Goal: Task Accomplishment & Management: Complete application form

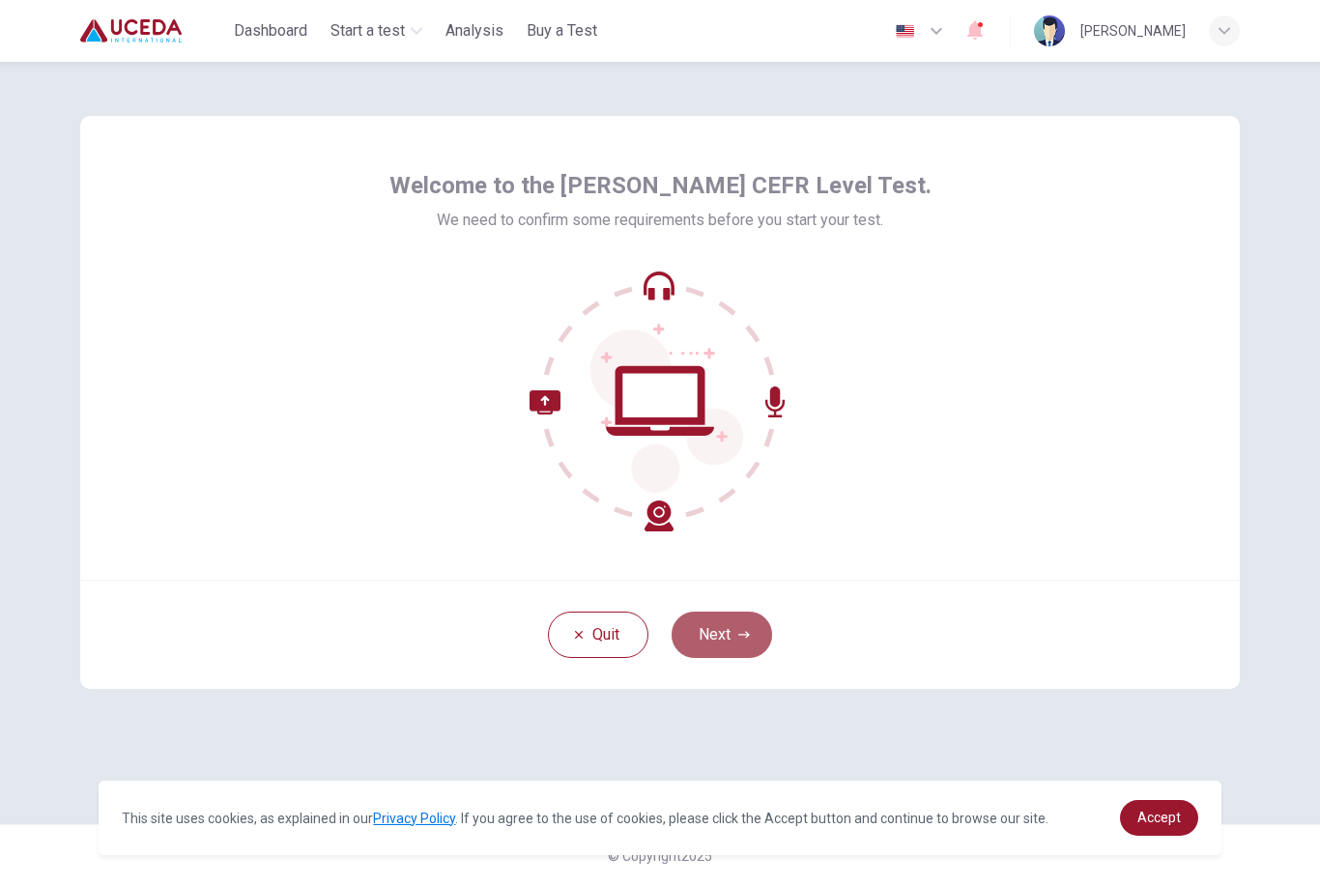
click at [732, 639] on button "Next" at bounding box center [722, 635] width 101 height 46
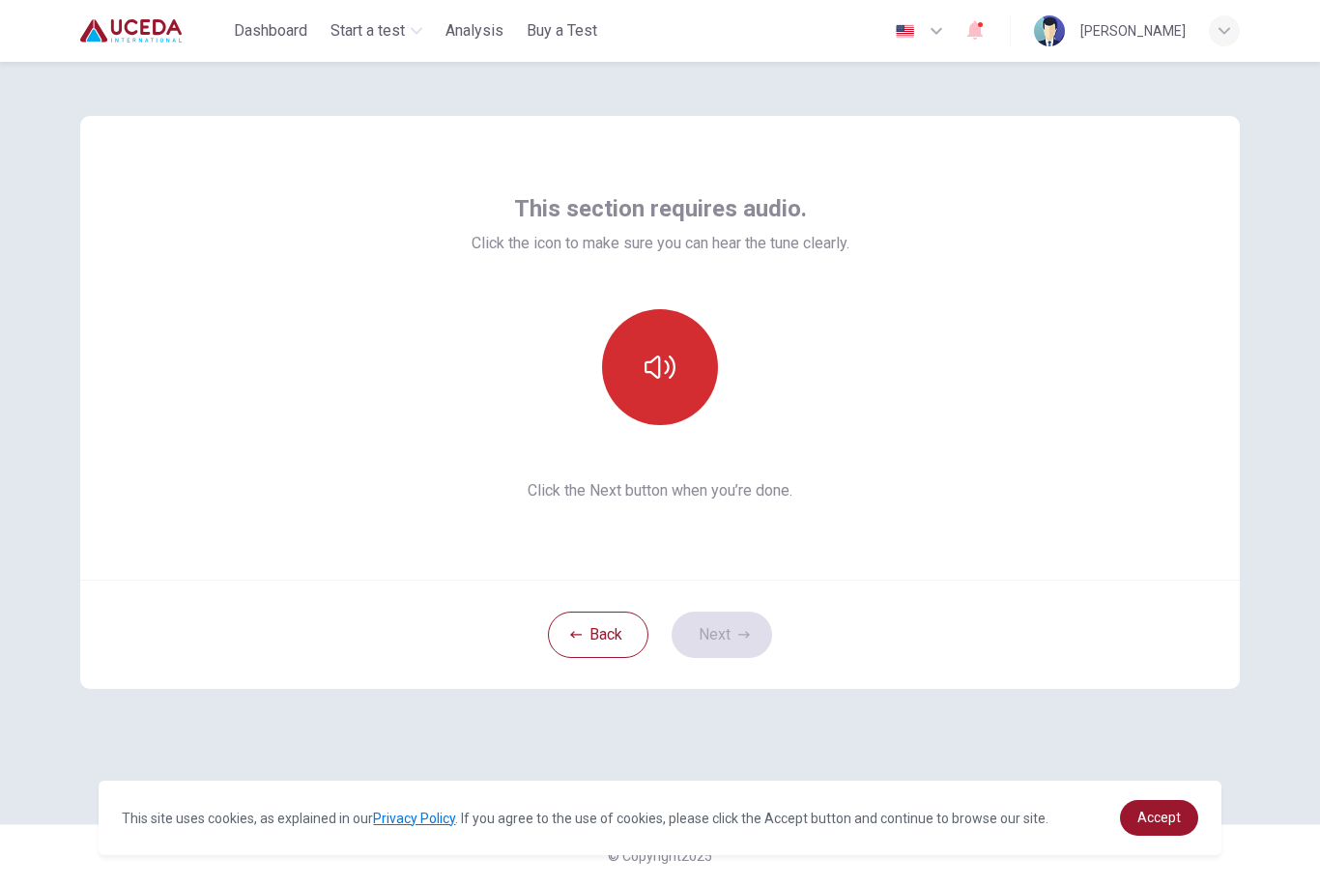
click at [666, 390] on button "button" at bounding box center [660, 367] width 116 height 116
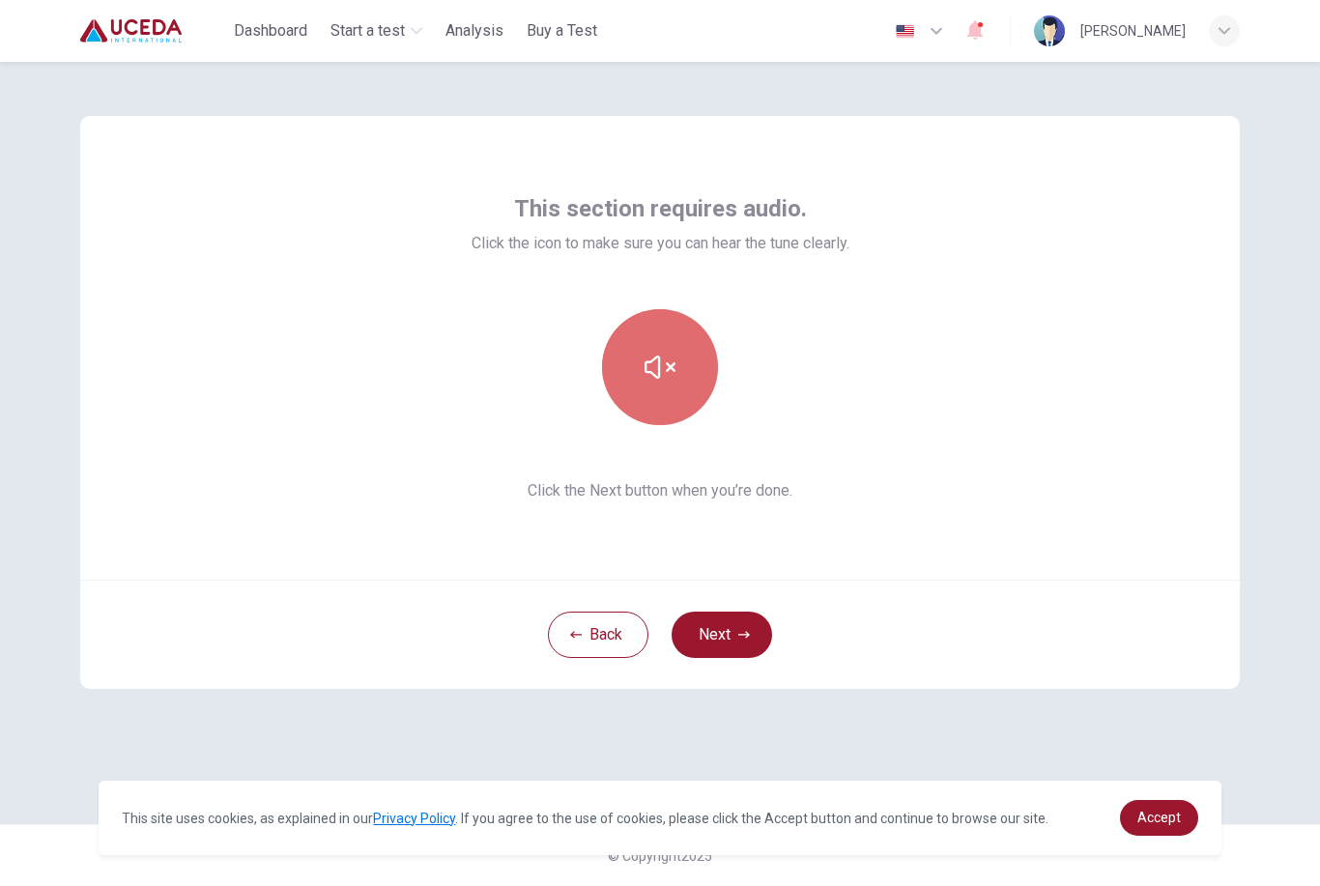
click at [665, 389] on button "button" at bounding box center [660, 367] width 116 height 116
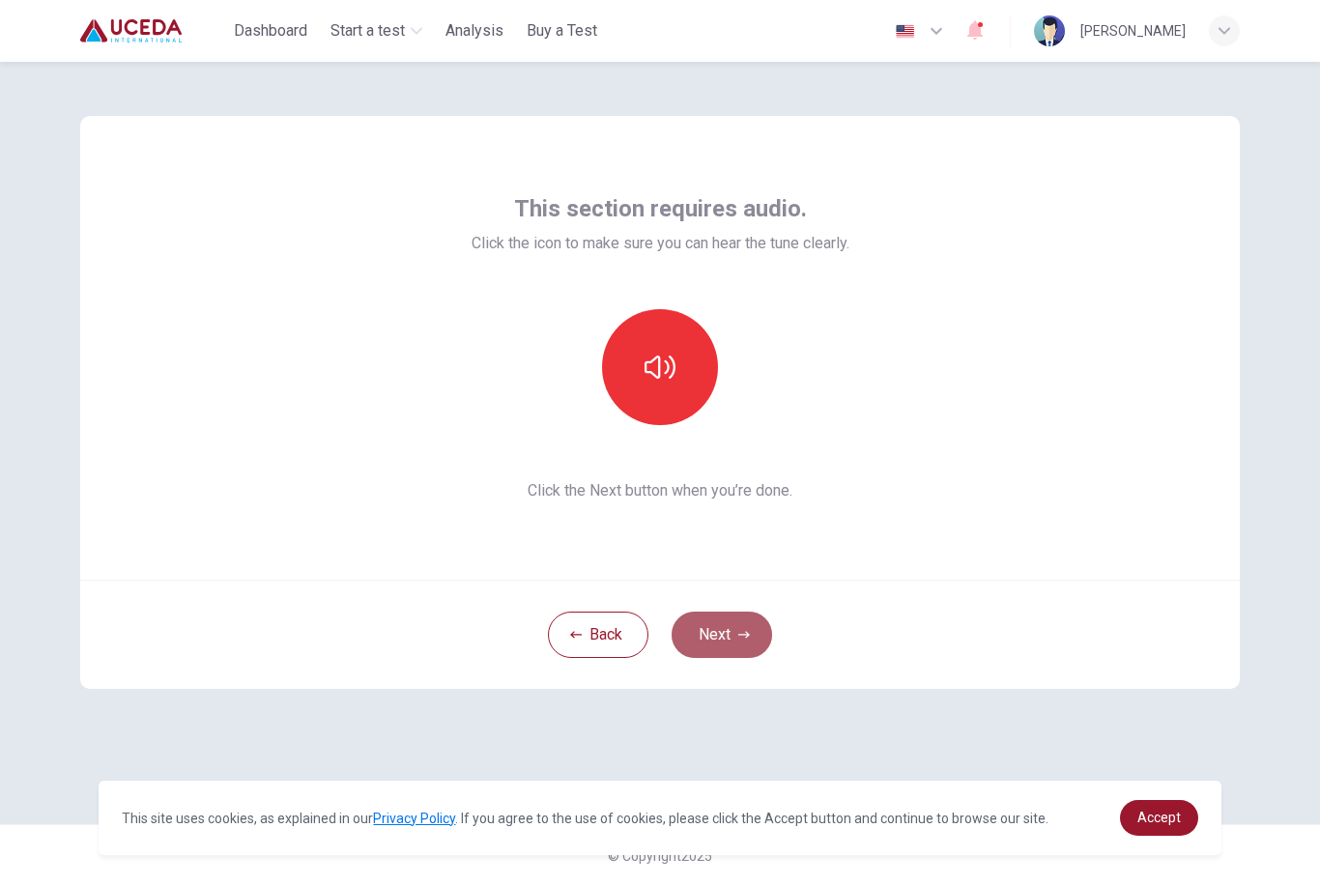
click at [731, 646] on button "Next" at bounding box center [722, 635] width 101 height 46
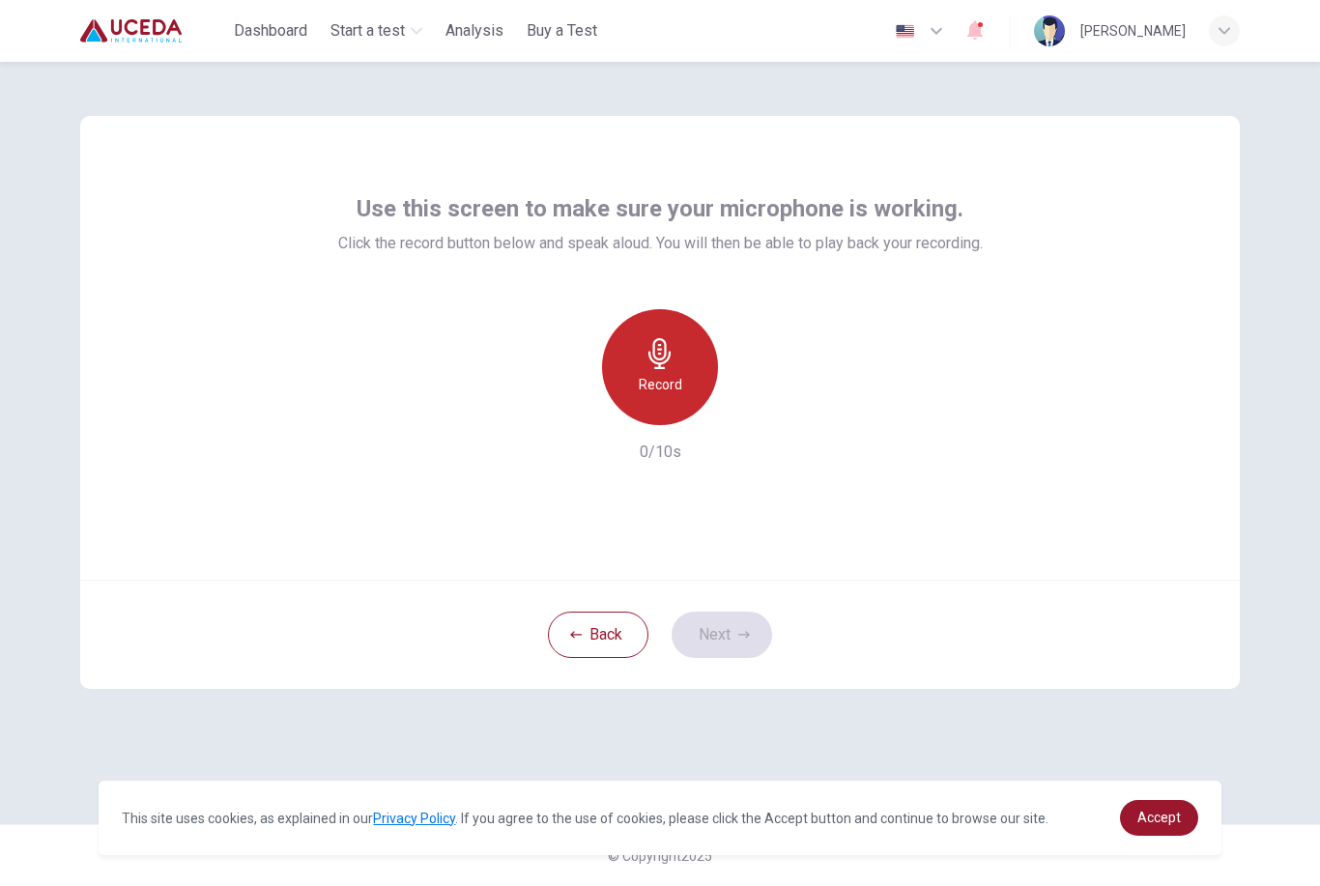
click at [671, 396] on div "Record" at bounding box center [660, 367] width 116 height 116
click at [672, 395] on h6 "Stop" at bounding box center [660, 384] width 29 height 23
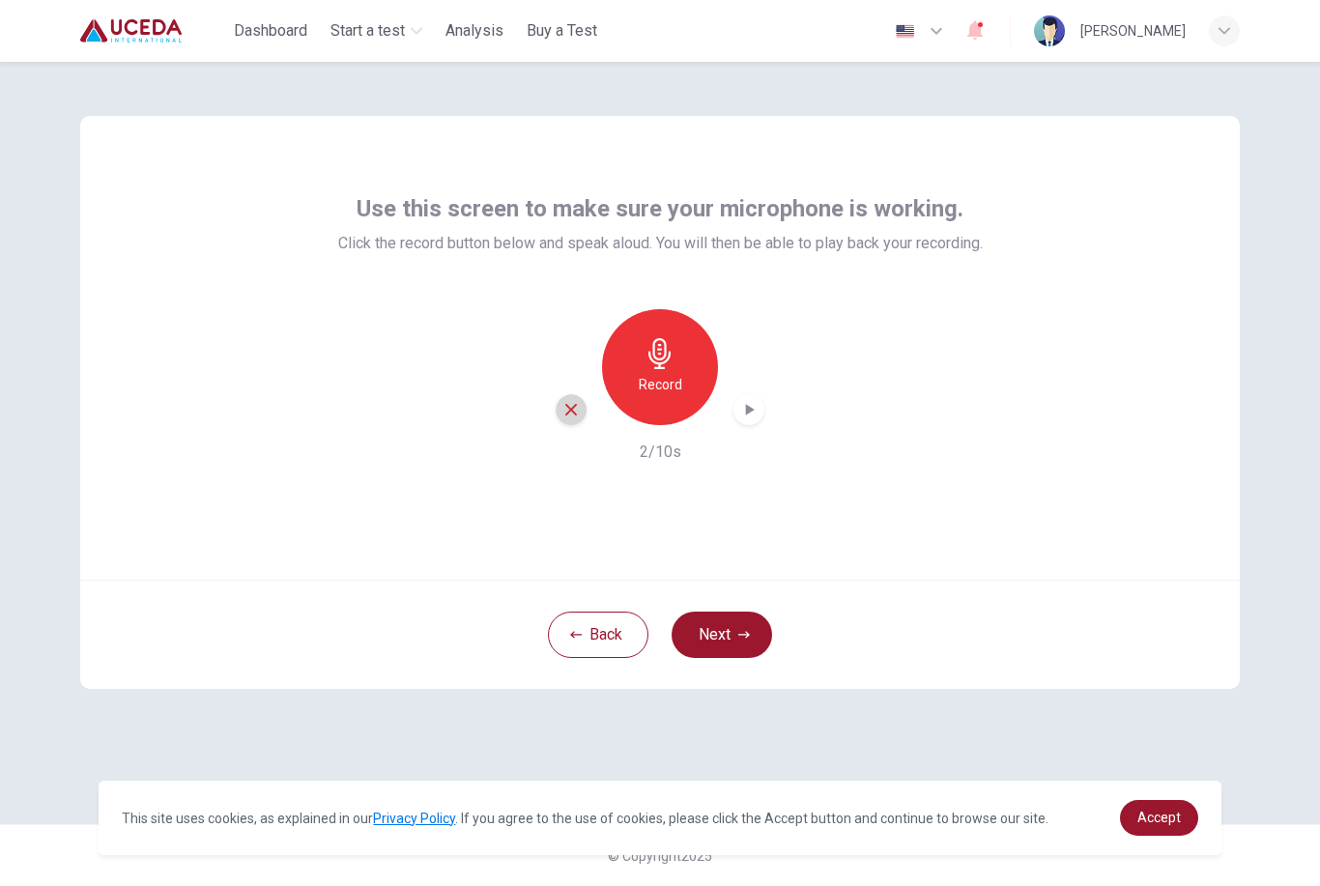
click at [563, 415] on icon "button" at bounding box center [570, 409] width 17 height 17
click at [647, 388] on h6 "Record" at bounding box center [660, 384] width 43 height 23
click at [647, 388] on h6 "Stop" at bounding box center [660, 384] width 29 height 23
click at [579, 413] on icon "button" at bounding box center [570, 409] width 17 height 17
click at [652, 401] on div "Record" at bounding box center [660, 367] width 116 height 116
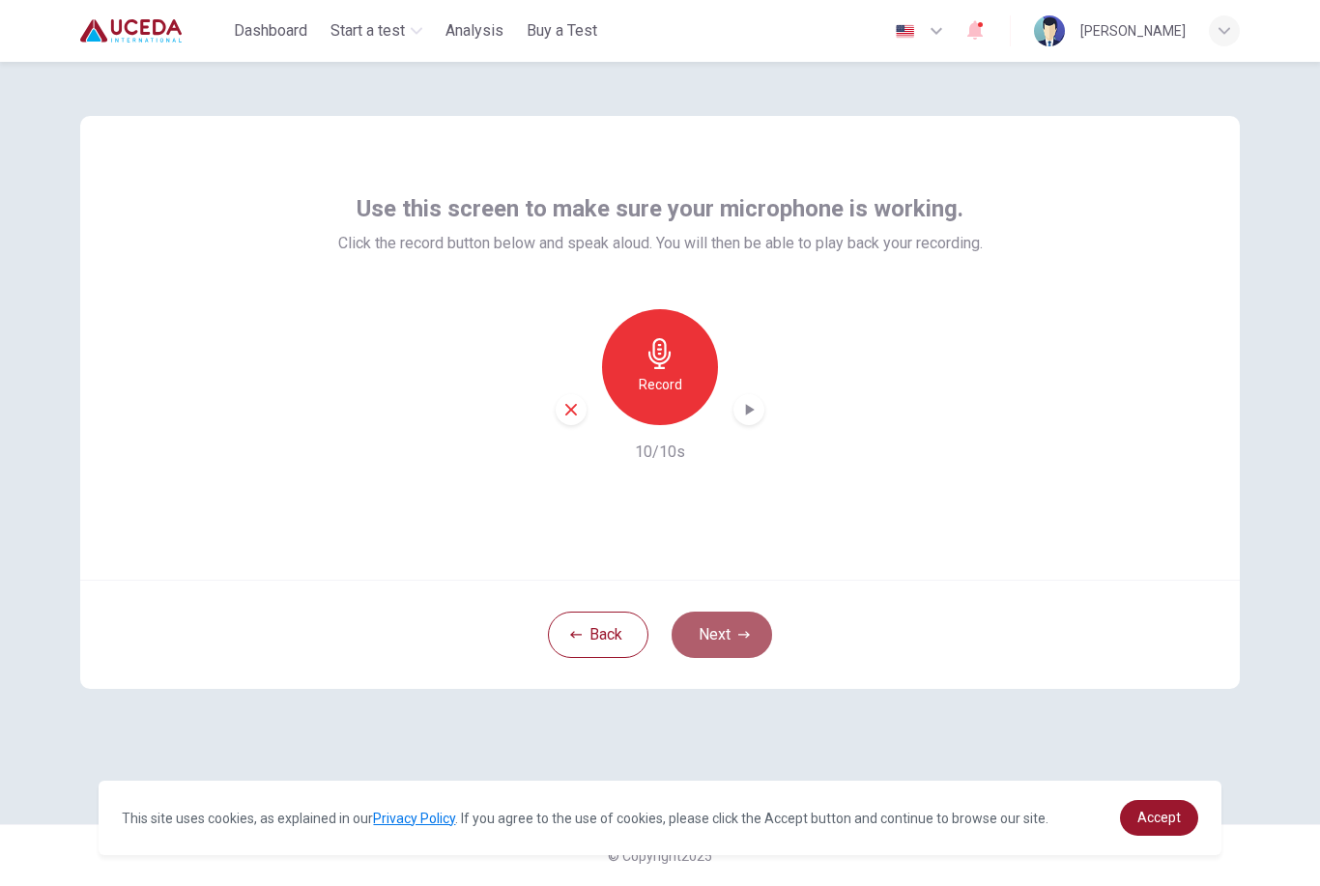
click at [0, 0] on html "This site uses cookies, as explained in our Privacy Policy . If you agree to th…" at bounding box center [660, 443] width 1320 height 886
click at [737, 618] on button "Next" at bounding box center [722, 635] width 101 height 46
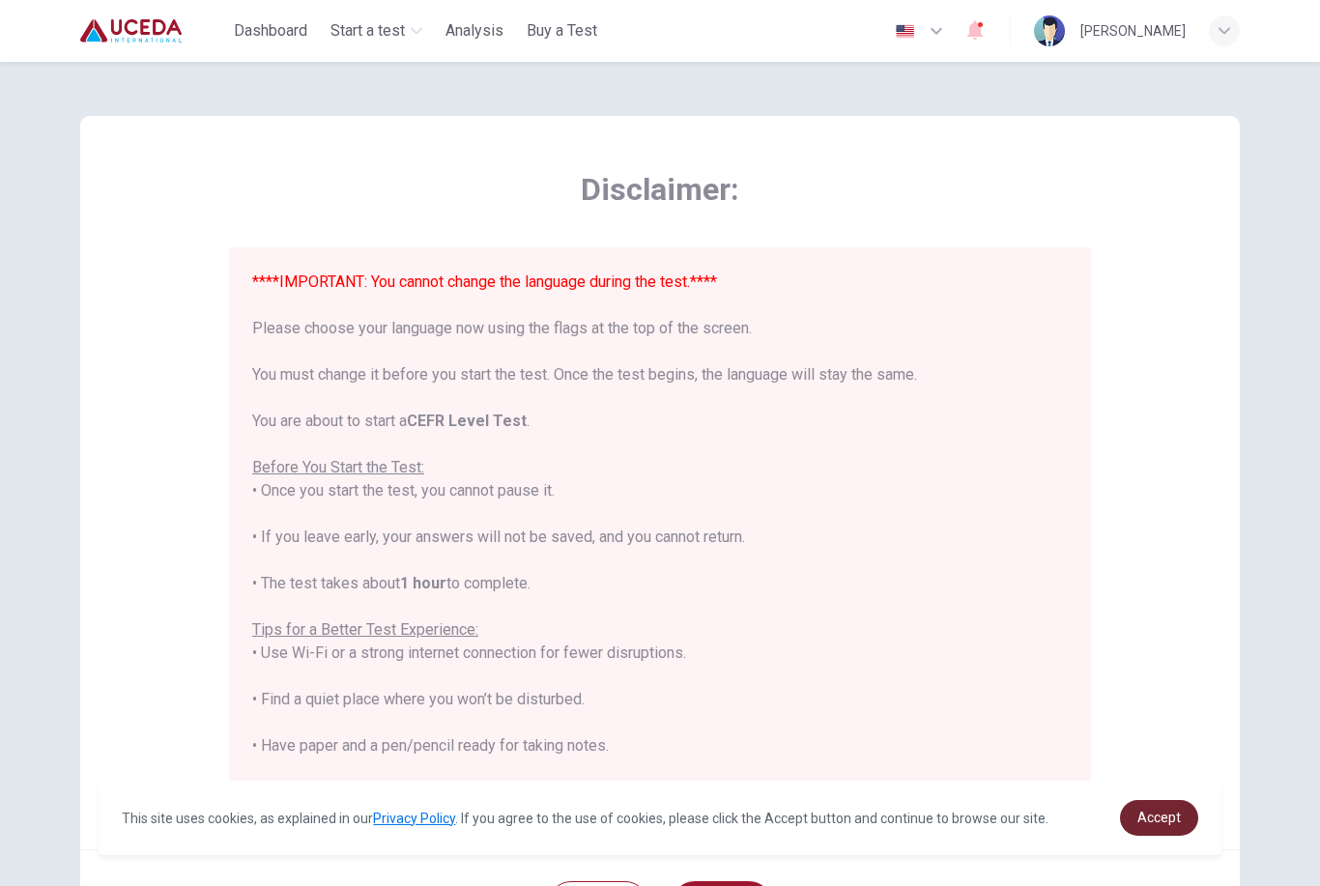
click at [1139, 819] on span "Accept" at bounding box center [1158, 817] width 43 height 15
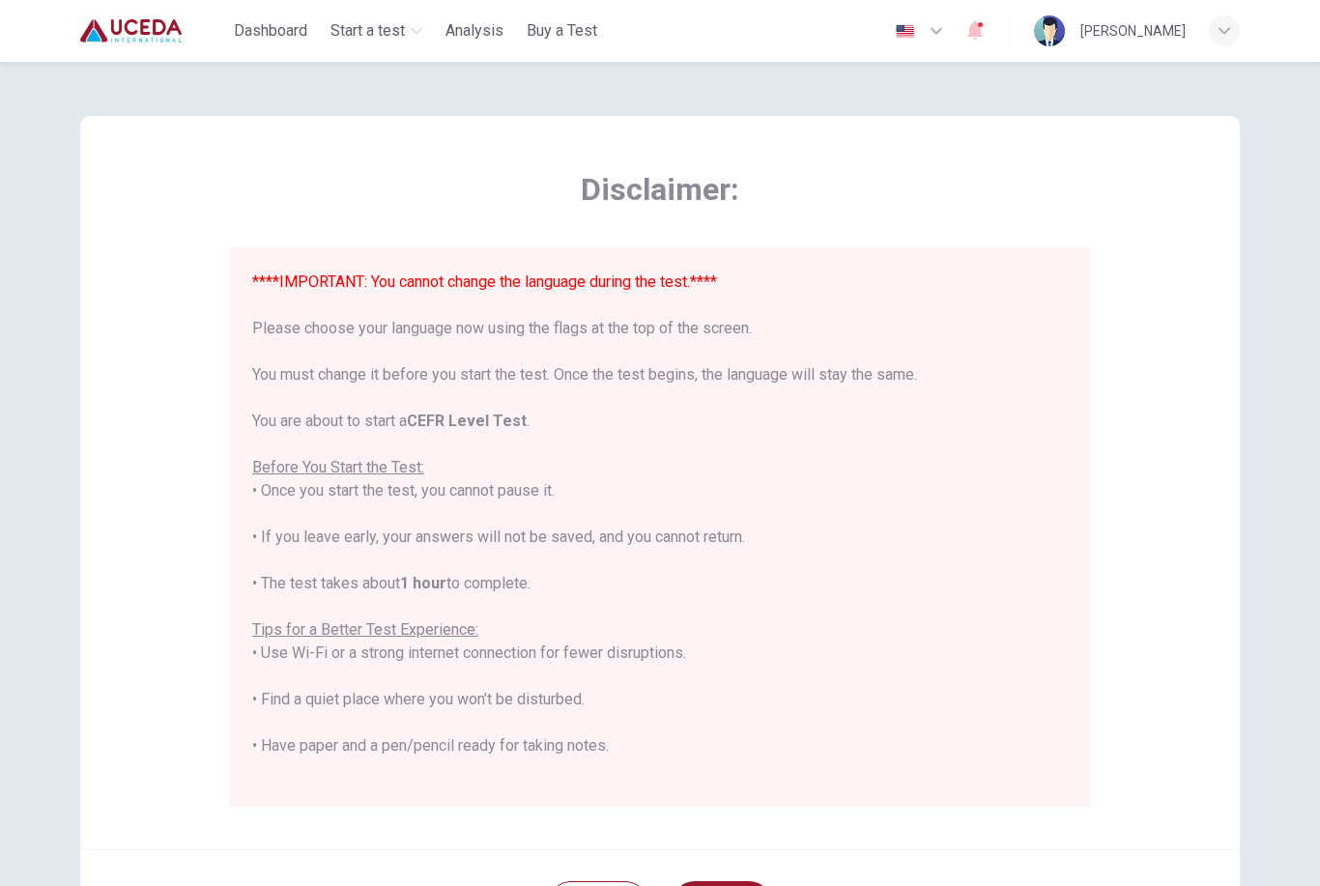
click at [1250, 385] on div "Disclaimer: ****IMPORTANT: You cannot change the language during the test.**** …" at bounding box center [660, 537] width 1222 height 951
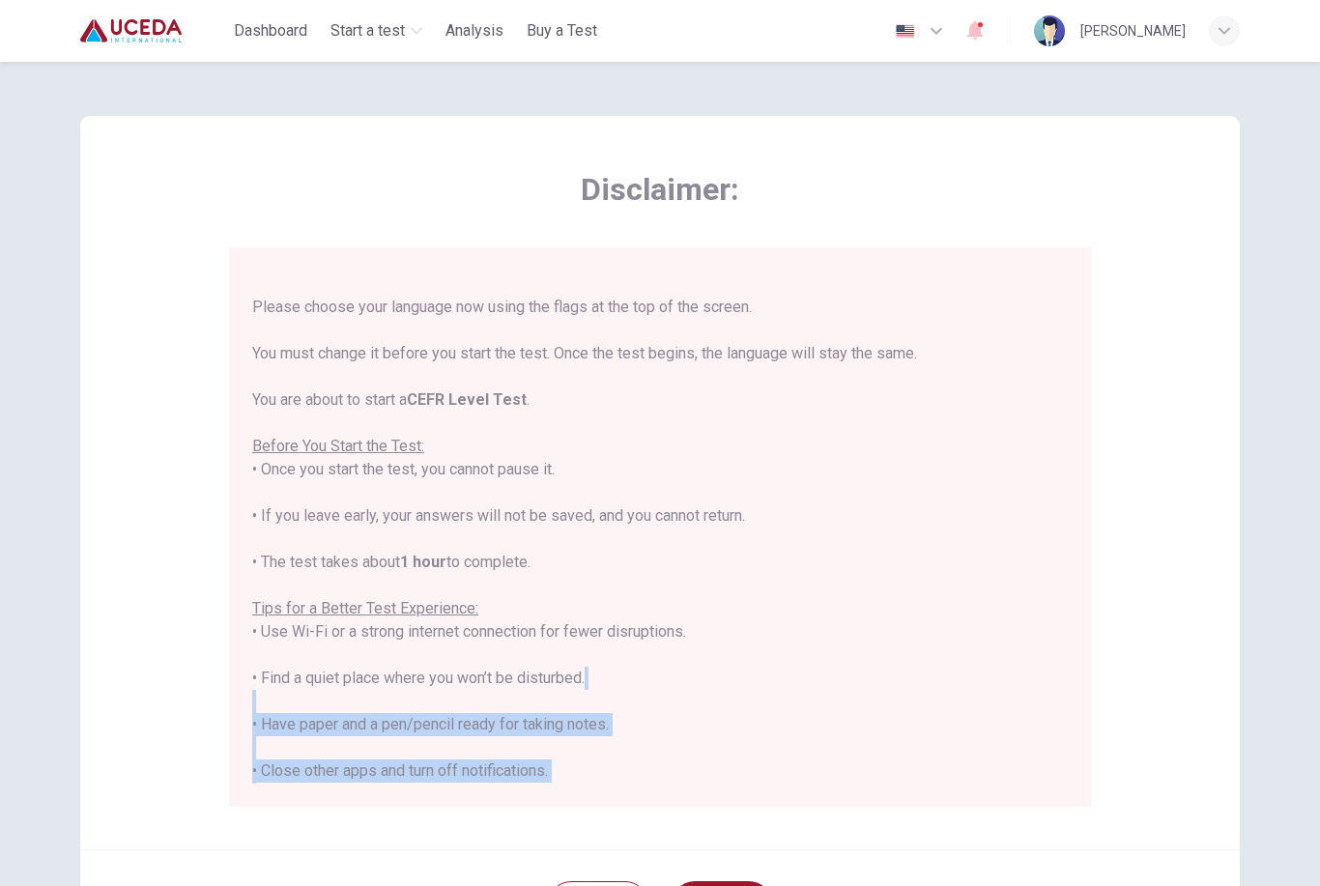
drag, startPoint x: 789, startPoint y: 822, endPoint x: 797, endPoint y: 705, distance: 117.3
click at [798, 705] on div "Disclaimer: ****IMPORTANT: You cannot change the language during the test.**** …" at bounding box center [660, 482] width 1160 height 733
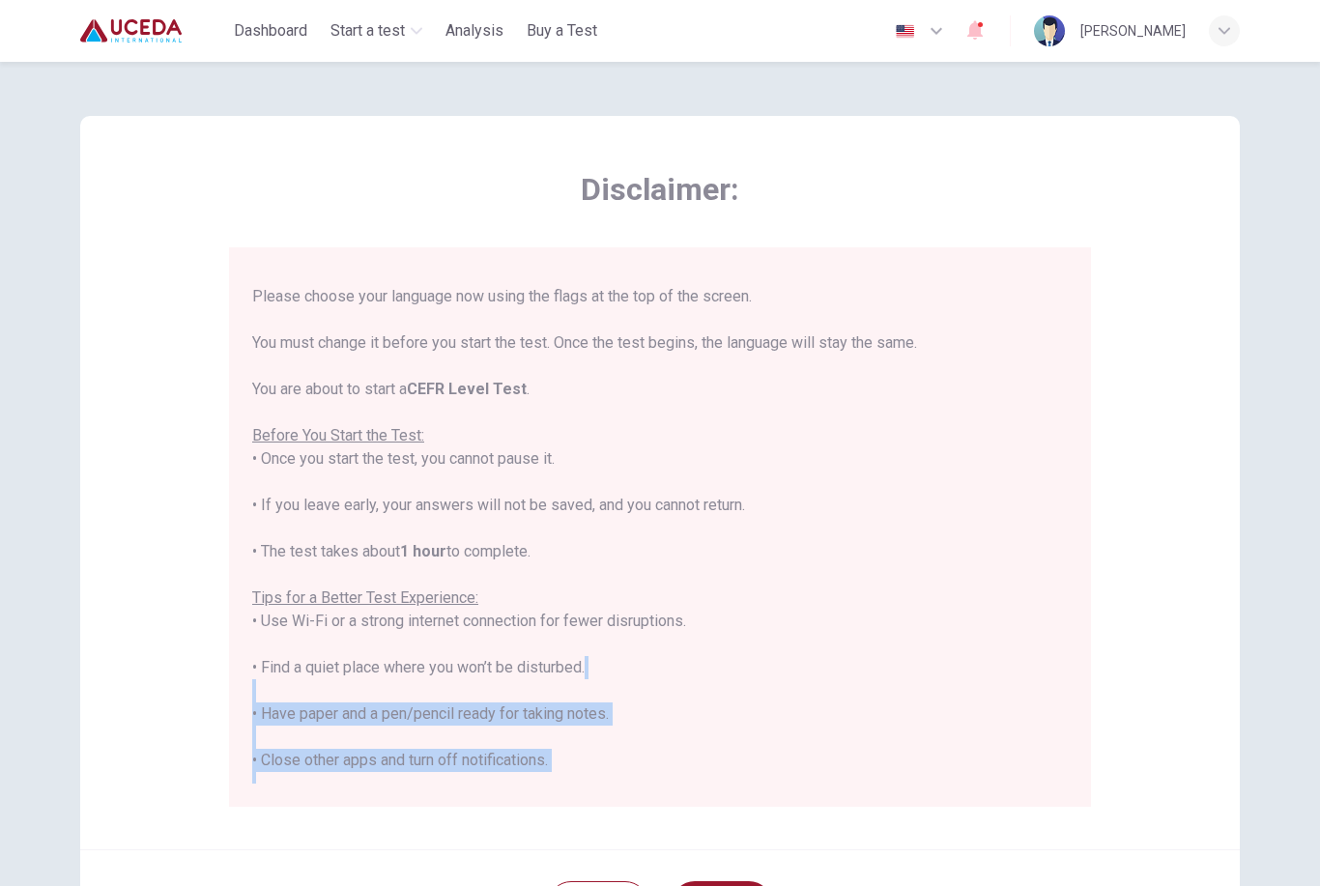
drag, startPoint x: 1117, startPoint y: 822, endPoint x: 1138, endPoint y: 827, distance: 21.8
click at [1138, 781] on div "Disclaimer: ****IMPORTANT: You cannot change the language during the test.**** …" at bounding box center [660, 482] width 1160 height 733
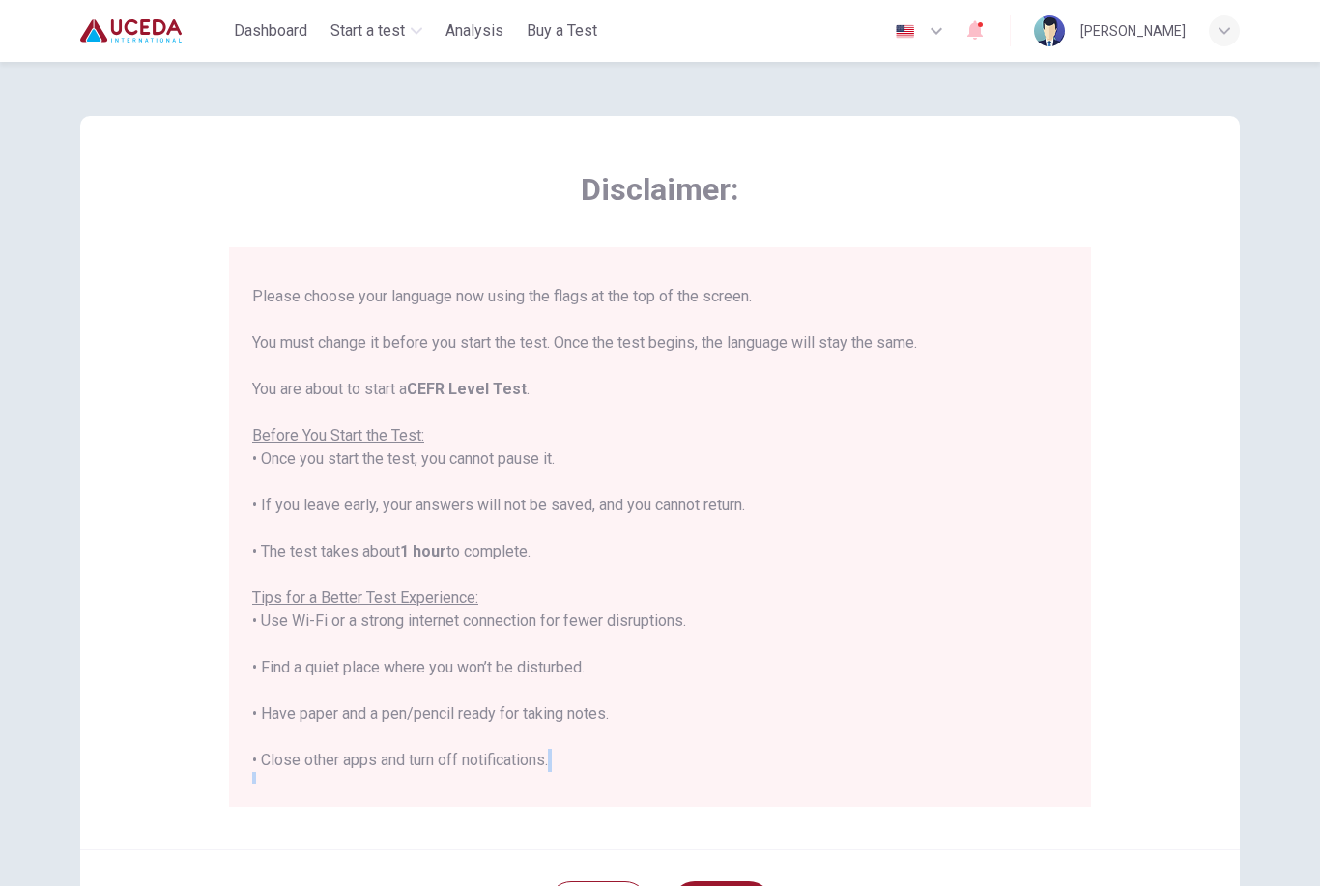
scroll to position [83, 0]
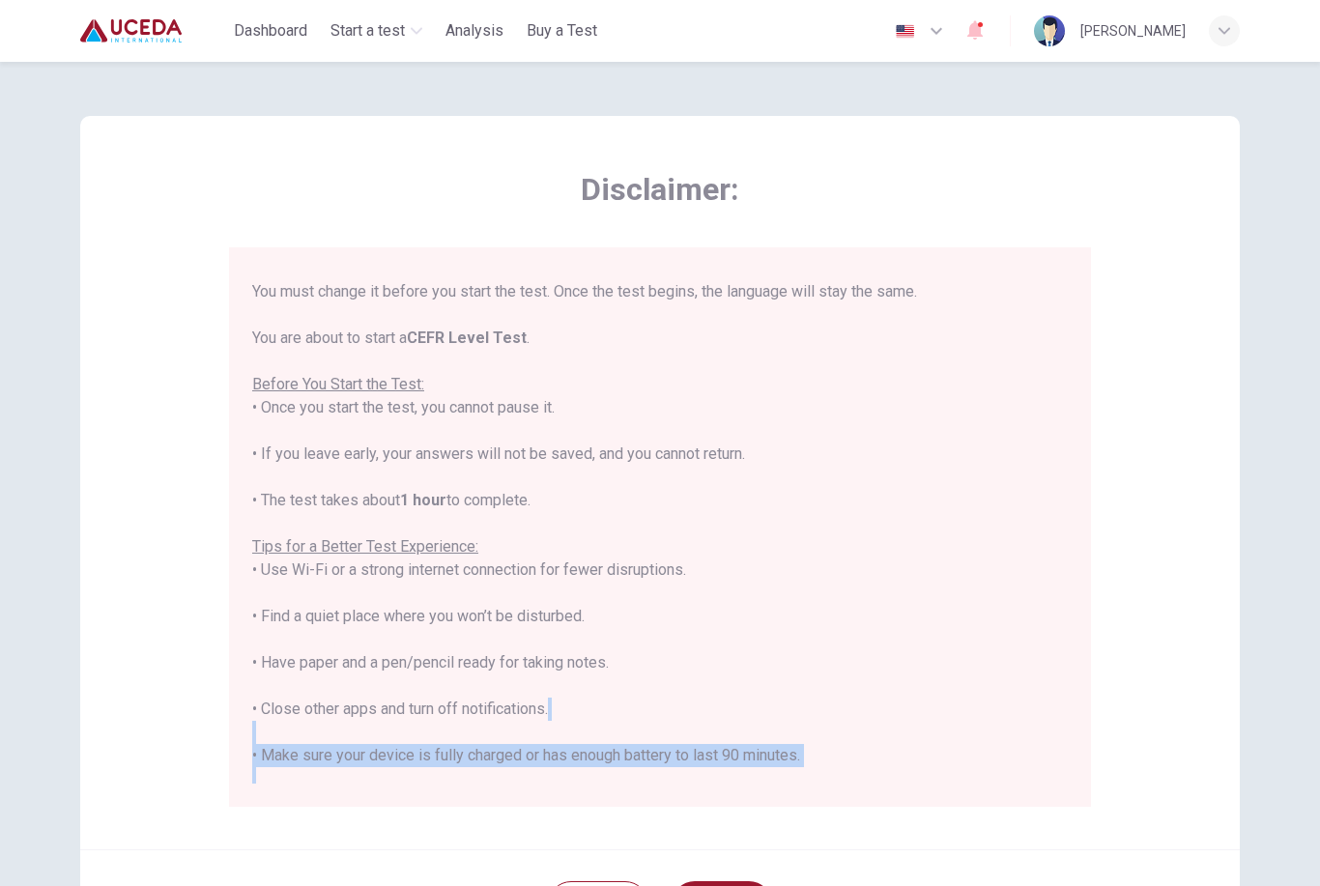
drag, startPoint x: 1133, startPoint y: 859, endPoint x: 1132, endPoint y: 766, distance: 92.8
click at [1132, 766] on div "Disclaimer: ****IMPORTANT: You cannot change the language during the test.**** …" at bounding box center [660, 537] width 1160 height 843
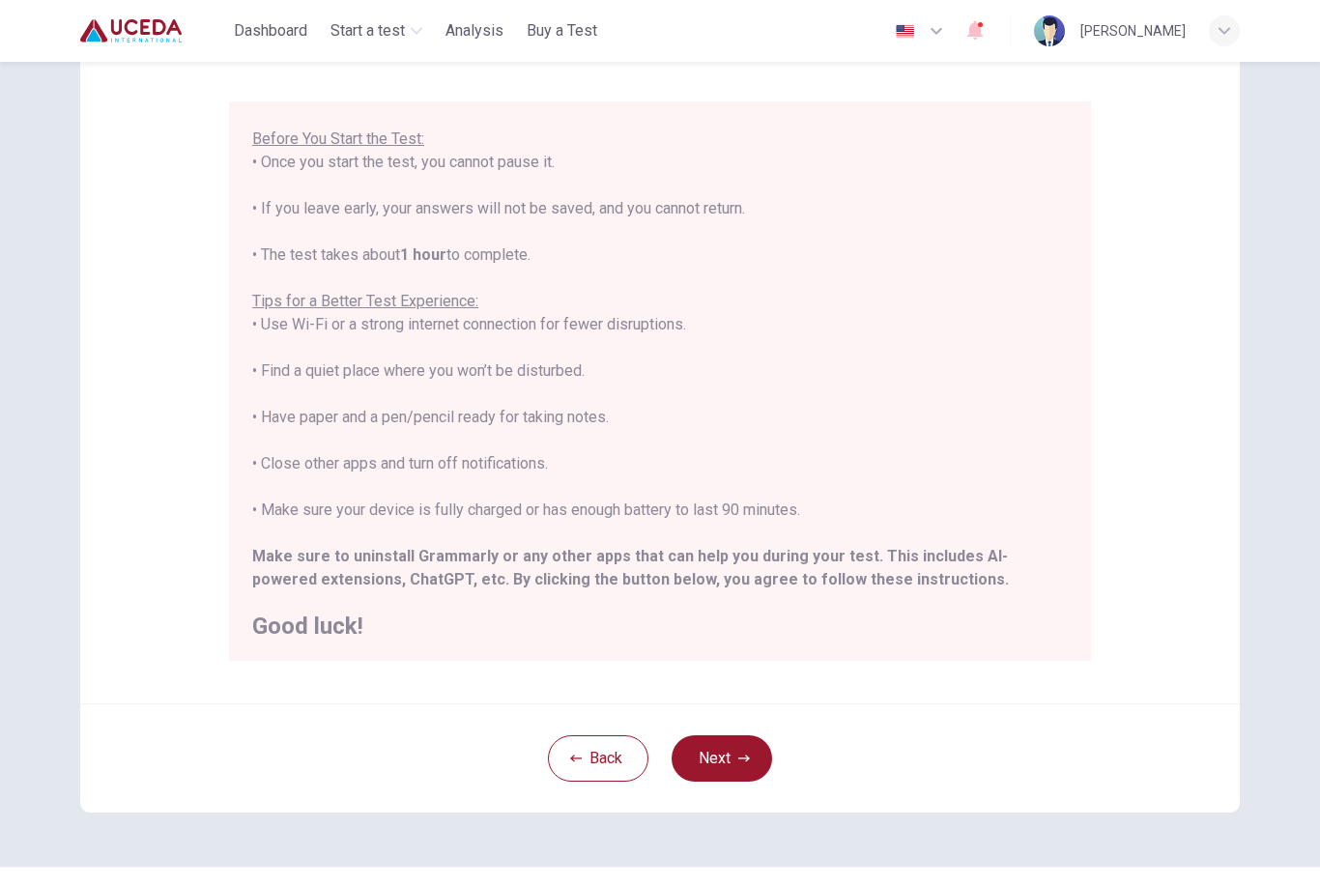
scroll to position [145, 0]
click at [733, 775] on button "Next" at bounding box center [722, 759] width 101 height 46
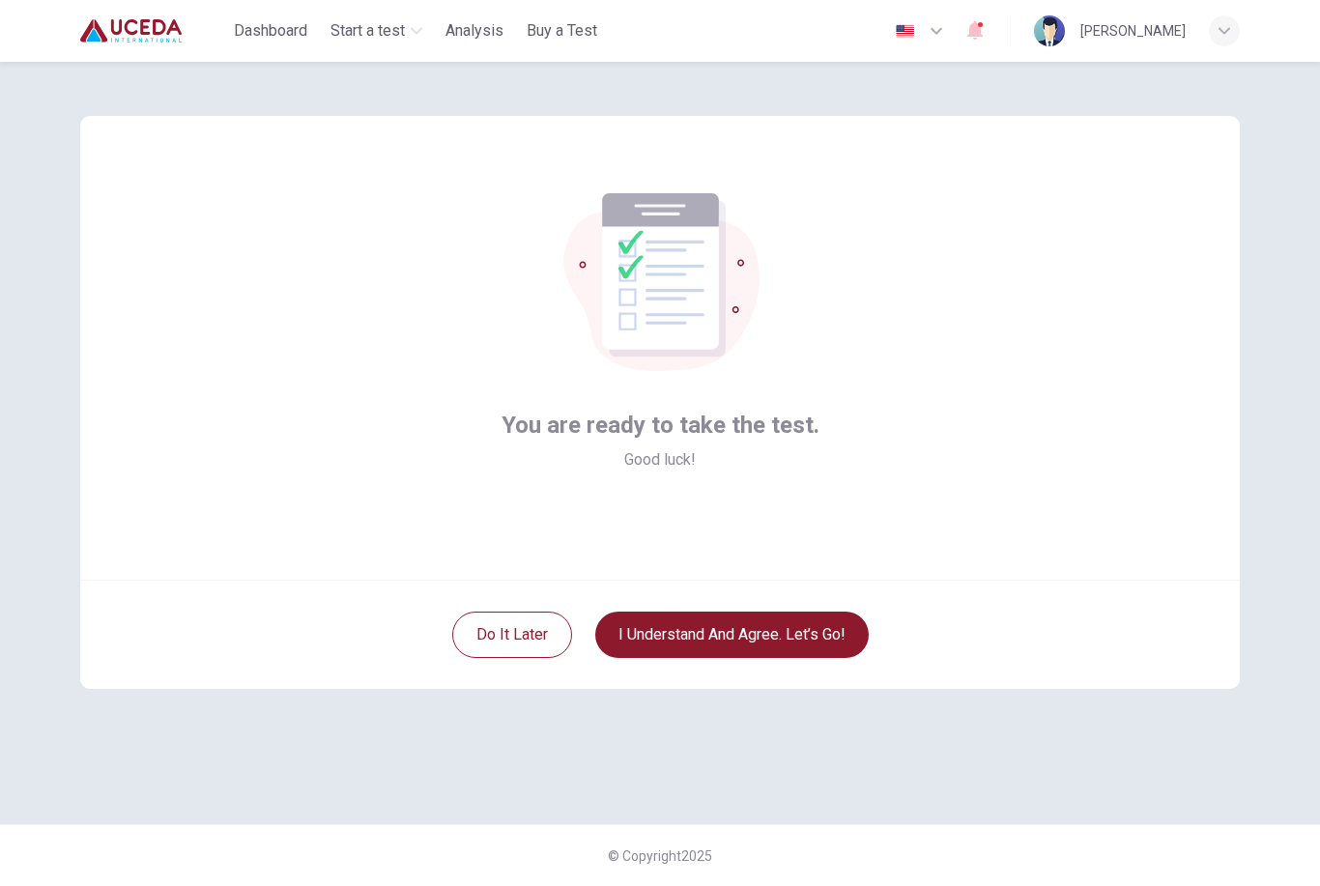
scroll to position [0, 0]
click at [768, 626] on button "I understand and agree. Let’s go!" at bounding box center [731, 635] width 273 height 46
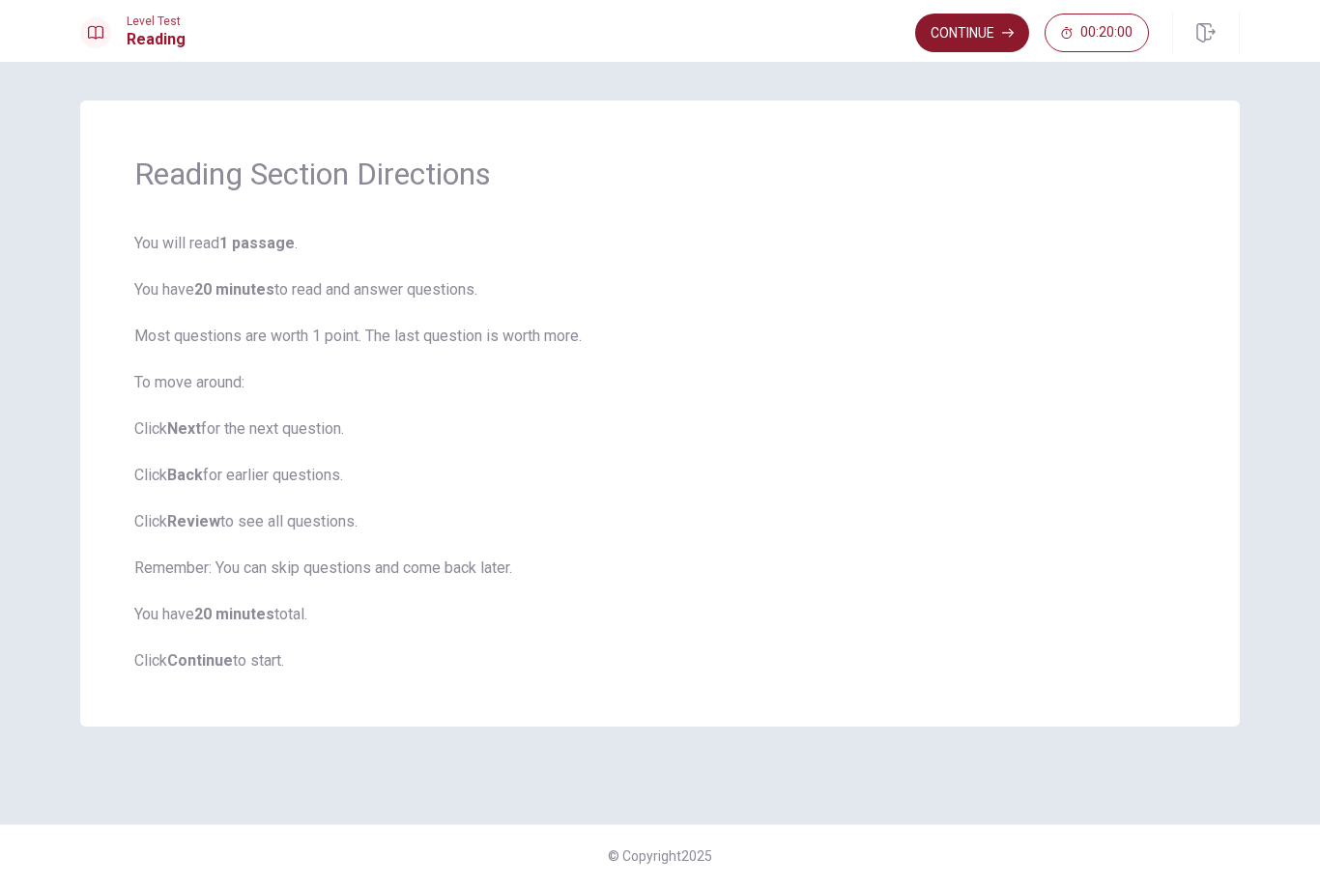
click at [960, 47] on button "Continue" at bounding box center [972, 33] width 114 height 39
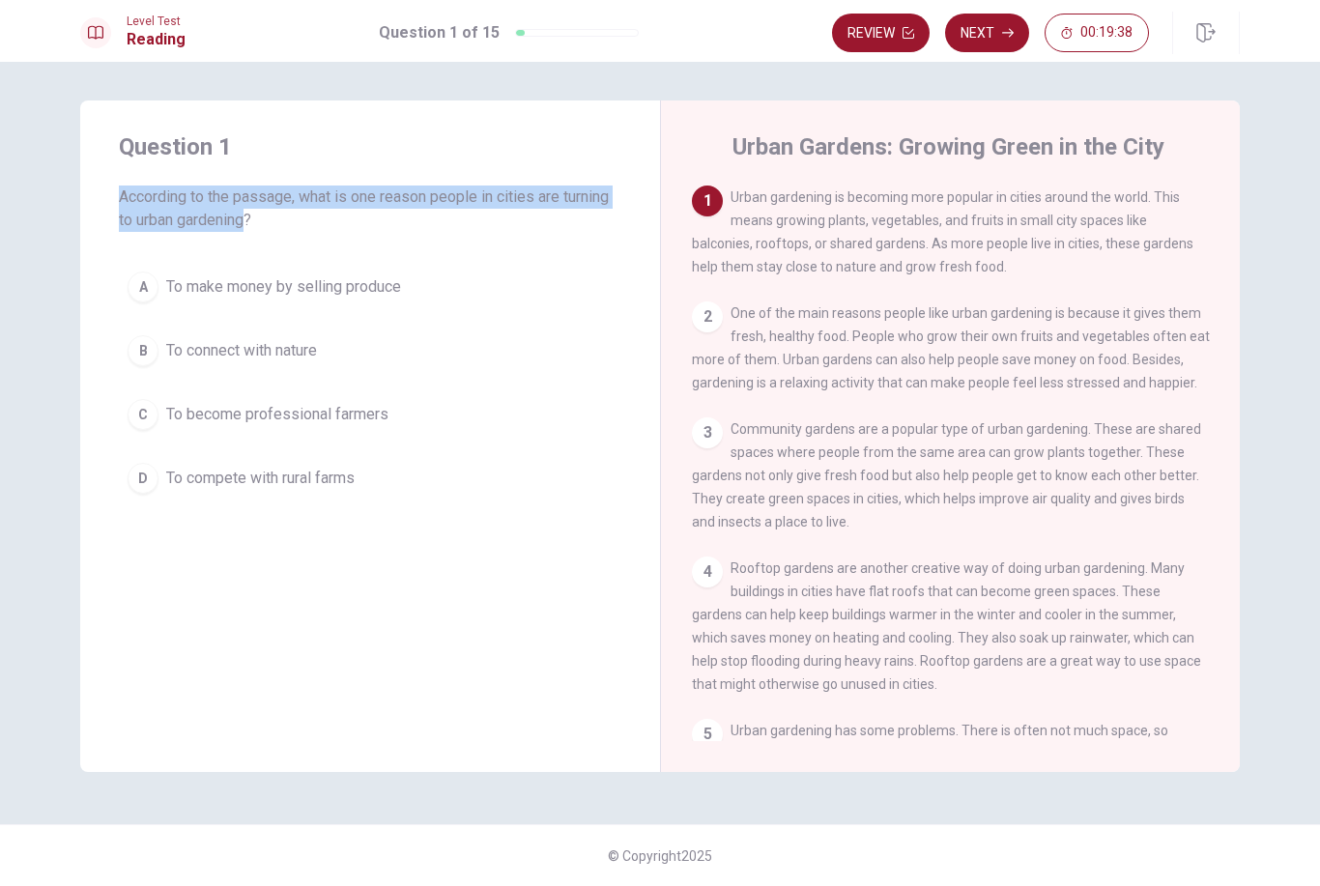
click at [510, 438] on button "C To become professional farmers" at bounding box center [370, 414] width 503 height 48
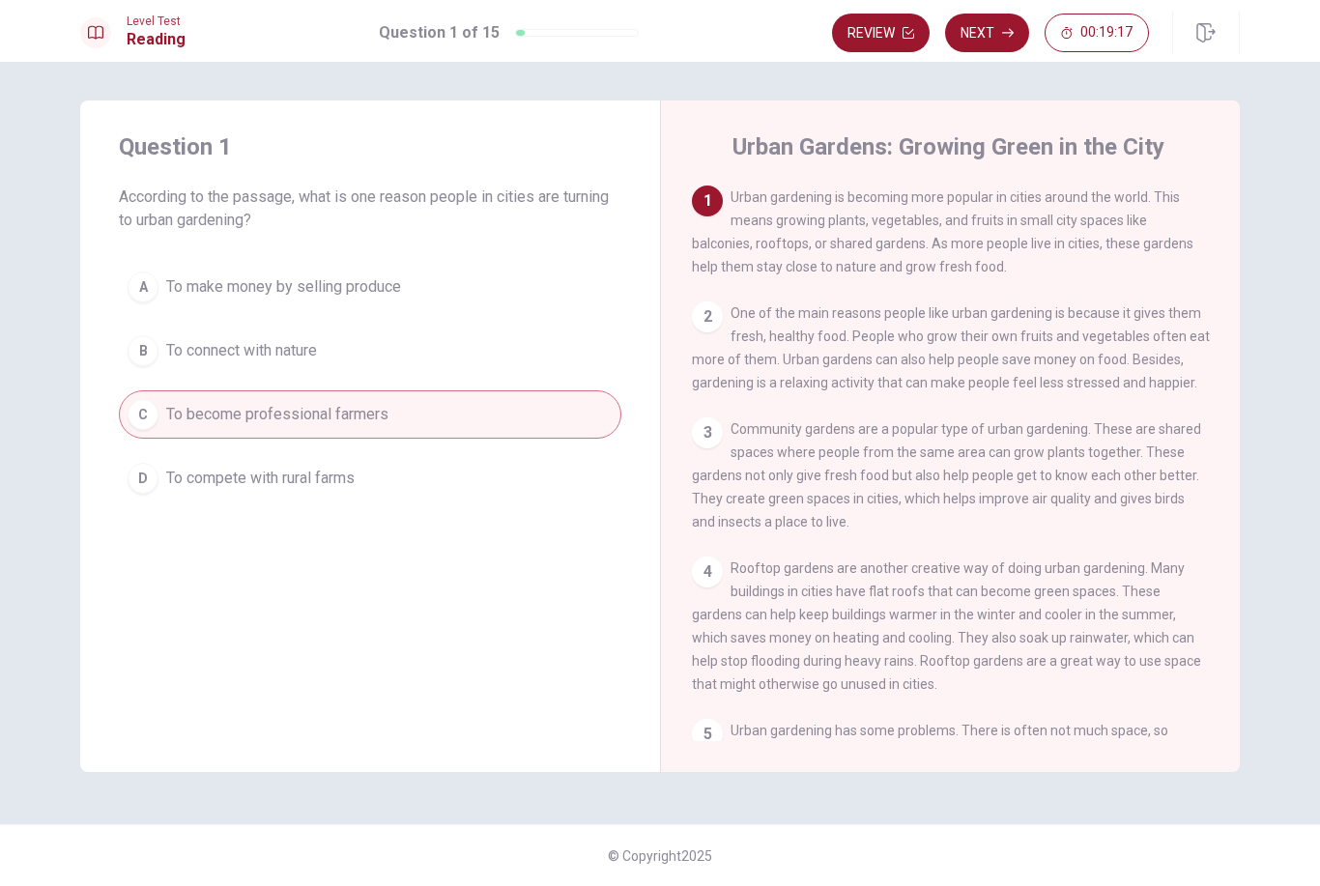
click at [319, 500] on button "D To compete with rural farms" at bounding box center [370, 478] width 503 height 48
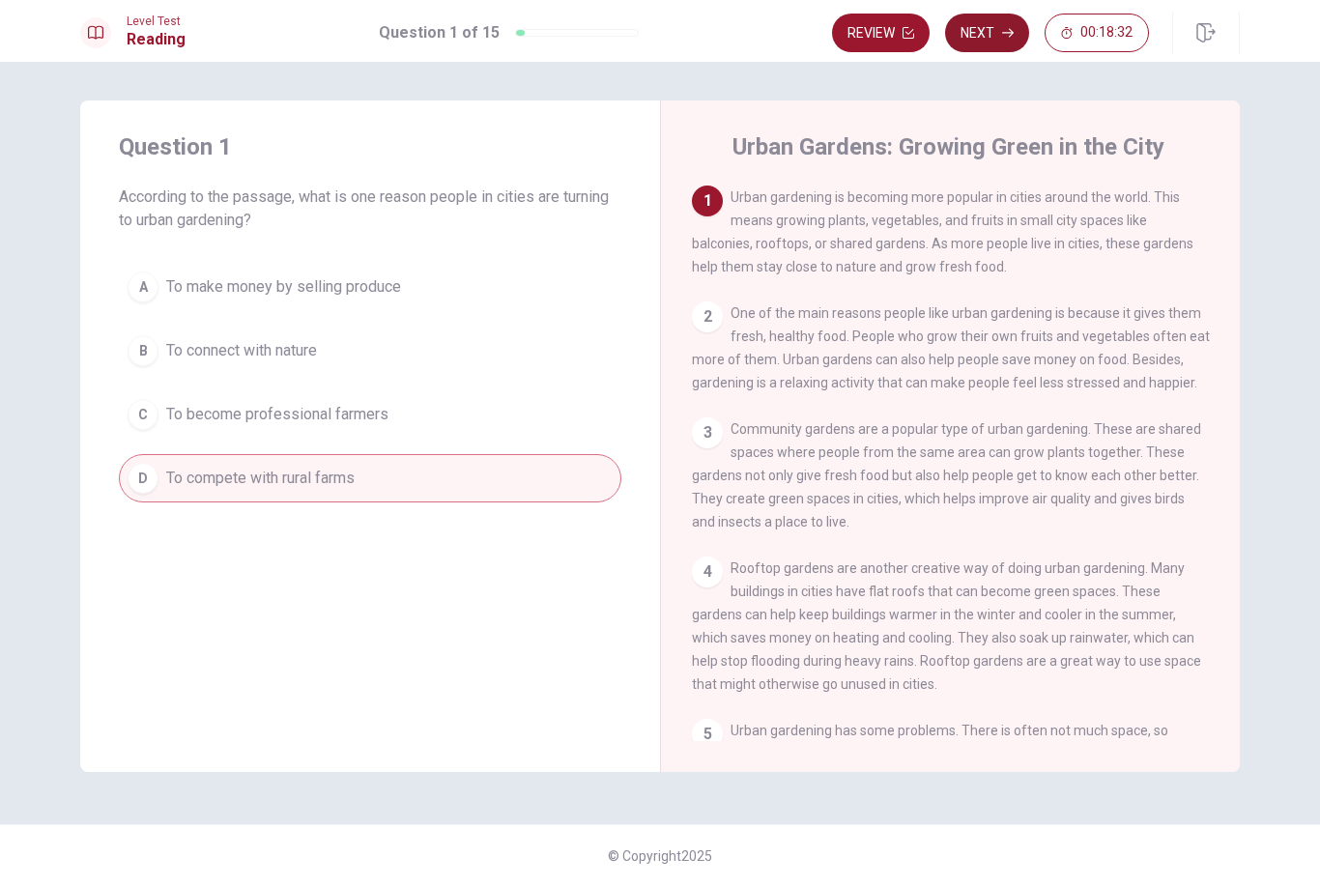
click at [989, 33] on button "Next" at bounding box center [987, 33] width 84 height 39
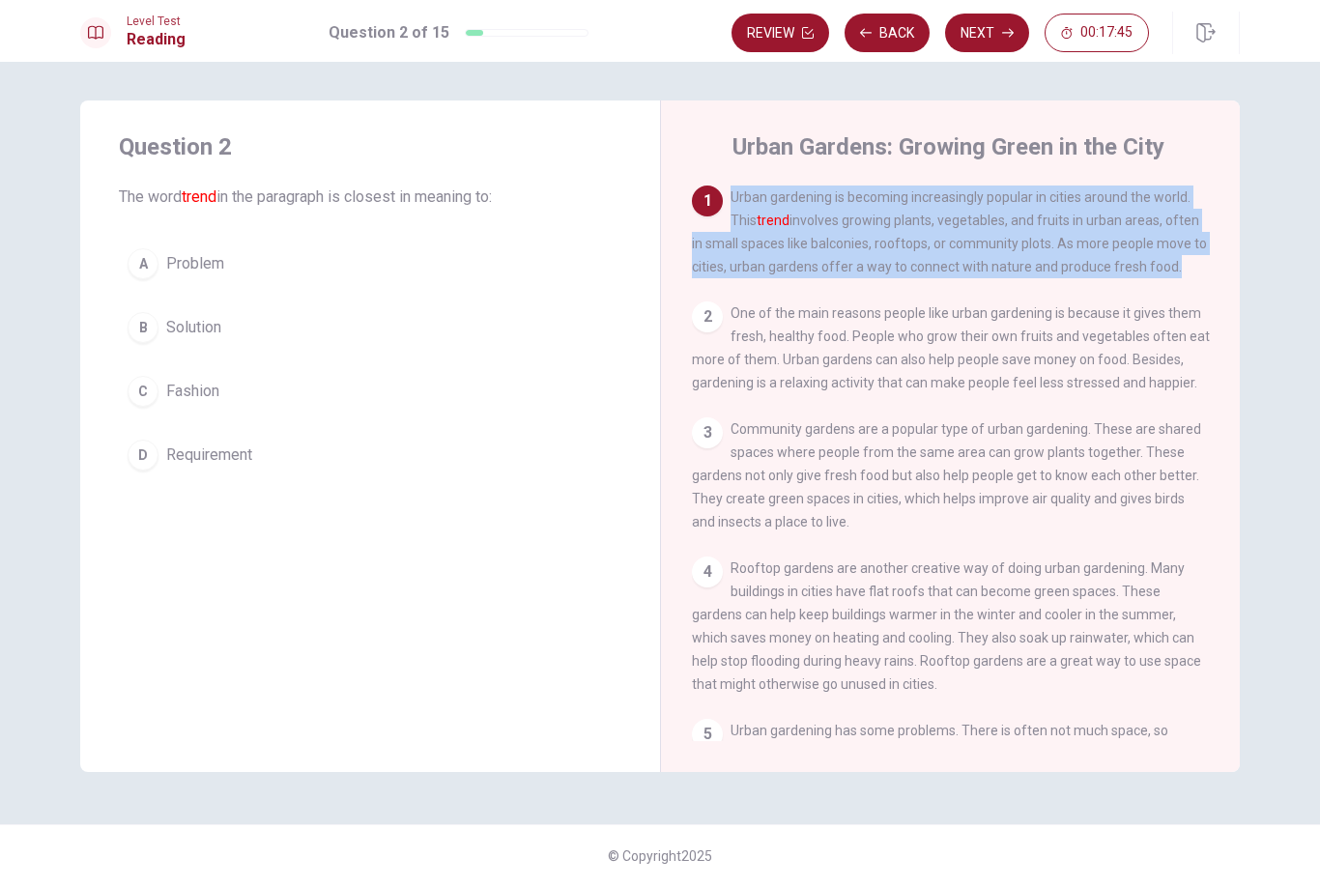
click at [161, 338] on button "B Solution" at bounding box center [370, 327] width 503 height 48
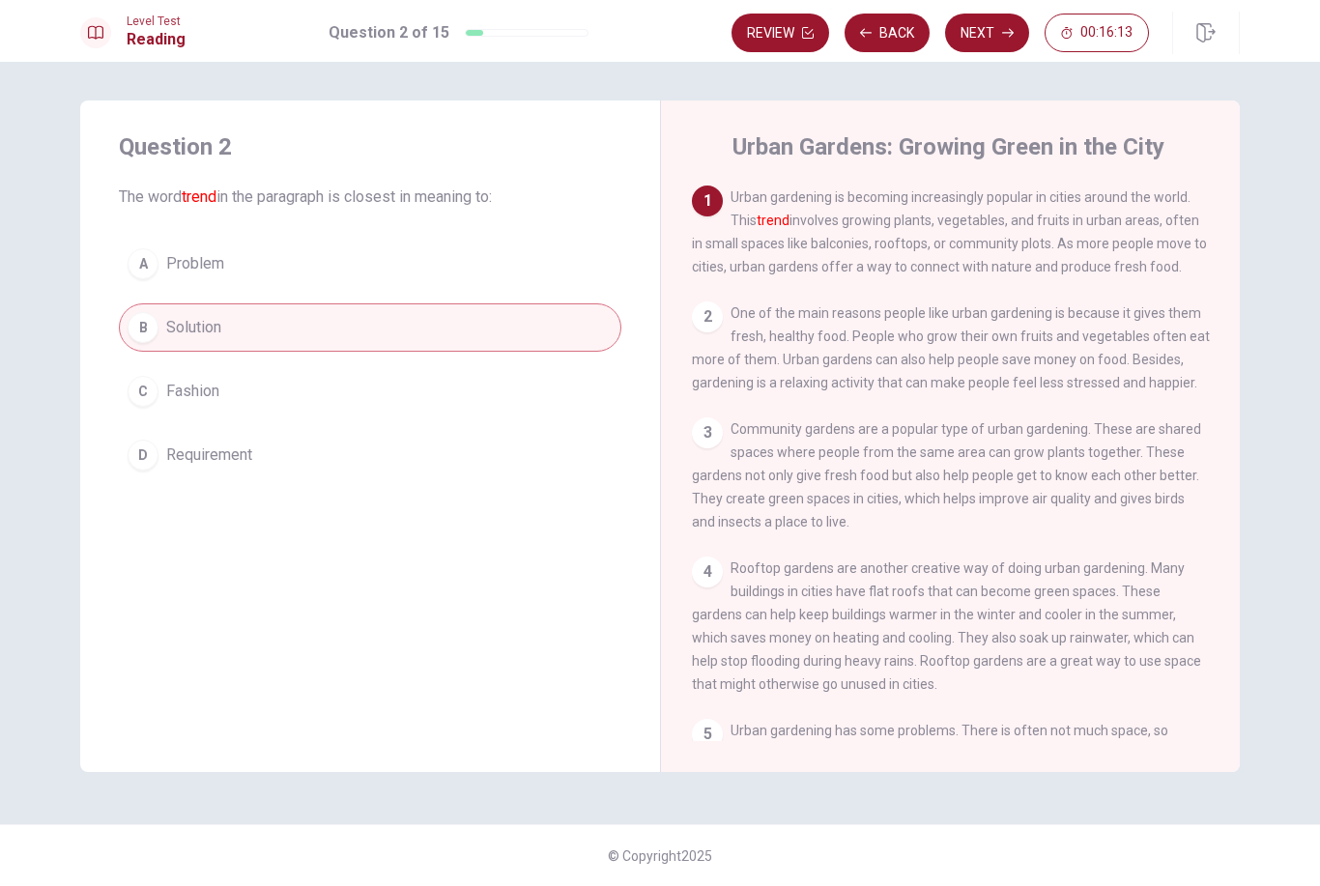
click at [213, 399] on span "Fashion" at bounding box center [192, 391] width 53 height 23
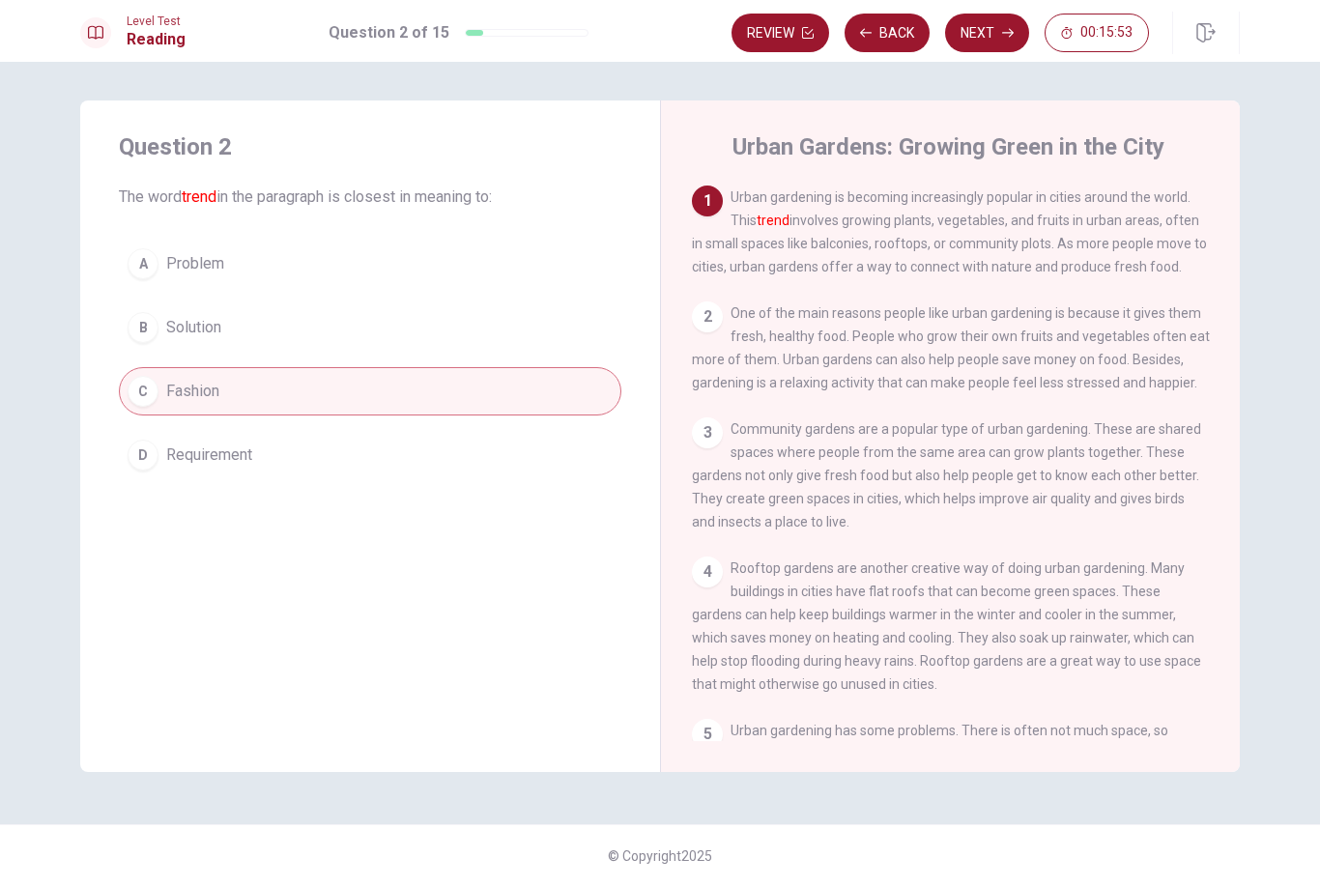
click at [271, 334] on button "B Solution" at bounding box center [370, 327] width 503 height 48
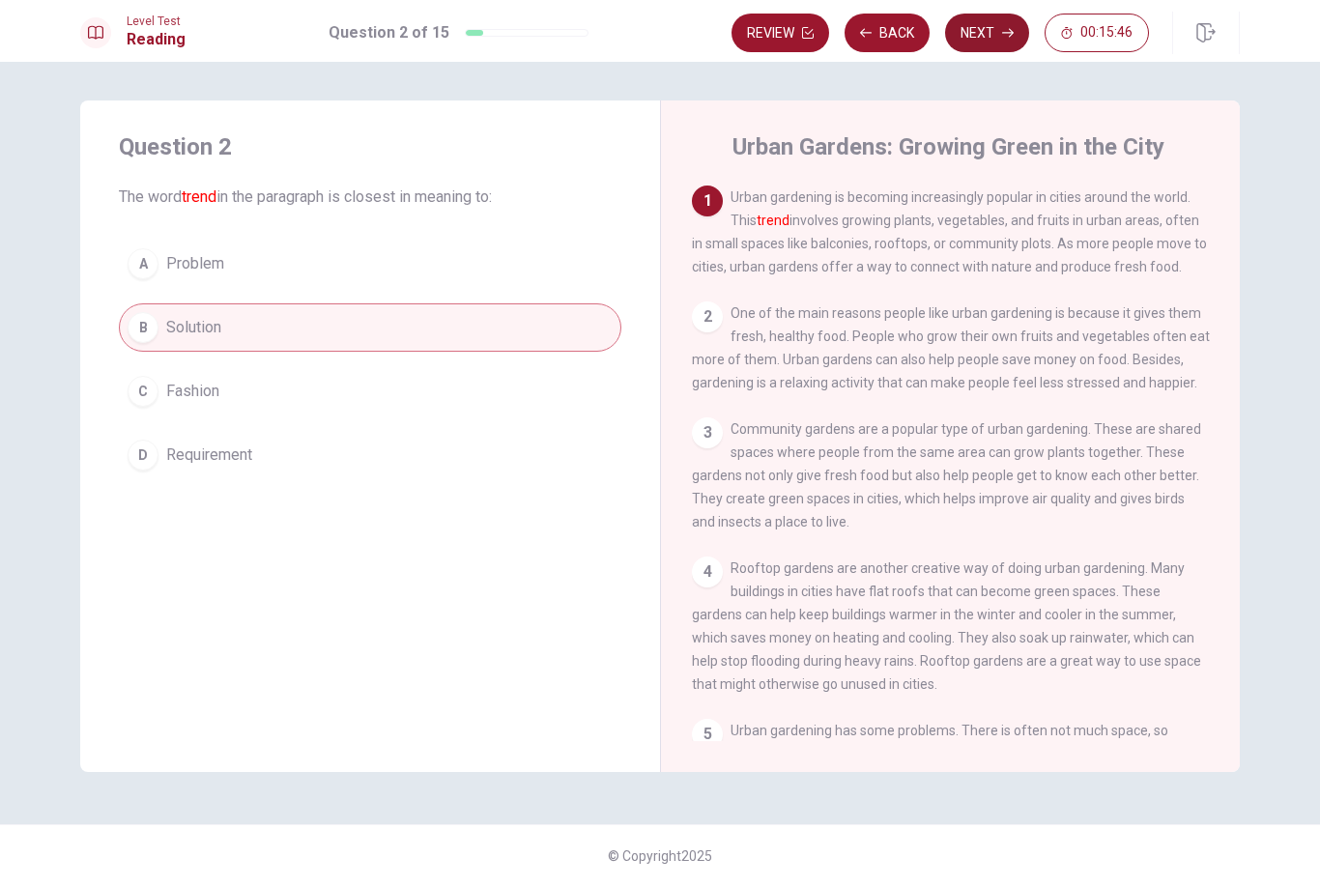
click at [989, 35] on button "Next" at bounding box center [987, 33] width 84 height 39
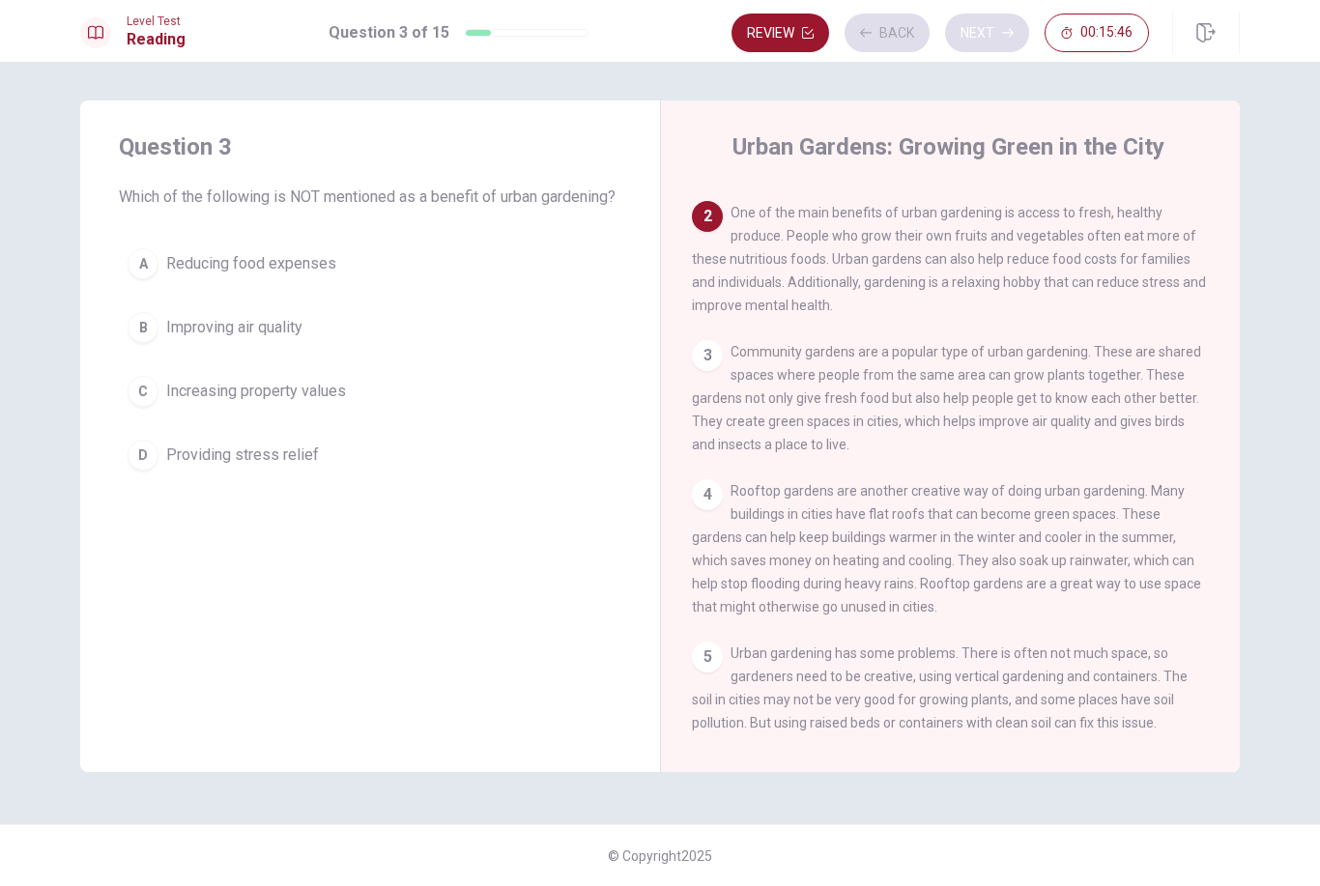
scroll to position [120, 0]
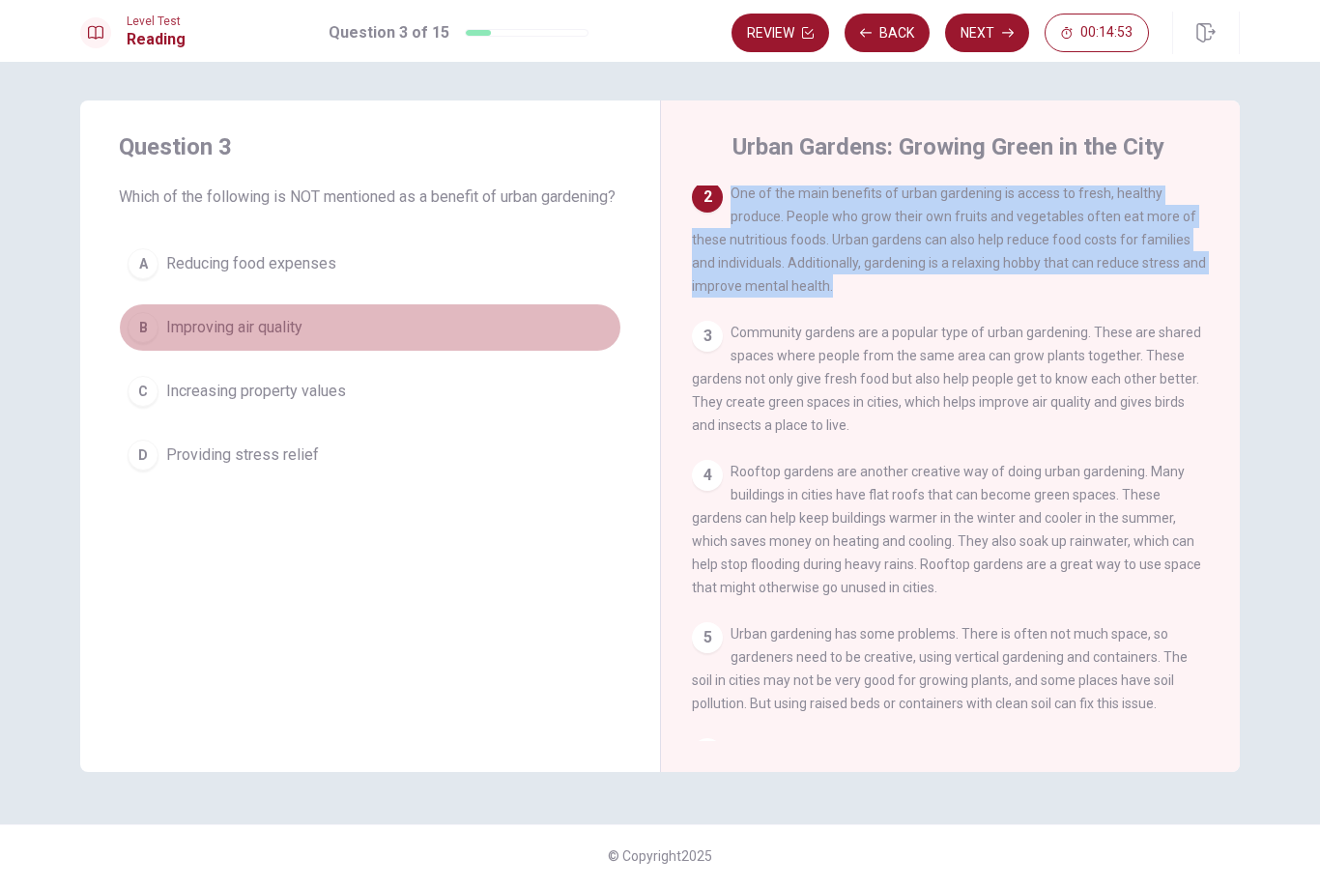
click at [290, 339] on span "Improving air quality" at bounding box center [234, 327] width 136 height 23
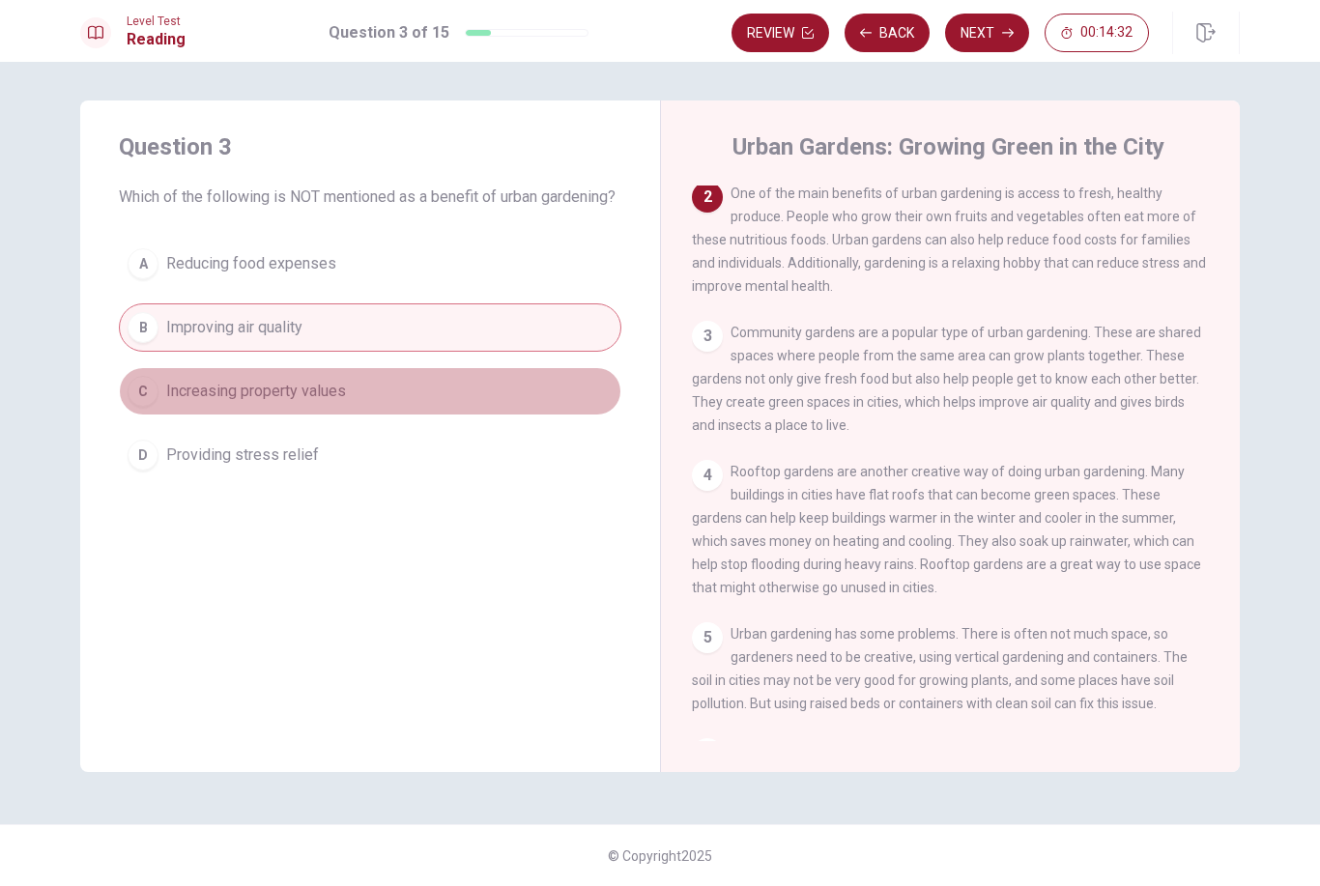
click at [233, 403] on span "Increasing property values" at bounding box center [256, 391] width 180 height 23
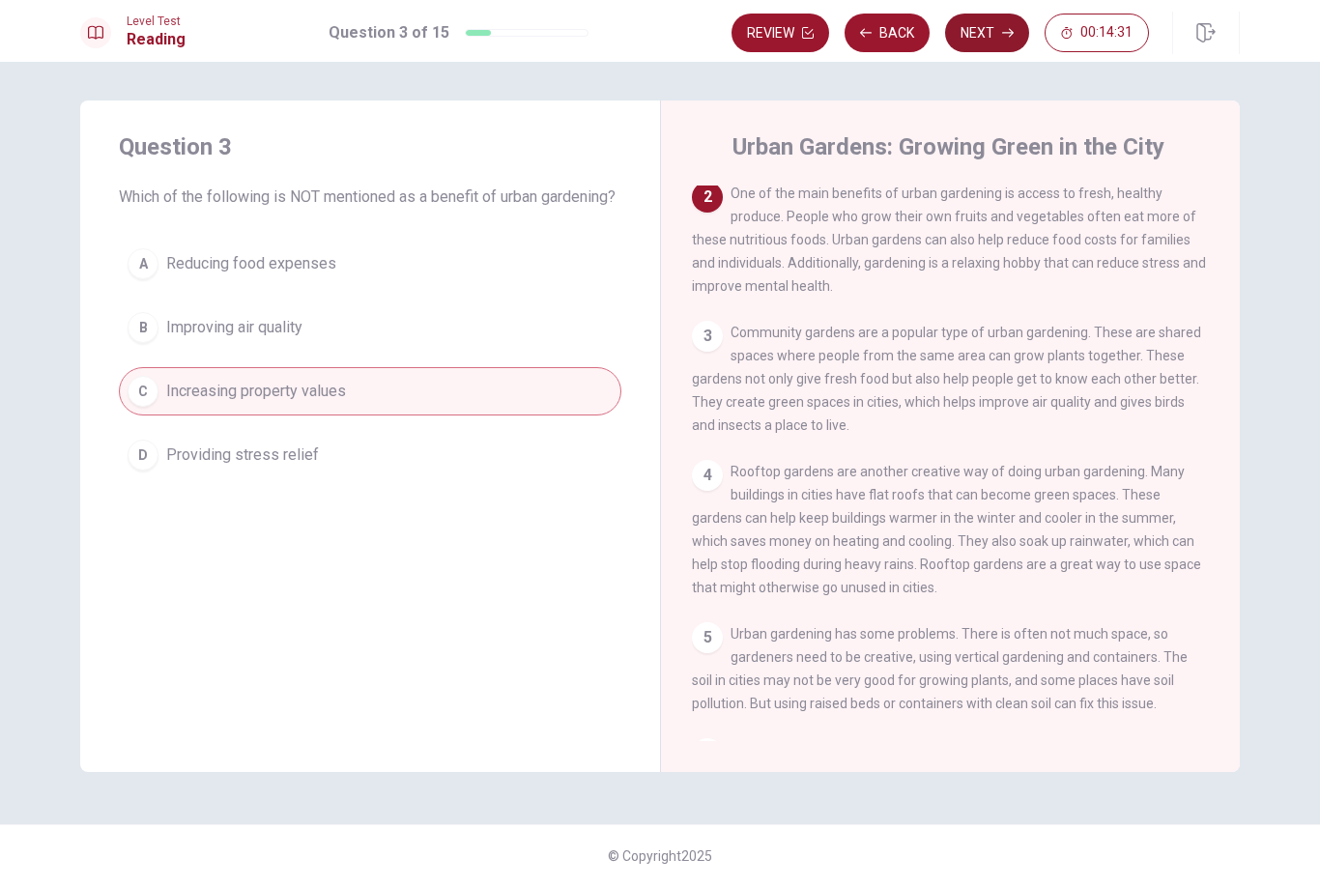
click at [986, 34] on button "Next" at bounding box center [987, 33] width 84 height 39
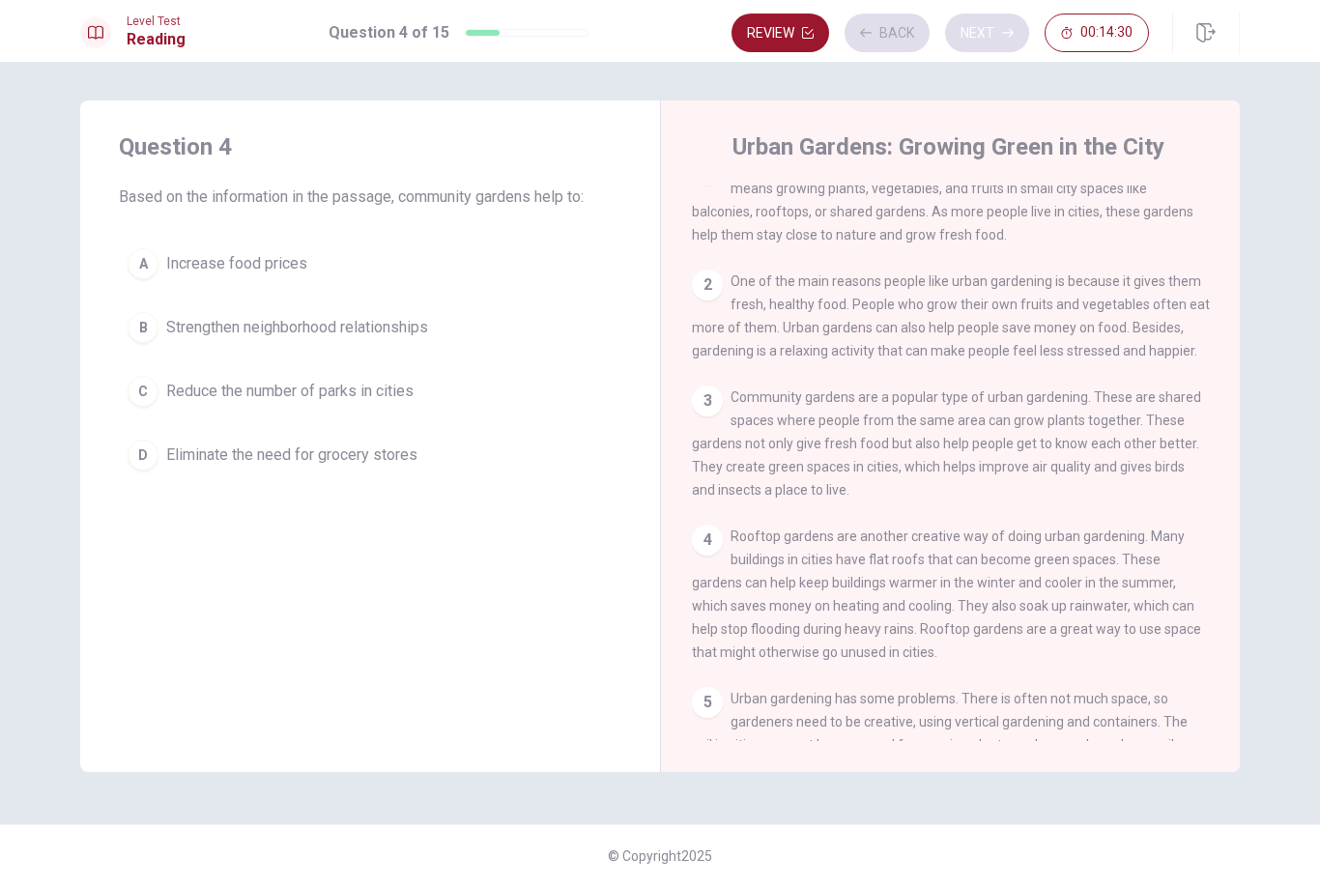
scroll to position [0, 0]
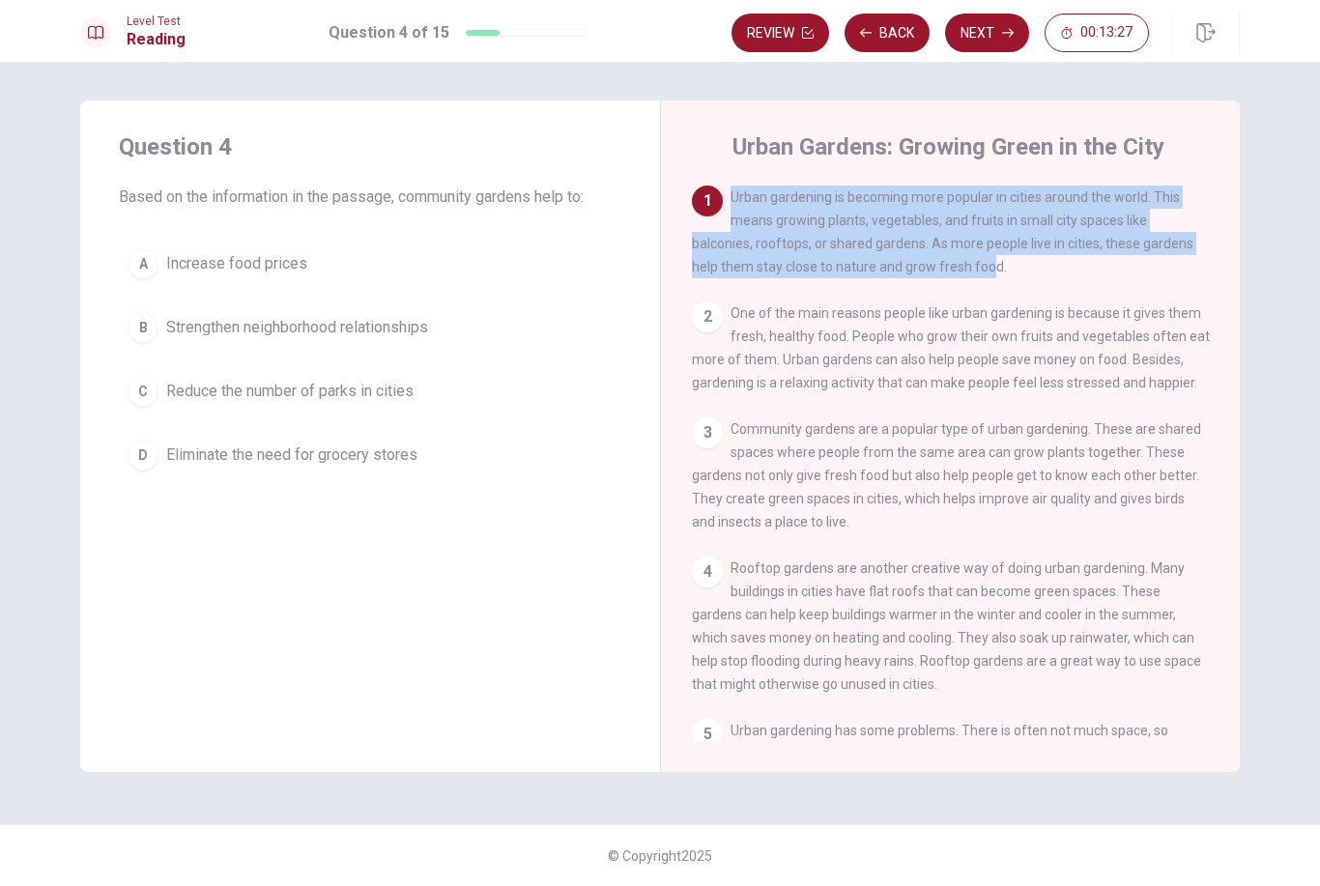
click at [149, 456] on div "D" at bounding box center [143, 455] width 31 height 31
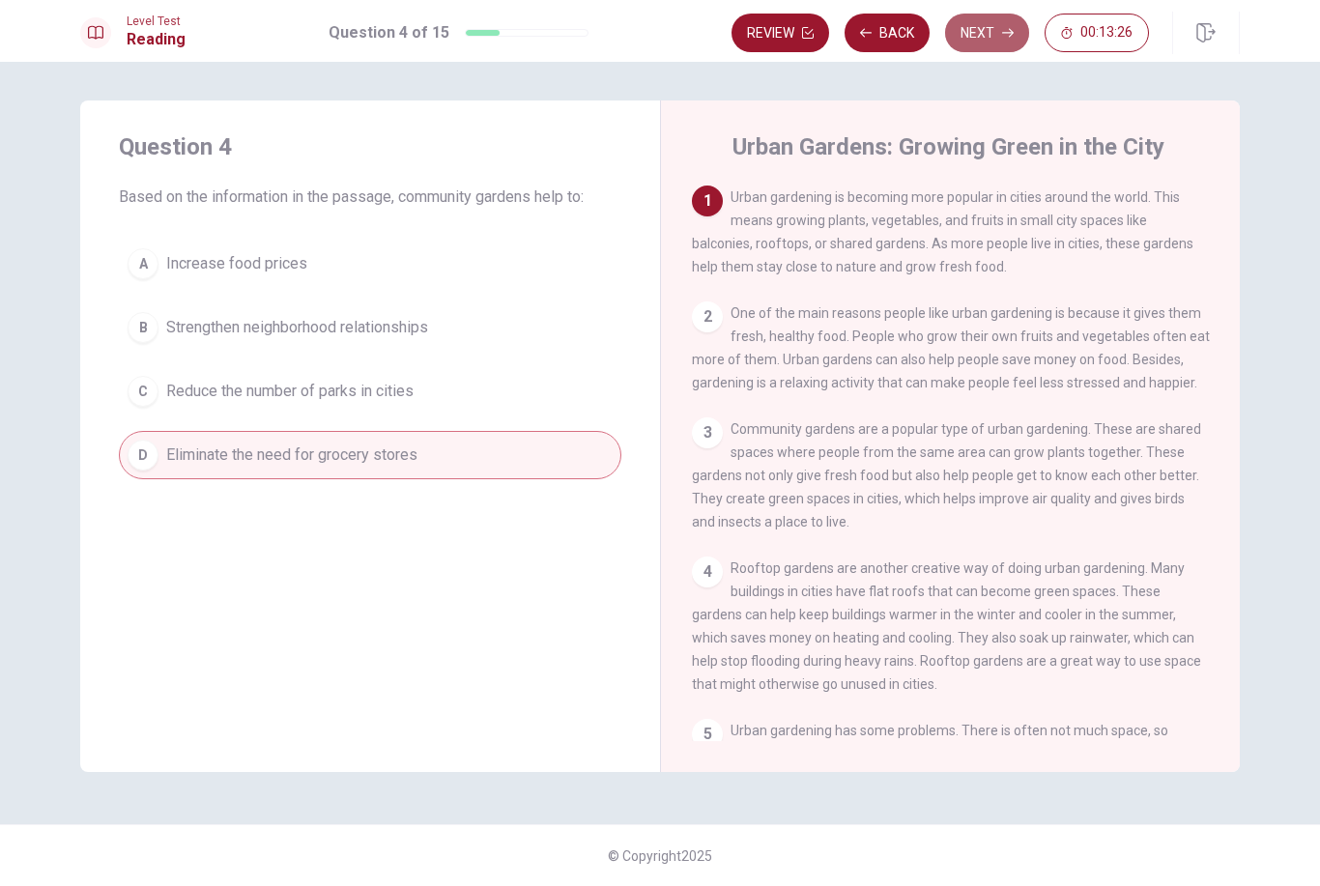
click at [981, 34] on button "Next" at bounding box center [987, 33] width 84 height 39
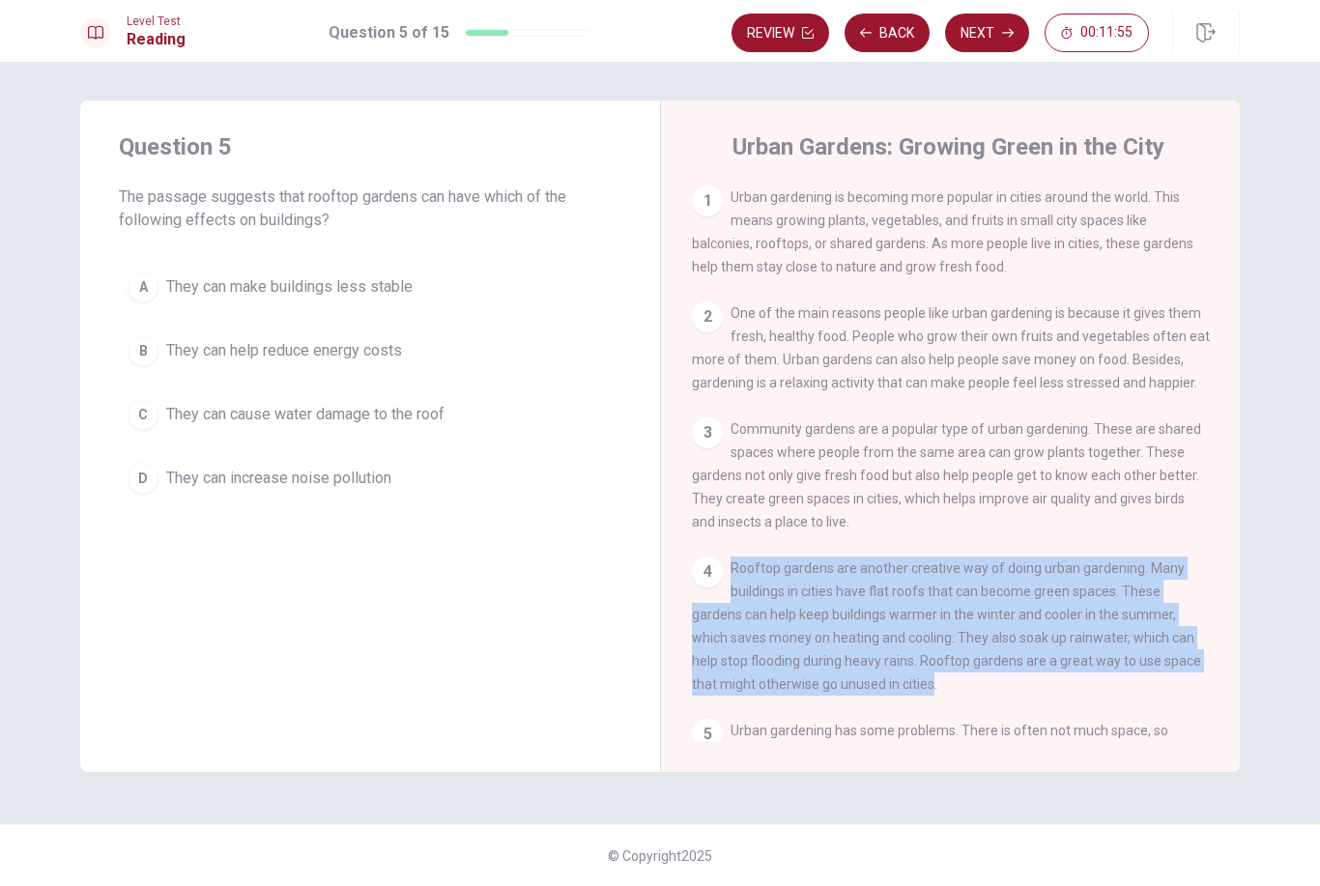
click at [138, 356] on div "B" at bounding box center [143, 350] width 31 height 31
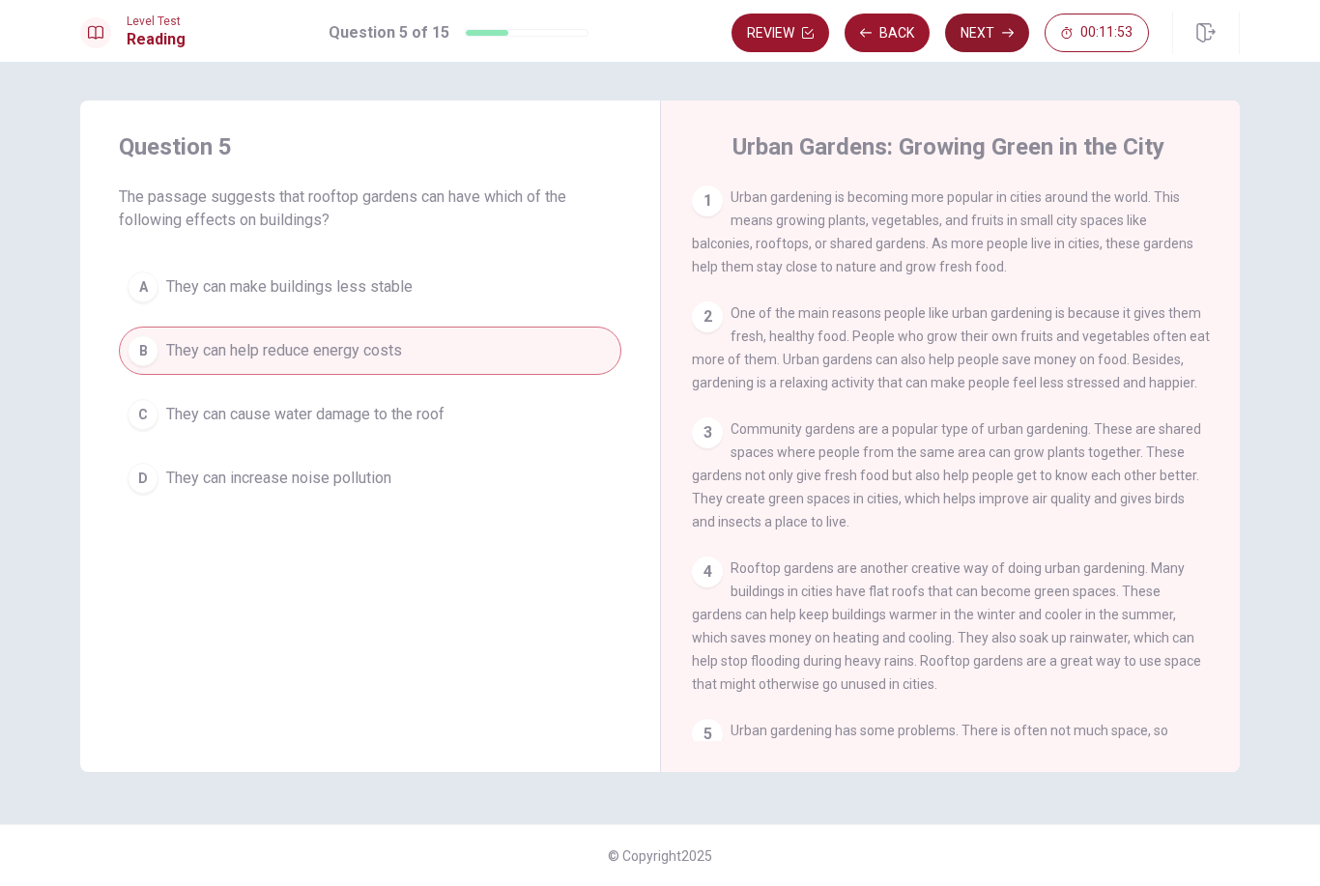
click at [988, 31] on button "Next" at bounding box center [987, 33] width 84 height 39
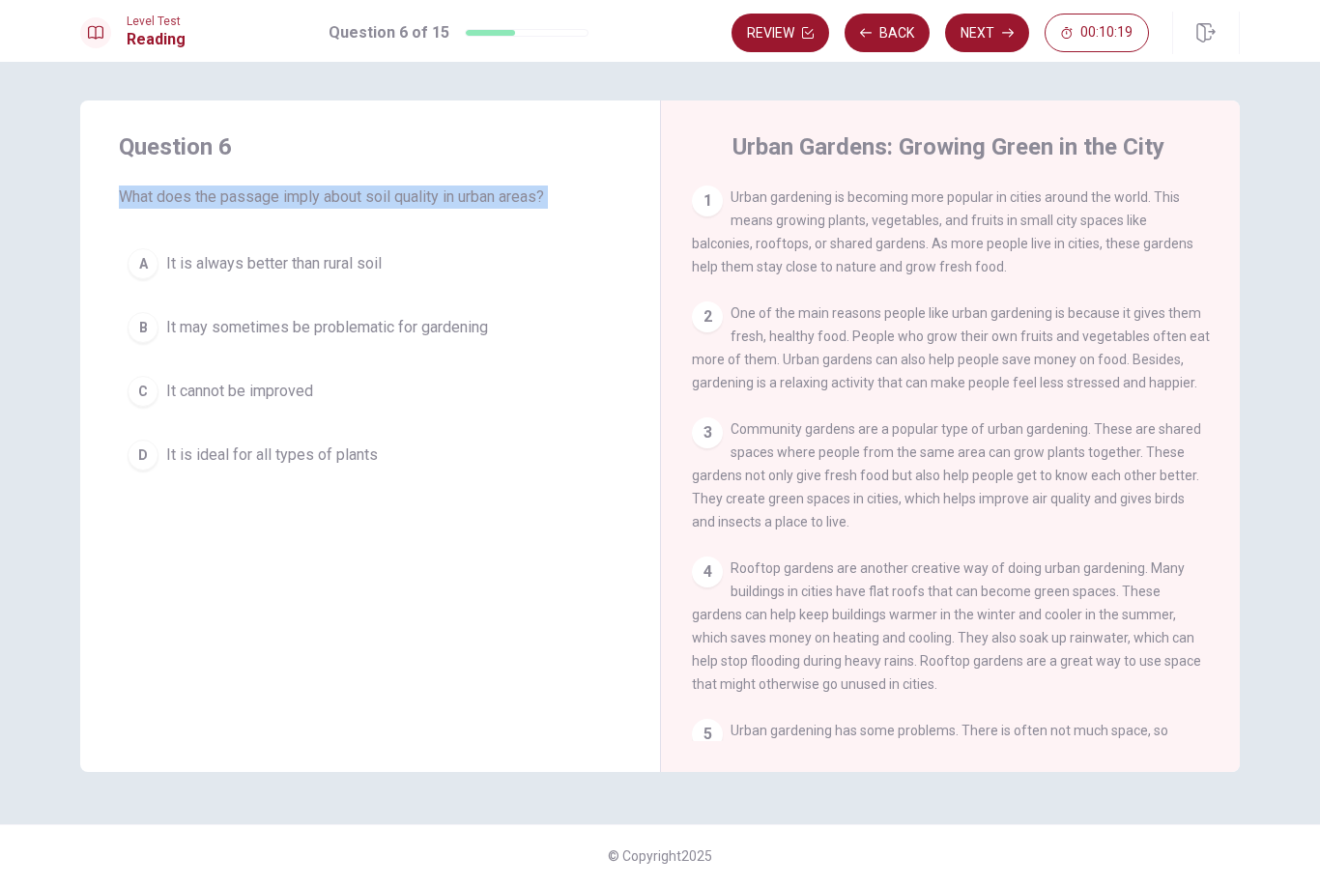
click at [1064, 551] on div "1 Urban gardening is becoming more popular in cities around the world. This mea…" at bounding box center [963, 464] width 543 height 556
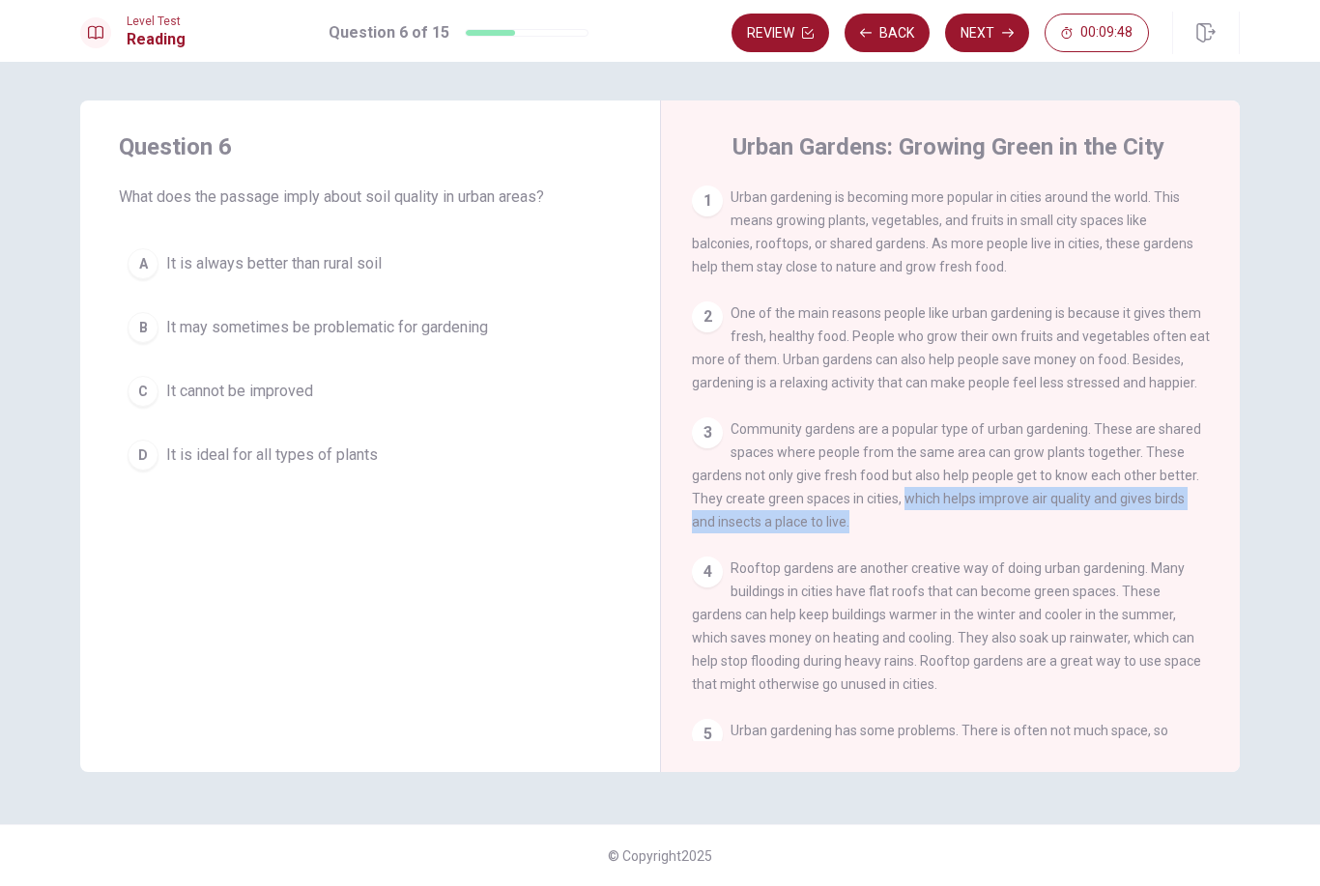
click at [134, 438] on button "D It is ideal for all types of plants" at bounding box center [370, 455] width 503 height 48
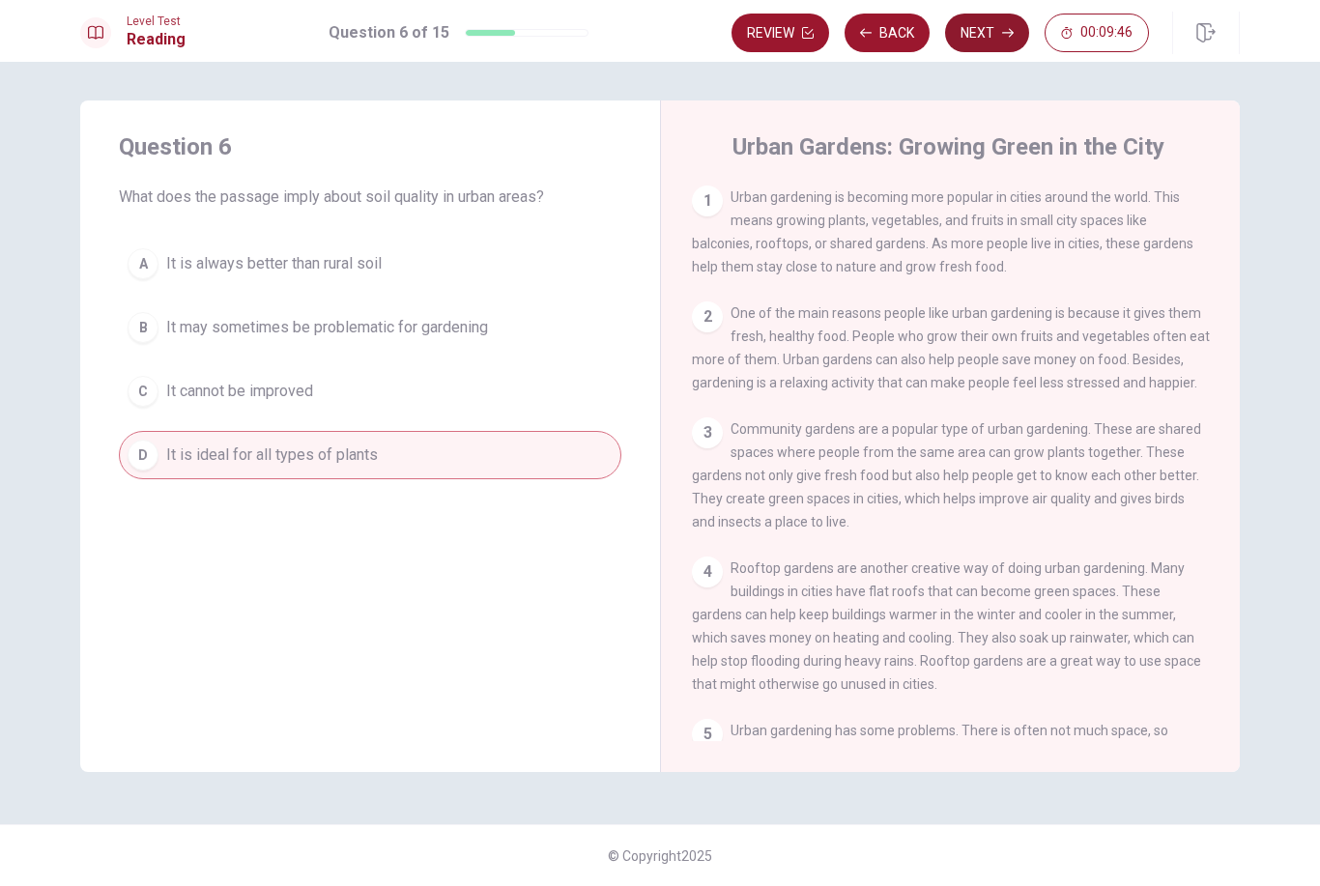
click at [992, 30] on button "Next" at bounding box center [987, 33] width 84 height 39
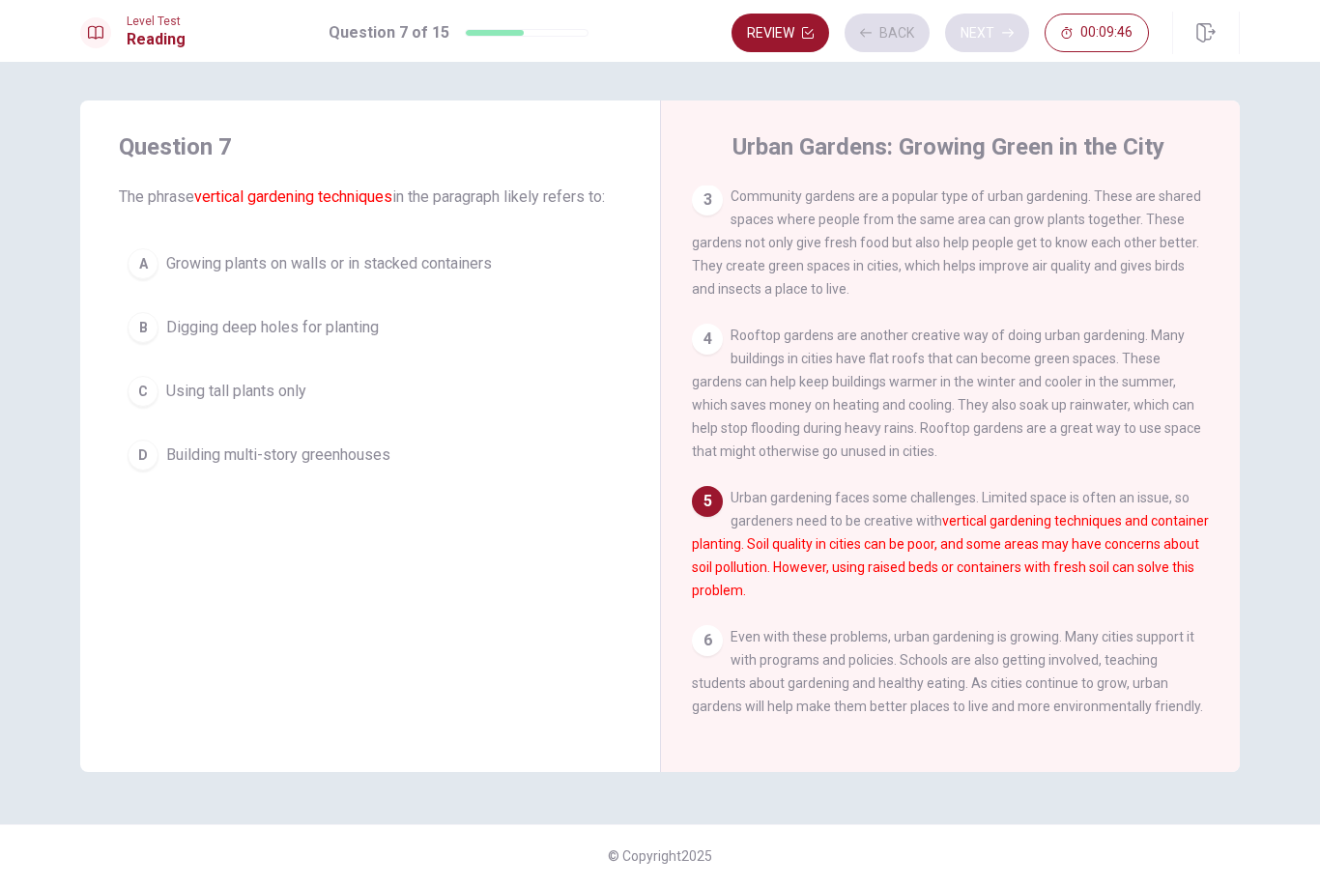
scroll to position [260, 0]
click at [300, 576] on div "Question 7 The phrase vertical gardening techniques in the paragraph likely ref…" at bounding box center [370, 437] width 580 height 672
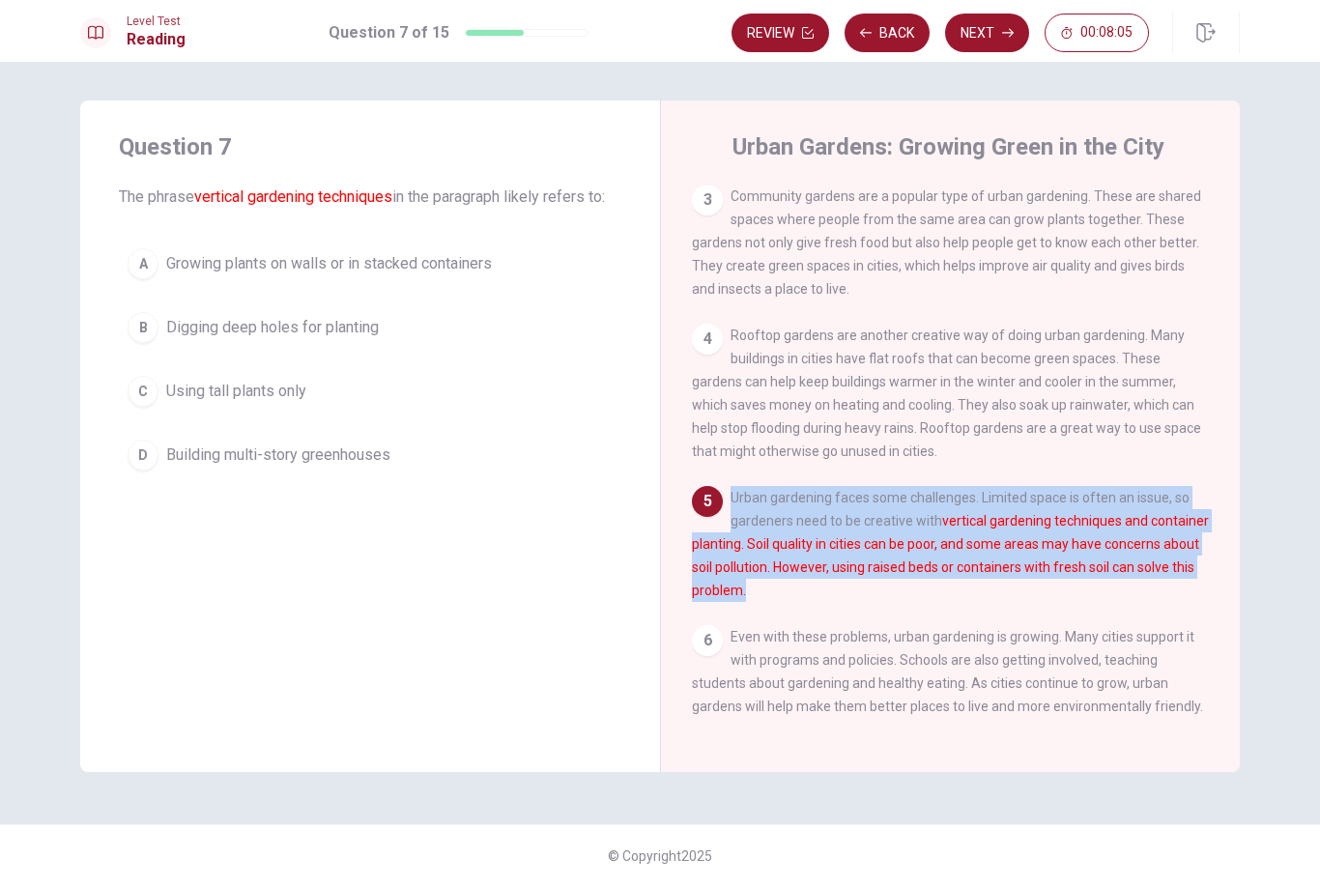
click at [145, 269] on div "A" at bounding box center [143, 263] width 31 height 31
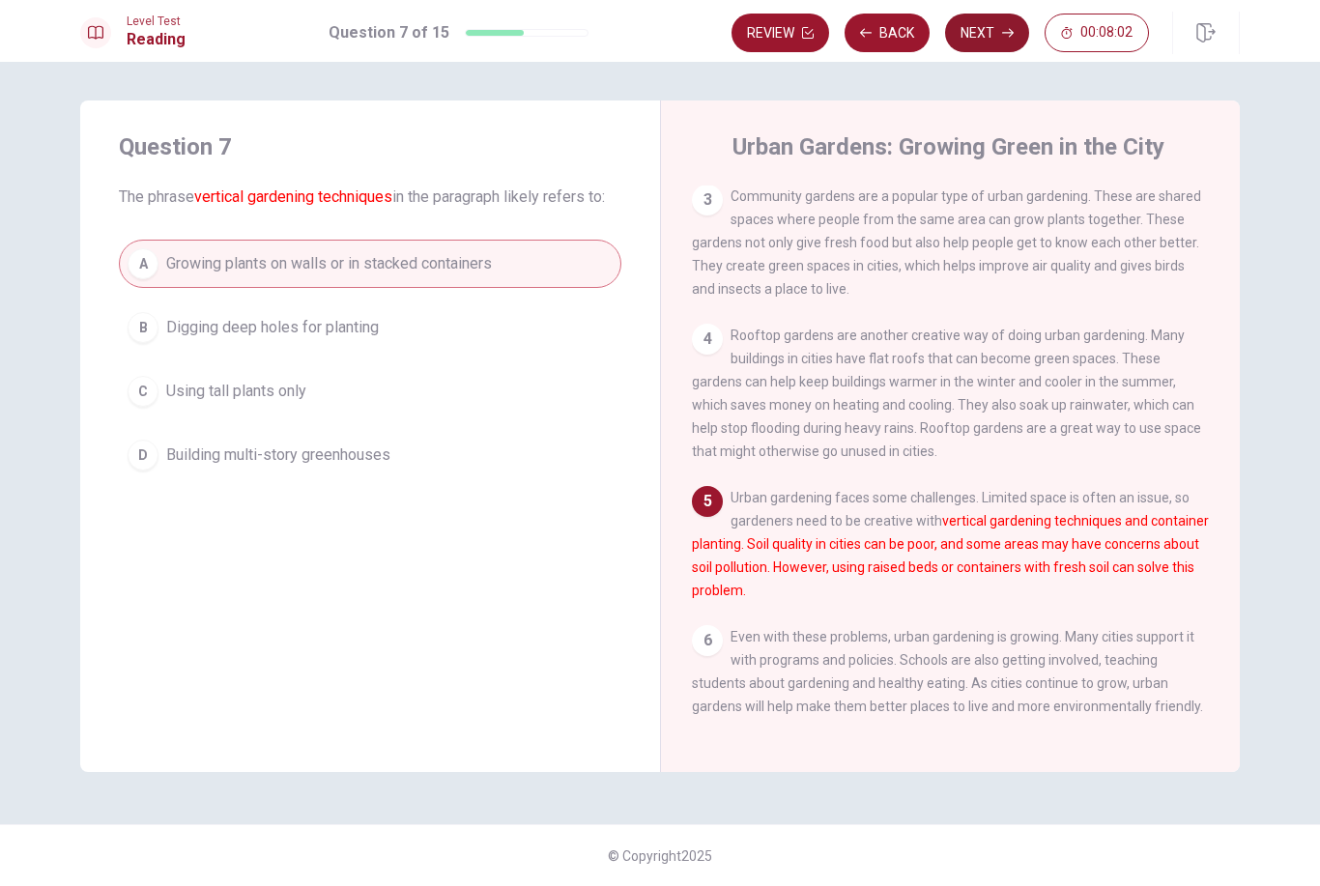
click at [990, 39] on button "Next" at bounding box center [987, 33] width 84 height 39
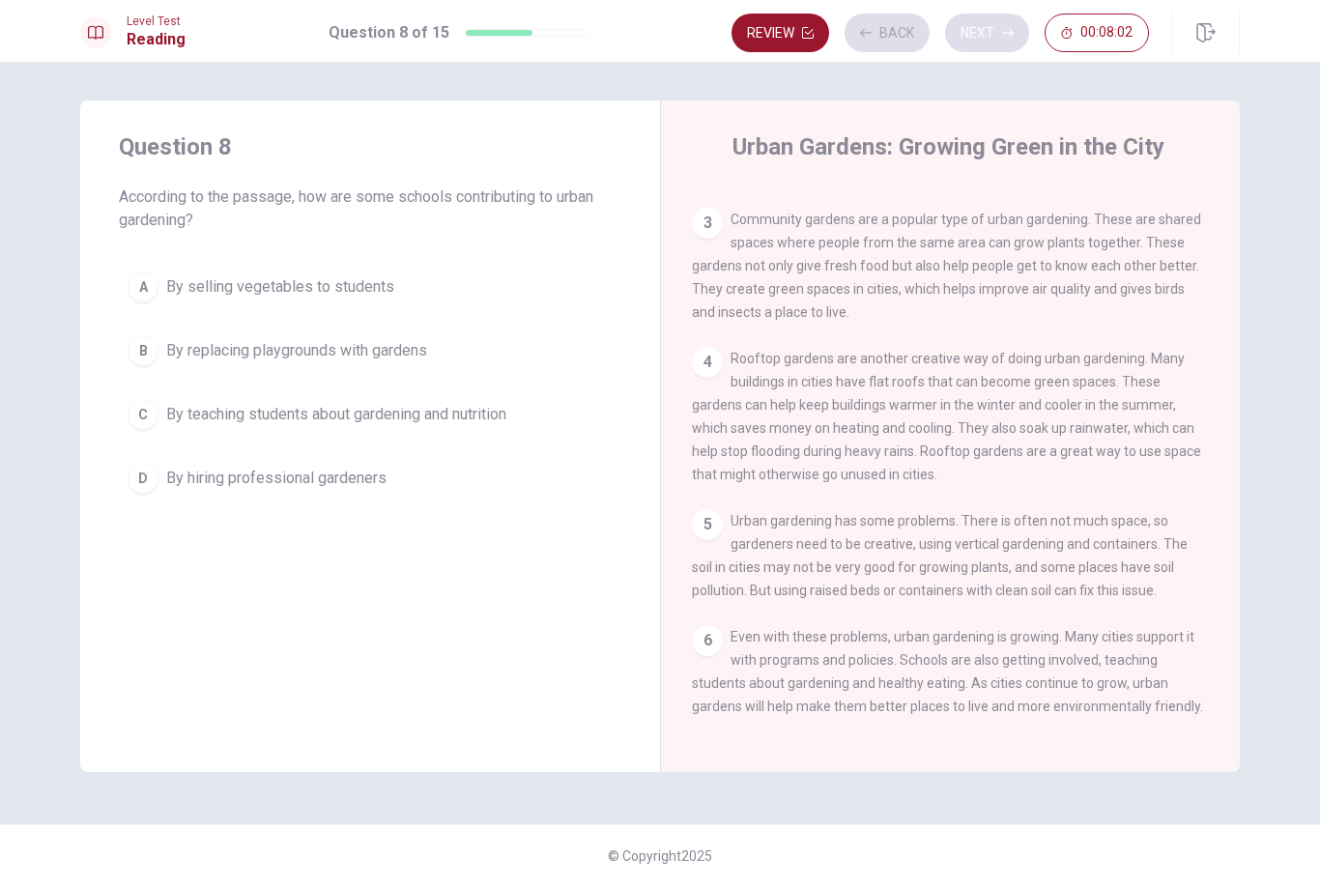
scroll to position [236, 0]
click at [158, 410] on button "C By teaching students about gardening and nutrition" at bounding box center [370, 414] width 503 height 48
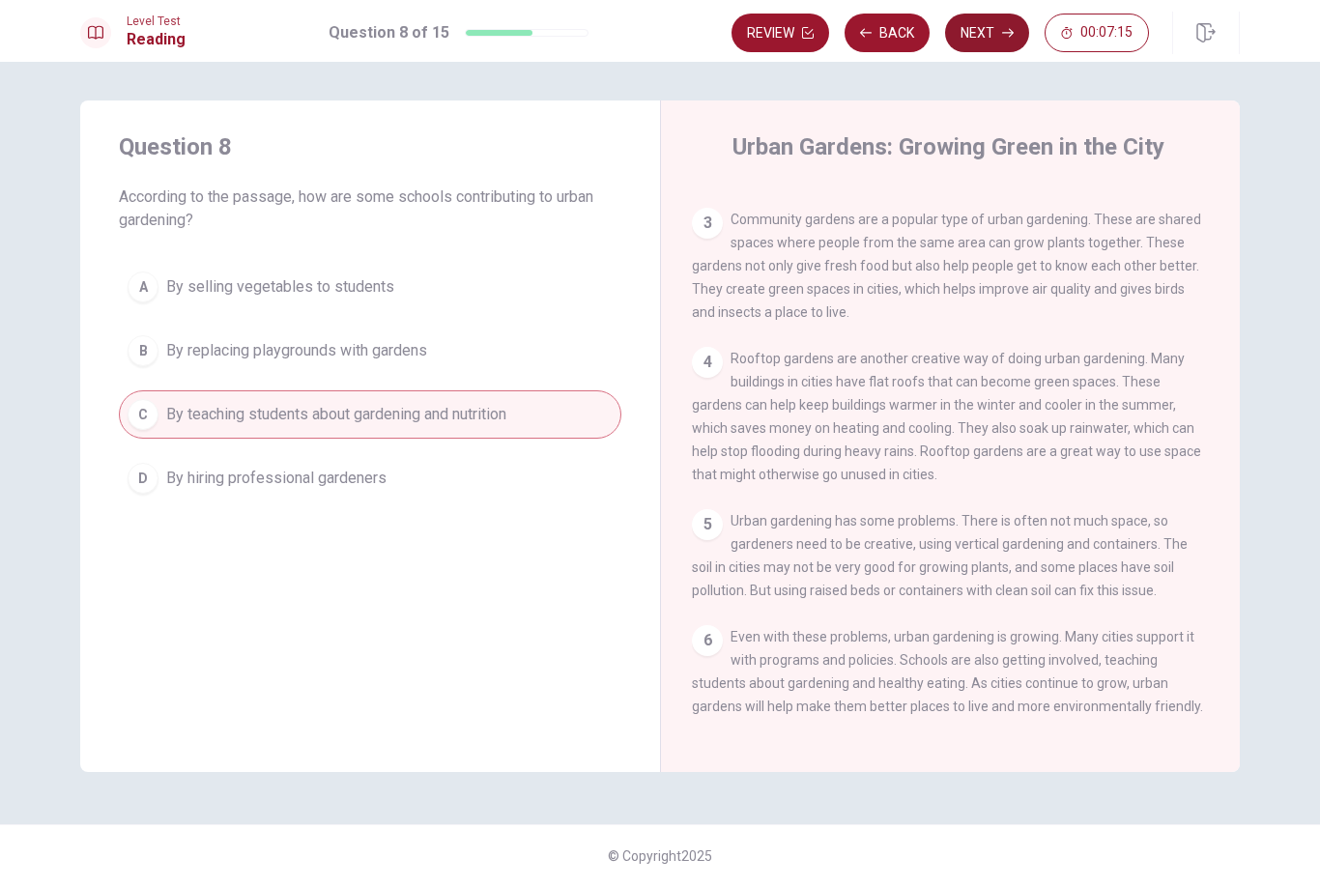
click at [995, 29] on button "Next" at bounding box center [987, 33] width 84 height 39
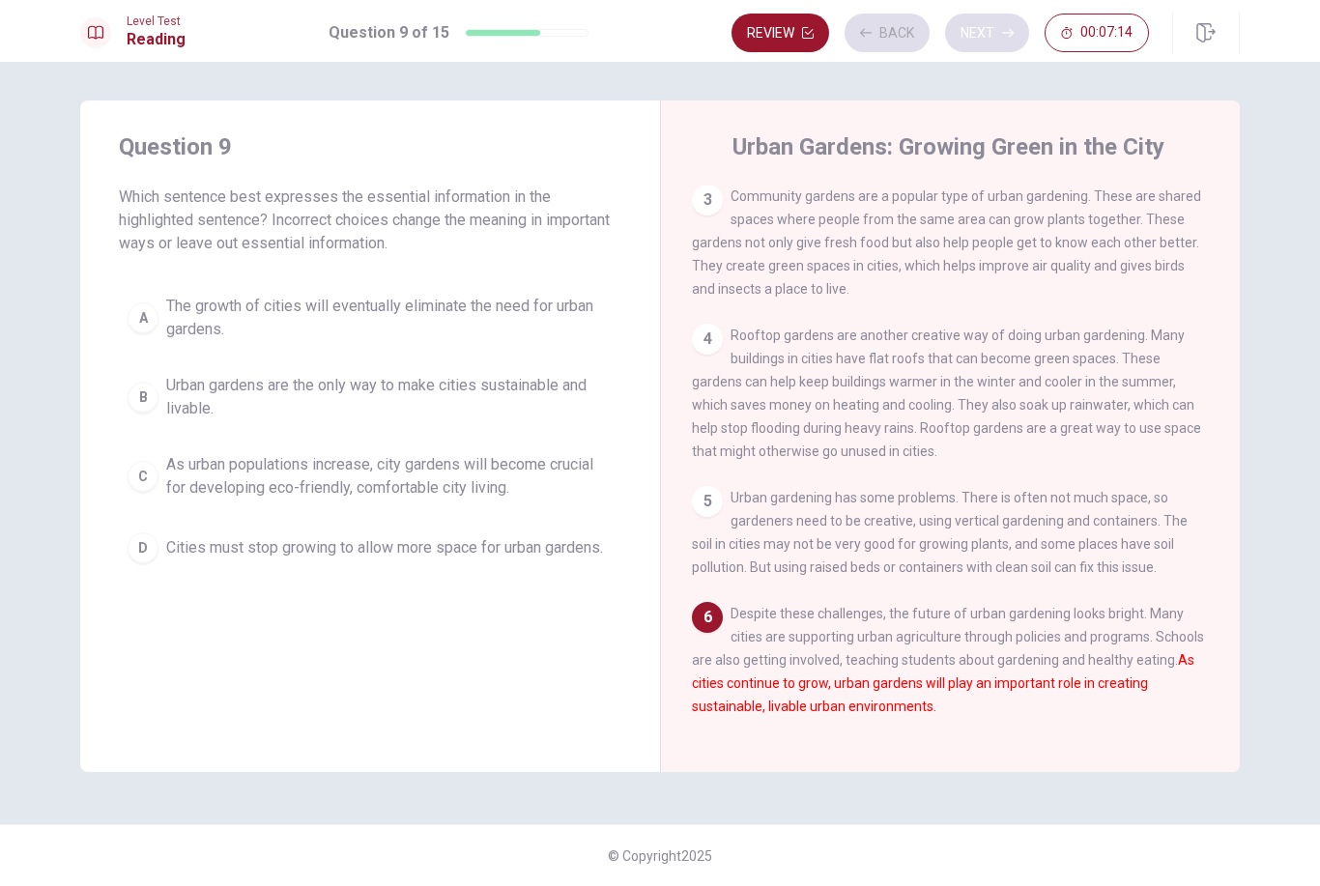
scroll to position [260, 0]
click at [1006, 721] on div "1 Urban gardening is becoming more popular in cities around the world. This mea…" at bounding box center [963, 464] width 543 height 556
click at [146, 469] on div "C" at bounding box center [143, 476] width 31 height 31
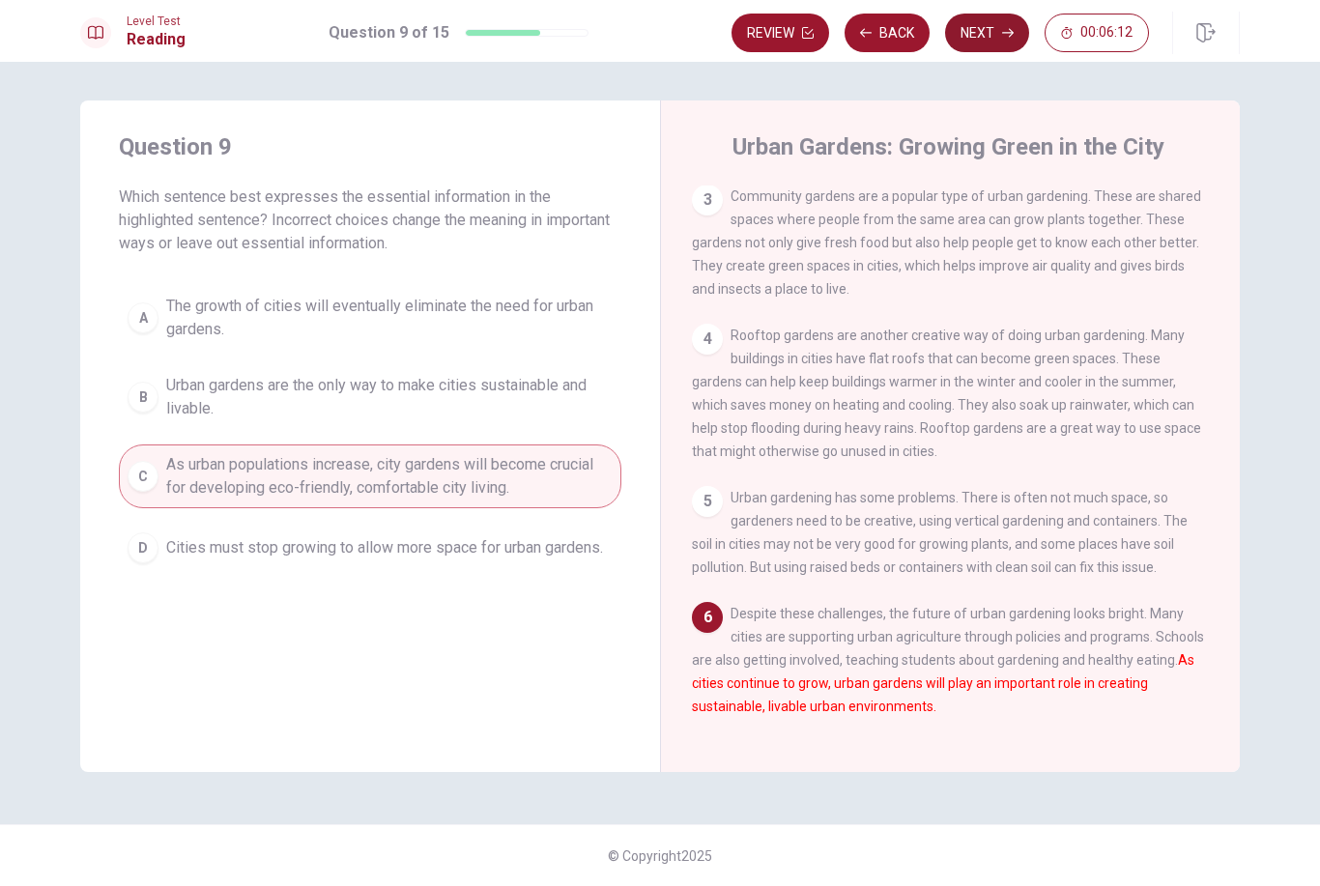
click at [981, 26] on button "Next" at bounding box center [987, 33] width 84 height 39
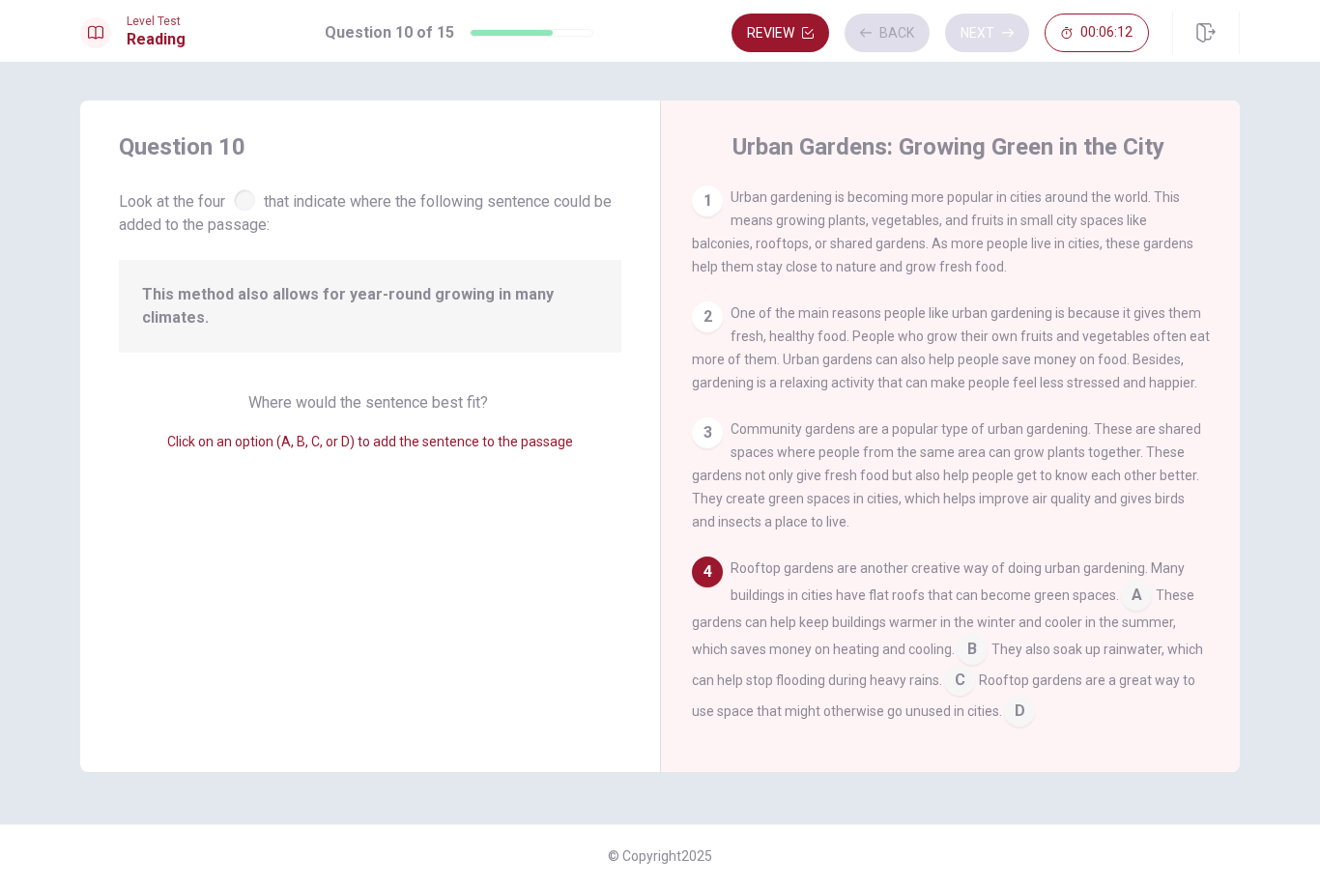
scroll to position [191, 0]
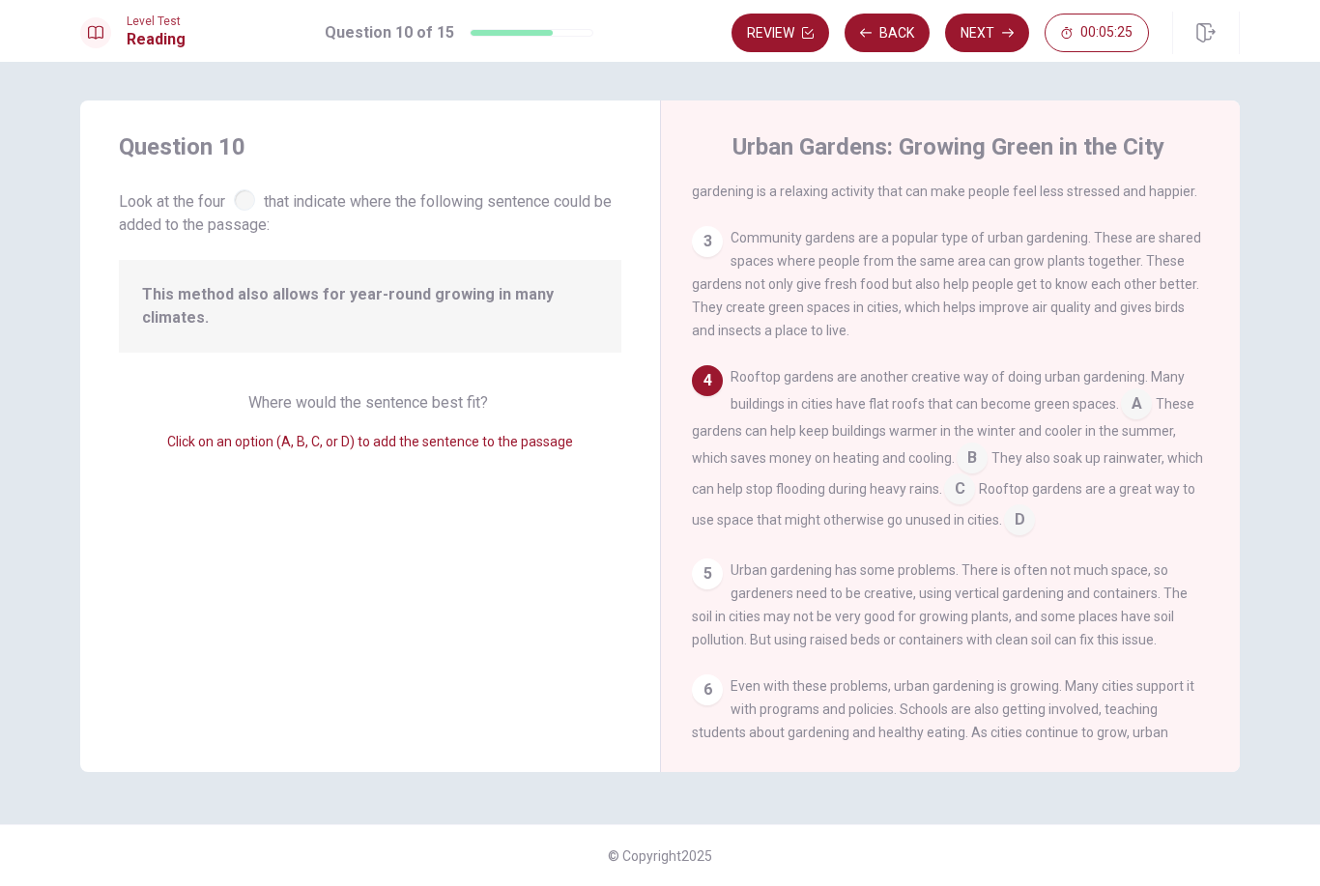
click at [957, 465] on input at bounding box center [972, 460] width 31 height 31
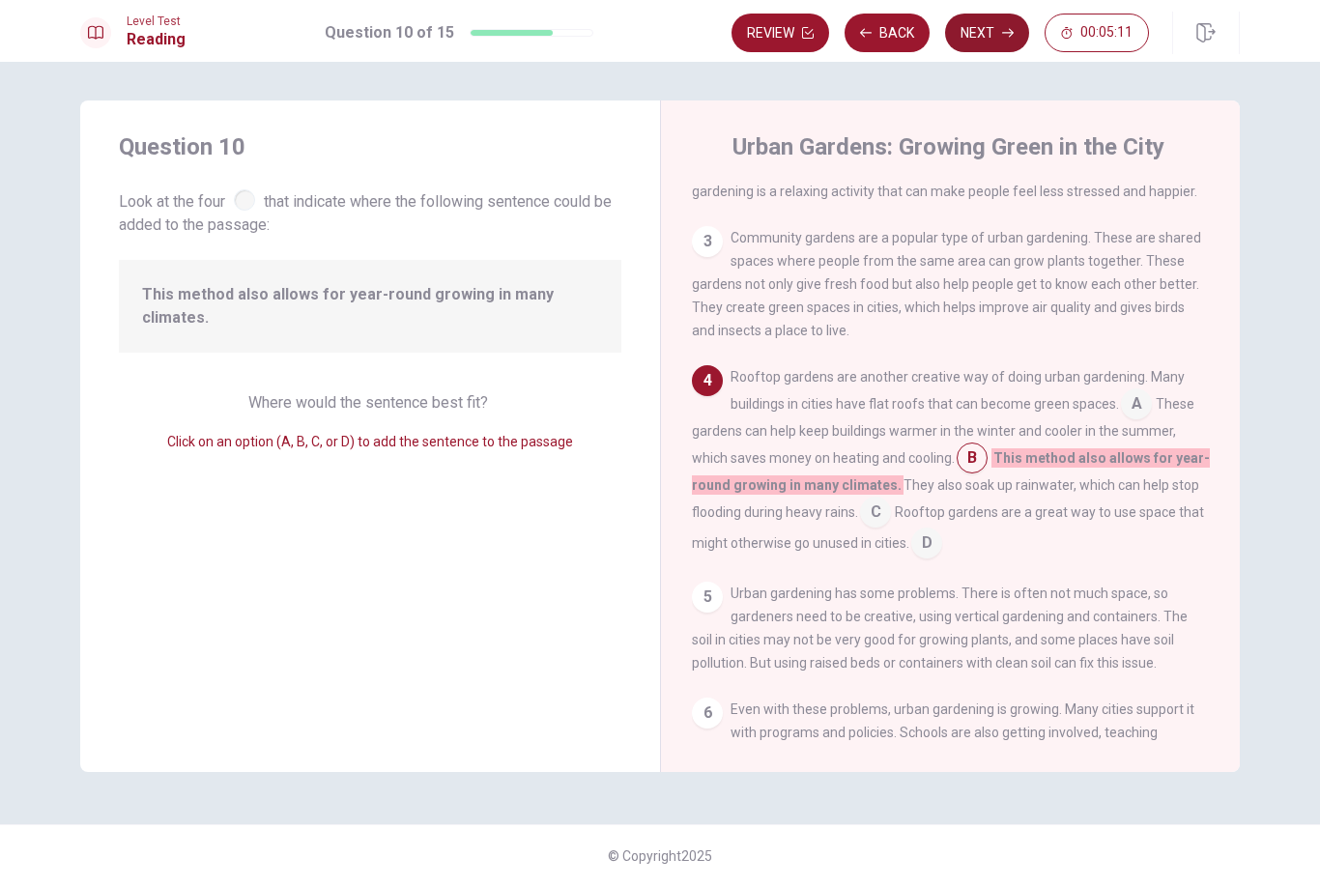
click at [976, 35] on button "Next" at bounding box center [987, 33] width 84 height 39
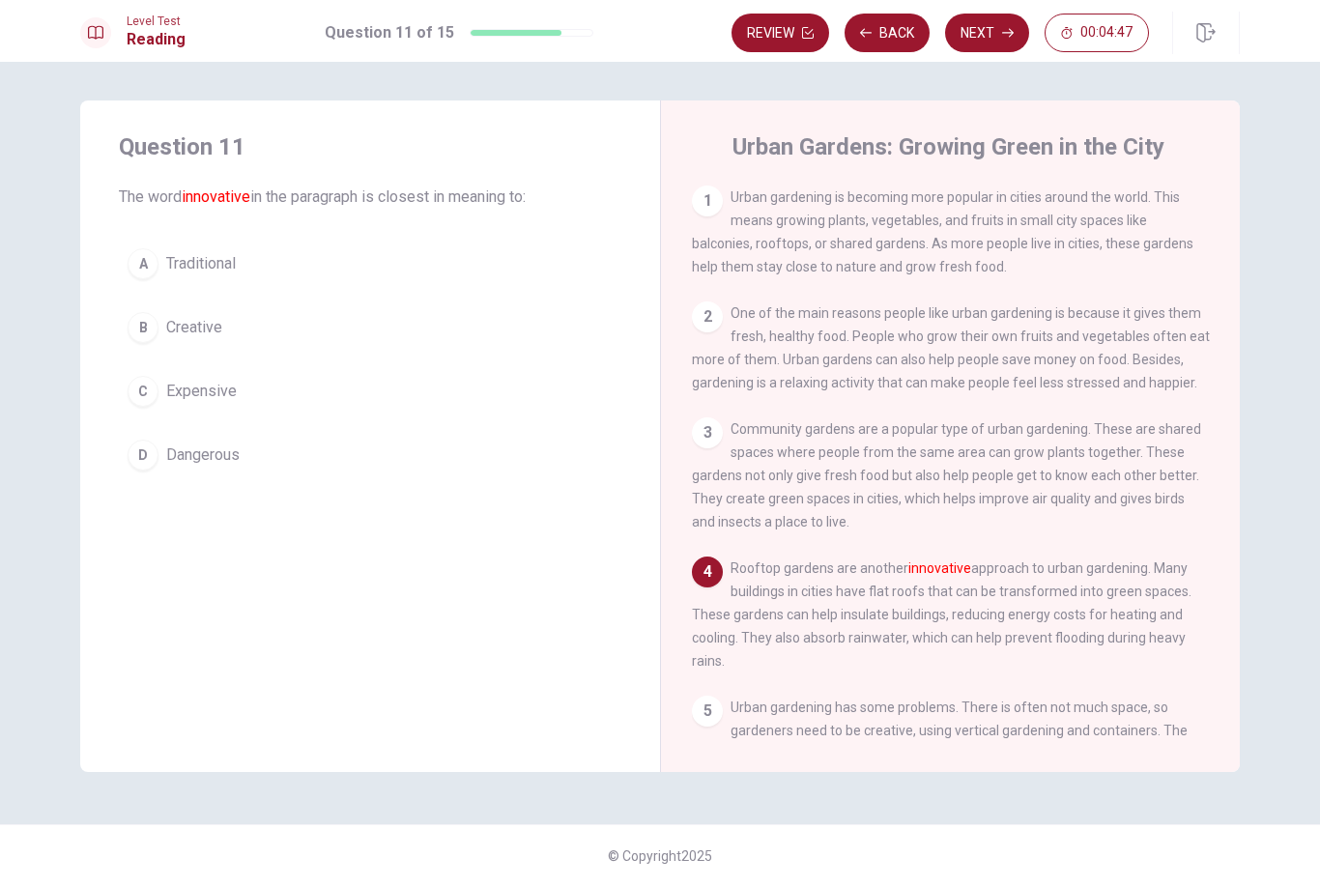
click at [158, 326] on div "B" at bounding box center [143, 327] width 31 height 31
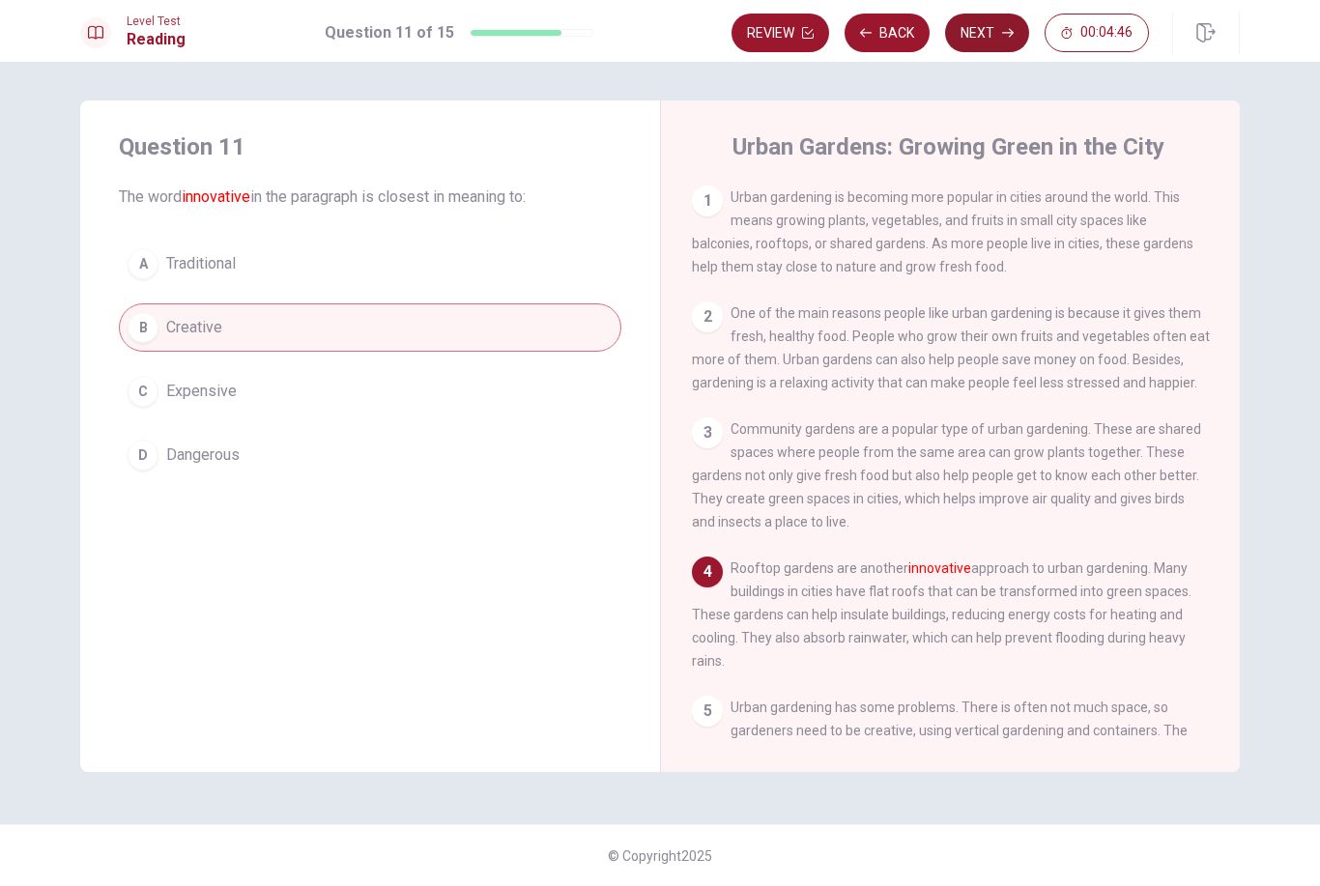
click at [992, 24] on button "Next" at bounding box center [987, 33] width 84 height 39
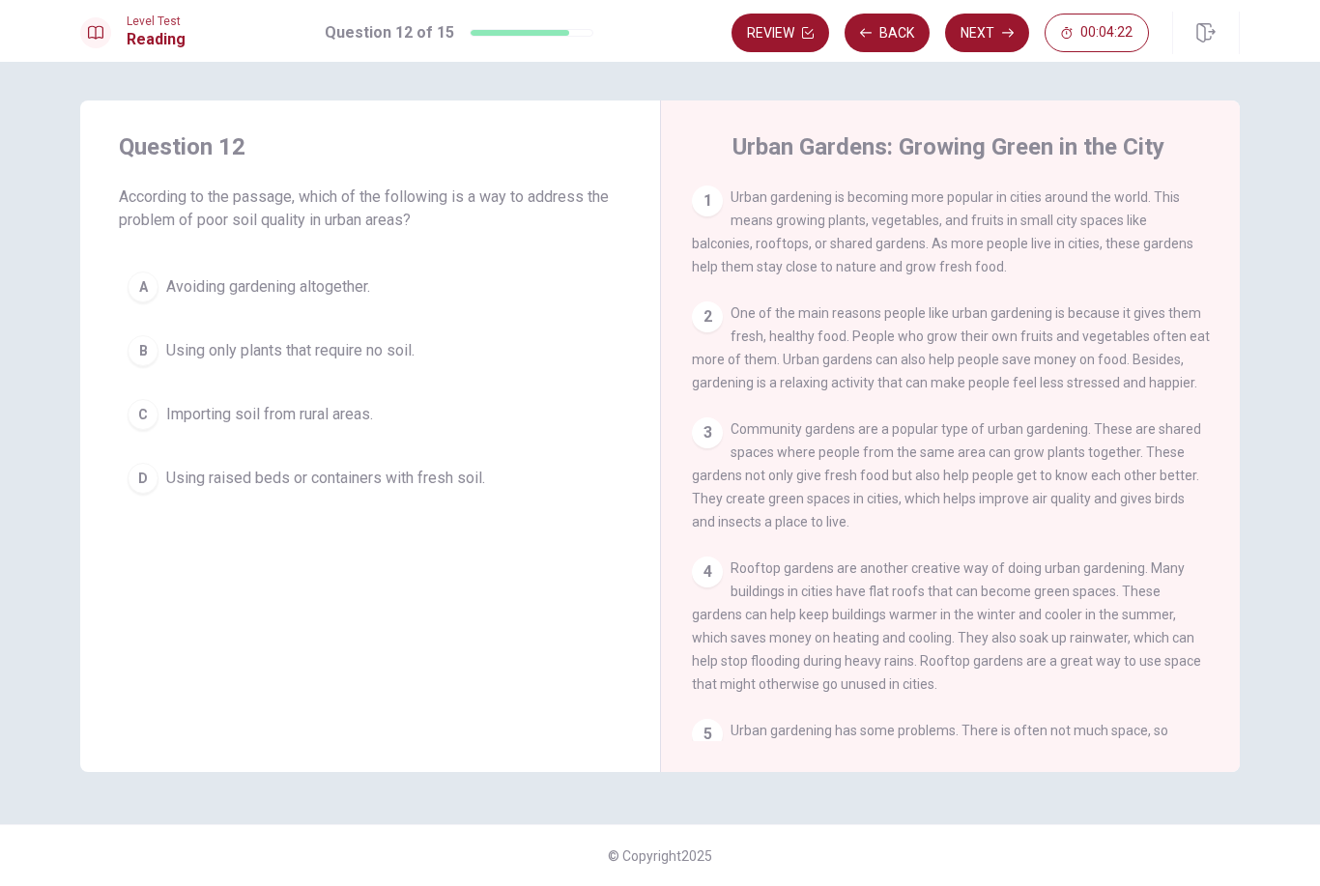
click at [240, 466] on button "D Using raised beds or containers with fresh soil." at bounding box center [370, 478] width 503 height 48
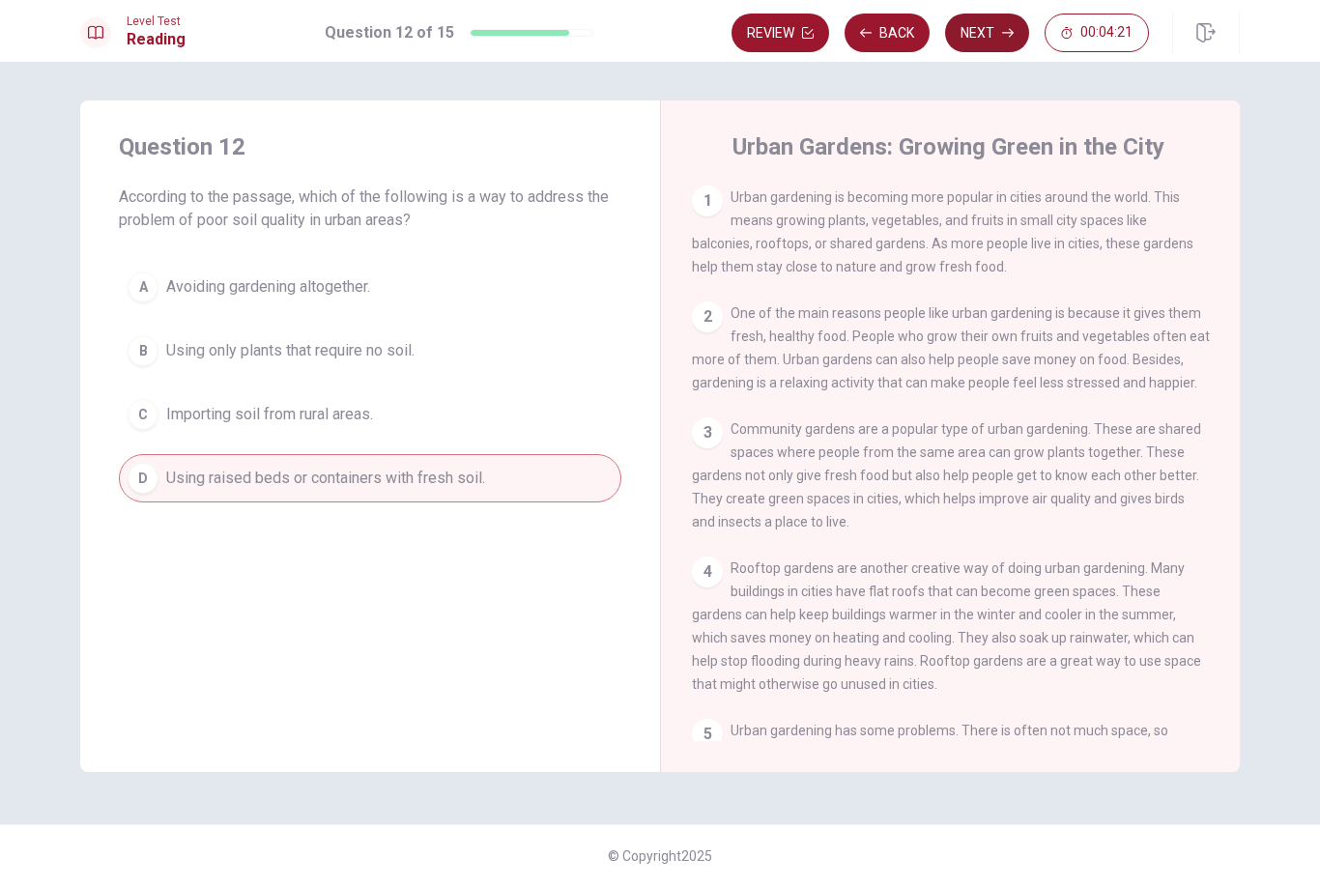
click at [996, 30] on button "Next" at bounding box center [987, 33] width 84 height 39
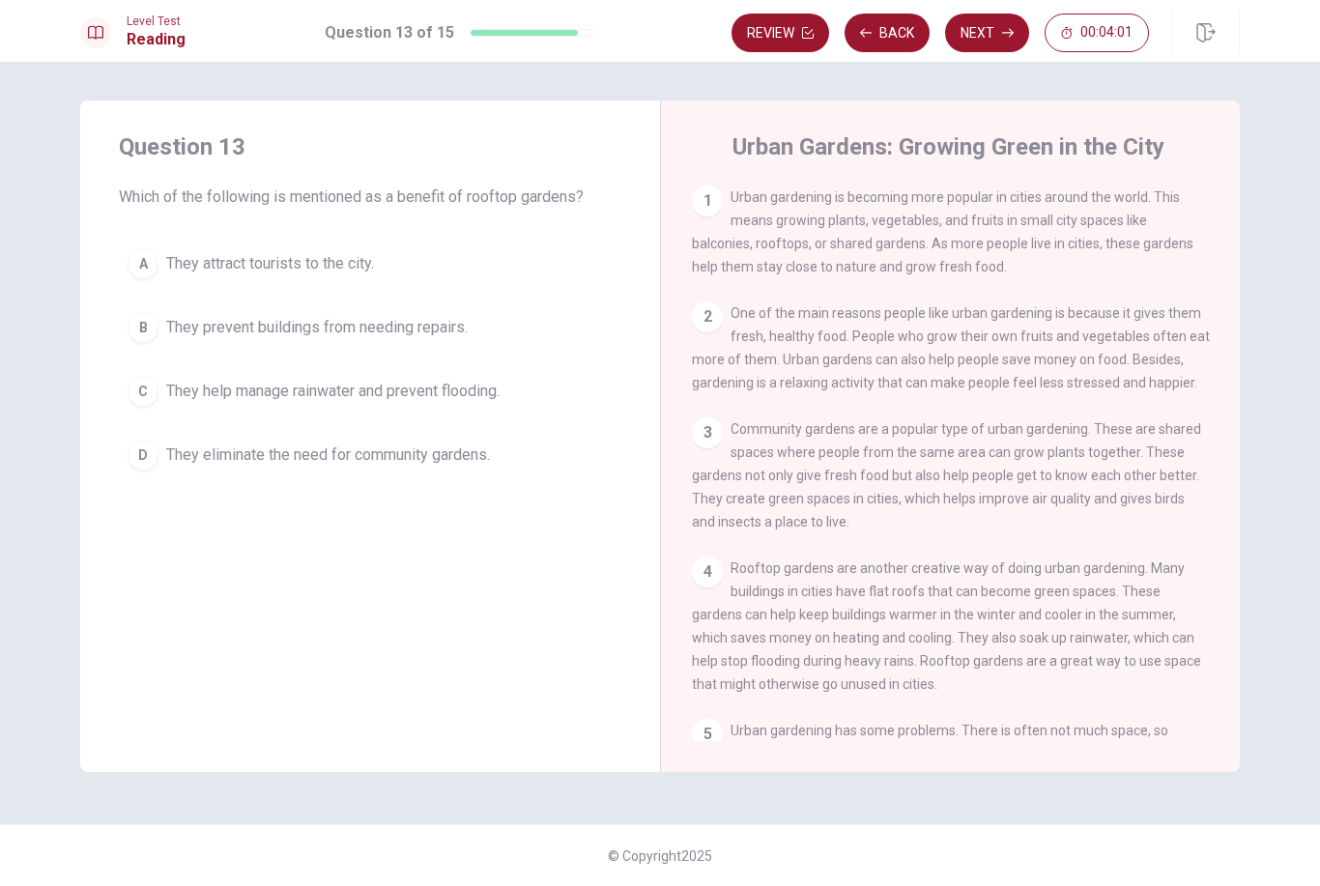
click at [477, 388] on span "They help manage rainwater and prevent flooding." at bounding box center [332, 391] width 333 height 23
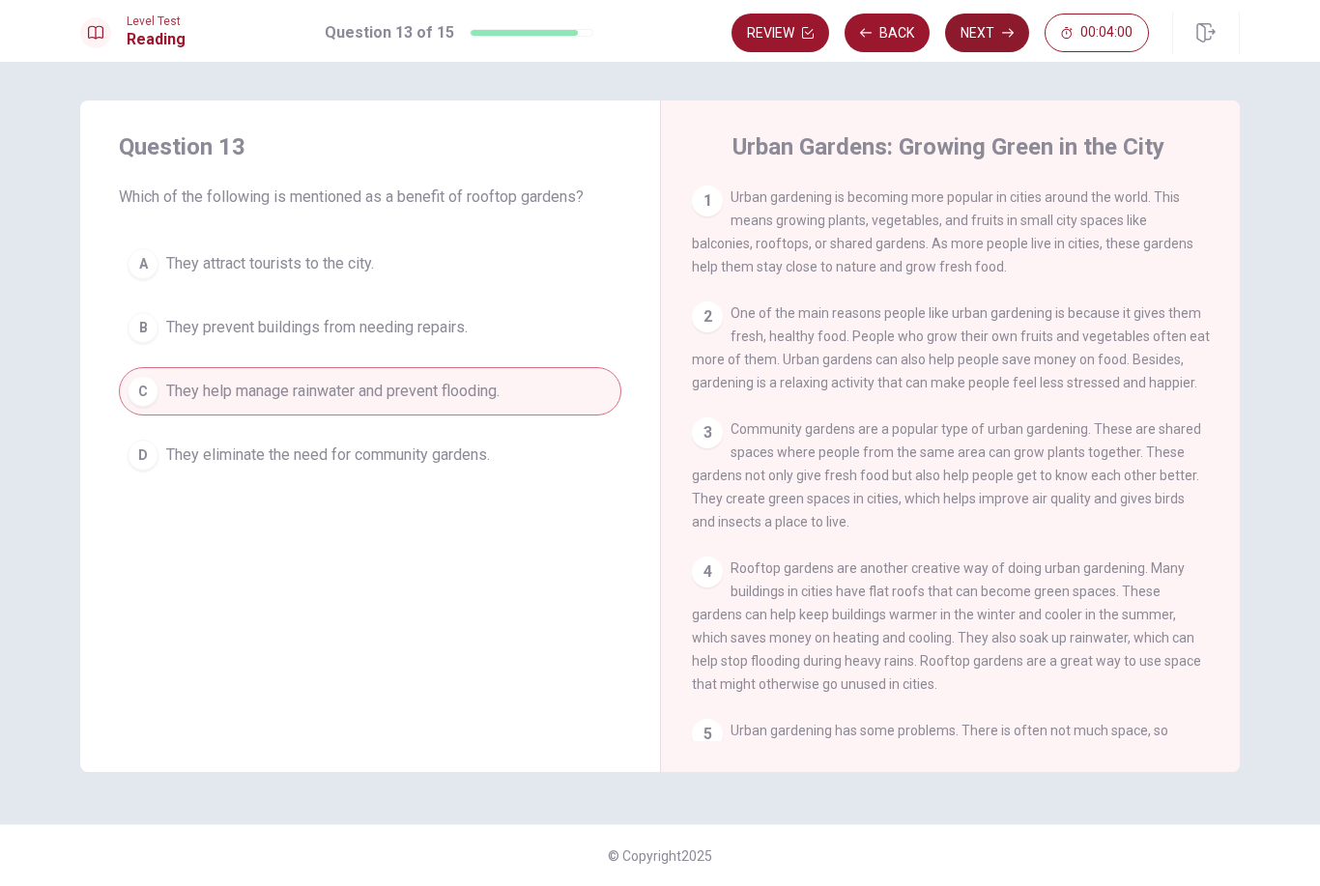
click at [998, 36] on button "Next" at bounding box center [987, 33] width 84 height 39
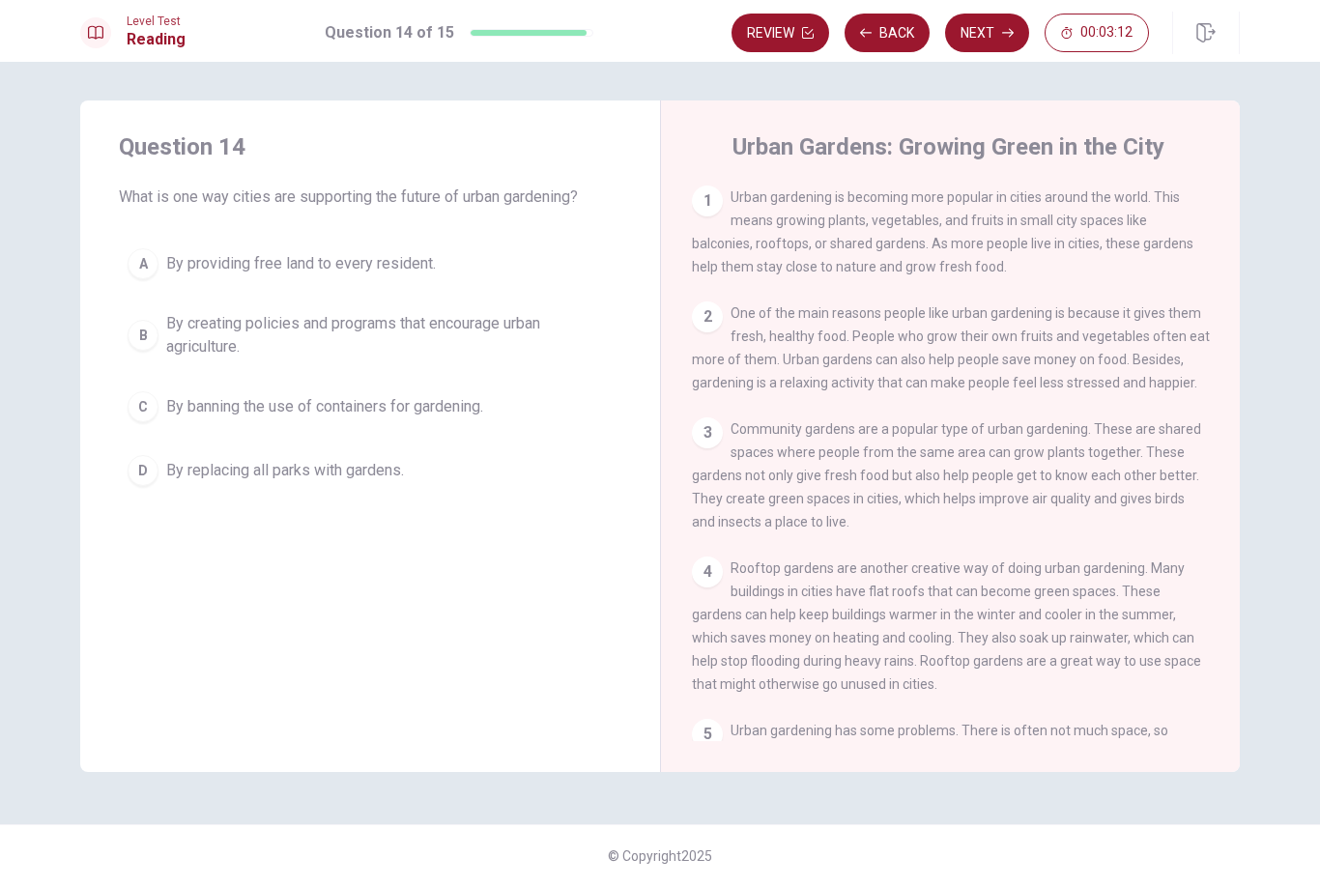
click at [428, 325] on span "By creating policies and programs that encourage urban agriculture." at bounding box center [389, 335] width 446 height 46
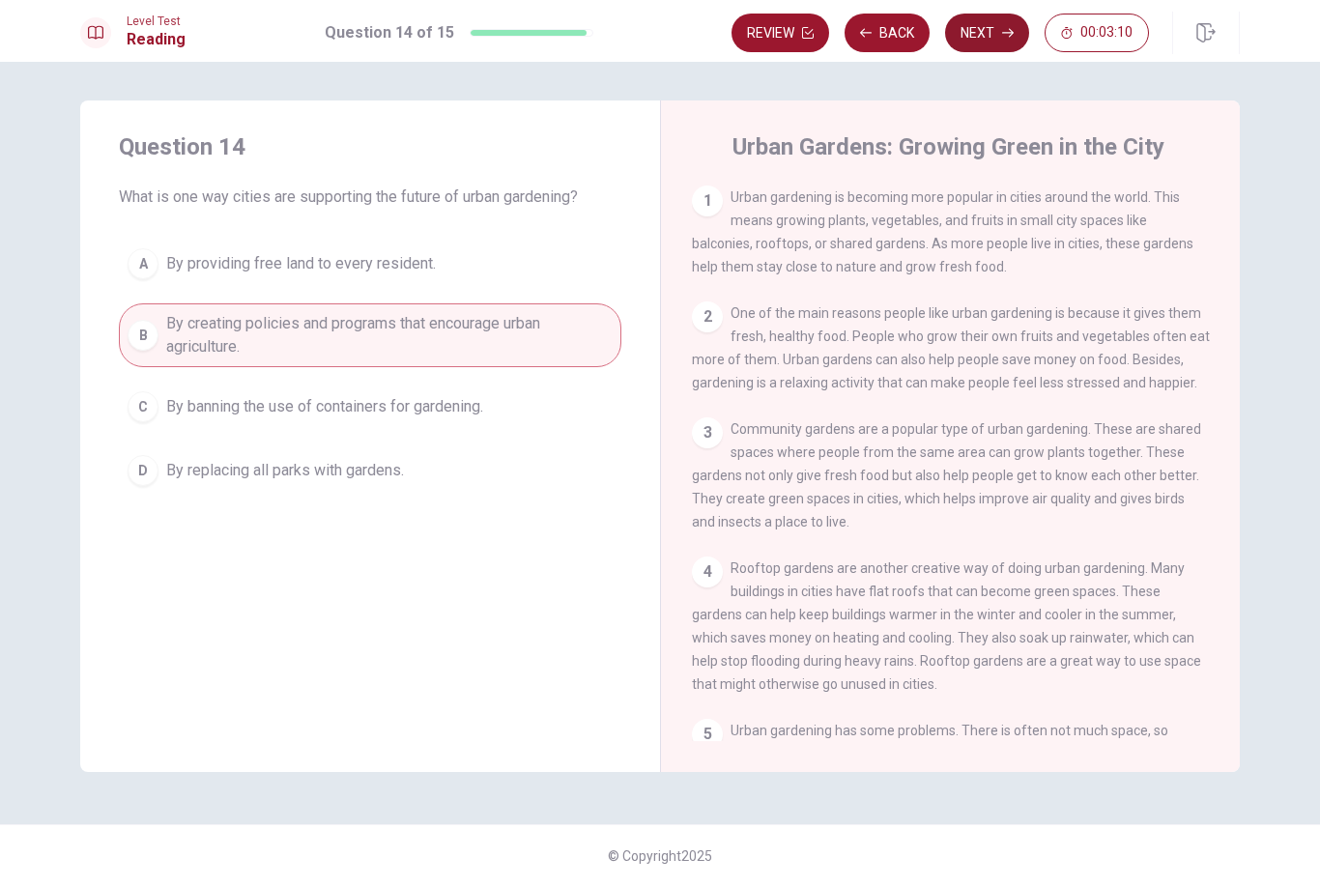
click at [974, 29] on button "Next" at bounding box center [987, 33] width 84 height 39
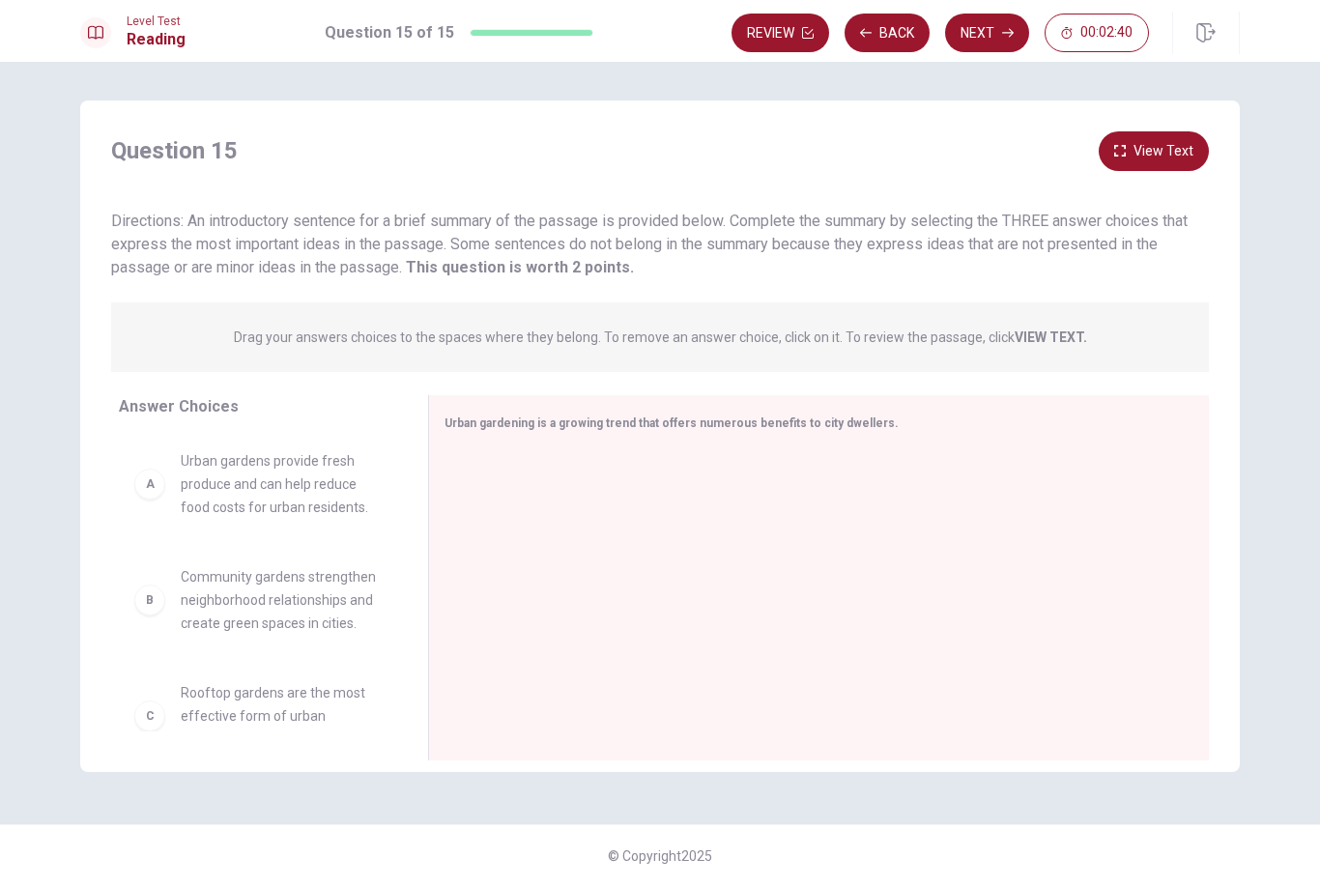
click at [328, 507] on span "Urban gardens provide fresh produce and can help reduce food costs for urban re…" at bounding box center [281, 484] width 201 height 70
click at [313, 480] on div "B Community gardens strengthen neighborhood relationships and create green spac…" at bounding box center [258, 583] width 278 height 298
click at [138, 492] on div "A" at bounding box center [149, 484] width 31 height 31
click at [282, 616] on div "A Urban gardens provide fresh produce and can help reduce food costs for urban …" at bounding box center [258, 583] width 278 height 298
click at [254, 702] on div "A Urban gardens provide fresh produce and can help reduce food costs for urban …" at bounding box center [258, 579] width 278 height 298
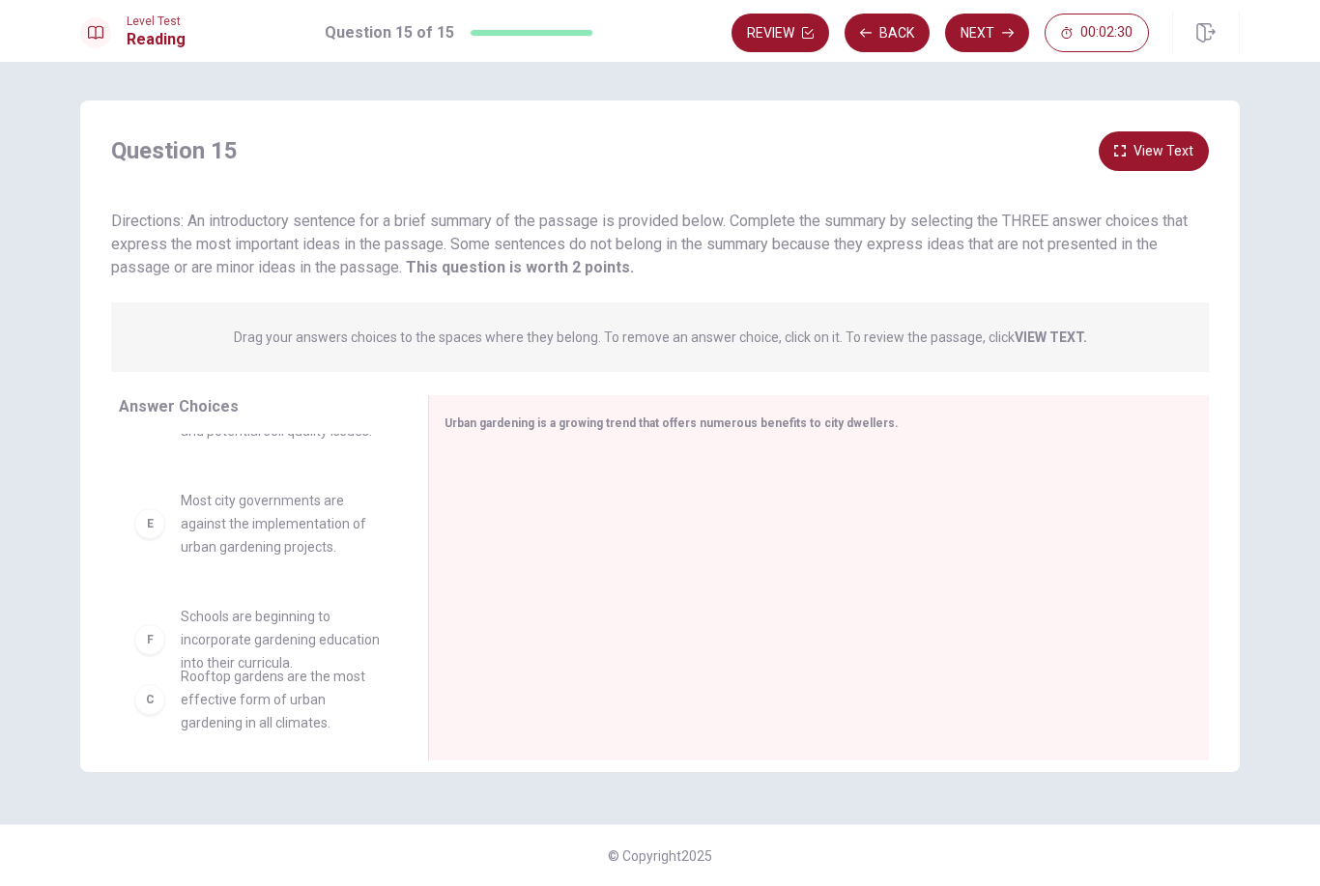
scroll to position [383, 0]
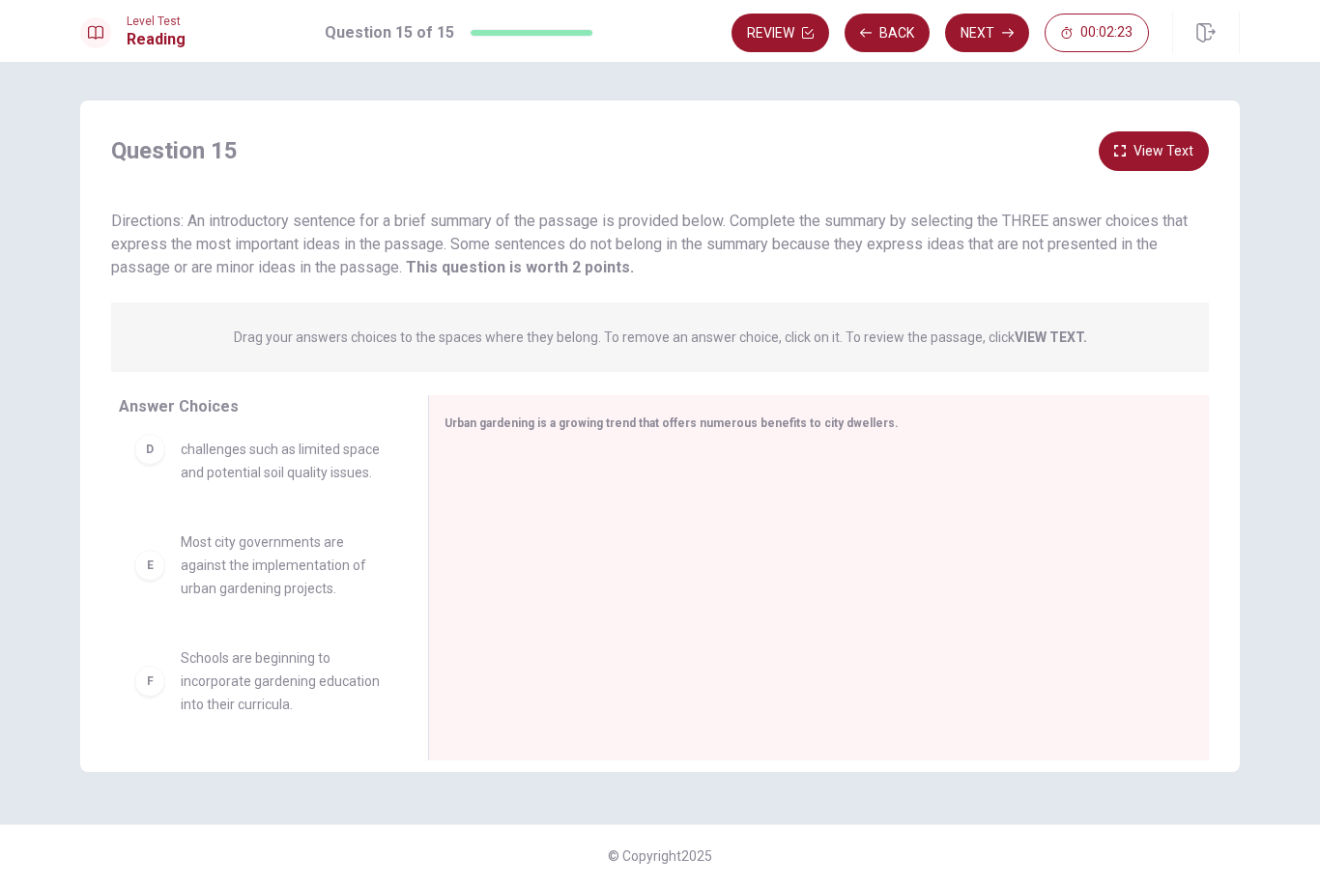
click at [155, 682] on div "F" at bounding box center [149, 681] width 31 height 31
click at [156, 680] on div "F" at bounding box center [149, 681] width 31 height 31
click at [182, 679] on span "Schools are beginning to incorporate gardening education into their curricula." at bounding box center [281, 682] width 201 height 70
click at [156, 680] on div "F" at bounding box center [149, 681] width 31 height 31
click at [149, 679] on div "F" at bounding box center [149, 681] width 31 height 31
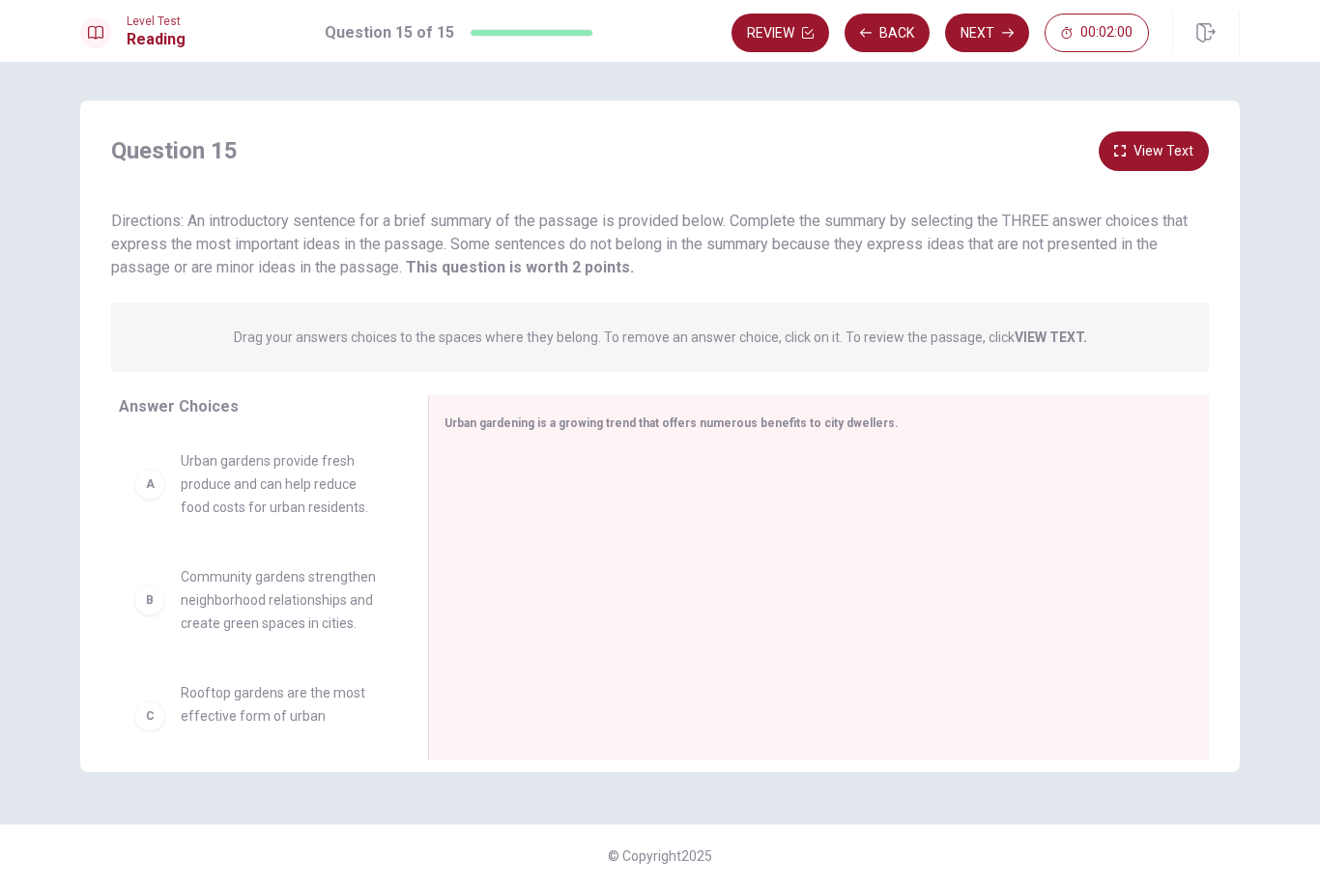
scroll to position [0, 0]
click at [160, 486] on div "B Community gardens strengthen neighborhood relationships and create green spac…" at bounding box center [258, 583] width 278 height 298
click at [153, 501] on div "A Urban gardens provide fresh produce and can help reduce food costs for urban …" at bounding box center [257, 484] width 247 height 70
click at [163, 495] on div "B Community gardens strengthen neighborhood relationships and create green spac…" at bounding box center [258, 578] width 278 height 298
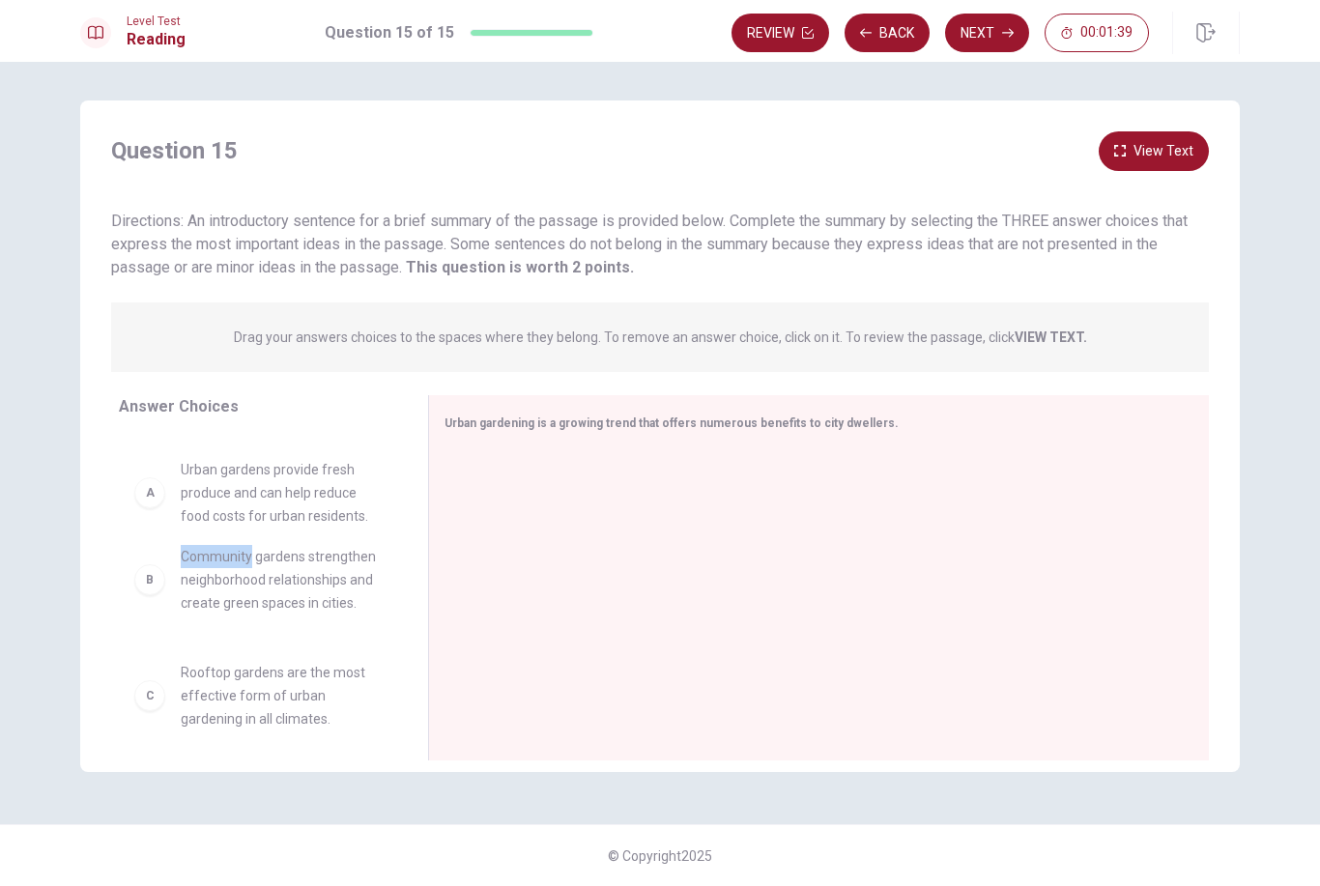
click at [155, 478] on div "B Community gardens strengthen neighborhood relationships and create green spac…" at bounding box center [258, 578] width 278 height 298
click at [143, 497] on div "B Community gardens strengthen neighborhood relationships and create green spac…" at bounding box center [258, 578] width 278 height 298
click at [153, 502] on div "B Community gardens strengthen neighborhood relationships and create green spac…" at bounding box center [258, 578] width 278 height 298
click at [220, 462] on span "Urban gardens provide fresh produce and can help reduce food costs for urban re…" at bounding box center [281, 468] width 201 height 70
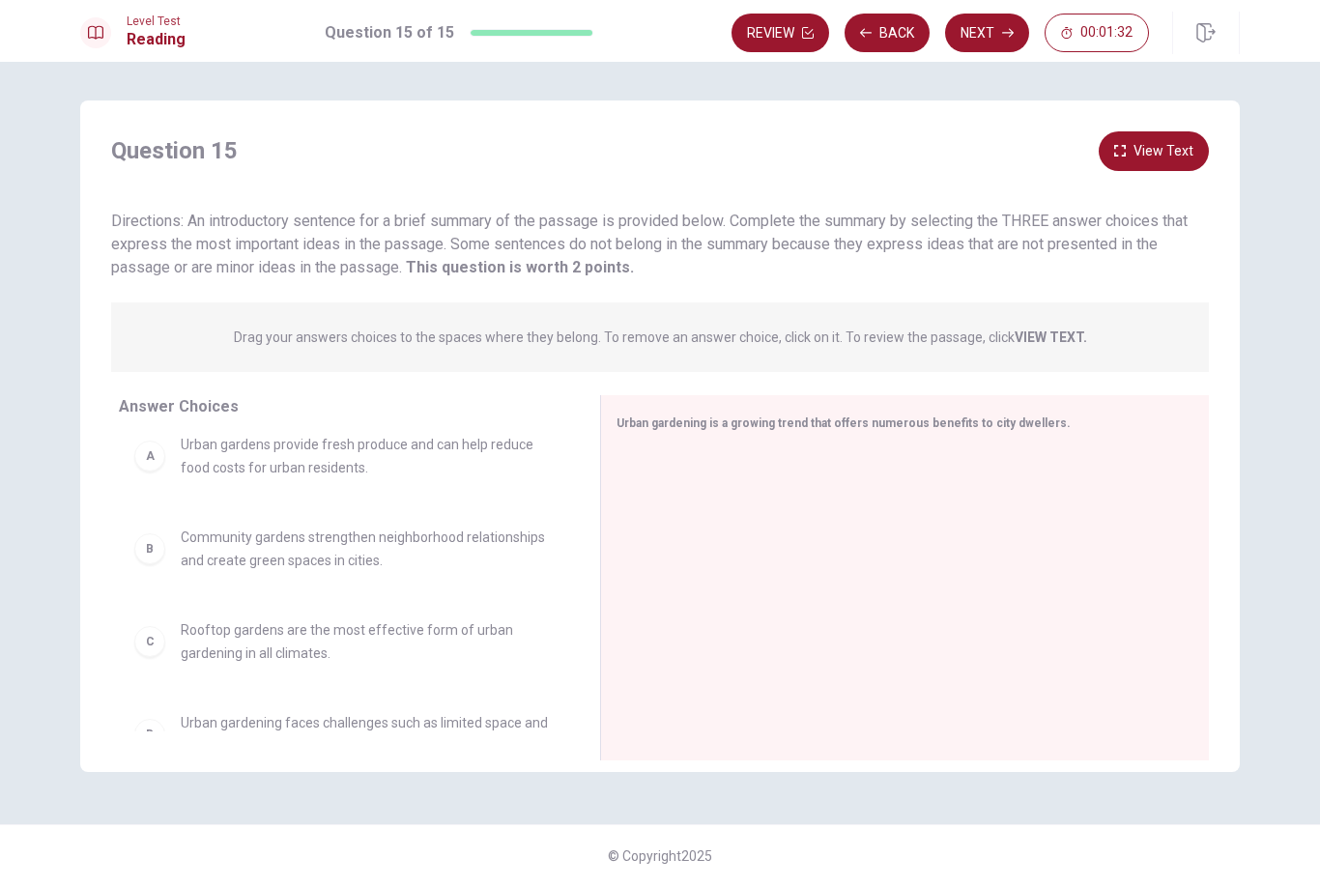
click at [174, 444] on div "A Urban gardens provide fresh produce and can help reduce food costs for urban …" at bounding box center [343, 456] width 419 height 46
click at [173, 443] on div "A Urban gardens provide fresh produce and can help reduce food costs for urban …" at bounding box center [343, 456] width 419 height 46
click at [158, 475] on div "A Urban gardens provide fresh produce and can help reduce food costs for urban …" at bounding box center [344, 570] width 450 height 298
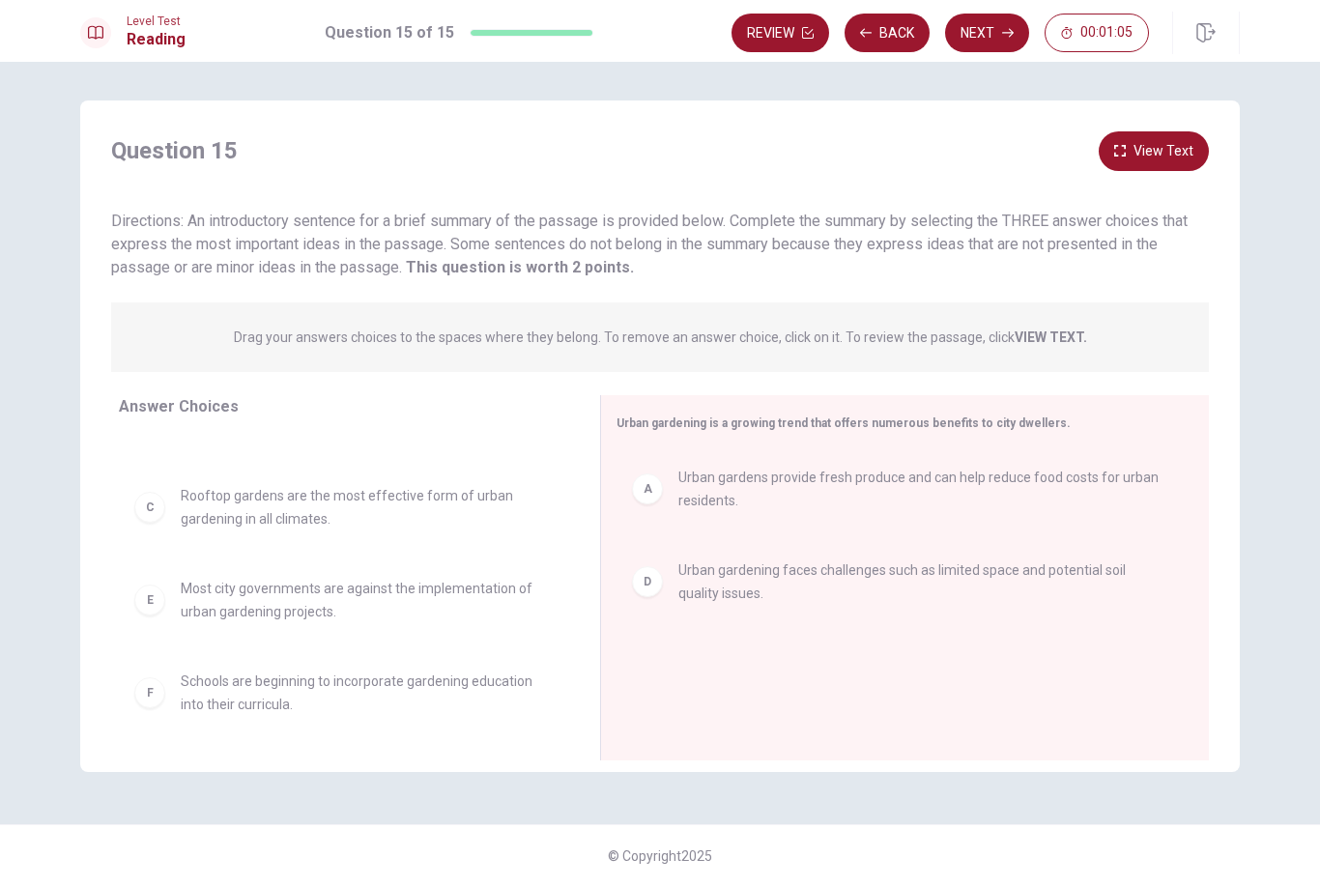
scroll to position [58, 0]
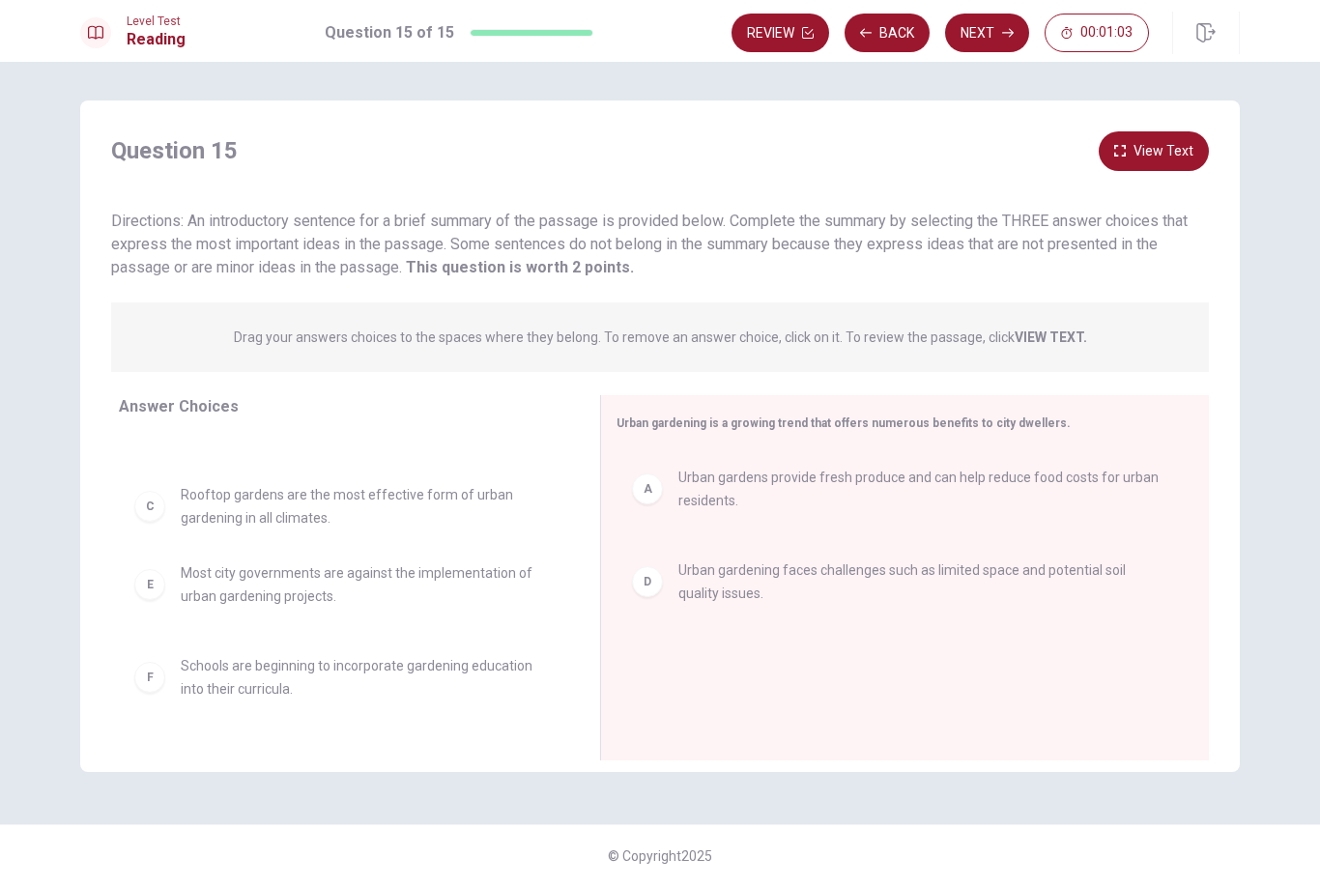
click at [163, 521] on div "B Community gardens strengthen neighborhood relationships and create green spac…" at bounding box center [344, 525] width 450 height 298
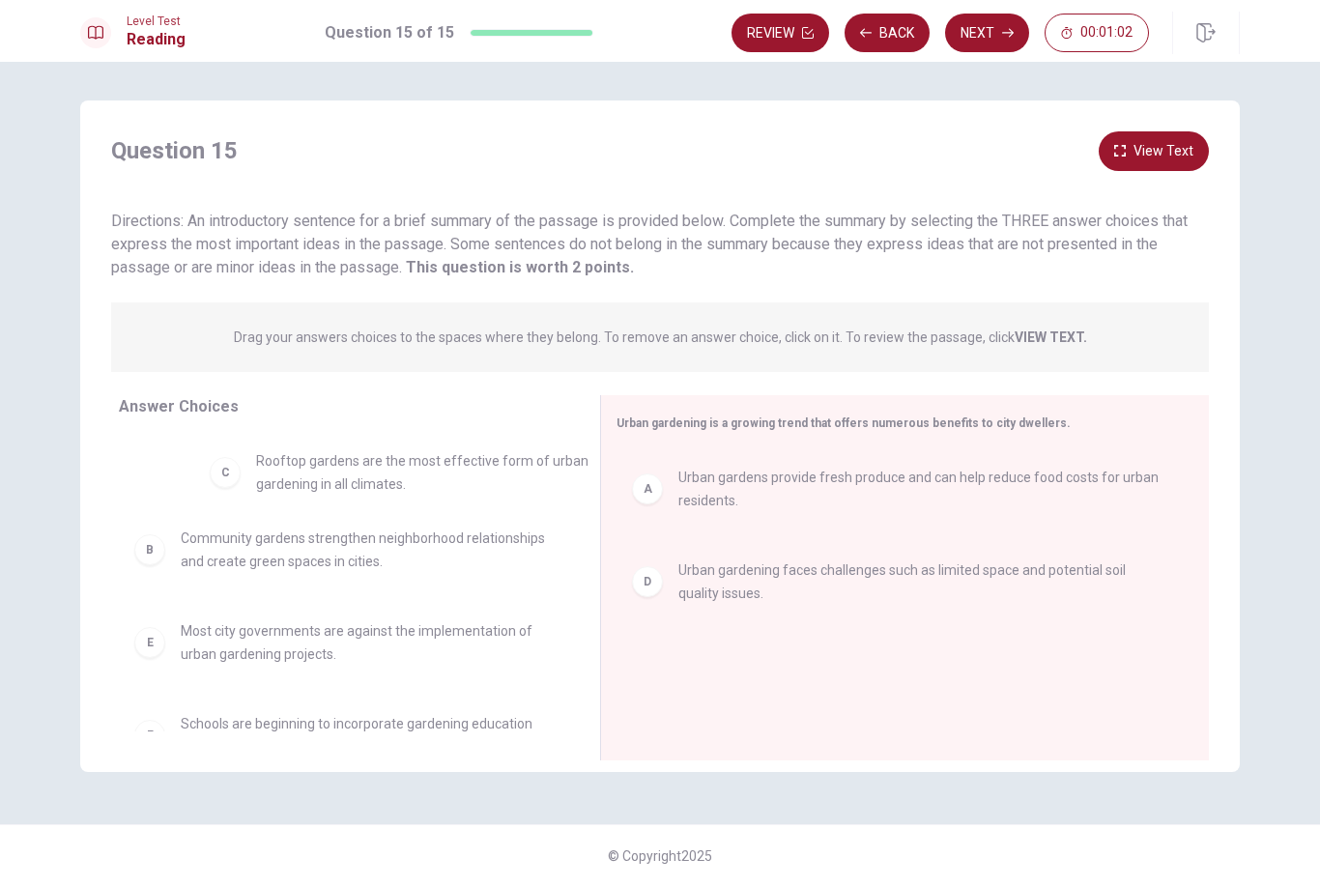
scroll to position [0, 0]
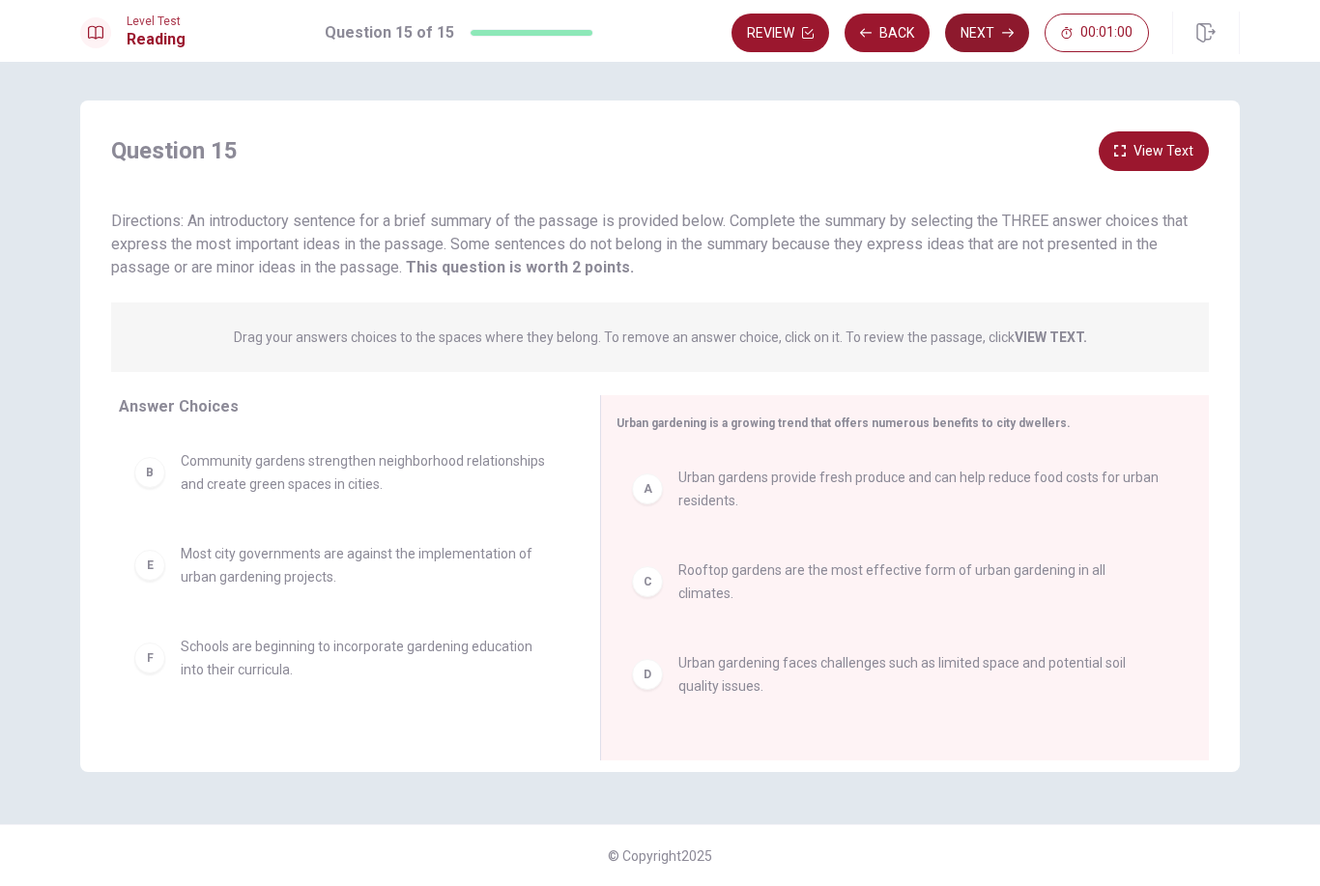
click at [992, 42] on button "Next" at bounding box center [987, 33] width 84 height 39
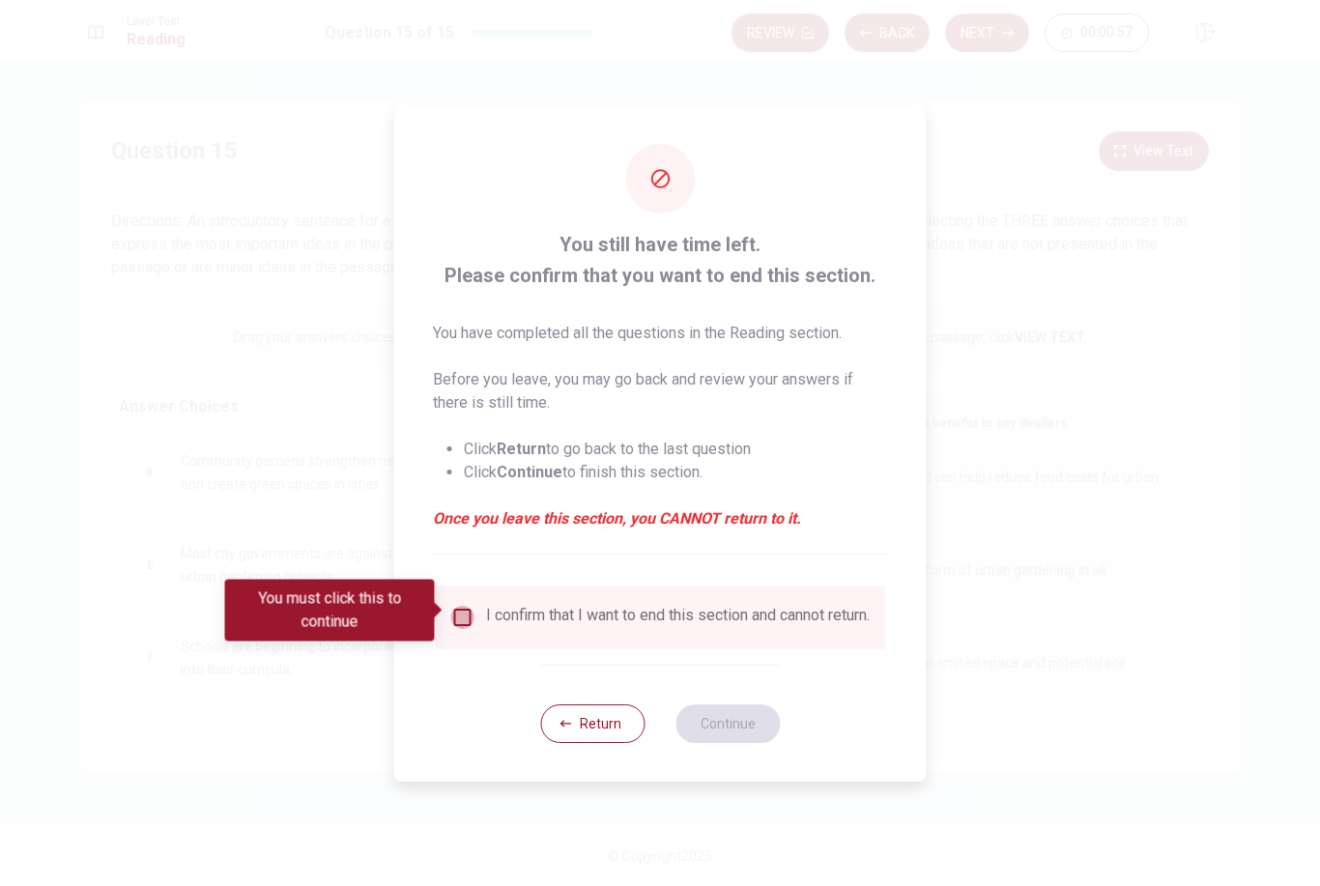
click at [458, 606] on input "You must click this to continue" at bounding box center [462, 617] width 23 height 23
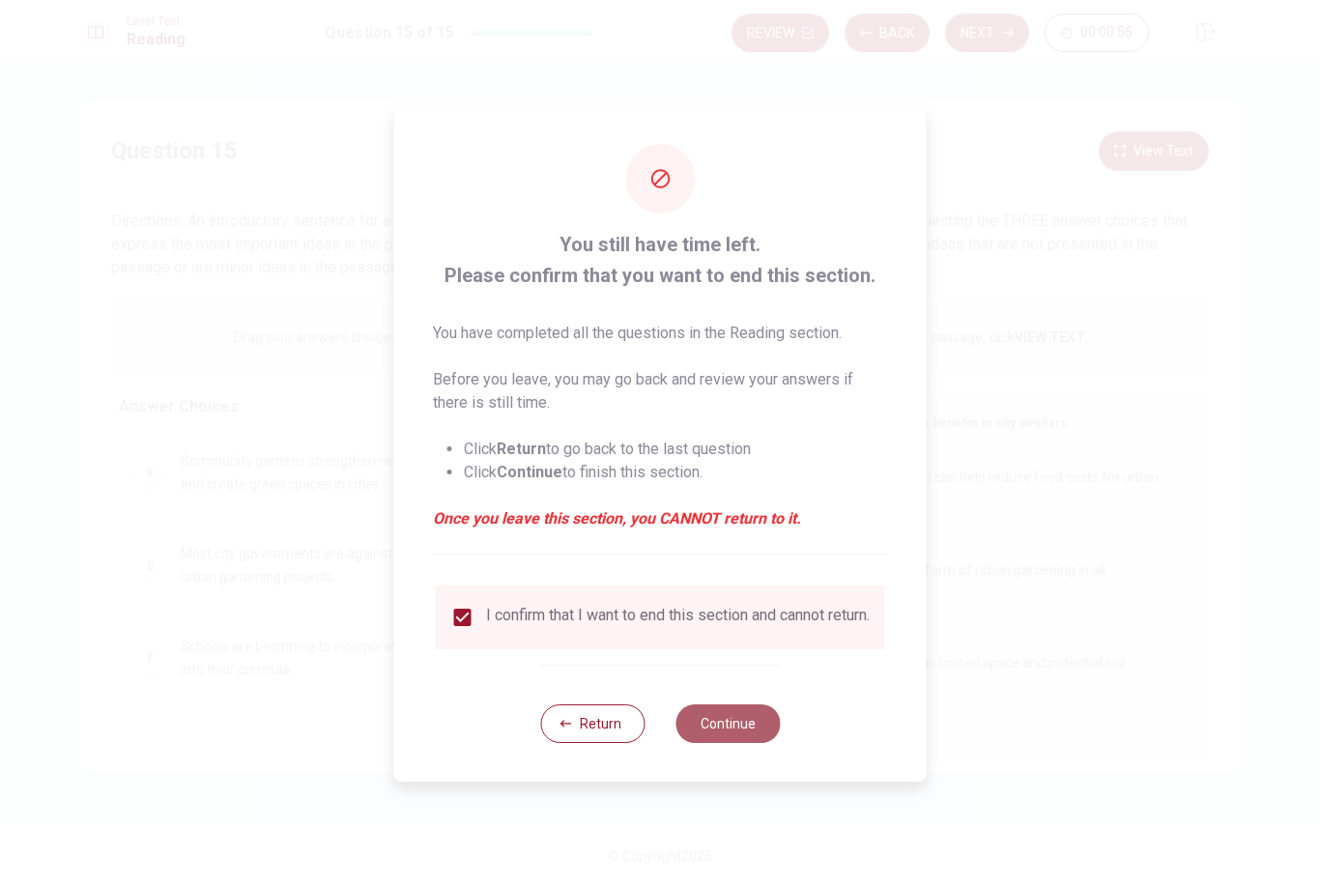
click at [746, 728] on button "Continue" at bounding box center [728, 723] width 104 height 39
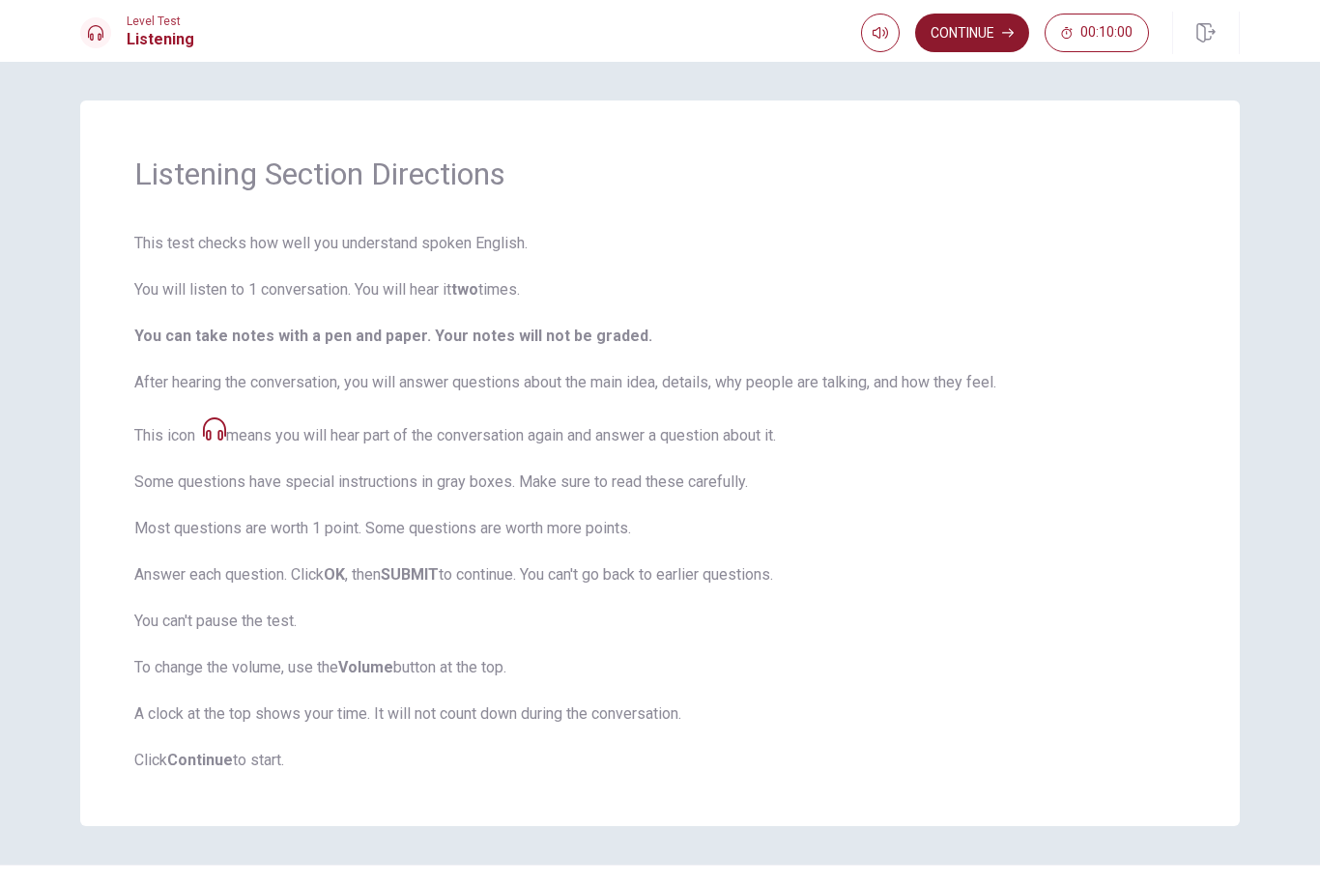
click at [988, 43] on button "Continue" at bounding box center [972, 33] width 114 height 39
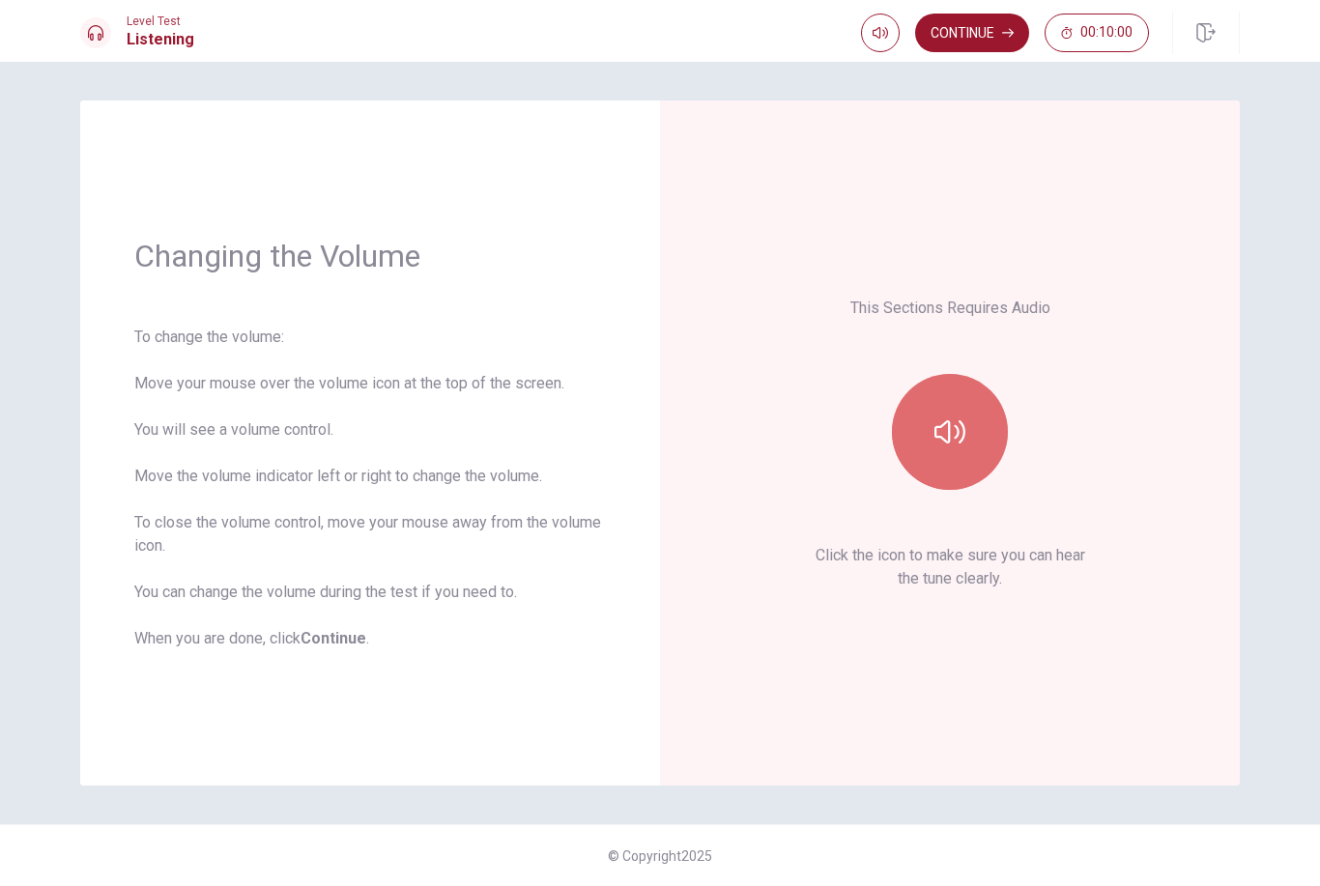
click at [954, 445] on icon "button" at bounding box center [949, 432] width 31 height 31
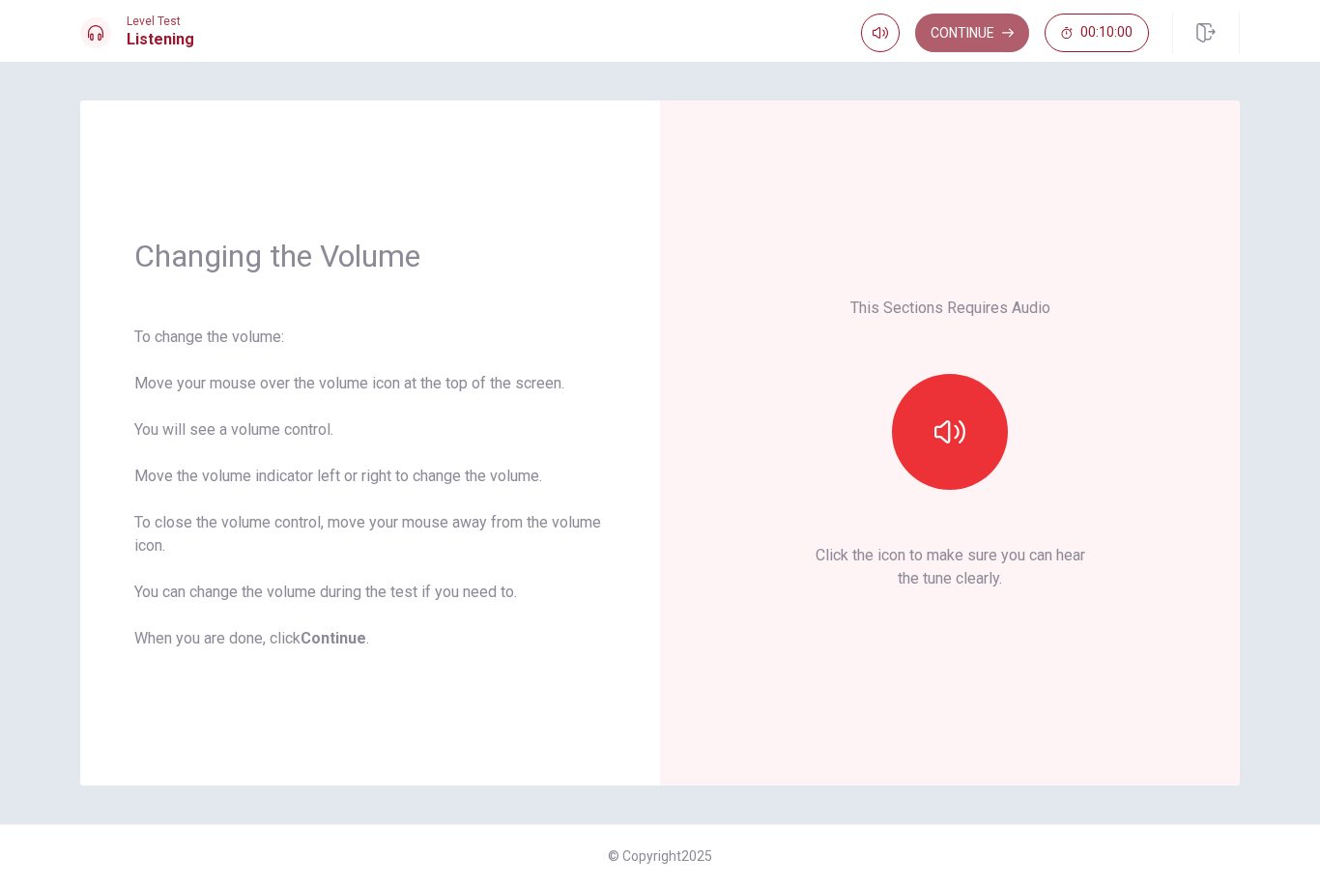
click at [986, 41] on button "Continue" at bounding box center [972, 33] width 114 height 39
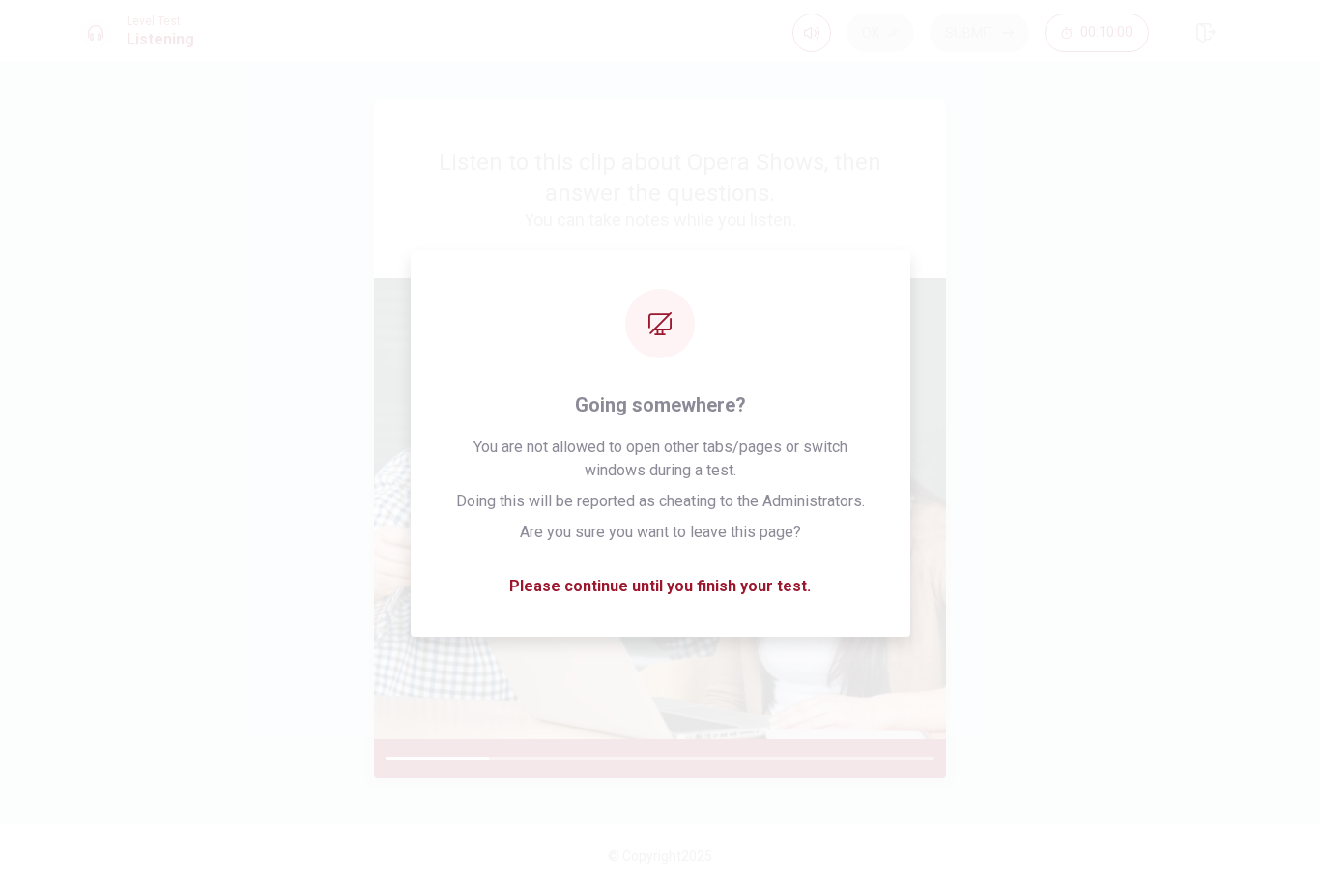
click at [572, 605] on img at bounding box center [660, 508] width 572 height 461
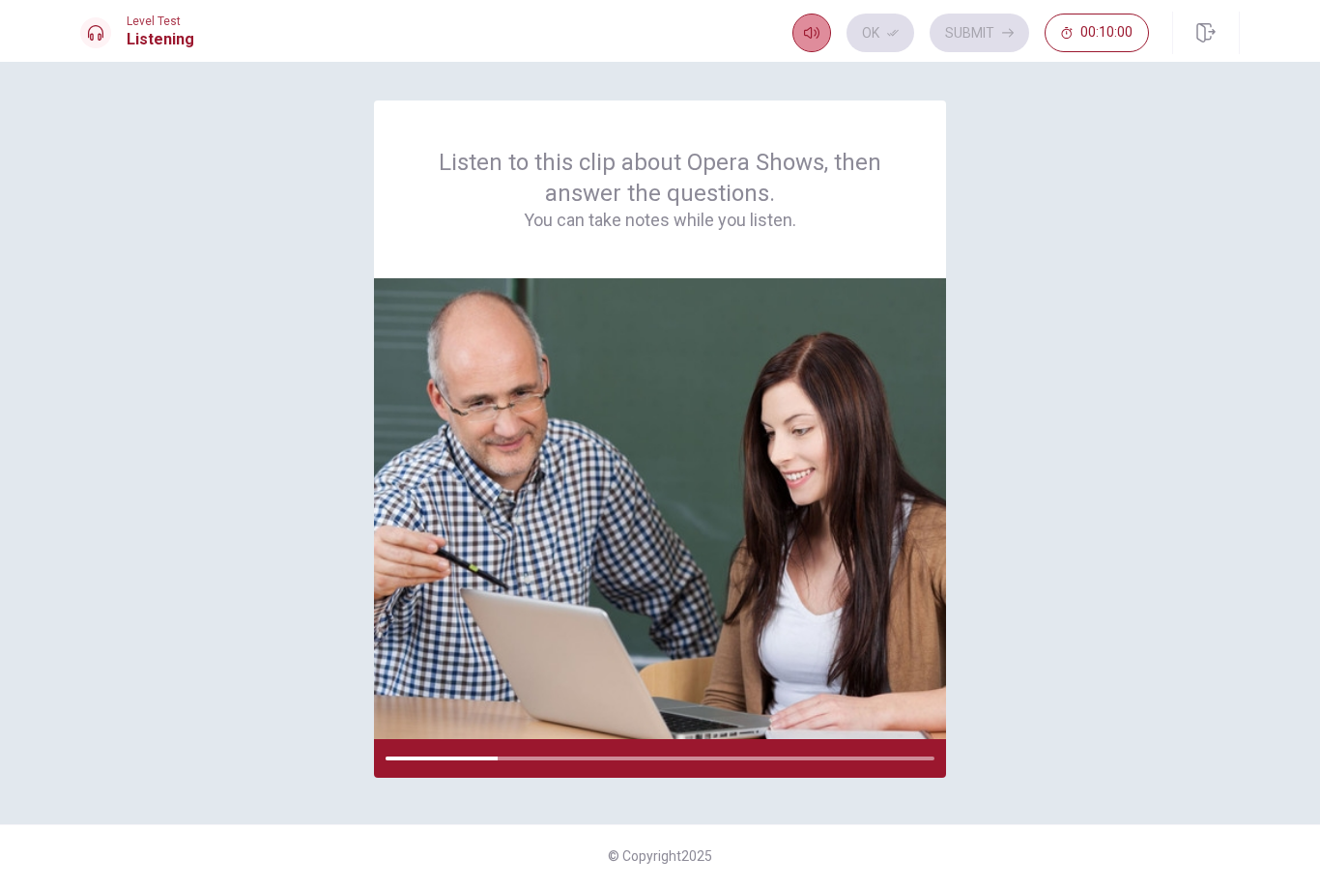
click at [806, 26] on icon "button" at bounding box center [811, 32] width 15 height 15
click at [808, 42] on button "button" at bounding box center [811, 33] width 39 height 39
click at [189, 417] on div "Listen to this clip about Opera Shows, then answer the questions. You can take …" at bounding box center [660, 443] width 1160 height 685
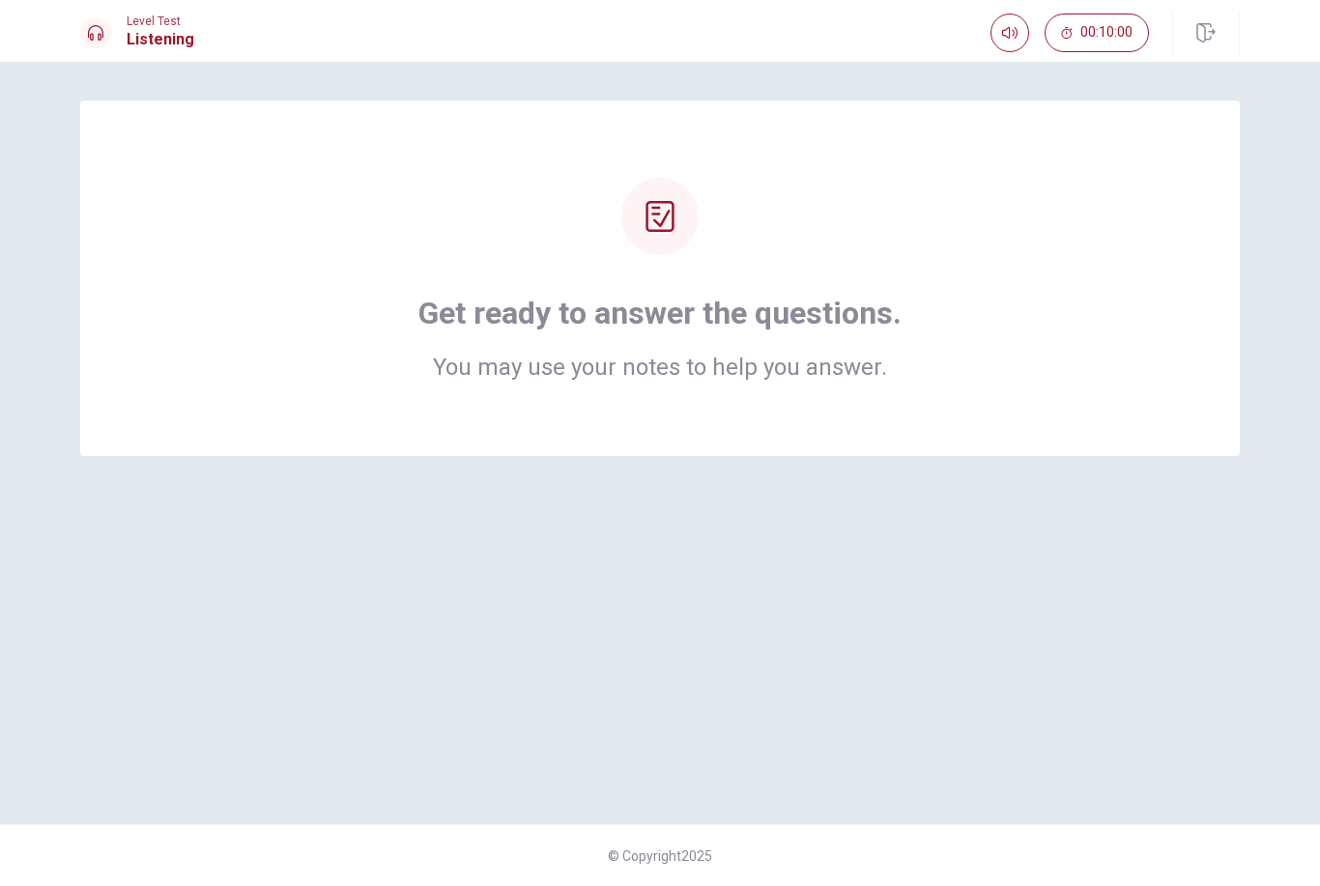
click at [673, 228] on icon at bounding box center [660, 216] width 28 height 31
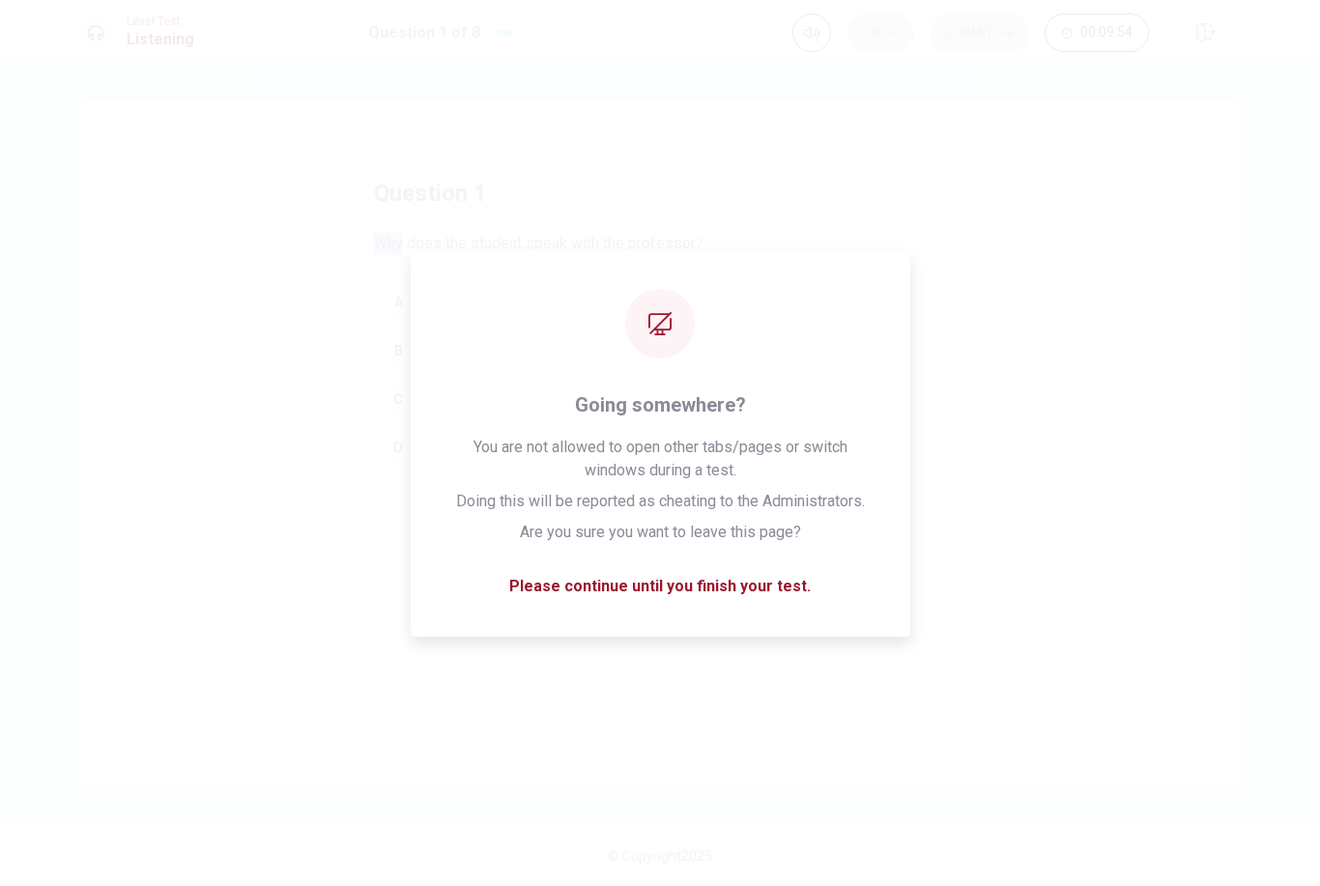
click at [1020, 238] on div "question 1 Why does the student speak with the professor? A To ask permission t…" at bounding box center [660, 443] width 1160 height 685
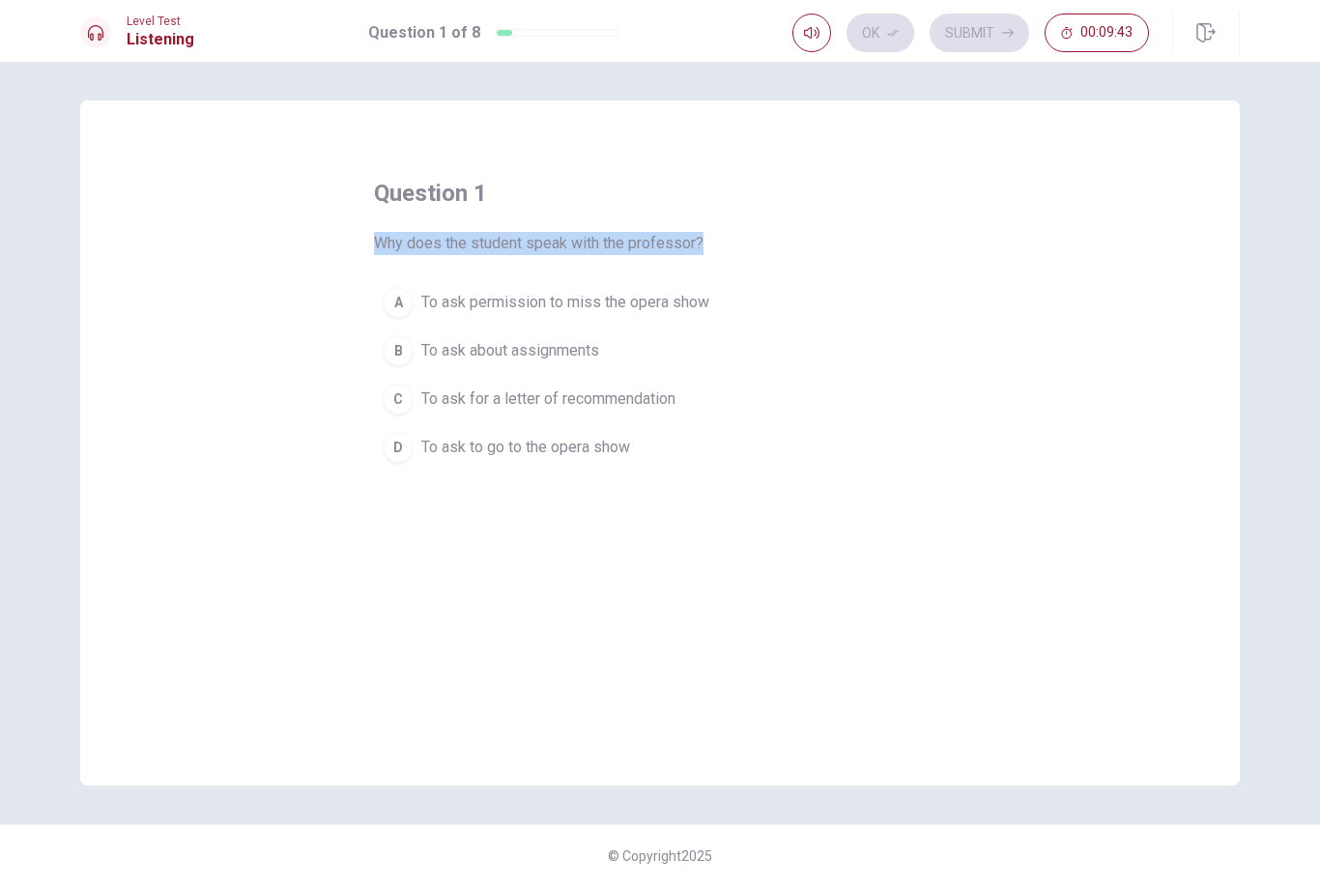
click at [405, 455] on div "D" at bounding box center [398, 447] width 31 height 31
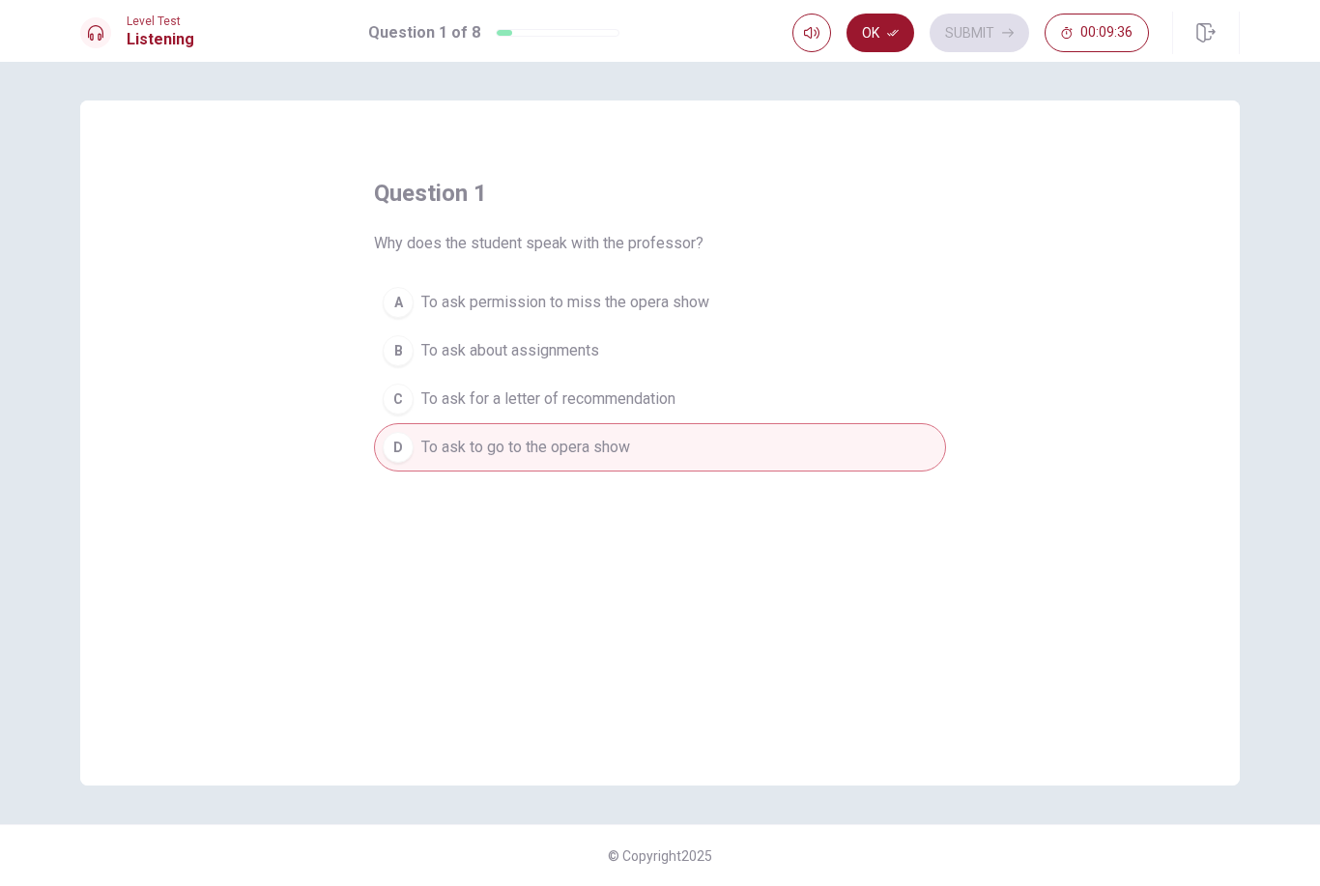
click at [696, 448] on button "D To ask to go to the opera show" at bounding box center [660, 447] width 572 height 48
click at [885, 36] on button "Ok" at bounding box center [881, 33] width 68 height 39
click at [981, 39] on button "Submit" at bounding box center [980, 33] width 100 height 39
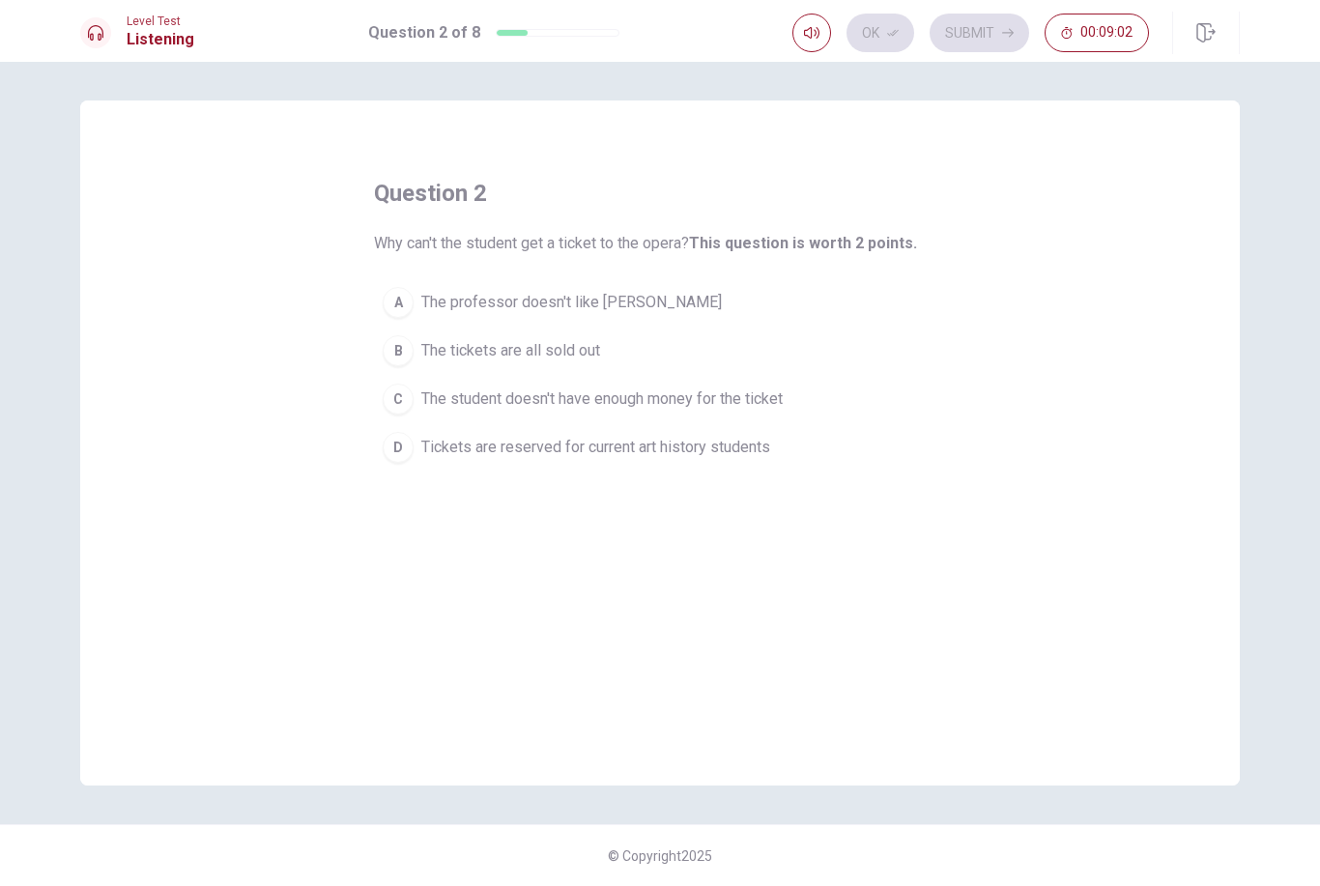
click at [444, 451] on span "Tickets are reserved for current art history students" at bounding box center [595, 447] width 349 height 23
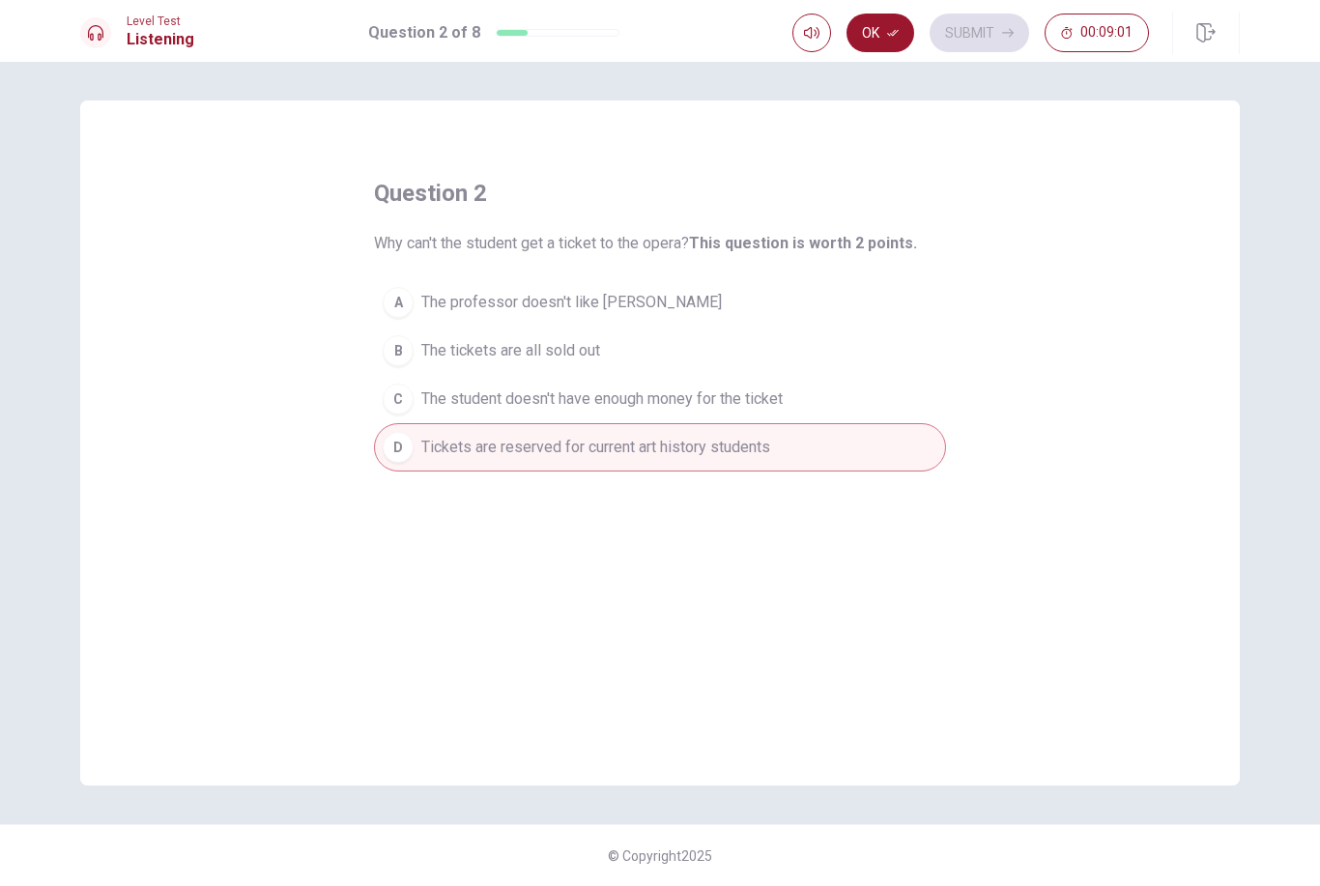
click at [444, 451] on span "Tickets are reserved for current art history students" at bounding box center [595, 447] width 349 height 23
click at [419, 445] on button "D Tickets are reserved for current art history students" at bounding box center [660, 447] width 572 height 48
click at [884, 39] on button "Ok" at bounding box center [881, 33] width 68 height 39
click at [961, 41] on button "Submit" at bounding box center [980, 33] width 100 height 39
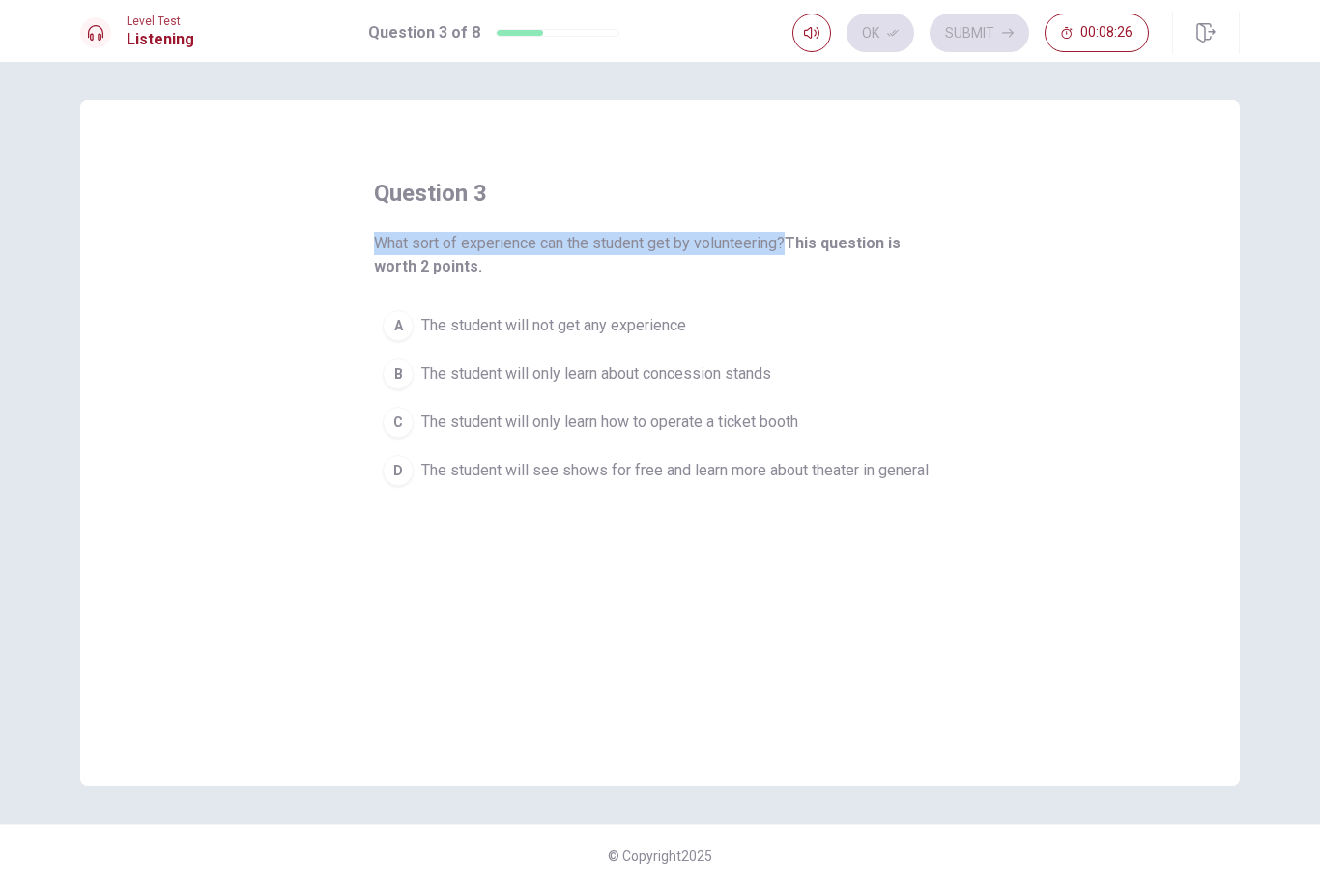
click at [407, 470] on div "D" at bounding box center [398, 470] width 31 height 31
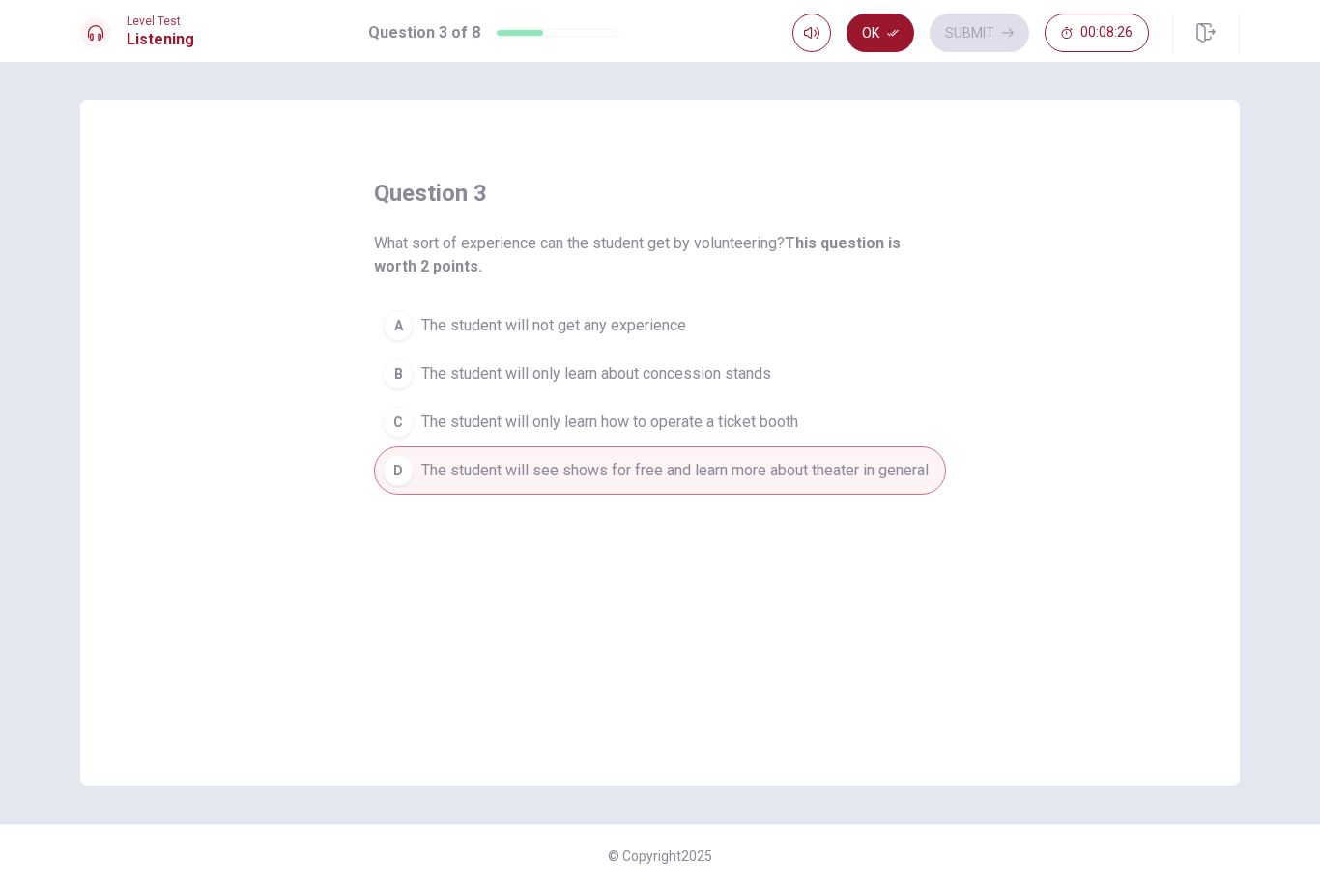
click at [407, 470] on div "D" at bounding box center [398, 470] width 31 height 31
click at [885, 44] on button "Ok" at bounding box center [881, 33] width 68 height 39
click at [973, 43] on button "Submit" at bounding box center [980, 33] width 100 height 39
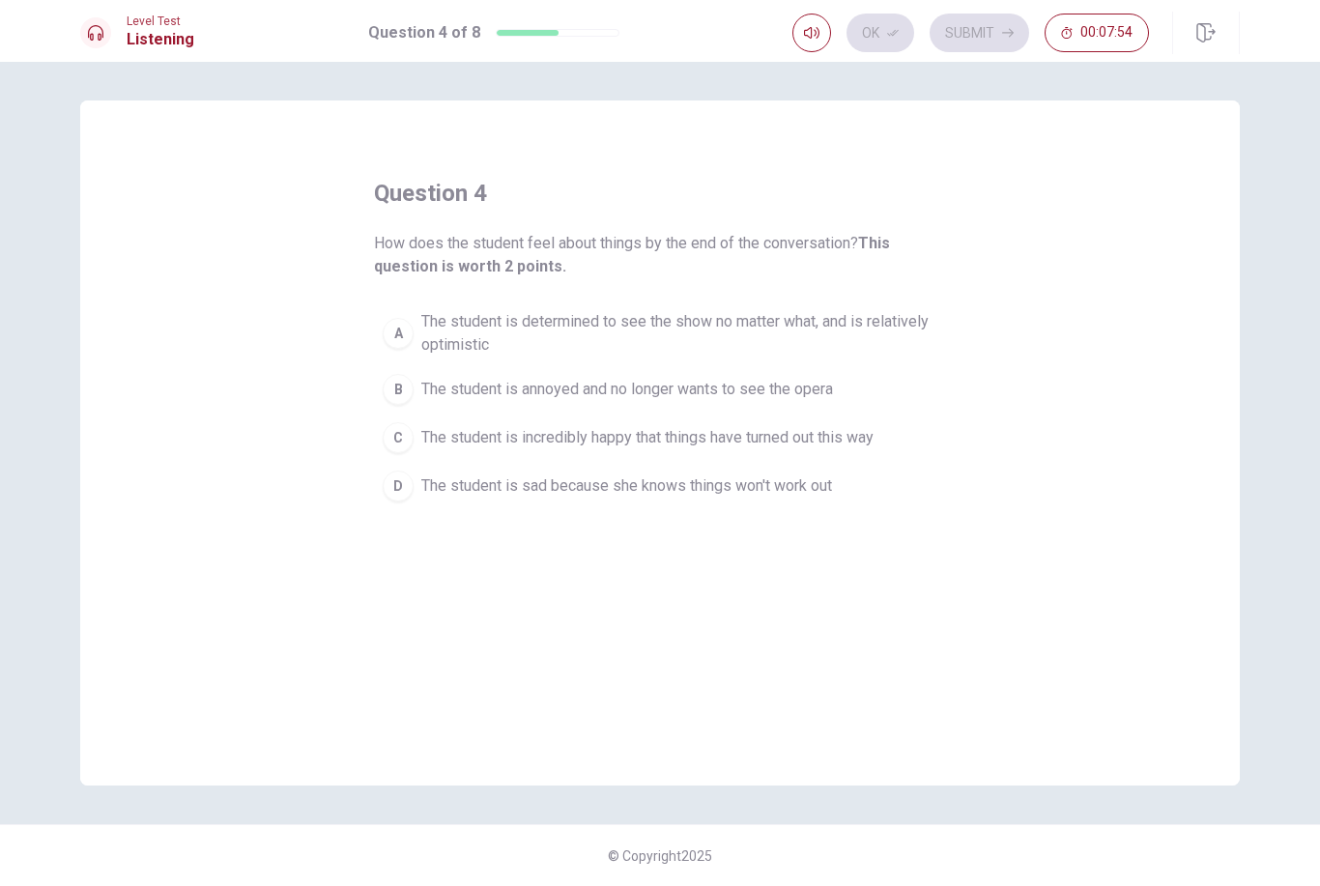
click at [438, 391] on span "The student is annoyed and no longer wants to see the opera" at bounding box center [627, 389] width 412 height 23
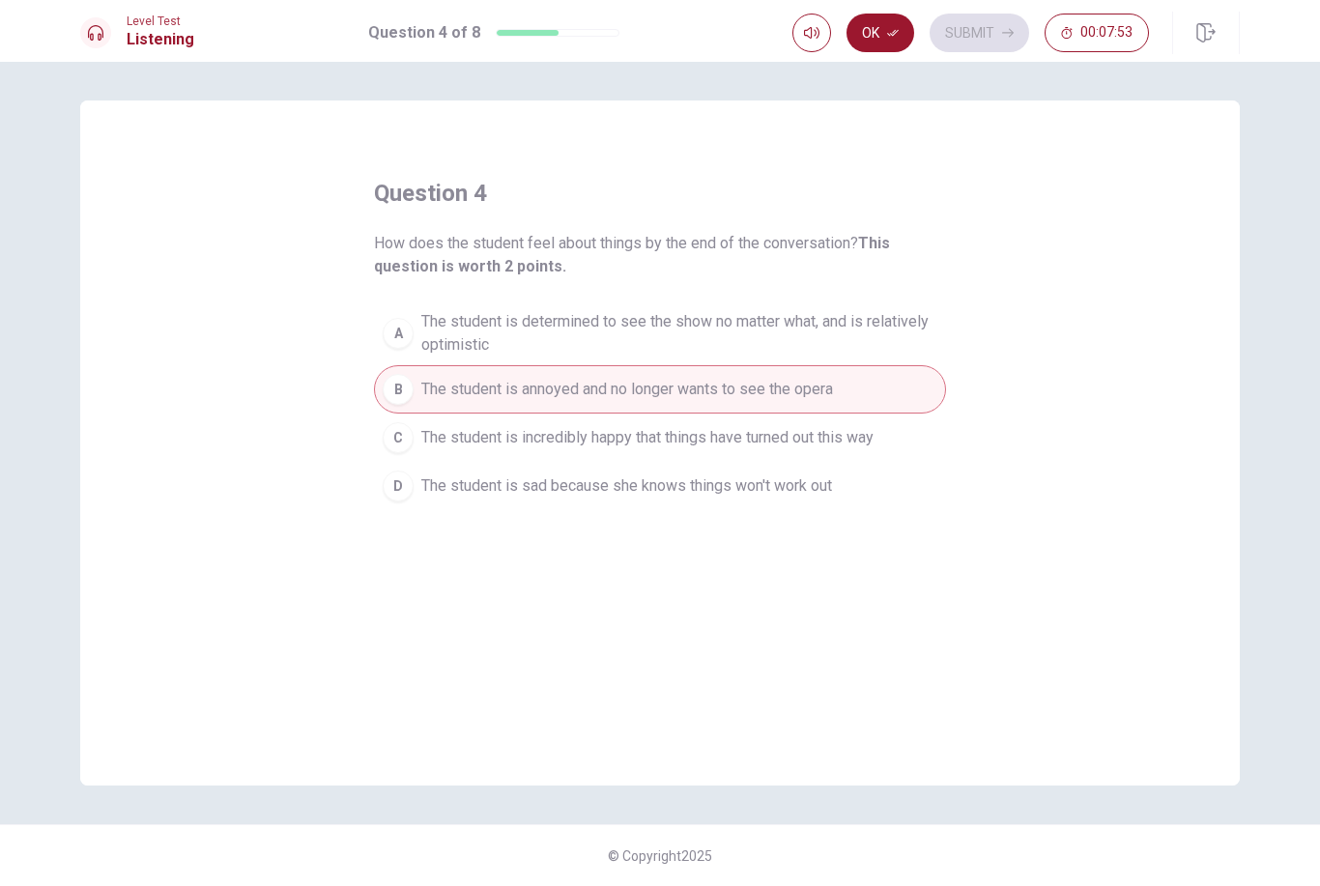
click at [561, 394] on span "The student is annoyed and no longer wants to see the opera" at bounding box center [627, 389] width 412 height 23
click at [712, 646] on div "question 4 How does the student feel about things by the end of the conversatio…" at bounding box center [660, 443] width 1160 height 685
click at [830, 318] on span "The student is determined to see the show no matter what, and is relatively opt…" at bounding box center [679, 333] width 516 height 46
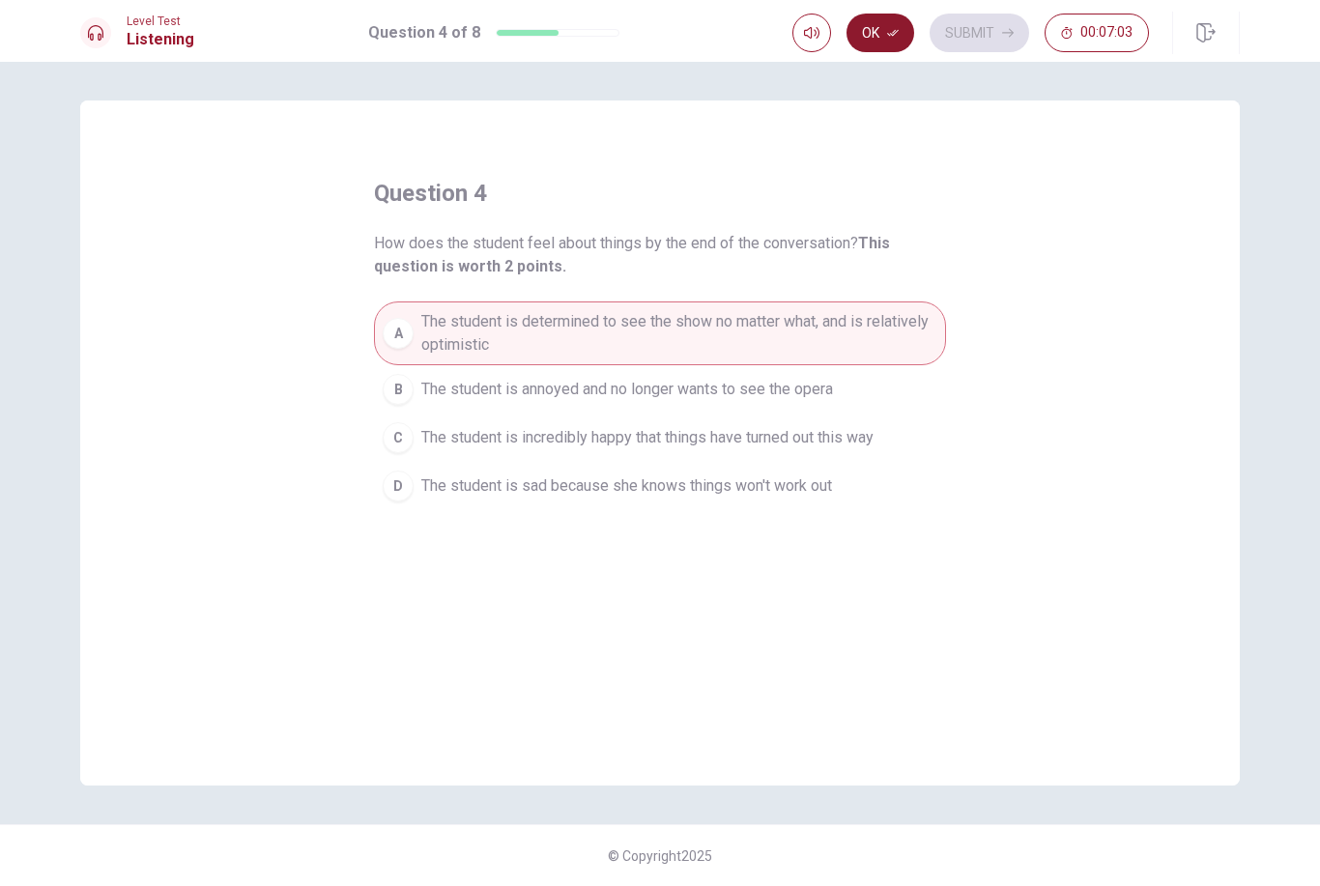
click at [888, 38] on icon "button" at bounding box center [893, 33] width 12 height 12
click at [978, 36] on button "Submit" at bounding box center [980, 33] width 100 height 39
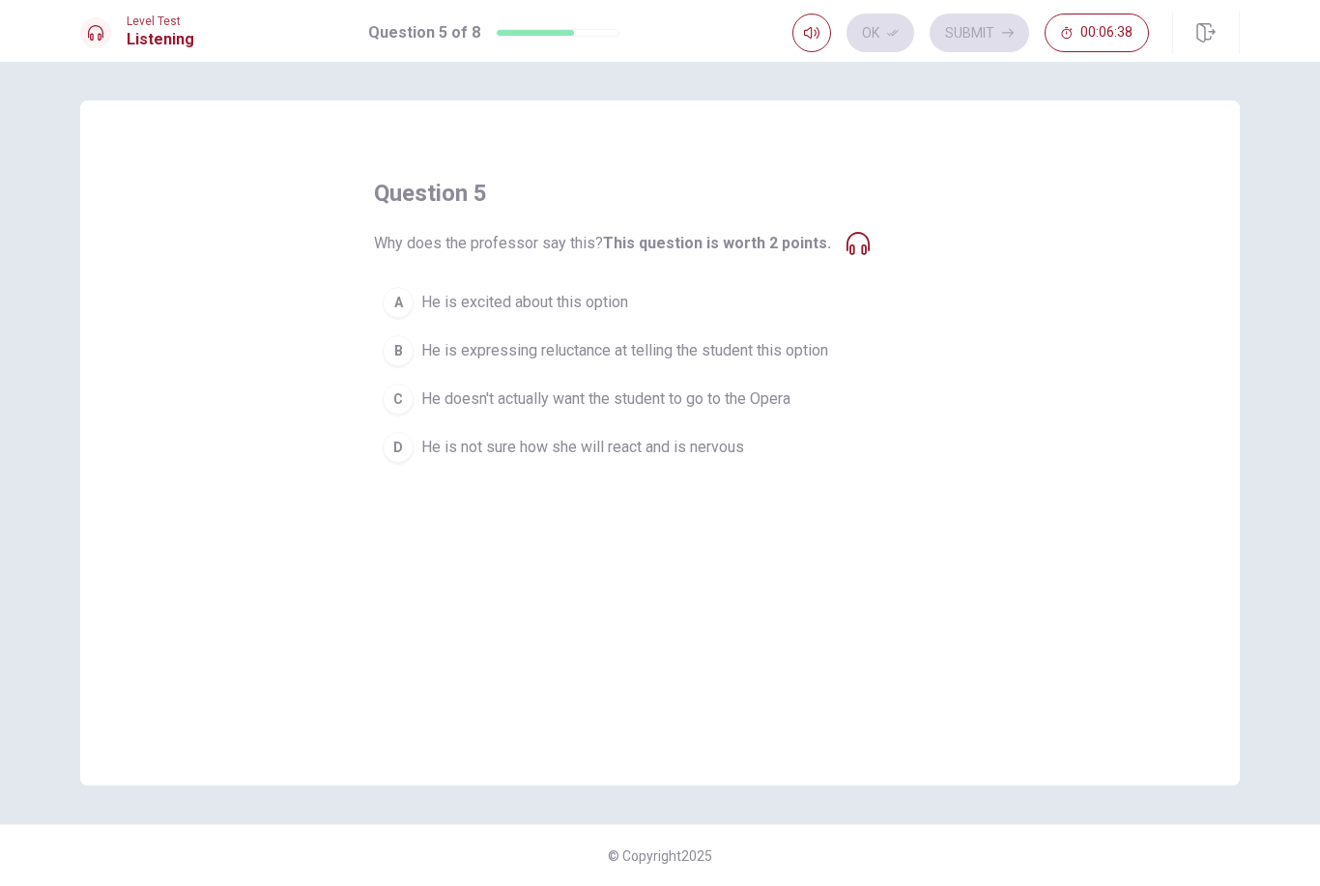
click at [861, 243] on icon at bounding box center [858, 243] width 23 height 23
click at [861, 257] on div "question 5 Why does the professor say this? This question is worth 2 points. A …" at bounding box center [660, 325] width 572 height 294
click at [419, 352] on button "B He is expressing reluctance at telling the student this option" at bounding box center [660, 351] width 572 height 48
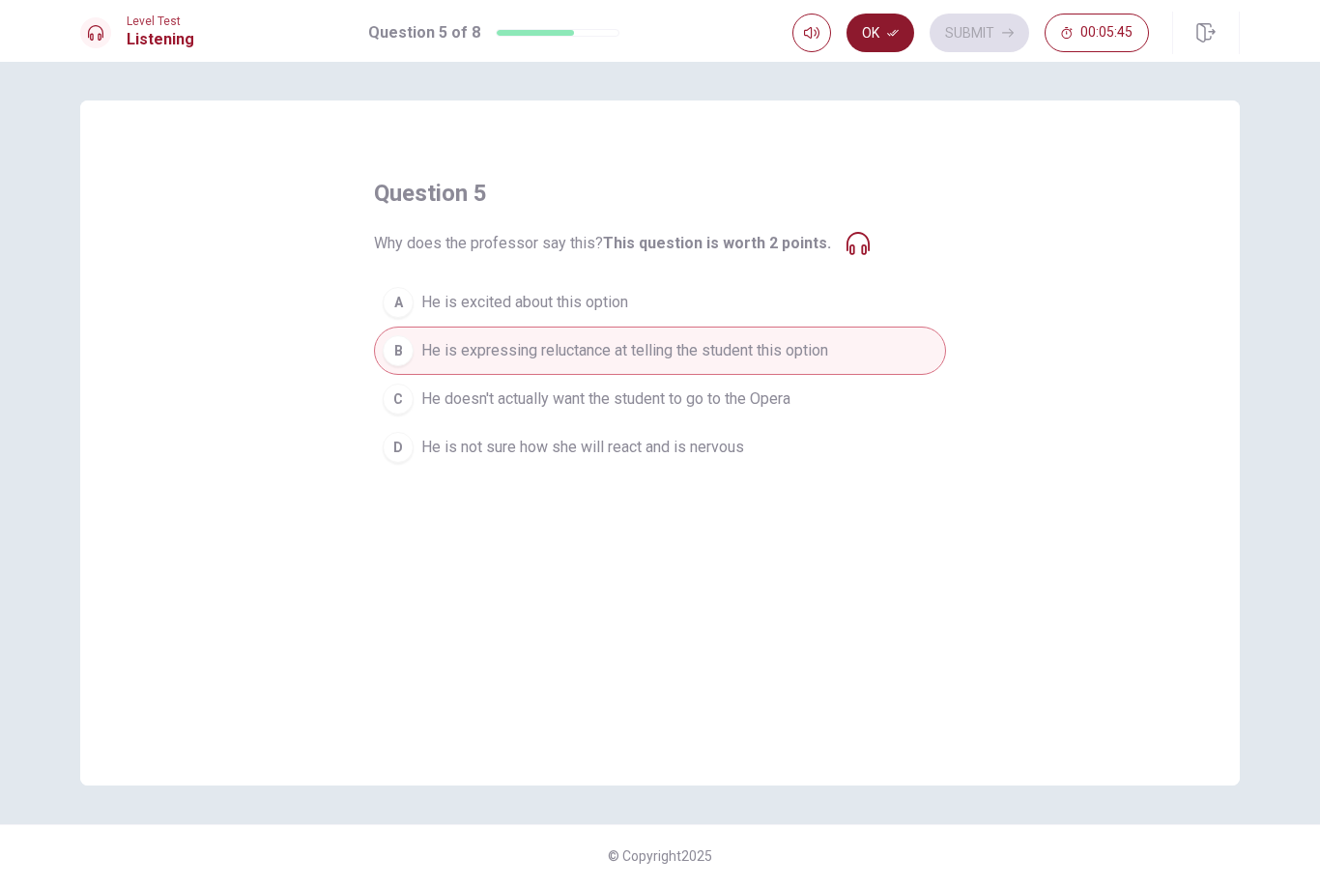
click at [877, 49] on button "Ok" at bounding box center [881, 33] width 68 height 39
click at [988, 44] on button "Submit" at bounding box center [980, 33] width 100 height 39
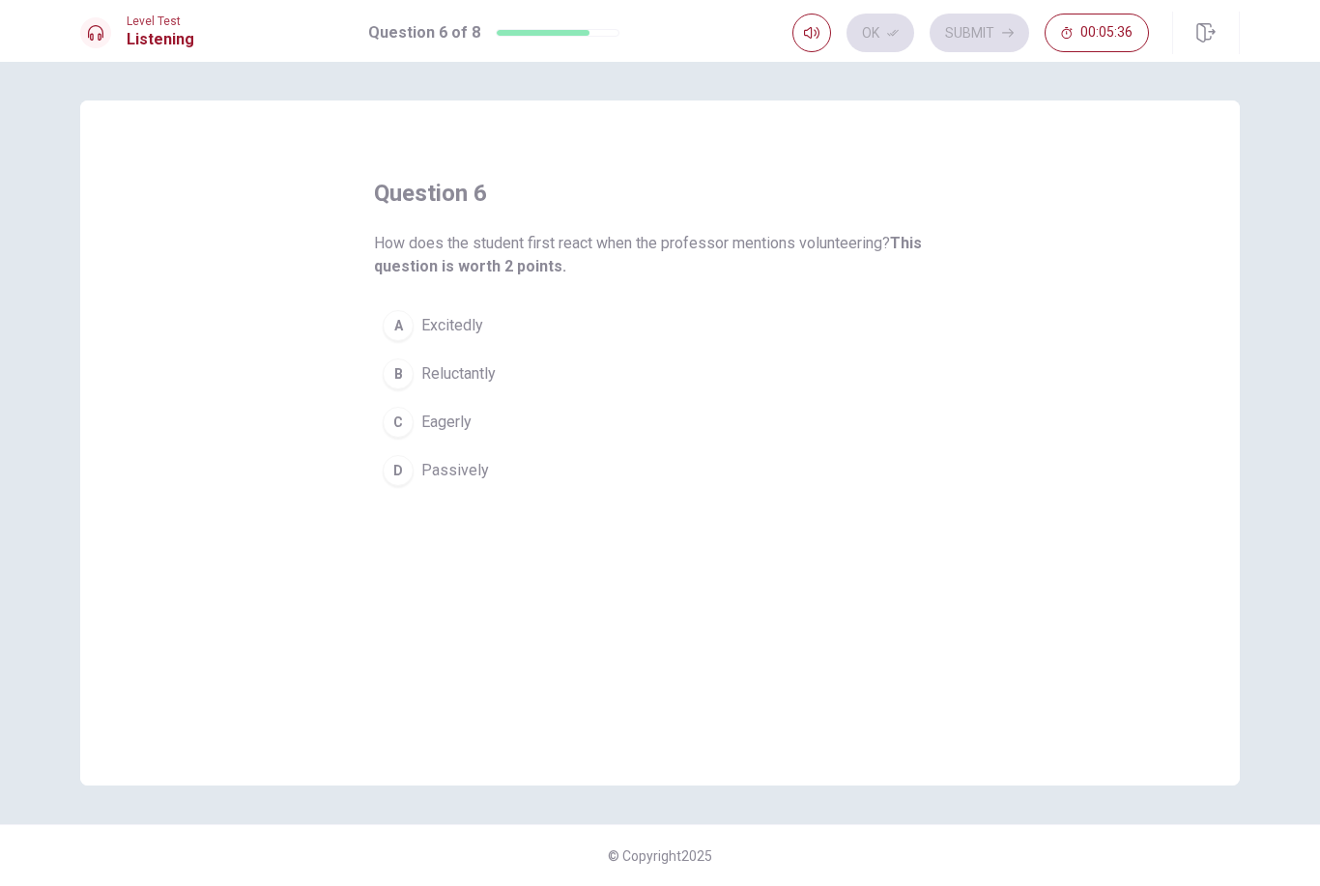
click at [411, 325] on div "A" at bounding box center [398, 325] width 31 height 31
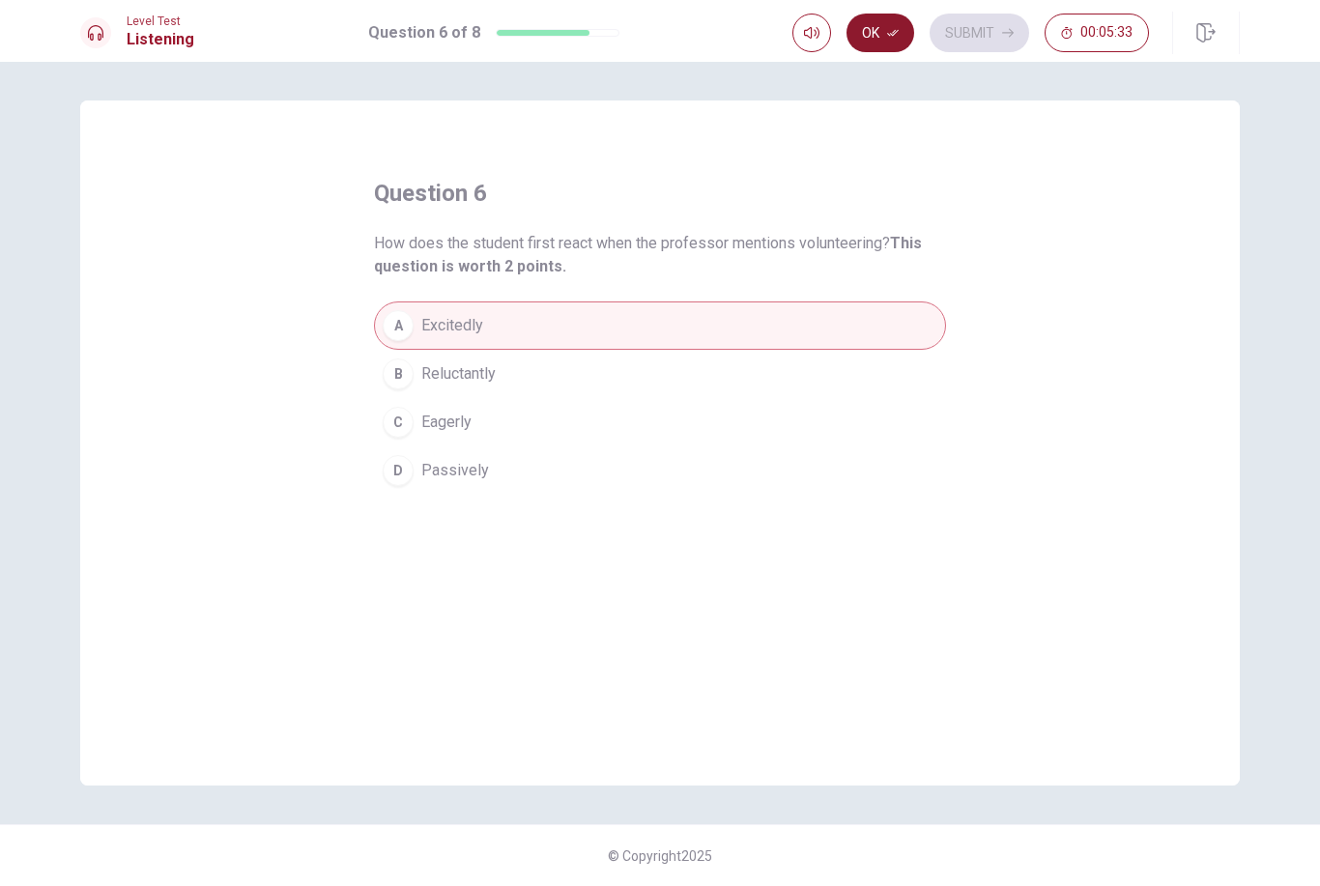
click at [877, 32] on button "Ok" at bounding box center [881, 33] width 68 height 39
click at [966, 36] on button "Submit" at bounding box center [980, 33] width 100 height 39
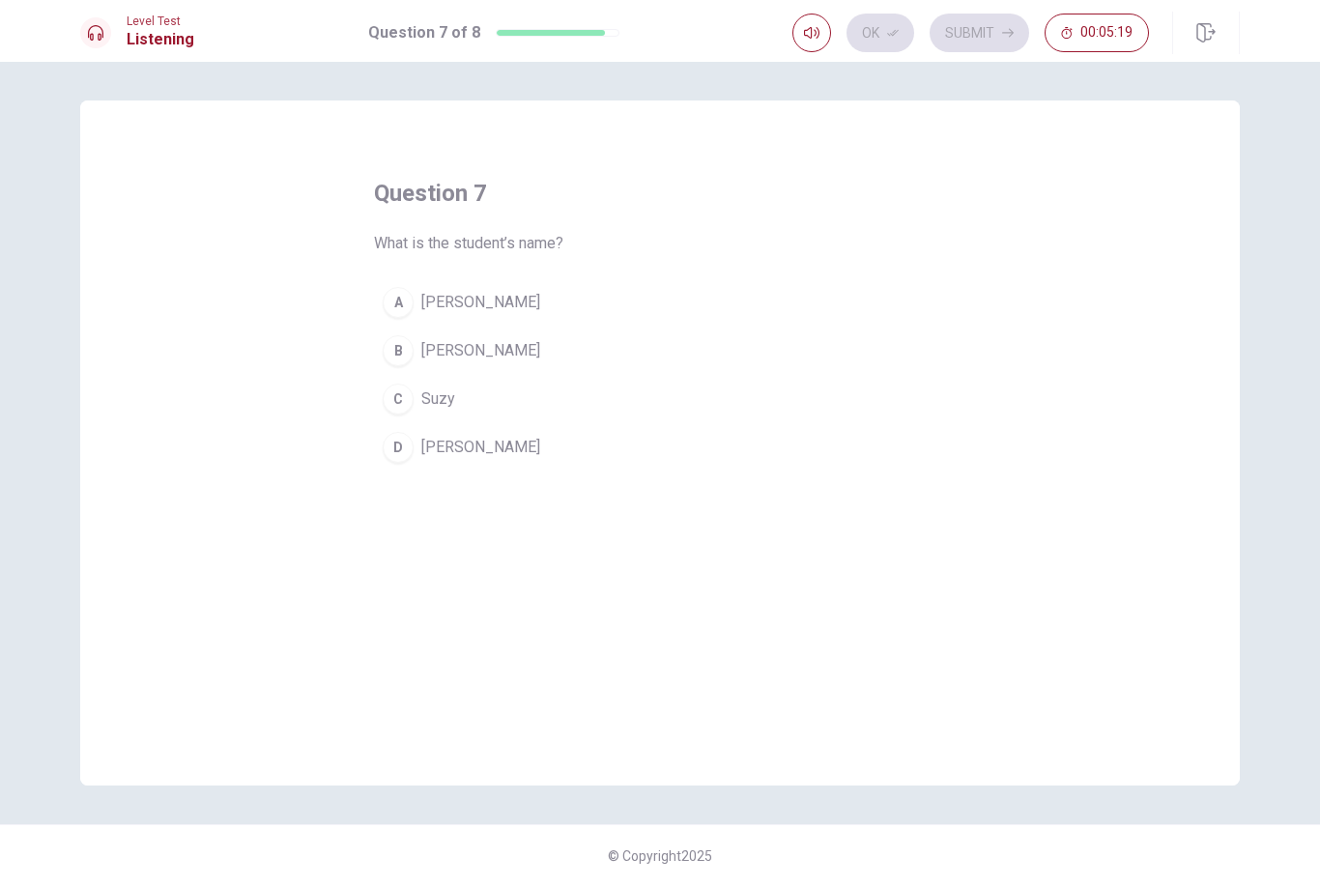
click at [417, 445] on button "D [PERSON_NAME]" at bounding box center [660, 447] width 572 height 48
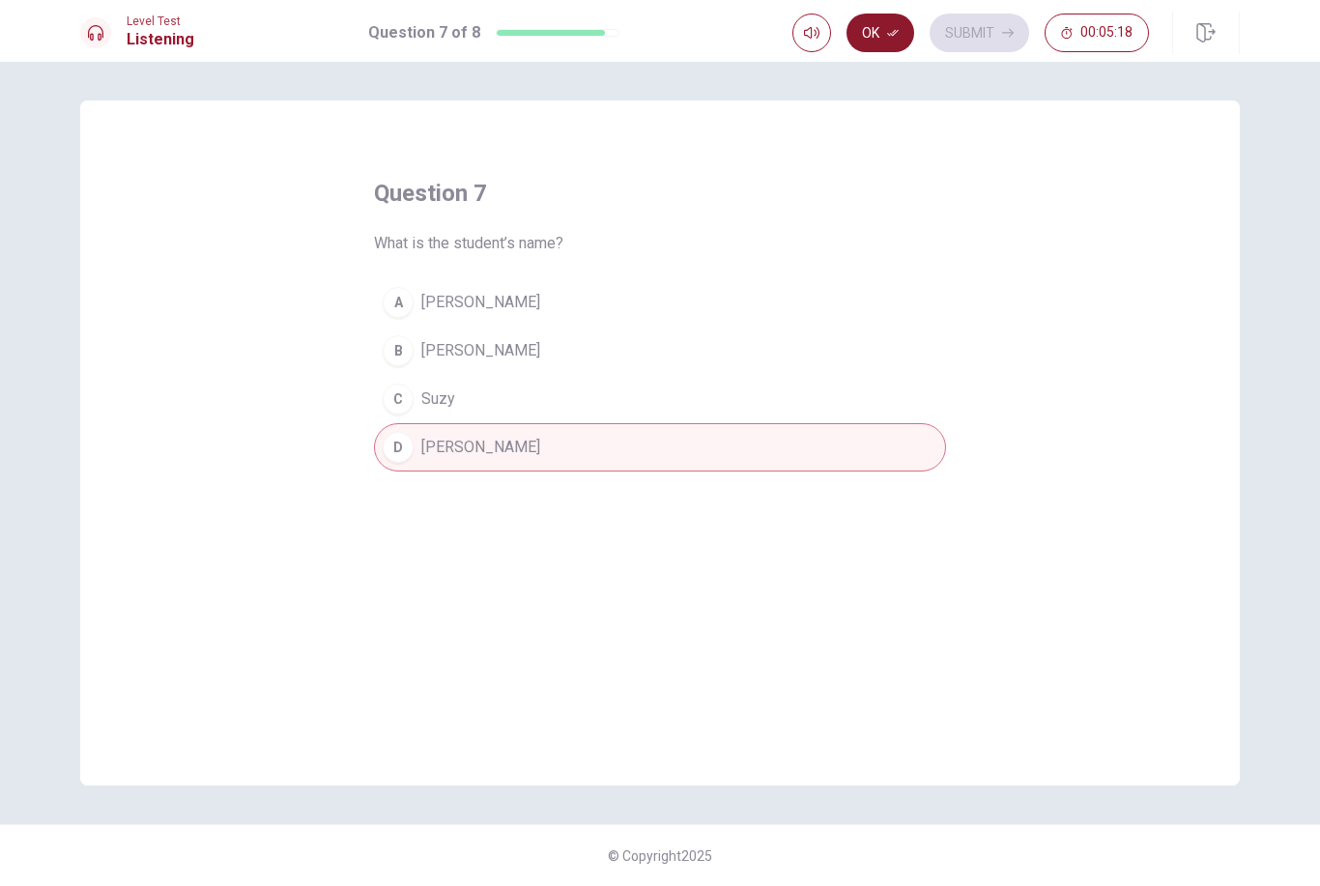
click at [896, 32] on icon "button" at bounding box center [893, 33] width 12 height 12
click at [982, 41] on button "Submit" at bounding box center [980, 33] width 100 height 39
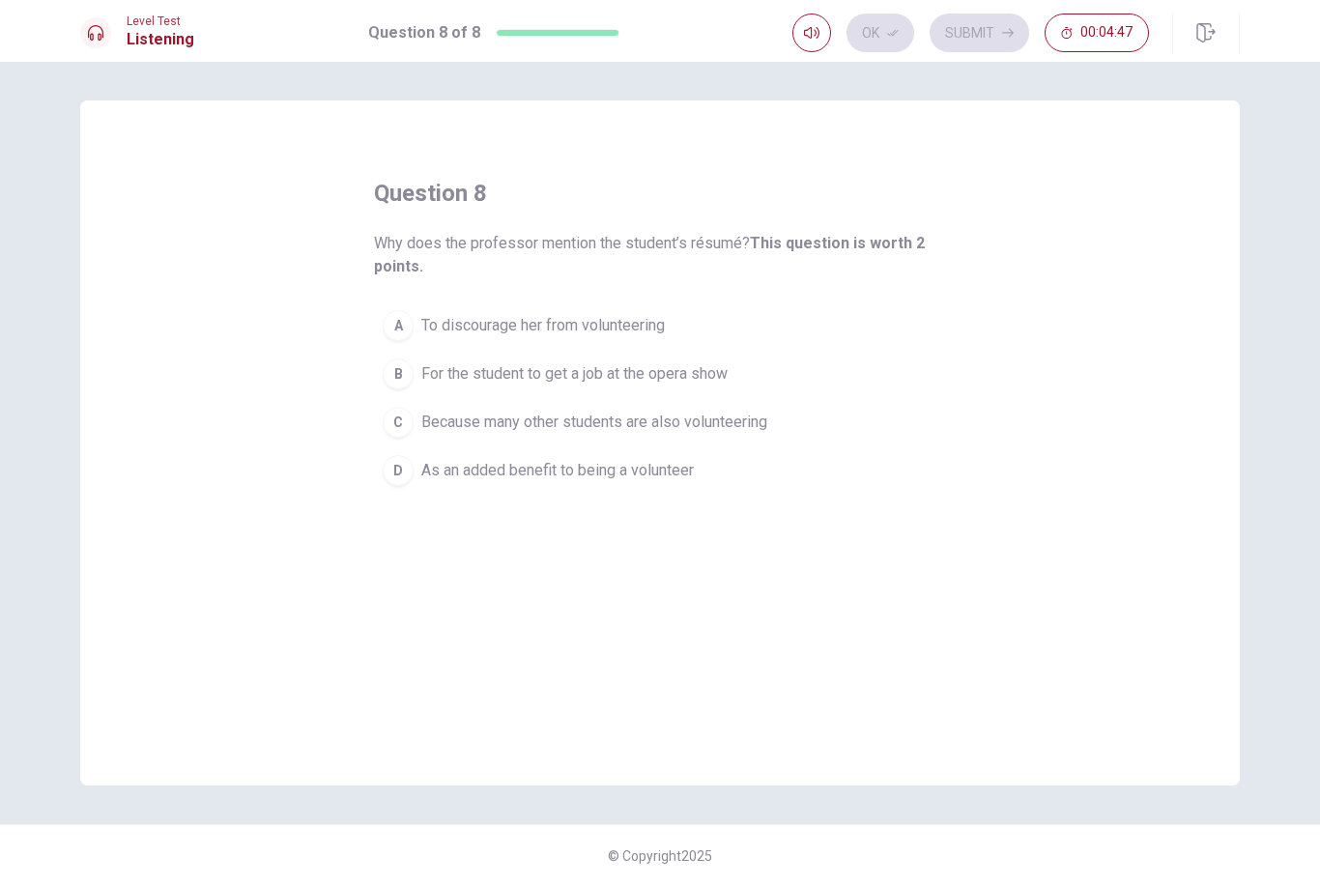
click at [395, 463] on div "D" at bounding box center [398, 470] width 31 height 31
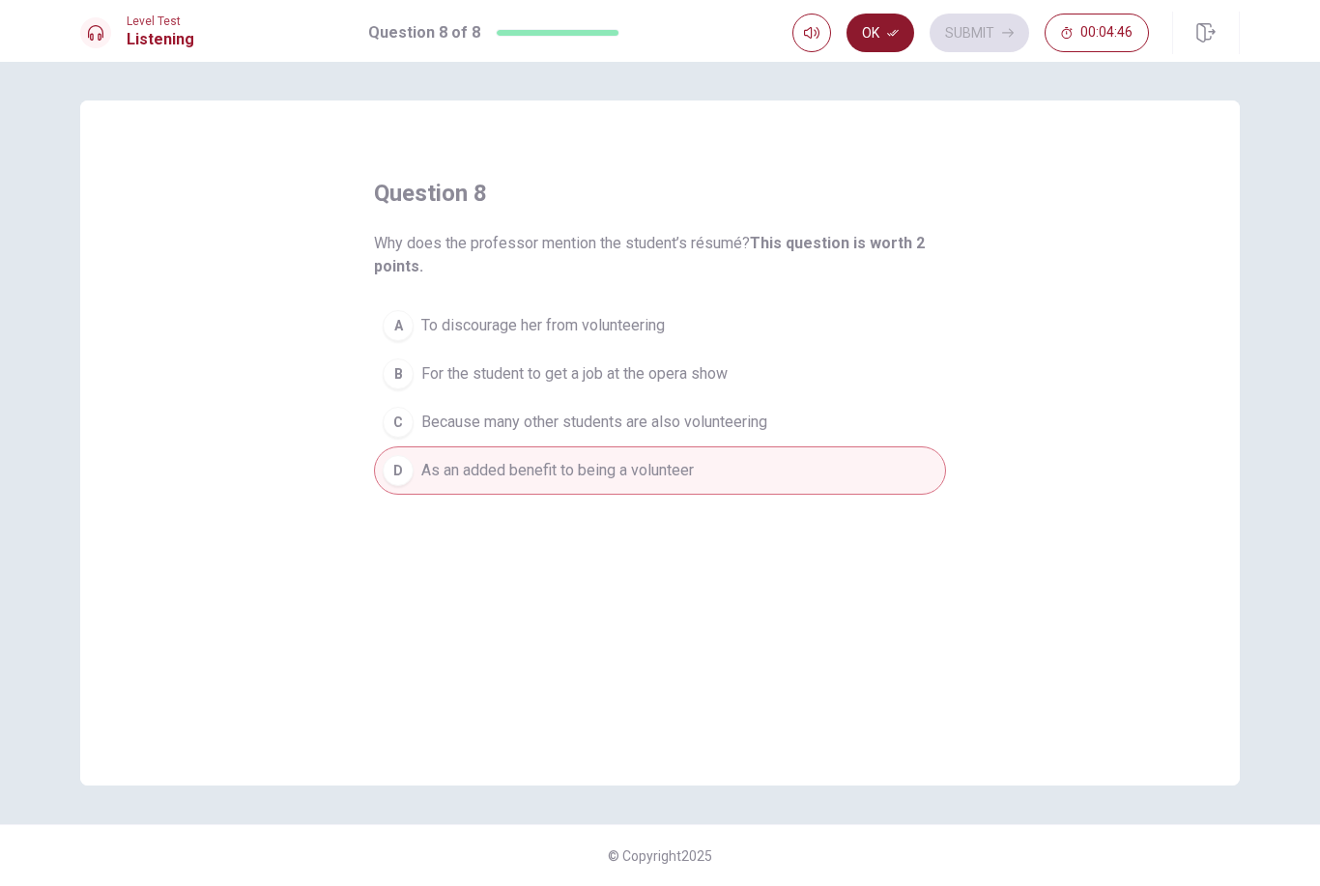
click at [887, 34] on icon "button" at bounding box center [893, 33] width 12 height 12
click at [992, 35] on button "Submit" at bounding box center [980, 33] width 100 height 39
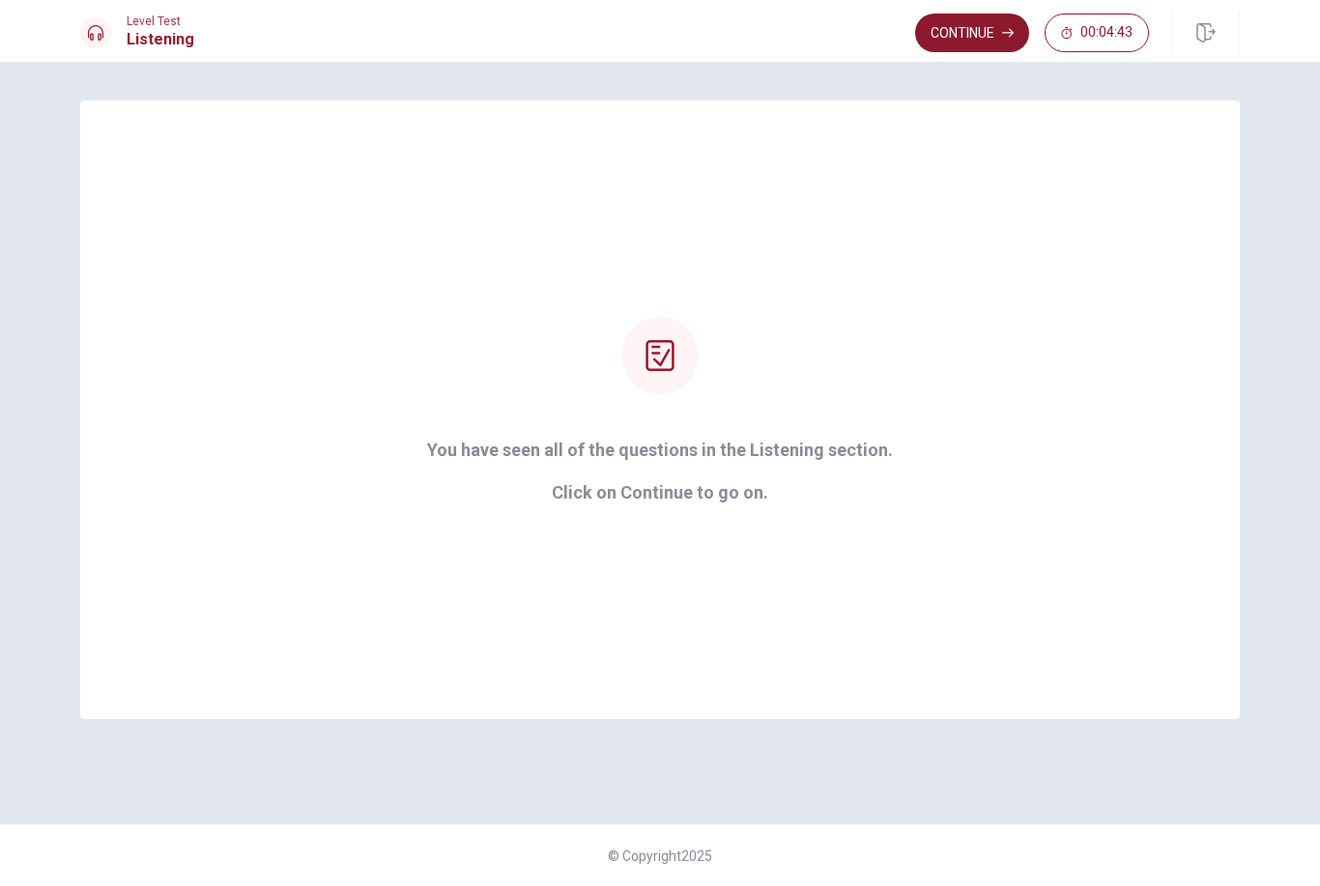
click at [979, 26] on button "Continue" at bounding box center [972, 33] width 114 height 39
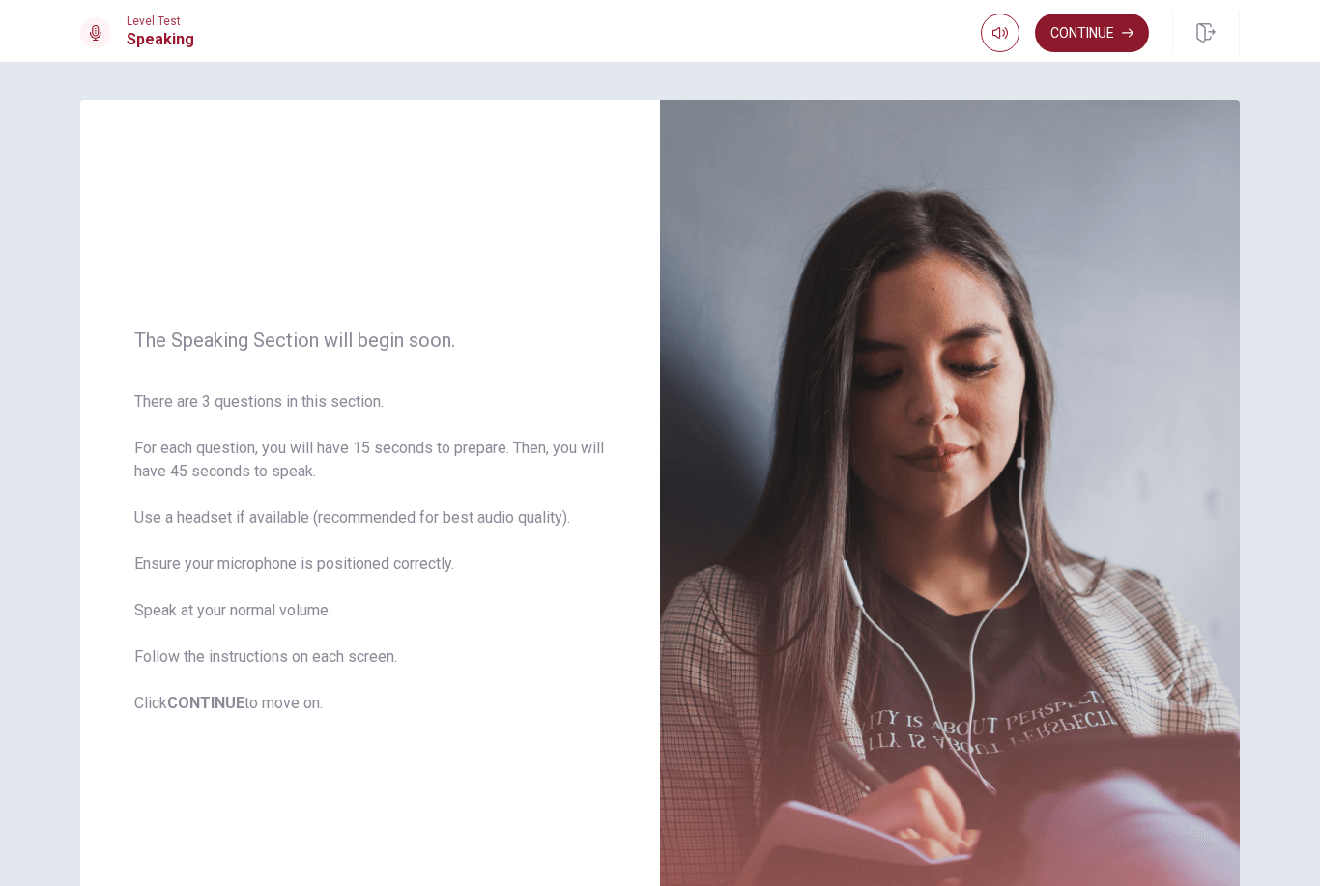
click at [1061, 41] on button "Continue" at bounding box center [1092, 33] width 114 height 39
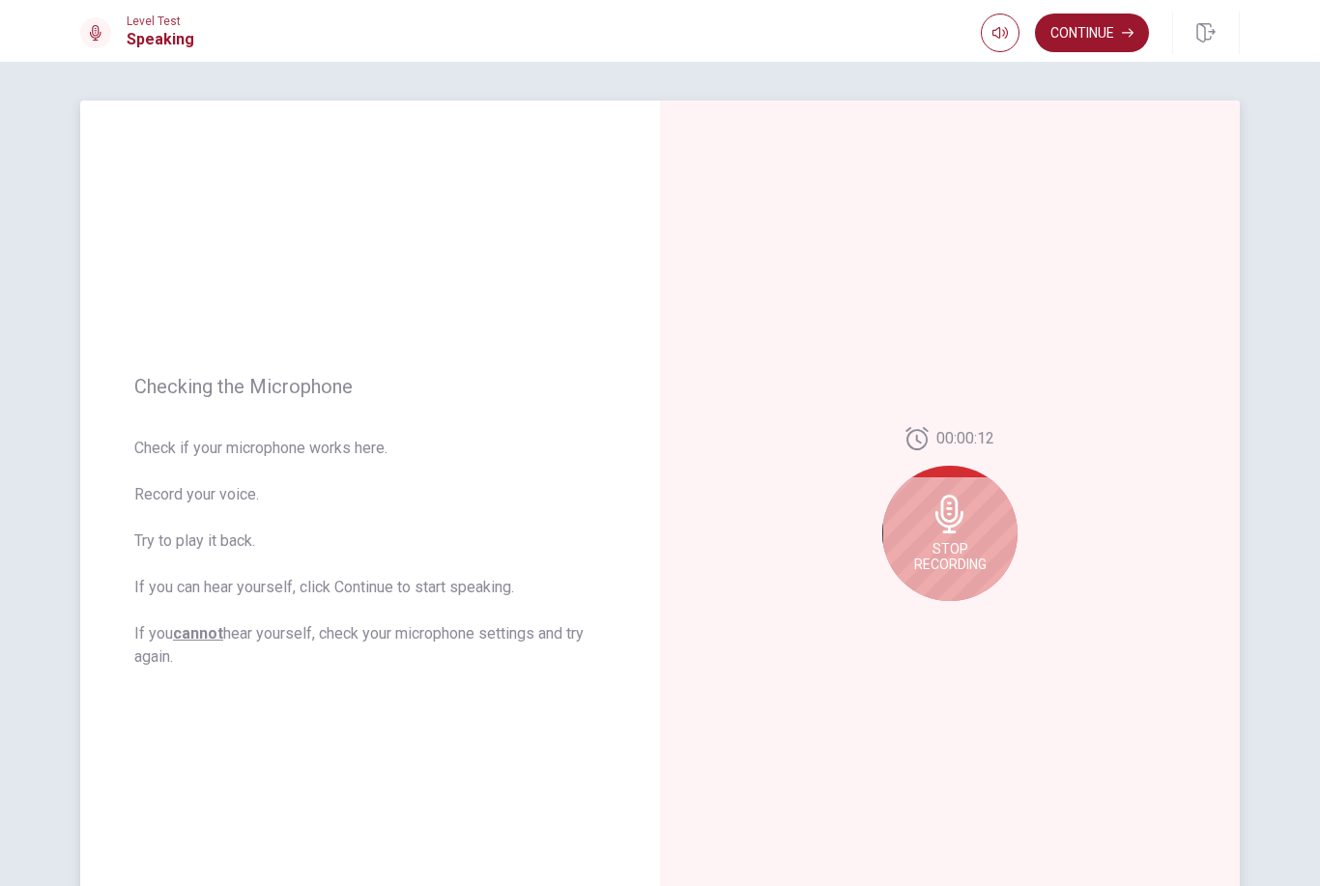
click at [943, 530] on icon at bounding box center [950, 514] width 39 height 39
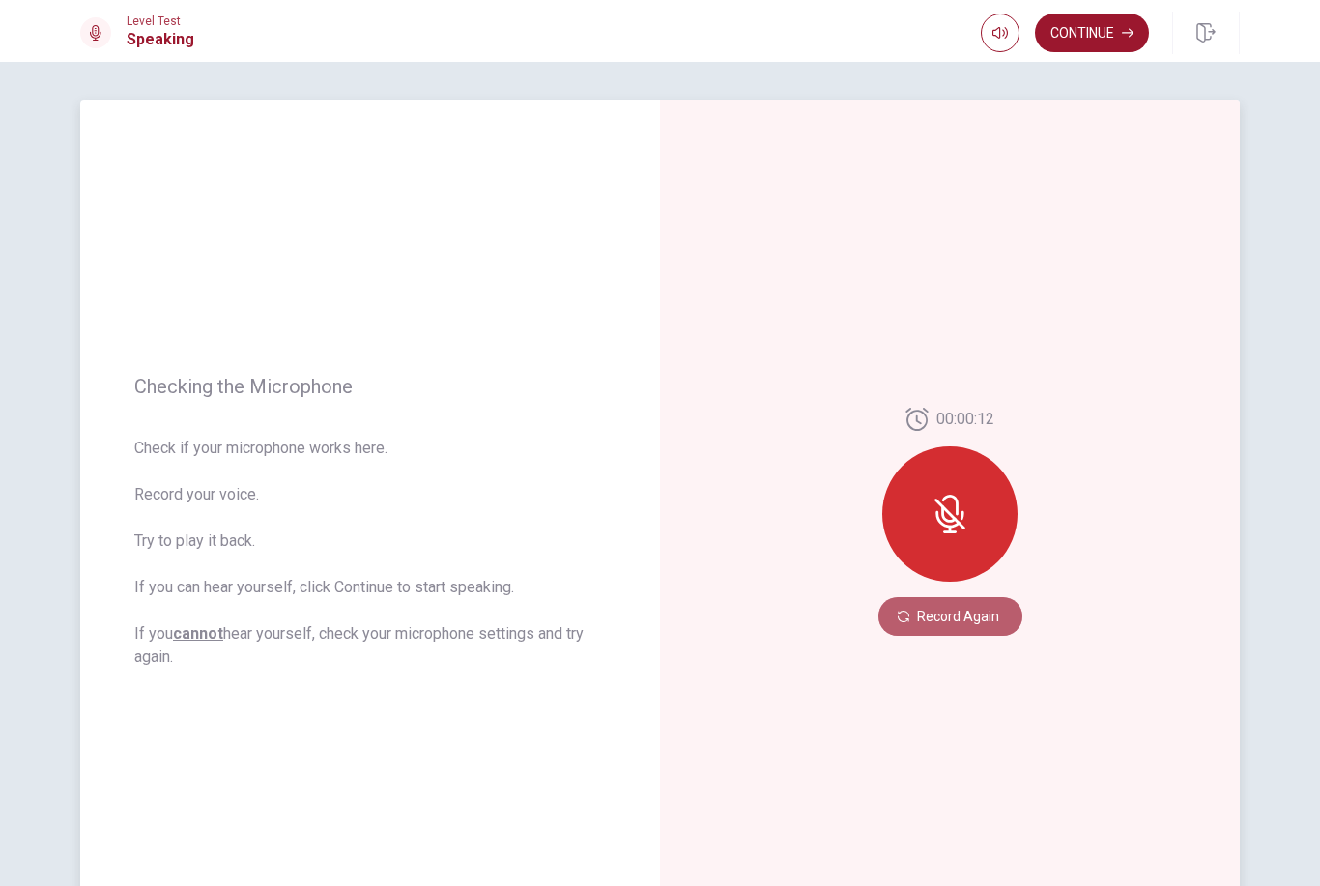
click at [942, 607] on button "Record Again" at bounding box center [950, 616] width 144 height 39
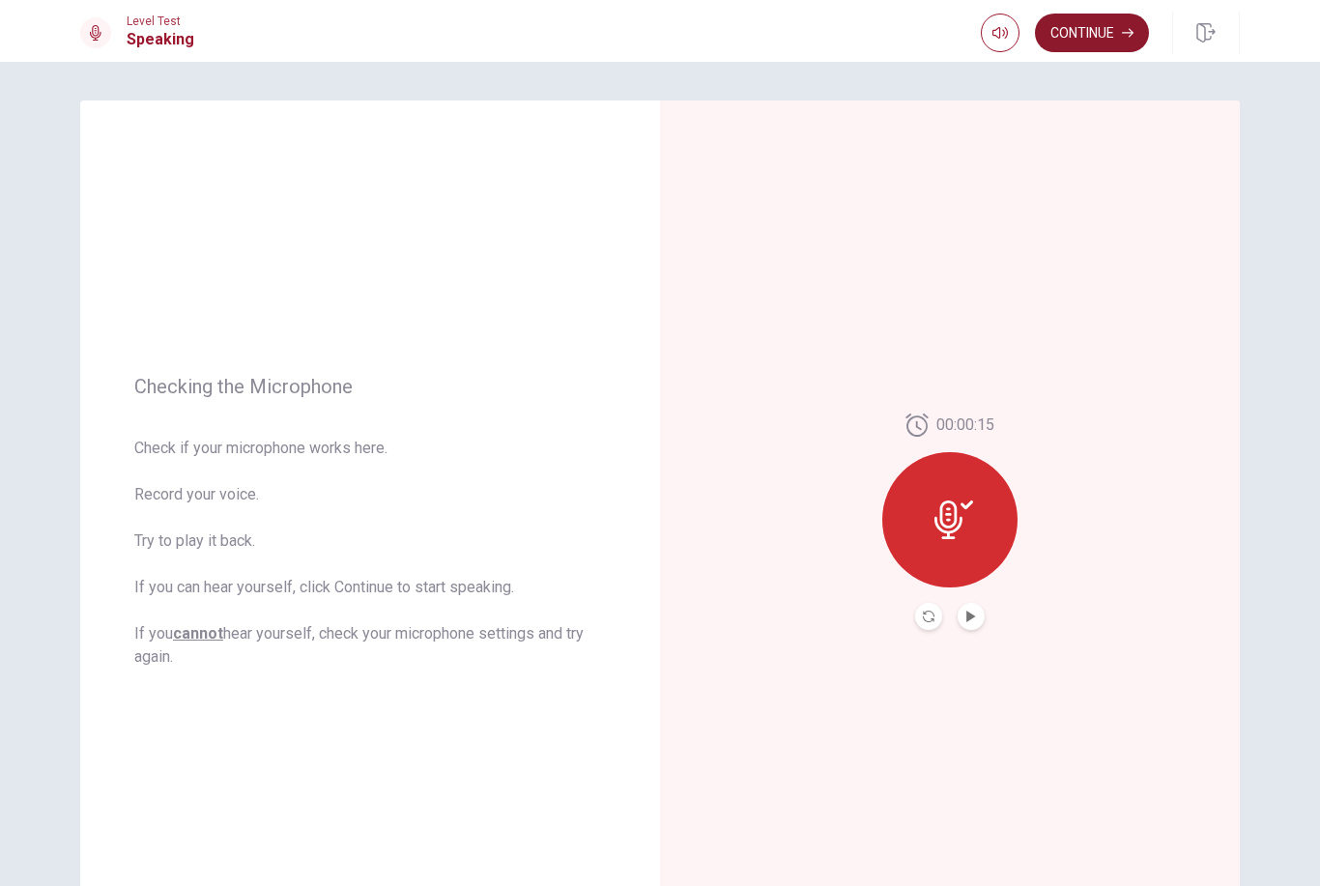
click at [1088, 27] on button "Continue" at bounding box center [1092, 33] width 114 height 39
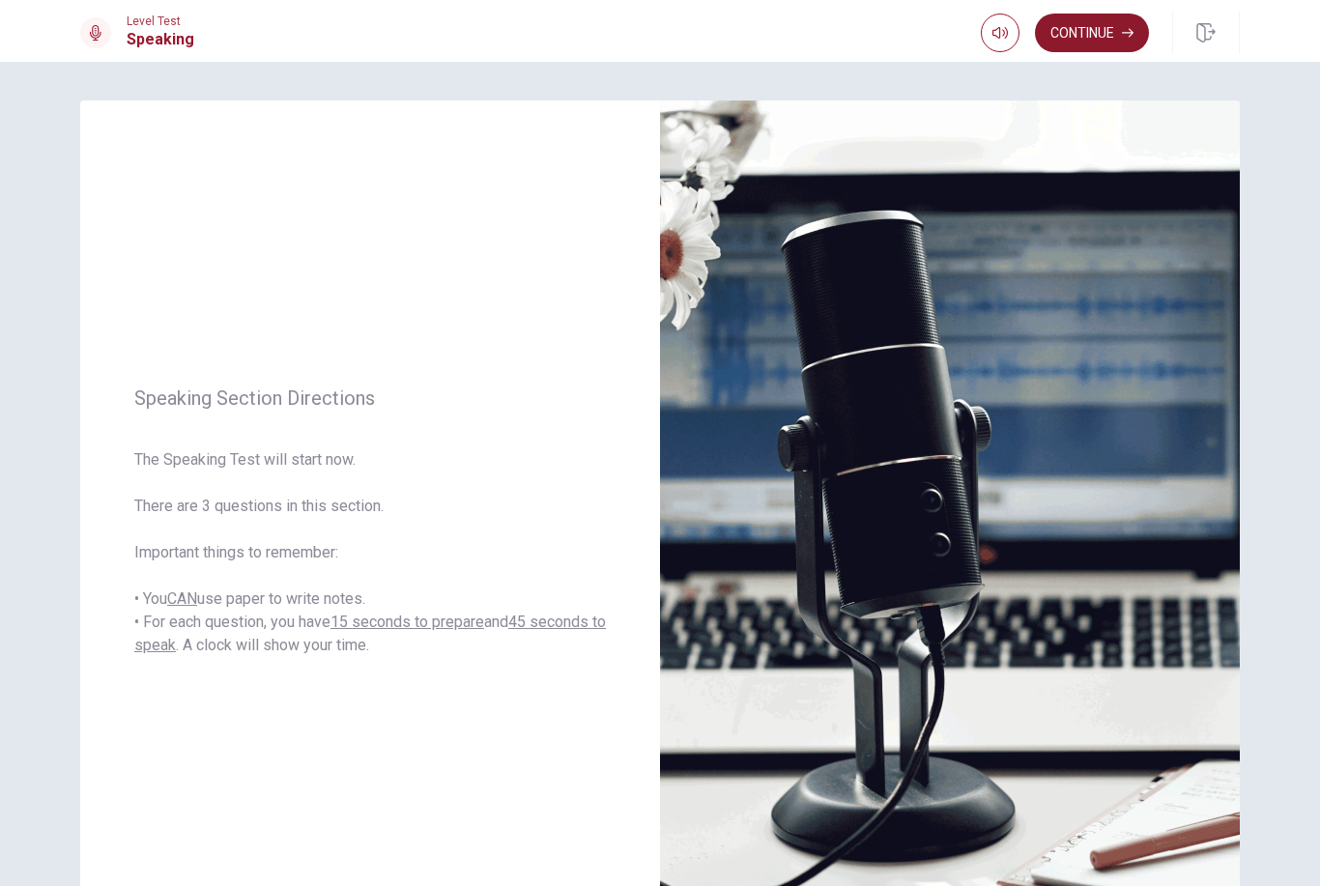
click at [1076, 30] on button "Continue" at bounding box center [1092, 33] width 114 height 39
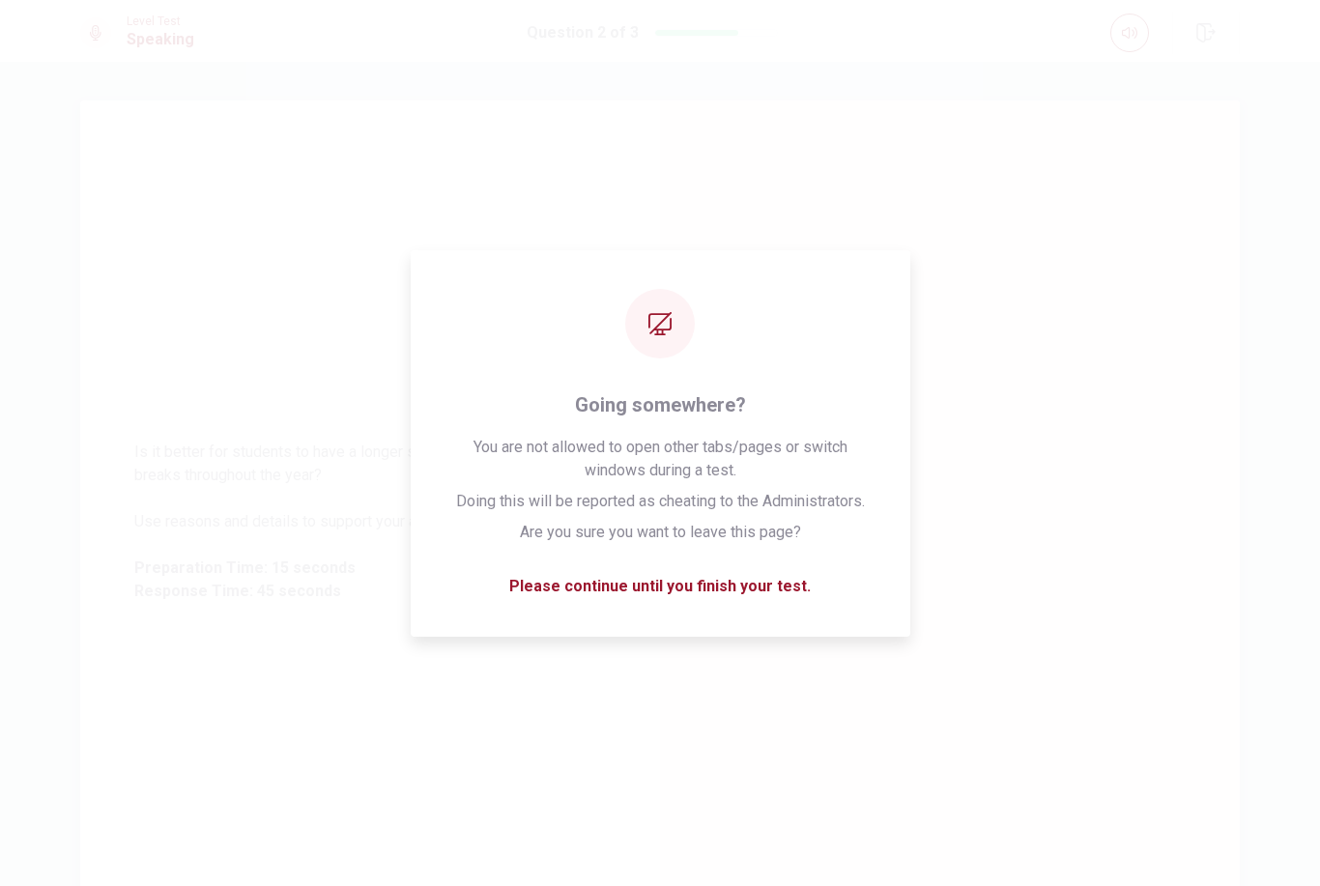
click at [127, 593] on div "Is it better for students to have a longer summer break or shorter breaks throu…" at bounding box center [370, 521] width 580 height 209
click at [174, 663] on div "Should schools invest more in traditional classrooms, or in outdoor learning en…" at bounding box center [370, 522] width 580 height 843
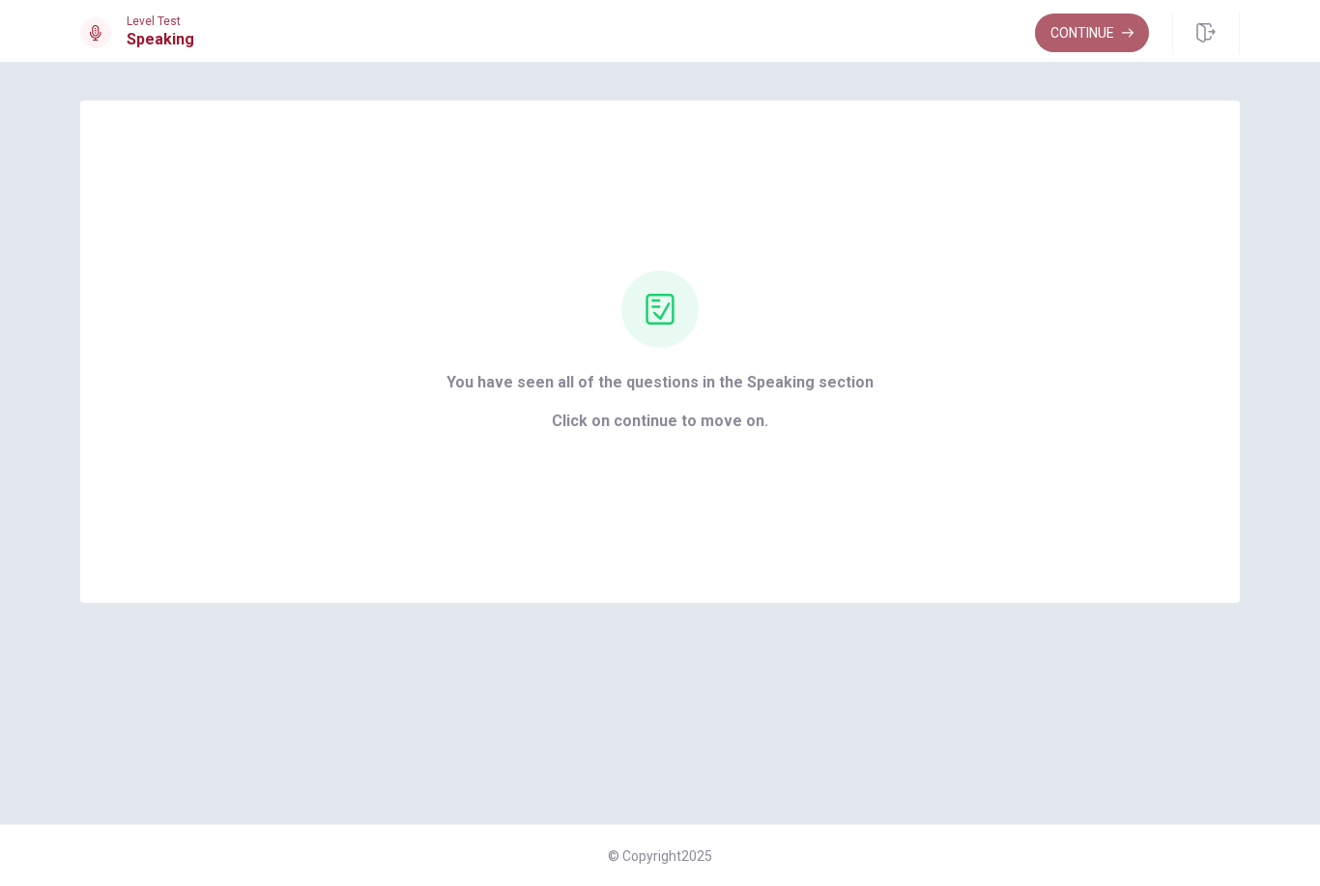
click at [1097, 37] on button "Continue" at bounding box center [1092, 33] width 114 height 39
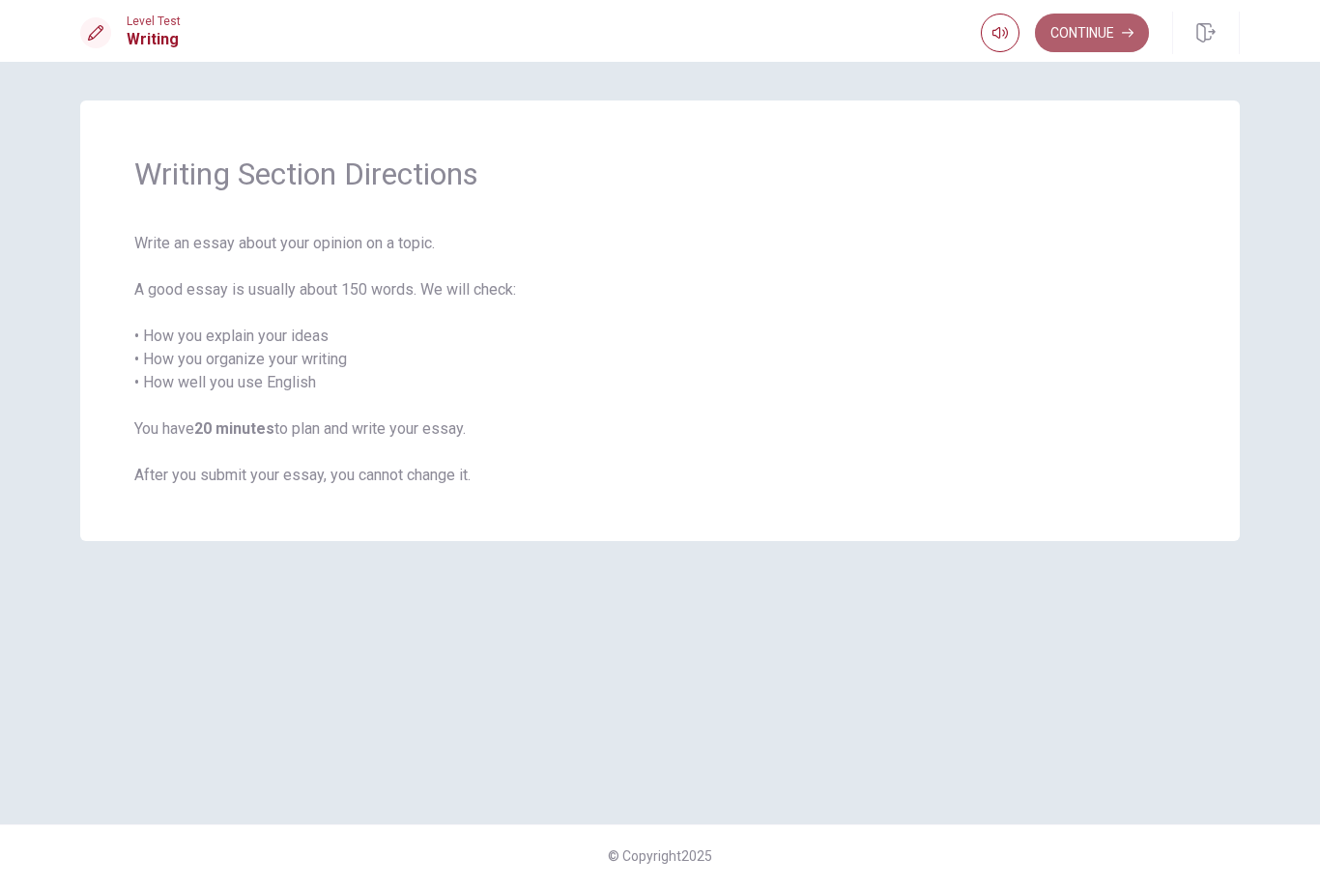
click at [1096, 36] on button "Continue" at bounding box center [1092, 33] width 114 height 39
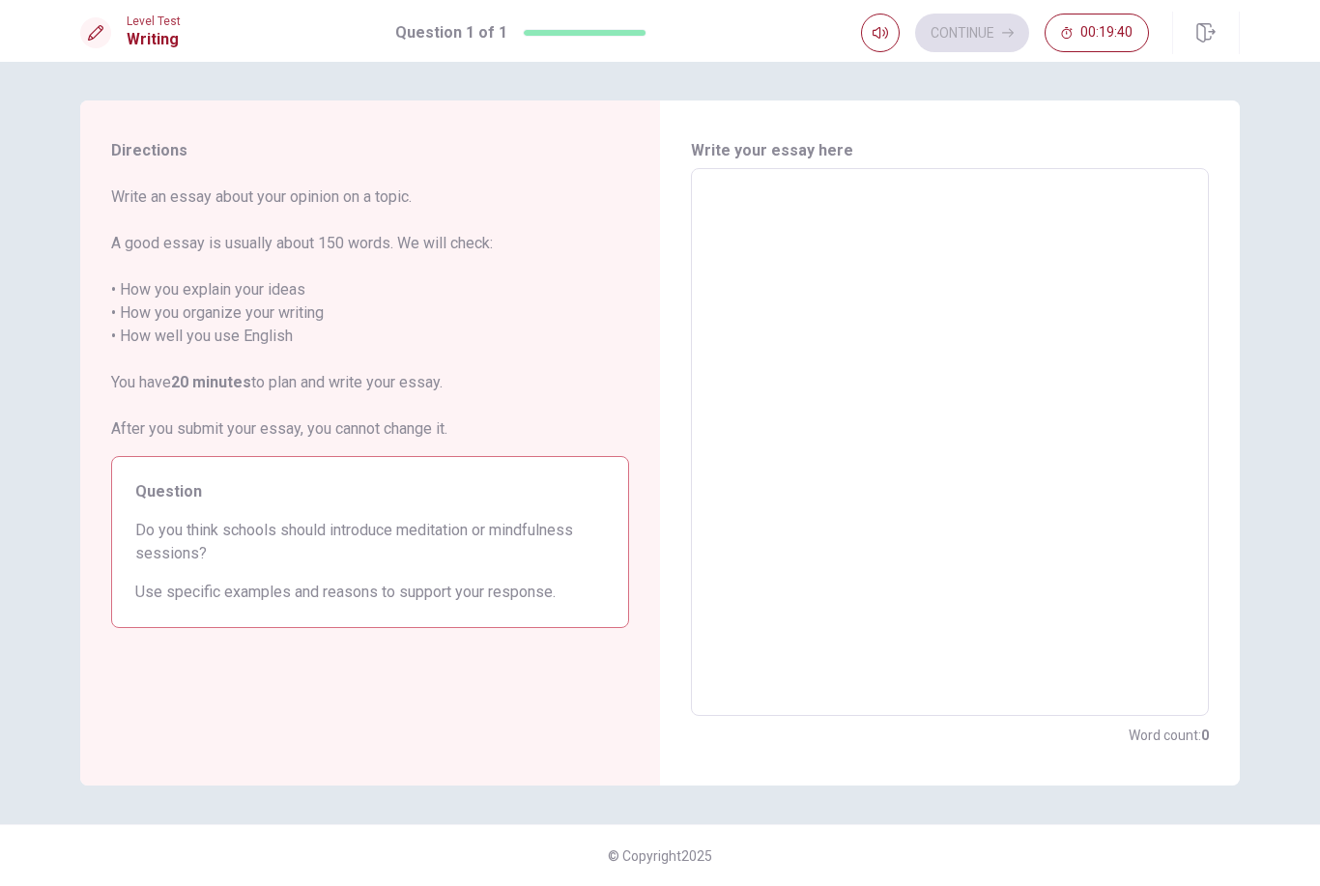
click at [903, 243] on textarea at bounding box center [949, 443] width 491 height 516
type textarea "i"
type textarea "x"
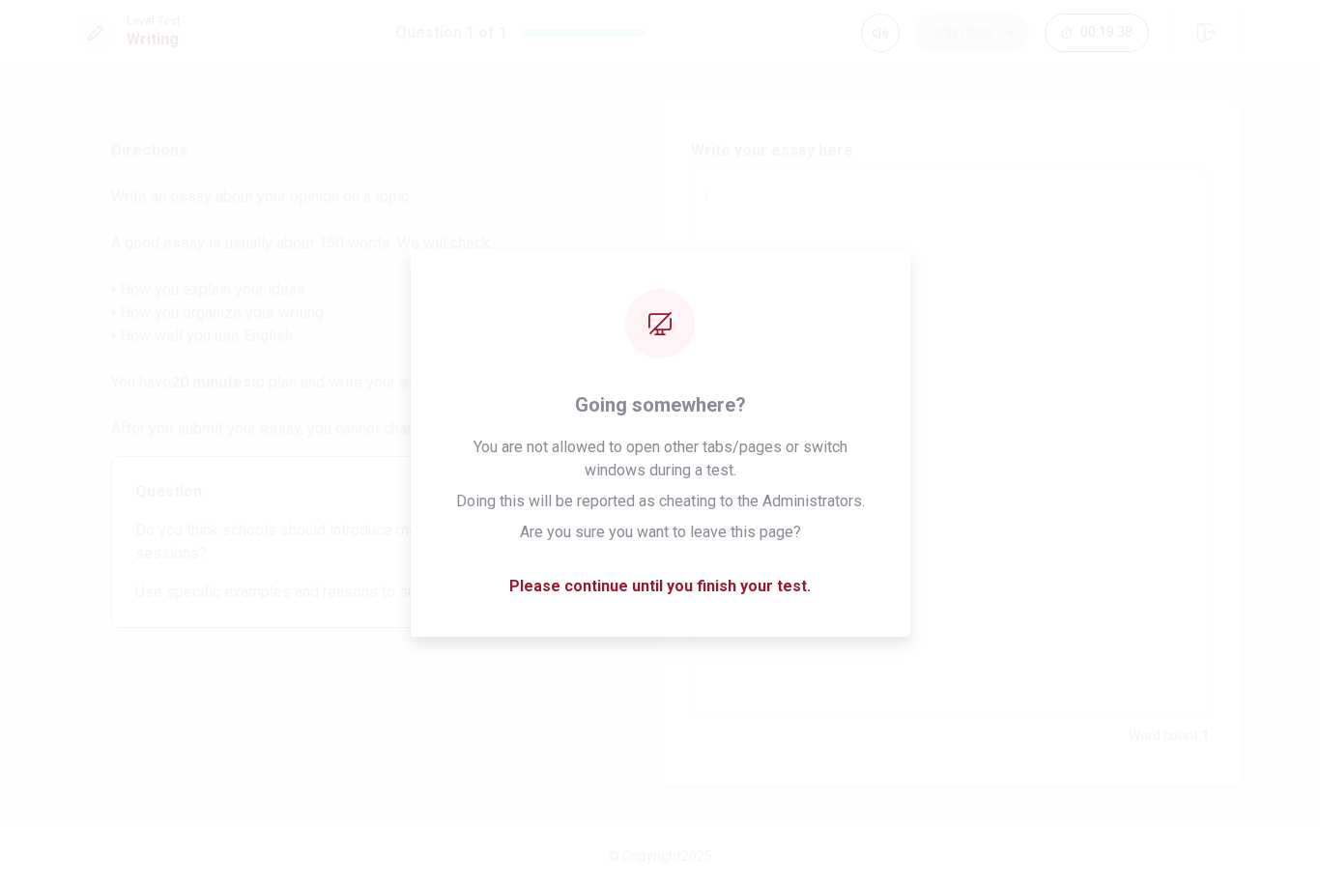
type textarea "i"
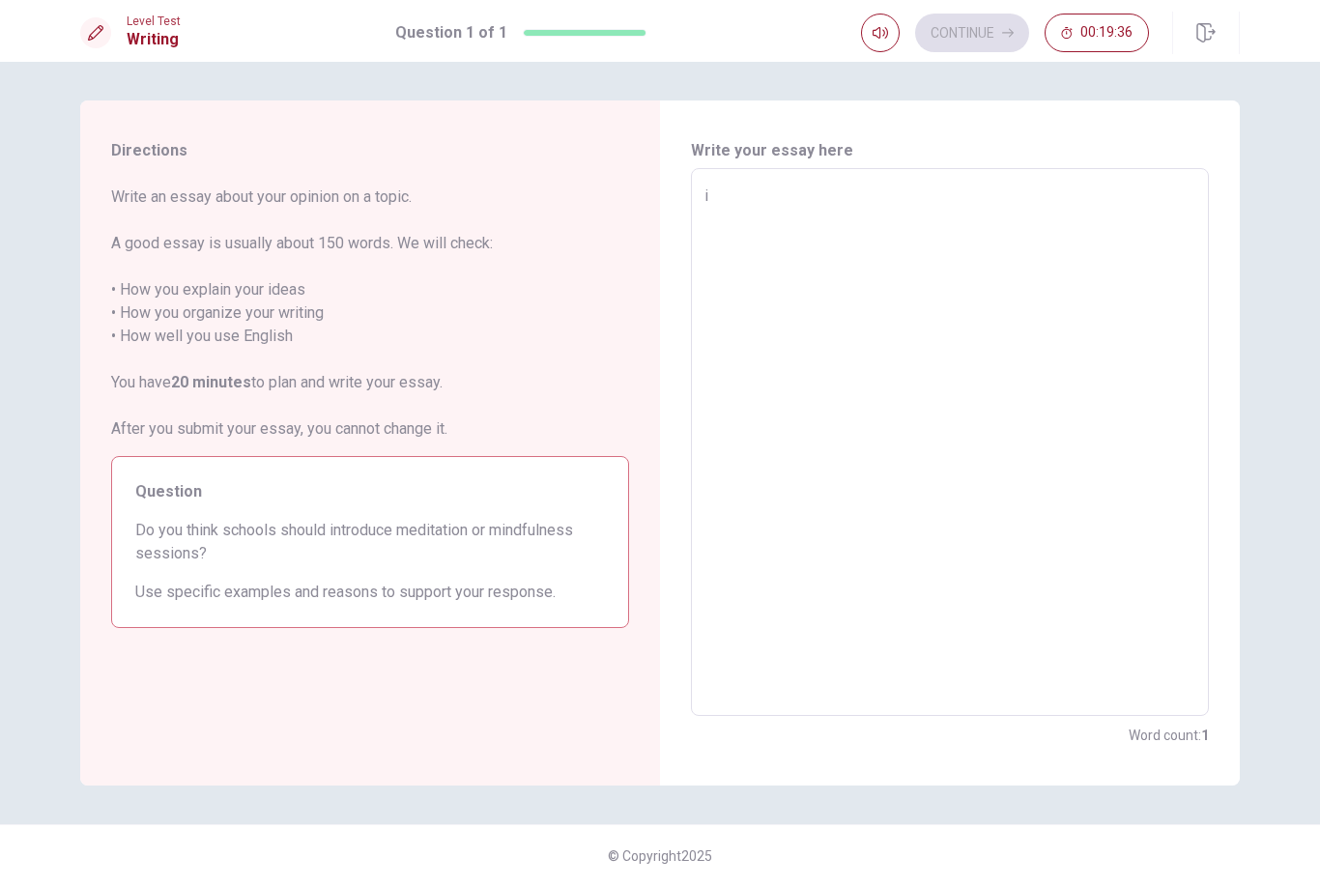
type textarea "x"
type textarea "i"
type textarea "x"
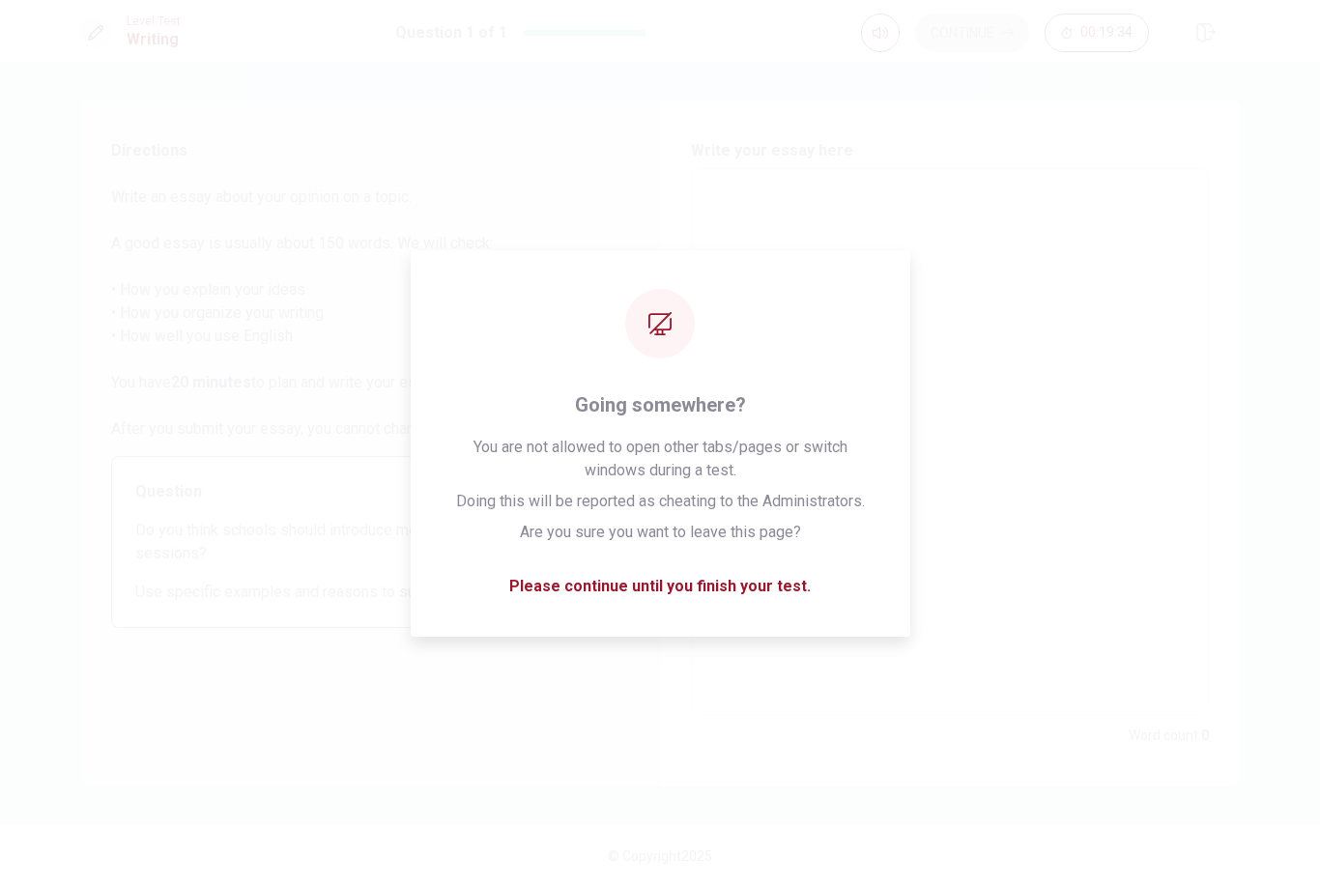
type textarea "I"
type textarea "x"
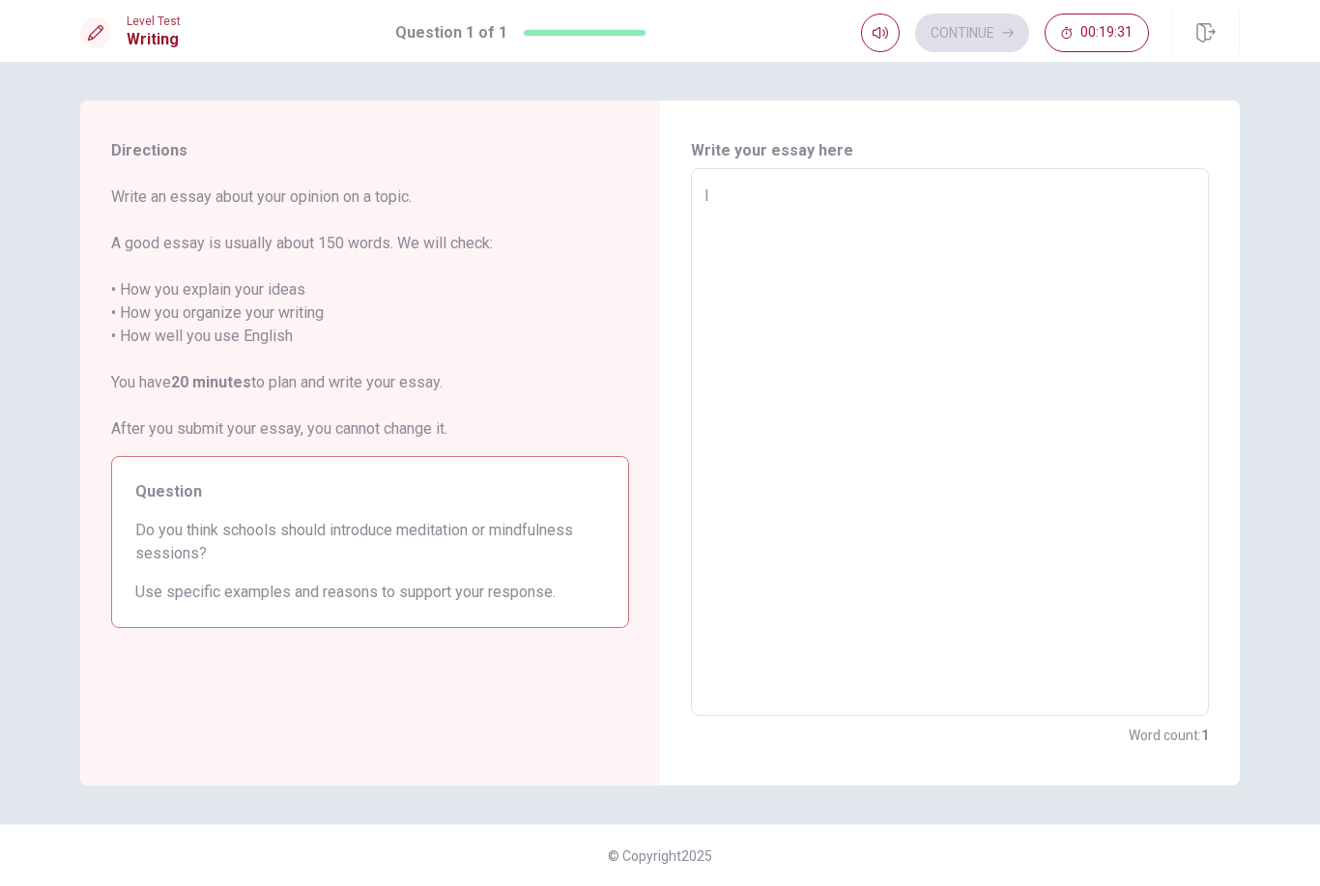
type textarea "I"
type textarea "x"
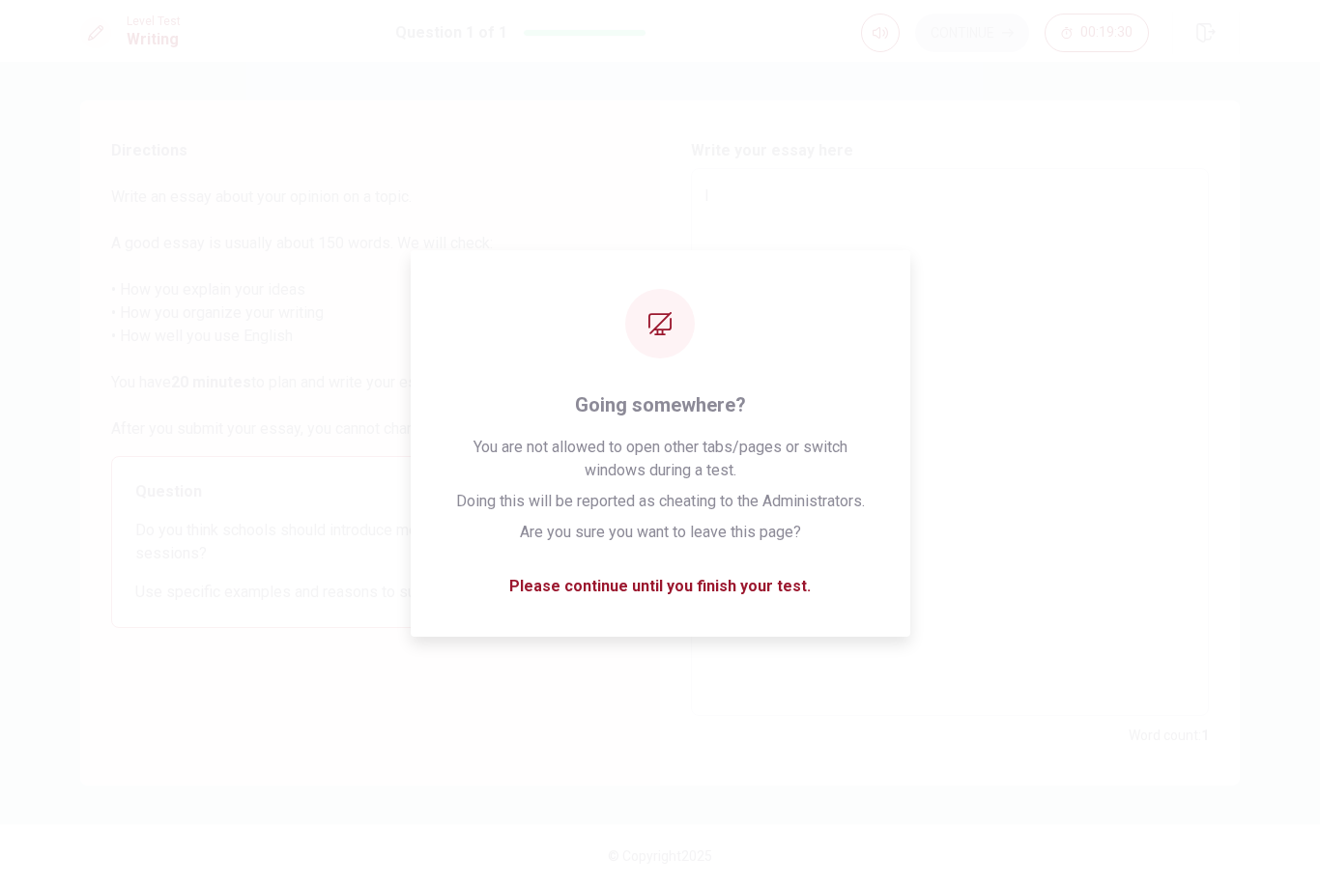
type textarea "I t"
type textarea "x"
type textarea "I th"
type textarea "x"
type textarea "I thi"
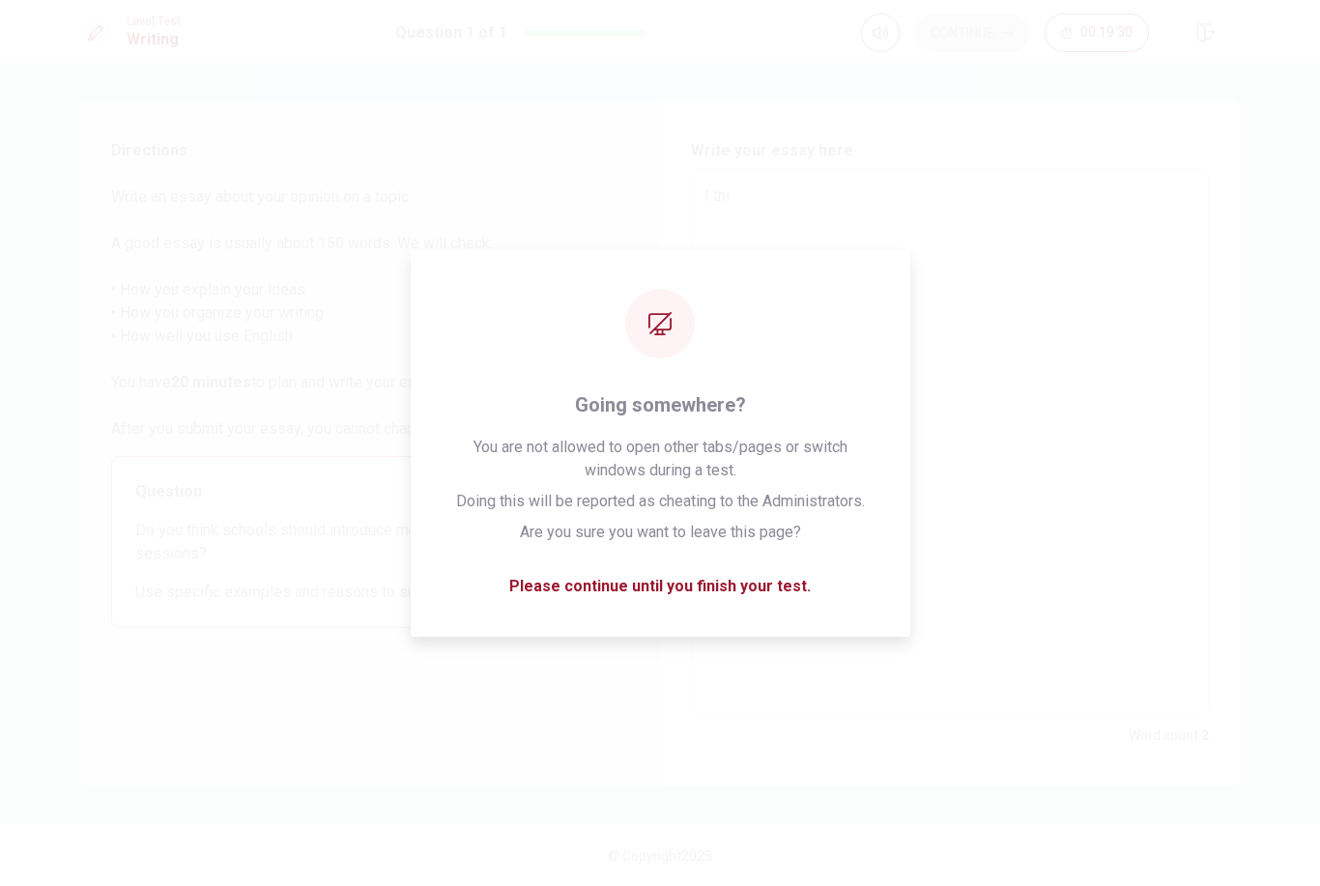
type textarea "x"
type textarea "I thin"
type textarea "x"
type textarea "I think"
type textarea "x"
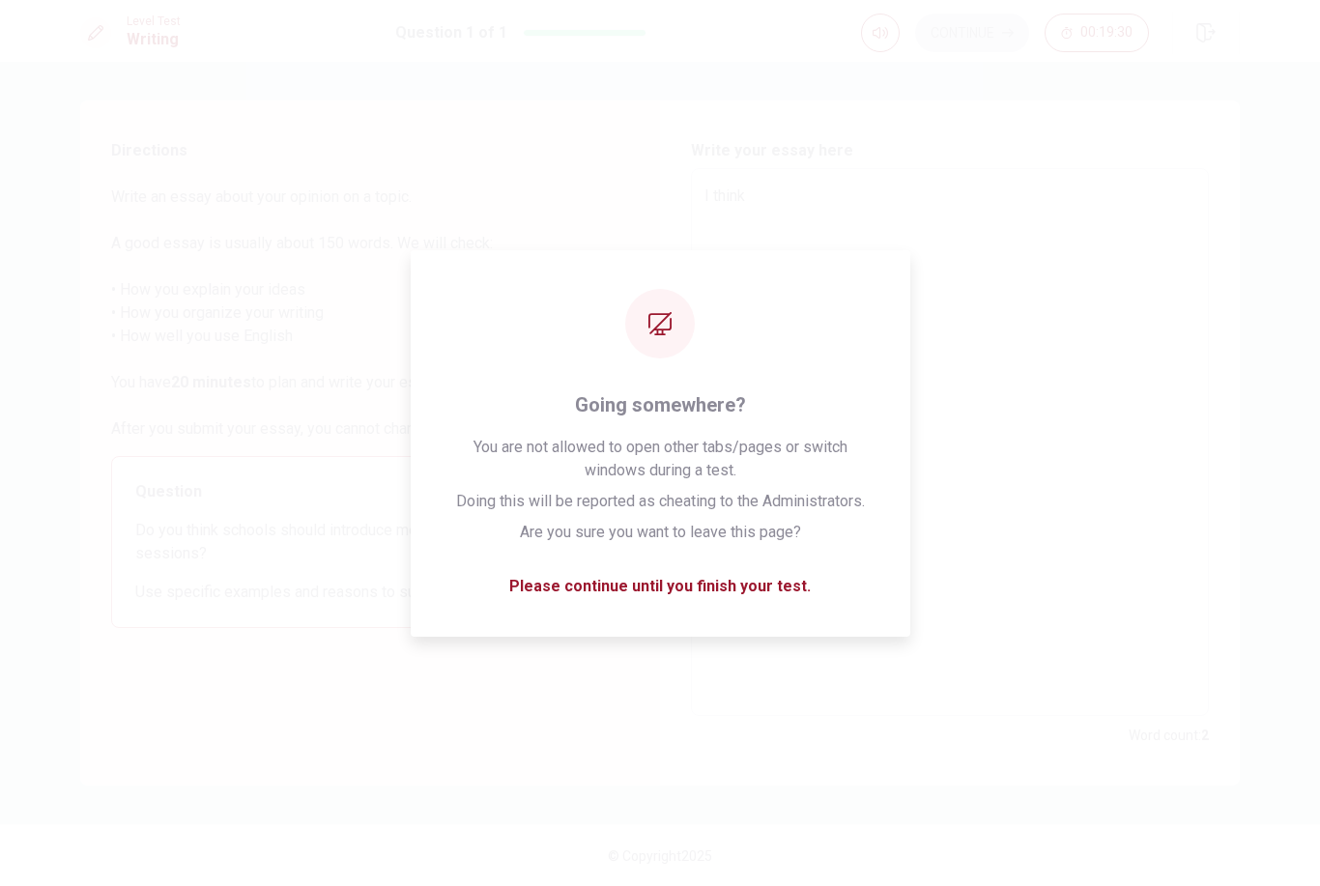
type textarea "I think"
type textarea "x"
type textarea "I think i"
type textarea "x"
type textarea "I think is"
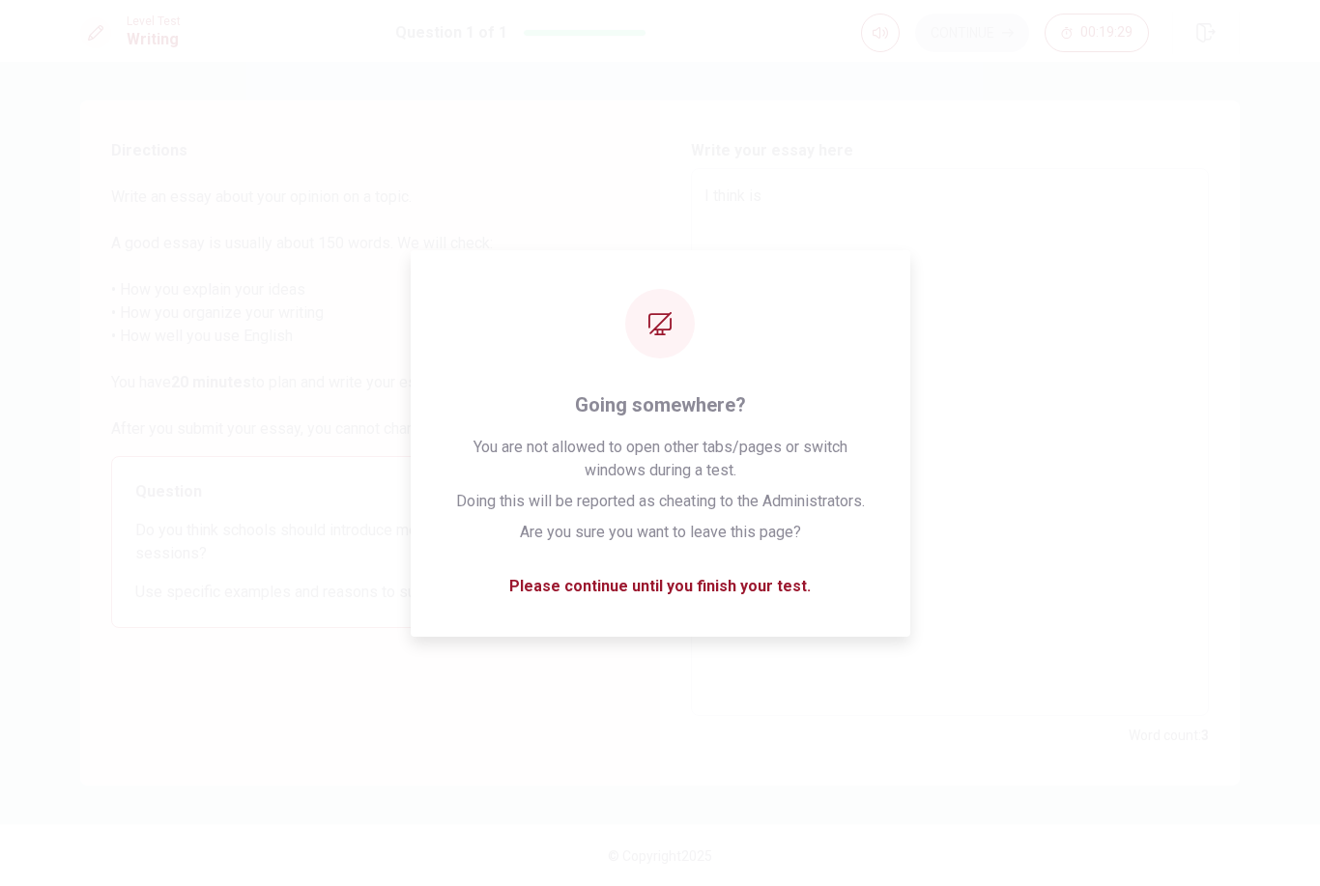
type textarea "x"
type textarea "I think is"
type textarea "x"
type textarea "I think is b"
type textarea "x"
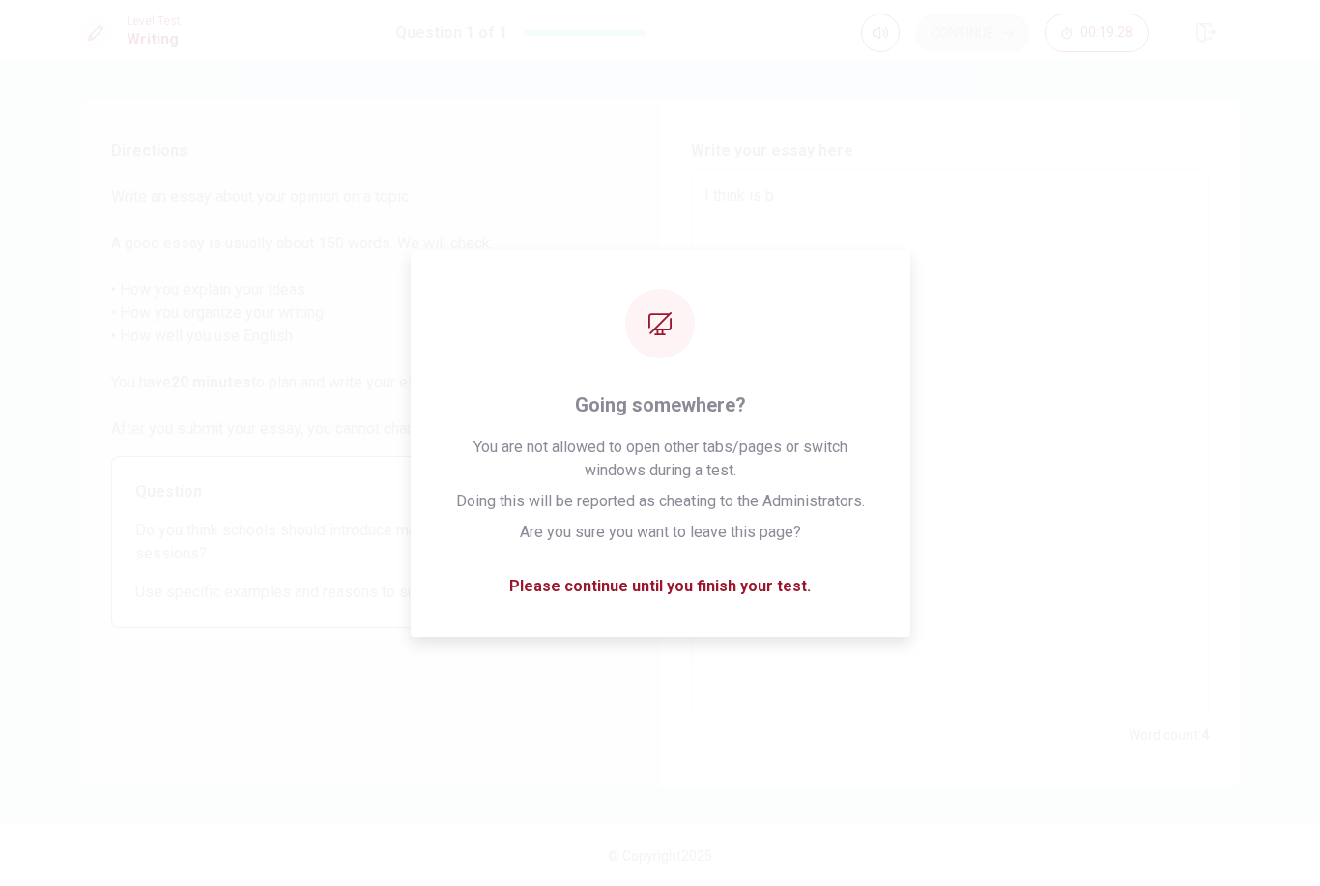
type textarea "I think is be"
type textarea "x"
type textarea "I think is bet"
type textarea "x"
type textarea "I think is bett"
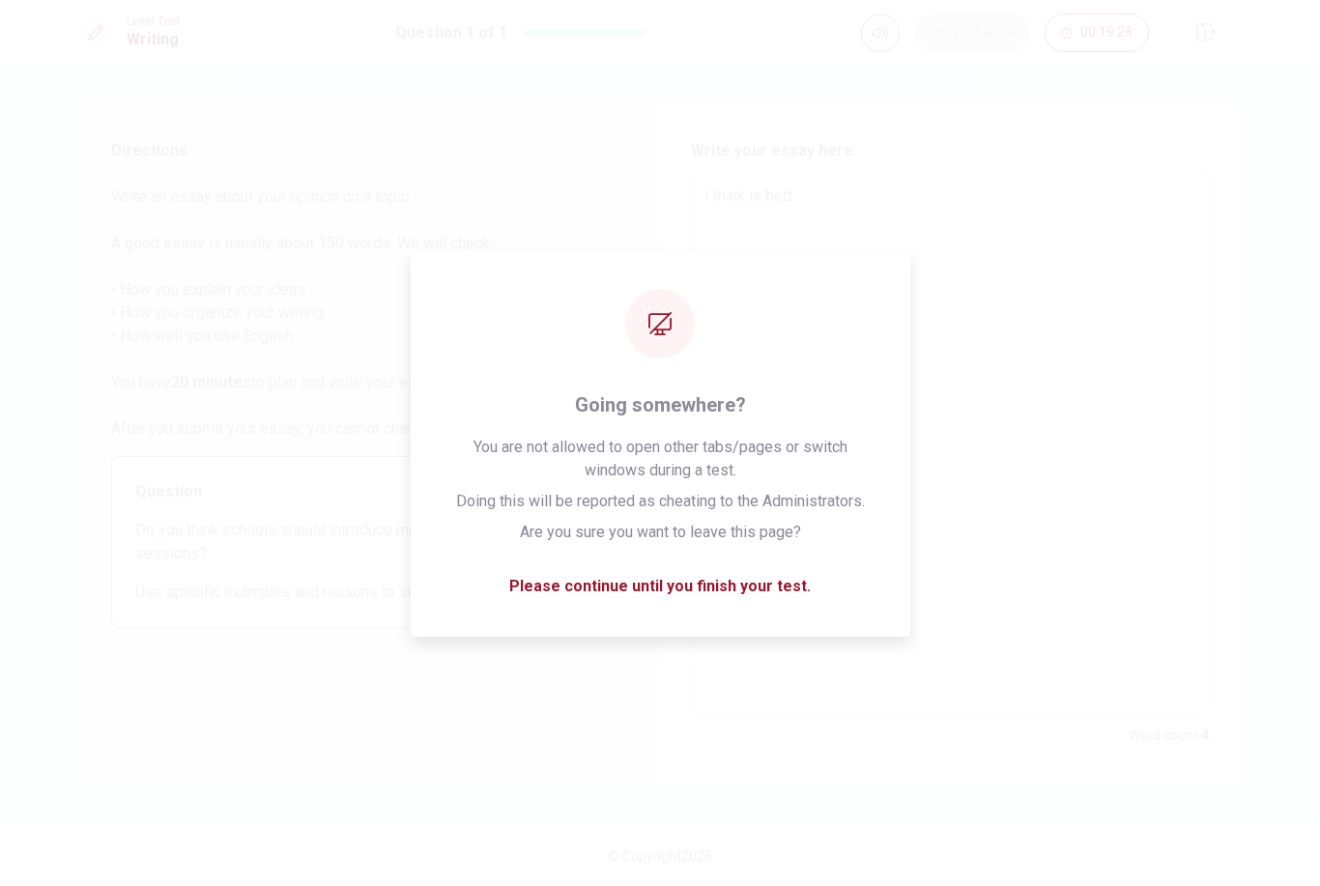
type textarea "x"
type textarea "I think is [PERSON_NAME]"
type textarea "x"
type textarea "I think is better"
type textarea "x"
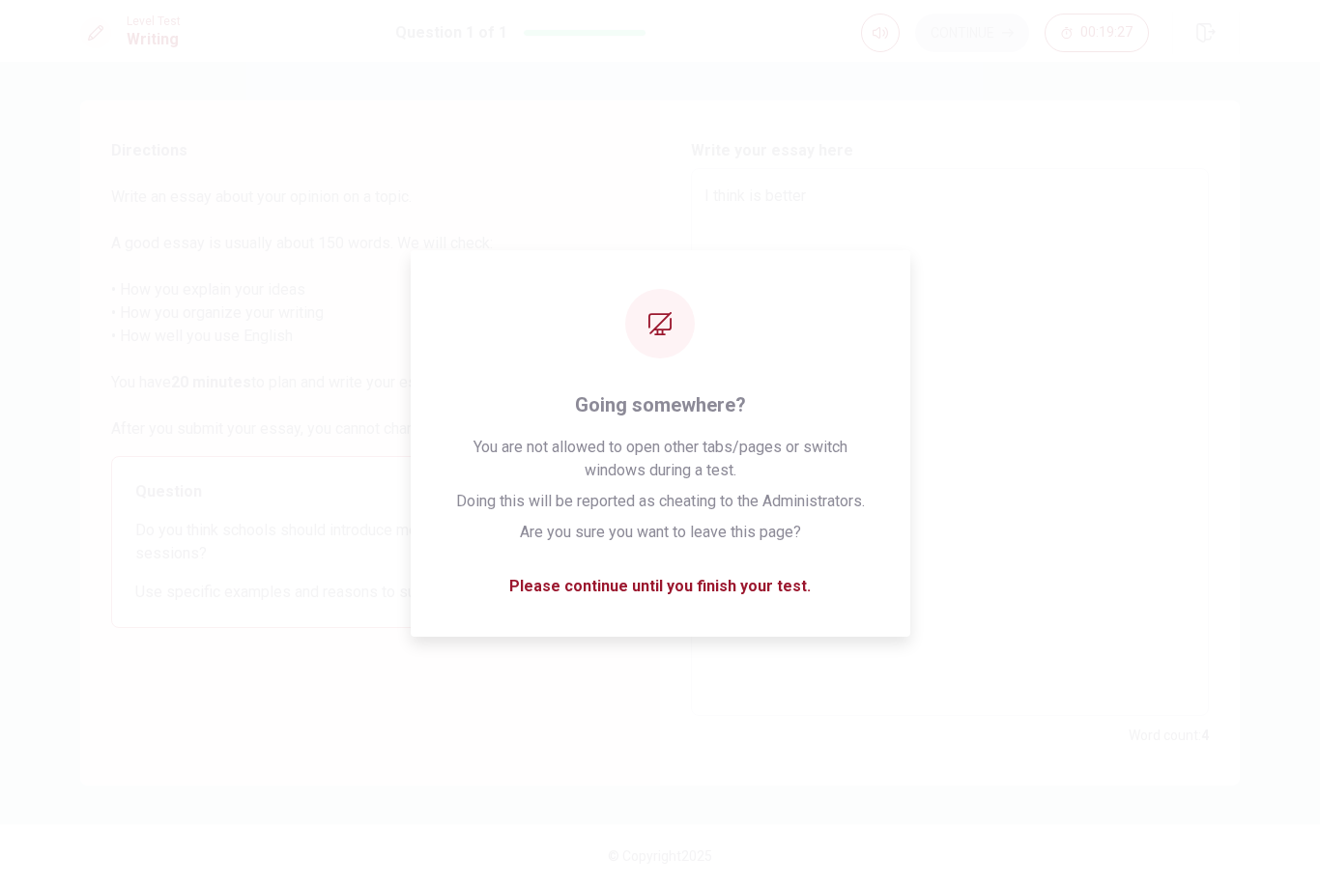
type textarea "I think is better"
type textarea "x"
type textarea "I think is better t"
type textarea "x"
type textarea "I think is better to"
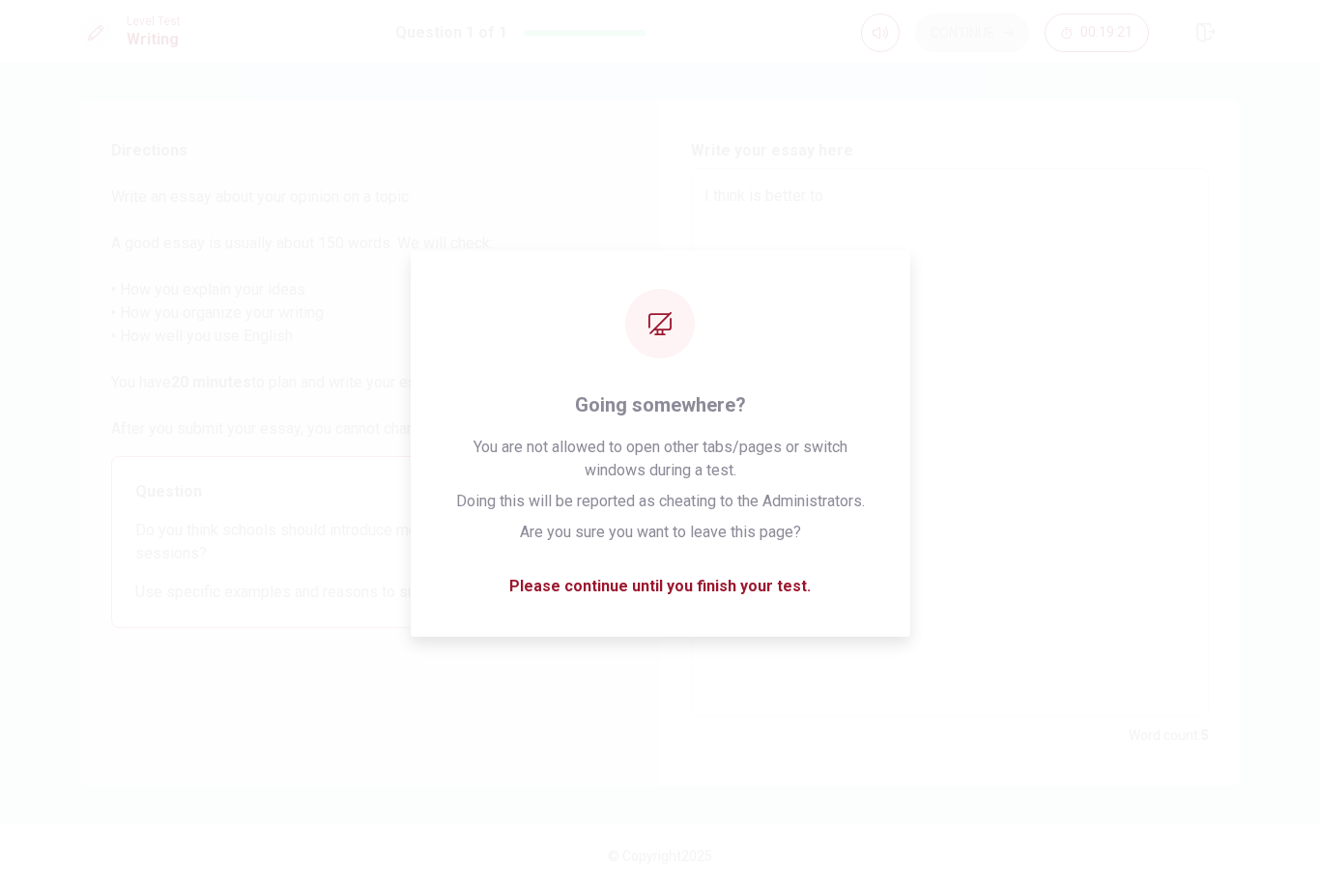
type textarea "x"
type textarea "I think is better to"
type textarea "x"
type textarea "I think is better to s"
type textarea "x"
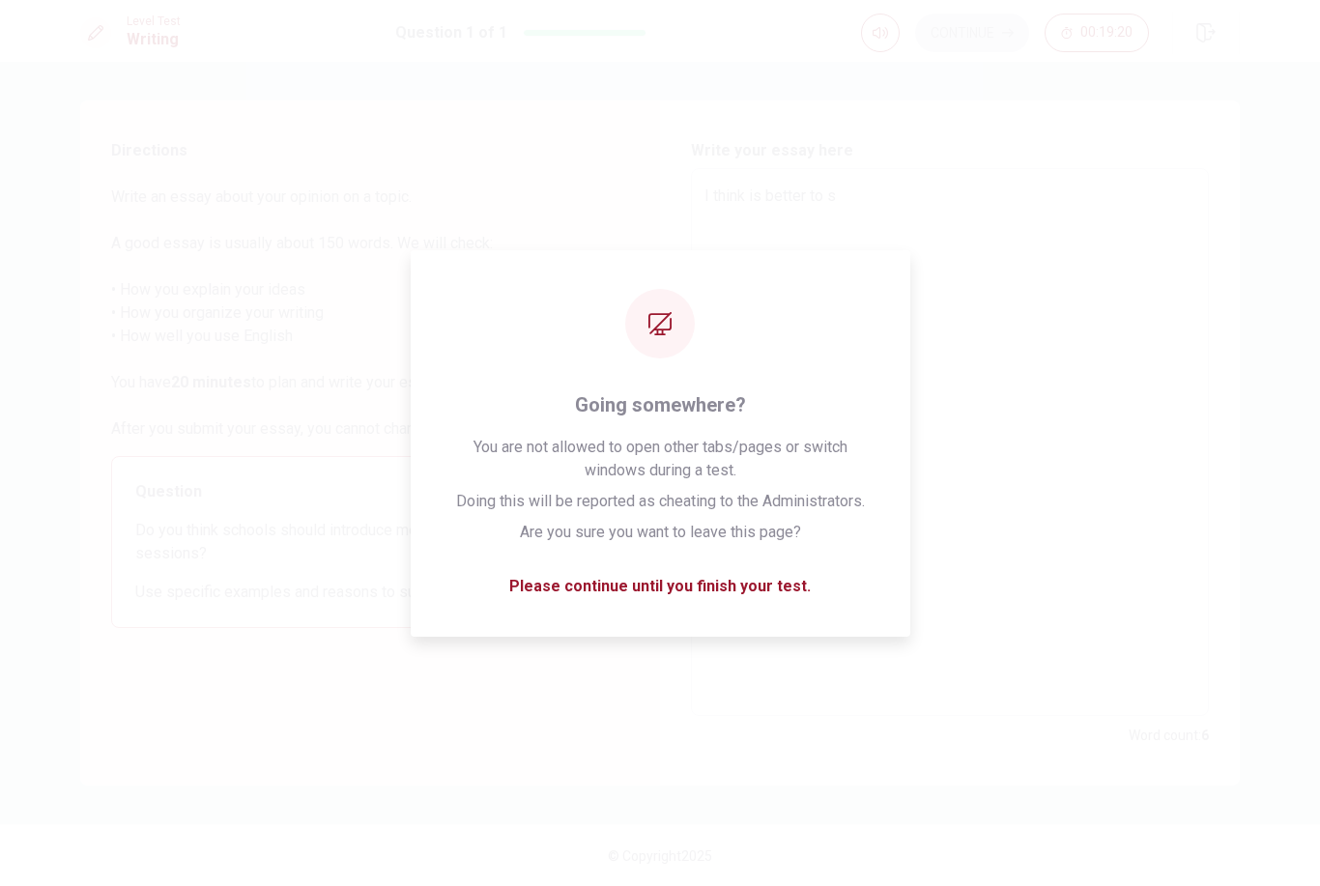
type textarea "I think is better to sc"
type textarea "x"
type textarea "I think is better to sch"
type textarea "x"
type textarea "I think is better to scho"
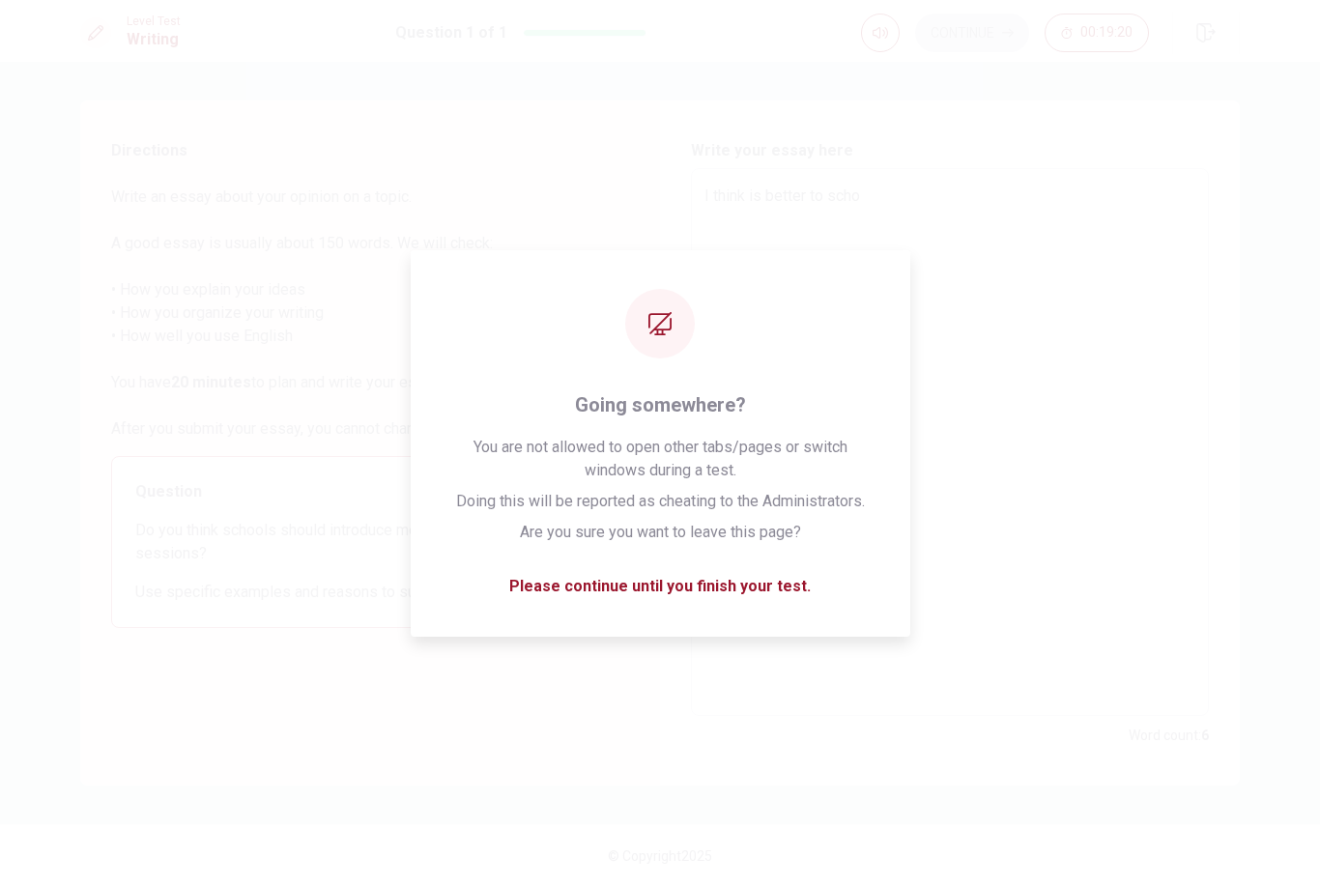
type textarea "x"
type textarea "I think is better to schoo"
type textarea "x"
type textarea "I think is better to school"
type textarea "x"
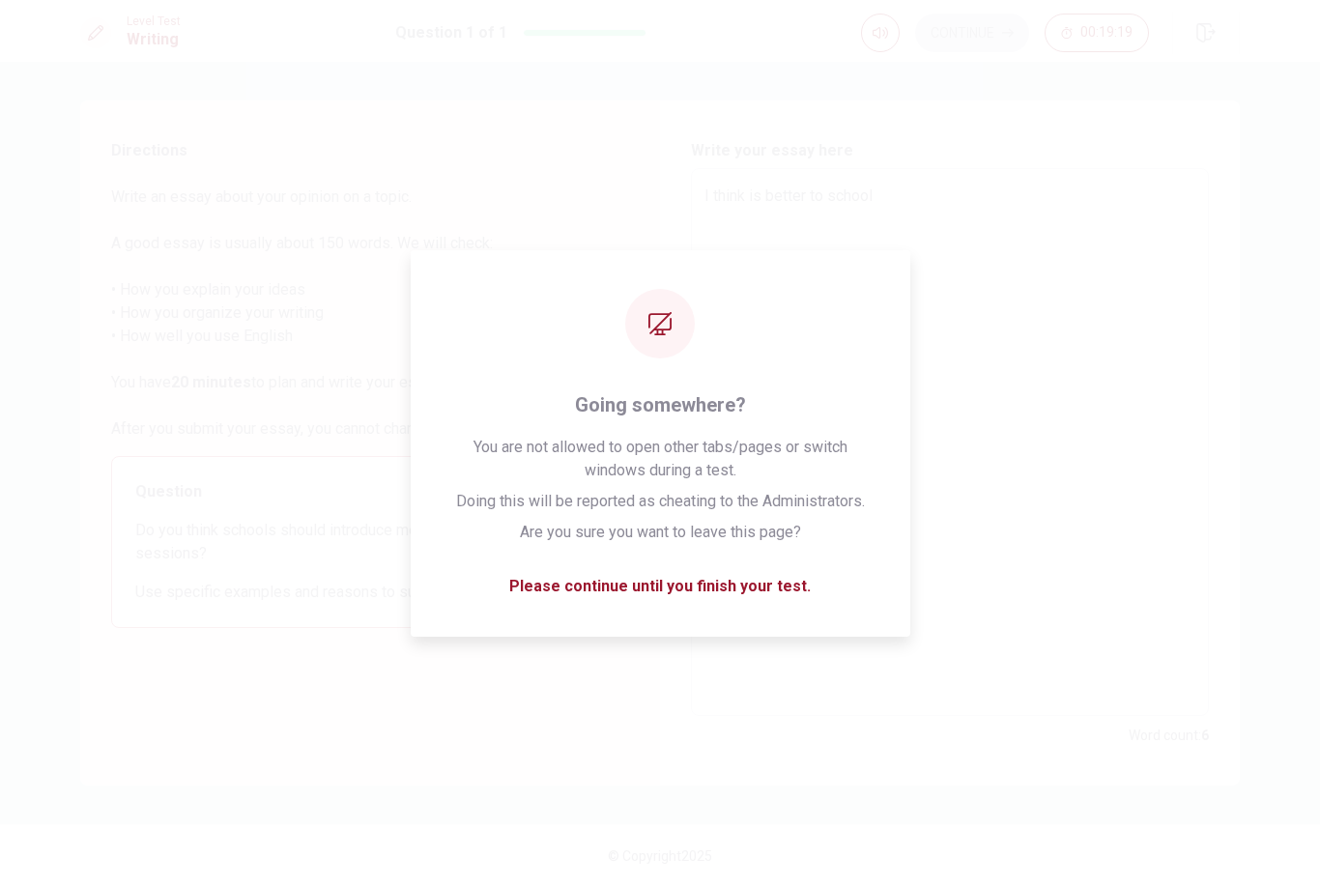
type textarea "I think is better to school"
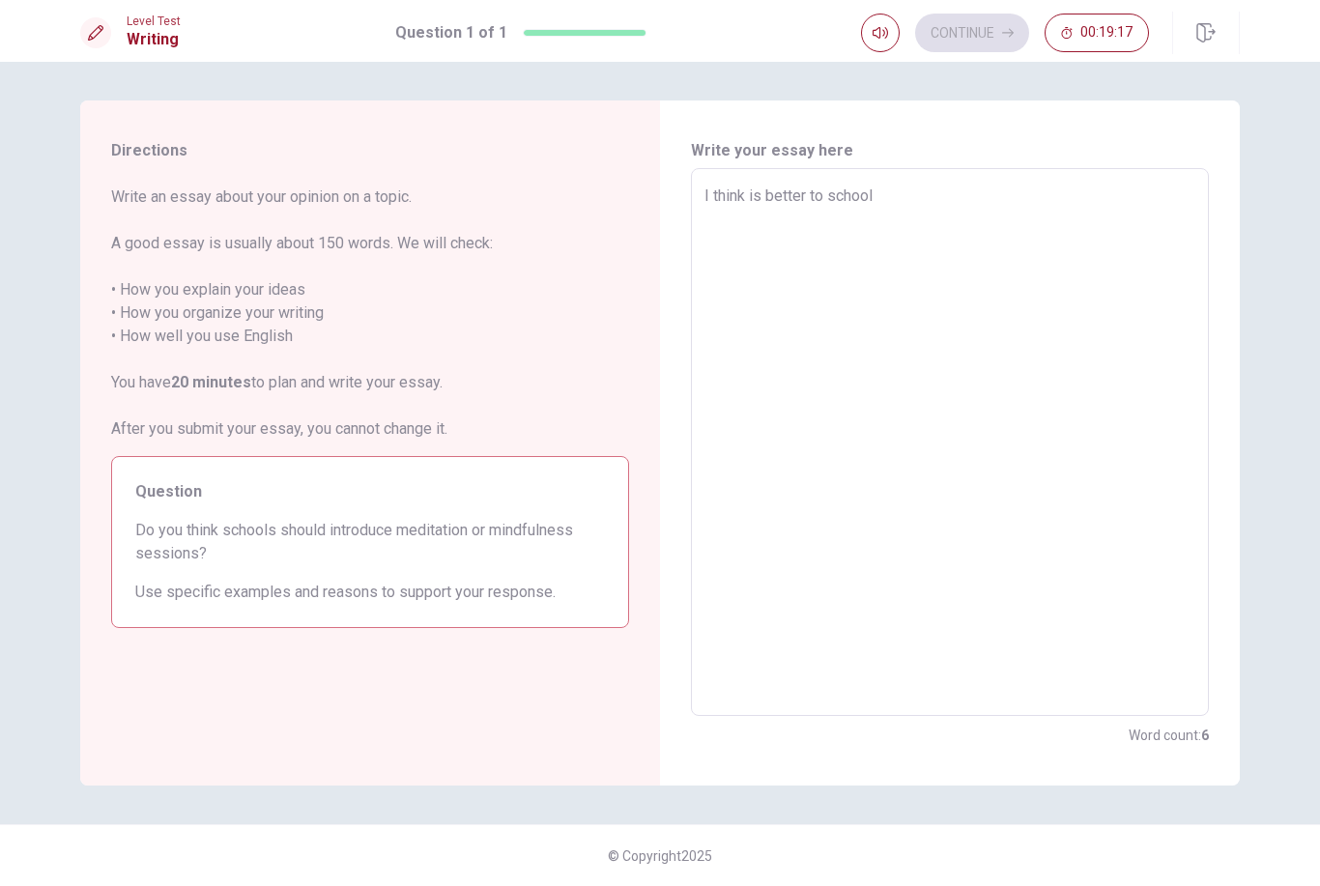
drag, startPoint x: 876, startPoint y: 197, endPoint x: 686, endPoint y: 184, distance: 189.9
click at [686, 184] on div "Write your essay here I think is better to school x ​ Word count : 6" at bounding box center [950, 443] width 580 height 685
click at [852, 185] on textarea "I think is better to school" at bounding box center [949, 443] width 491 height 516
type textarea "x"
type textarea "I"
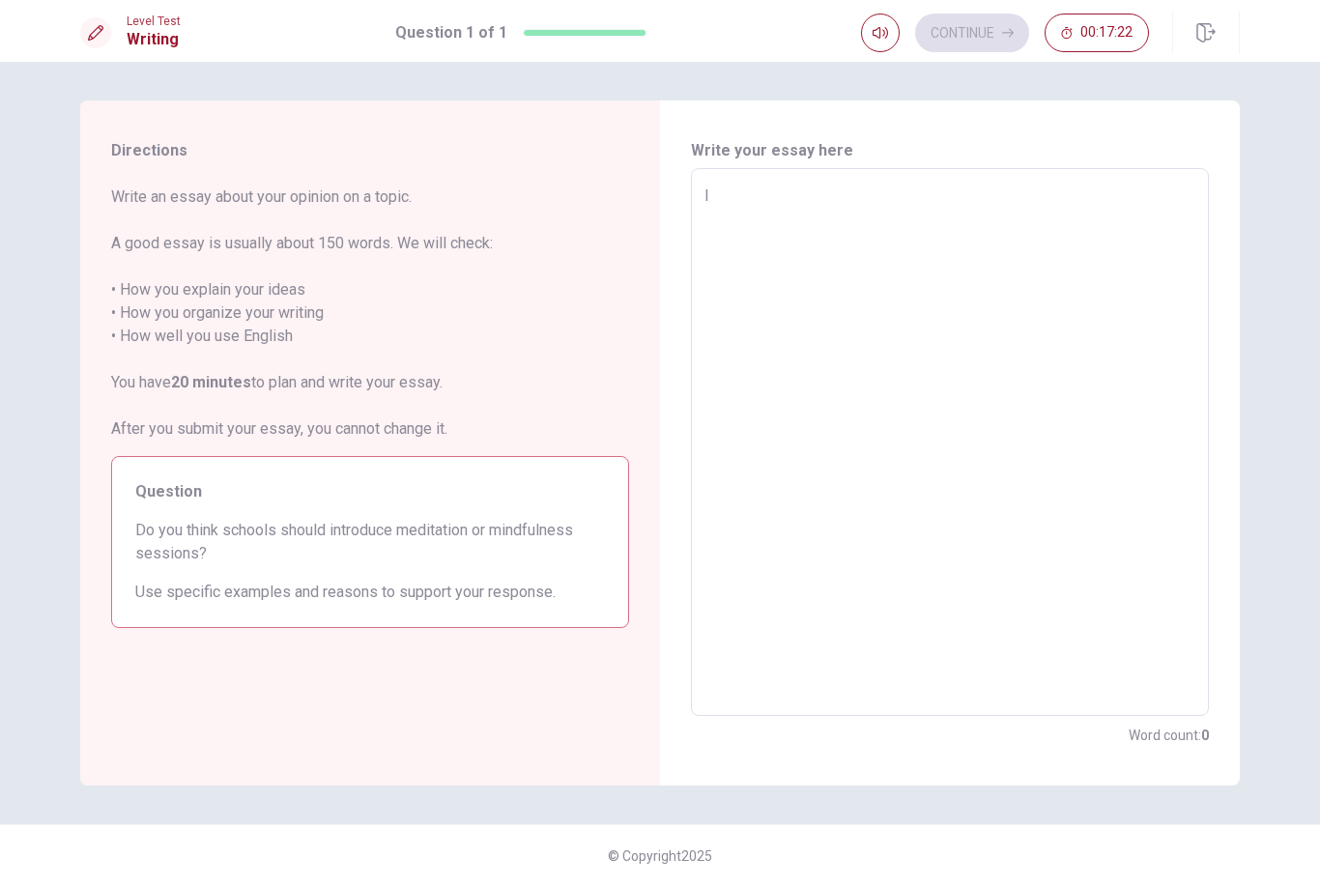
type textarea "x"
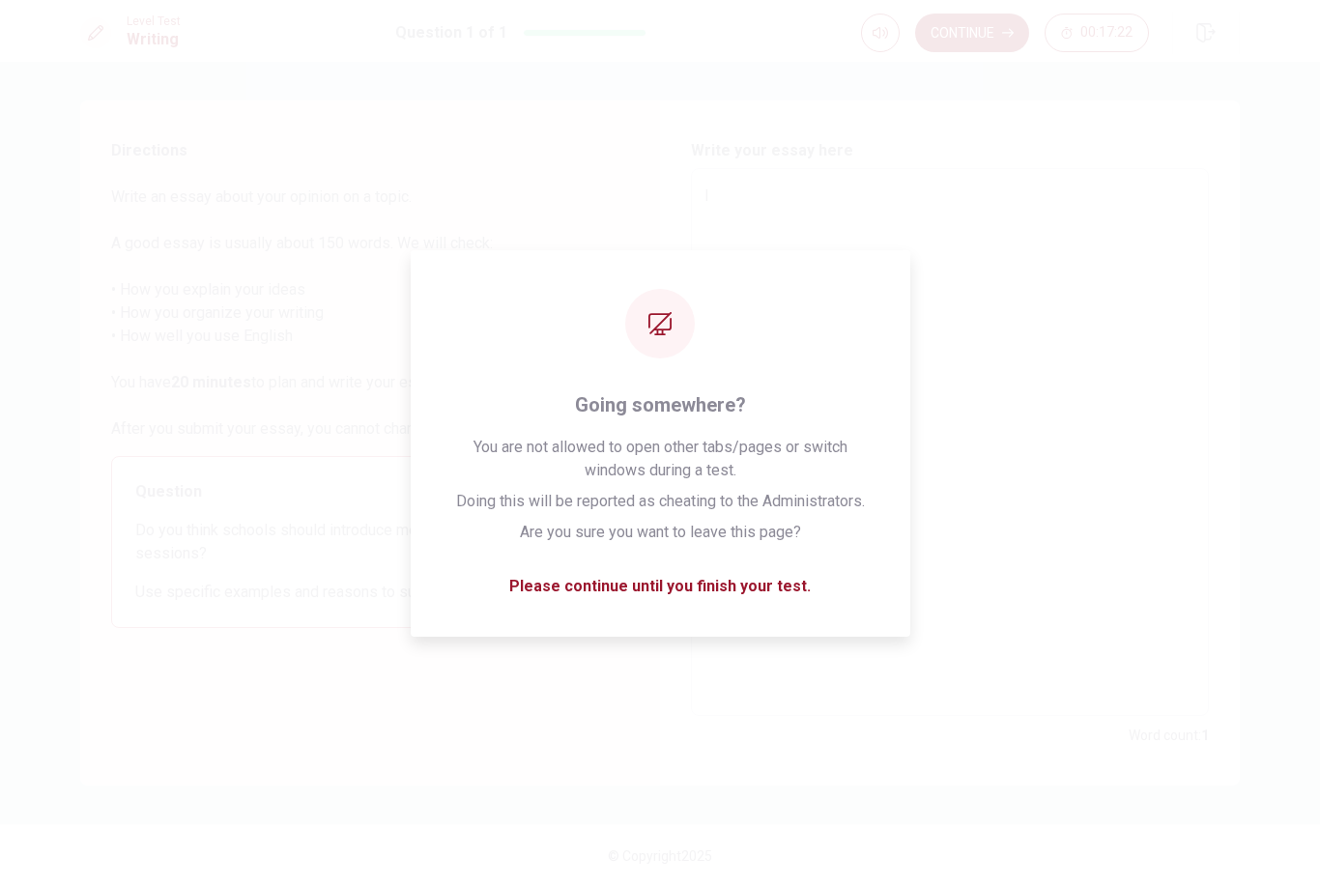
type textarea "I"
type textarea "x"
type textarea "I t"
type textarea "x"
type textarea "I th"
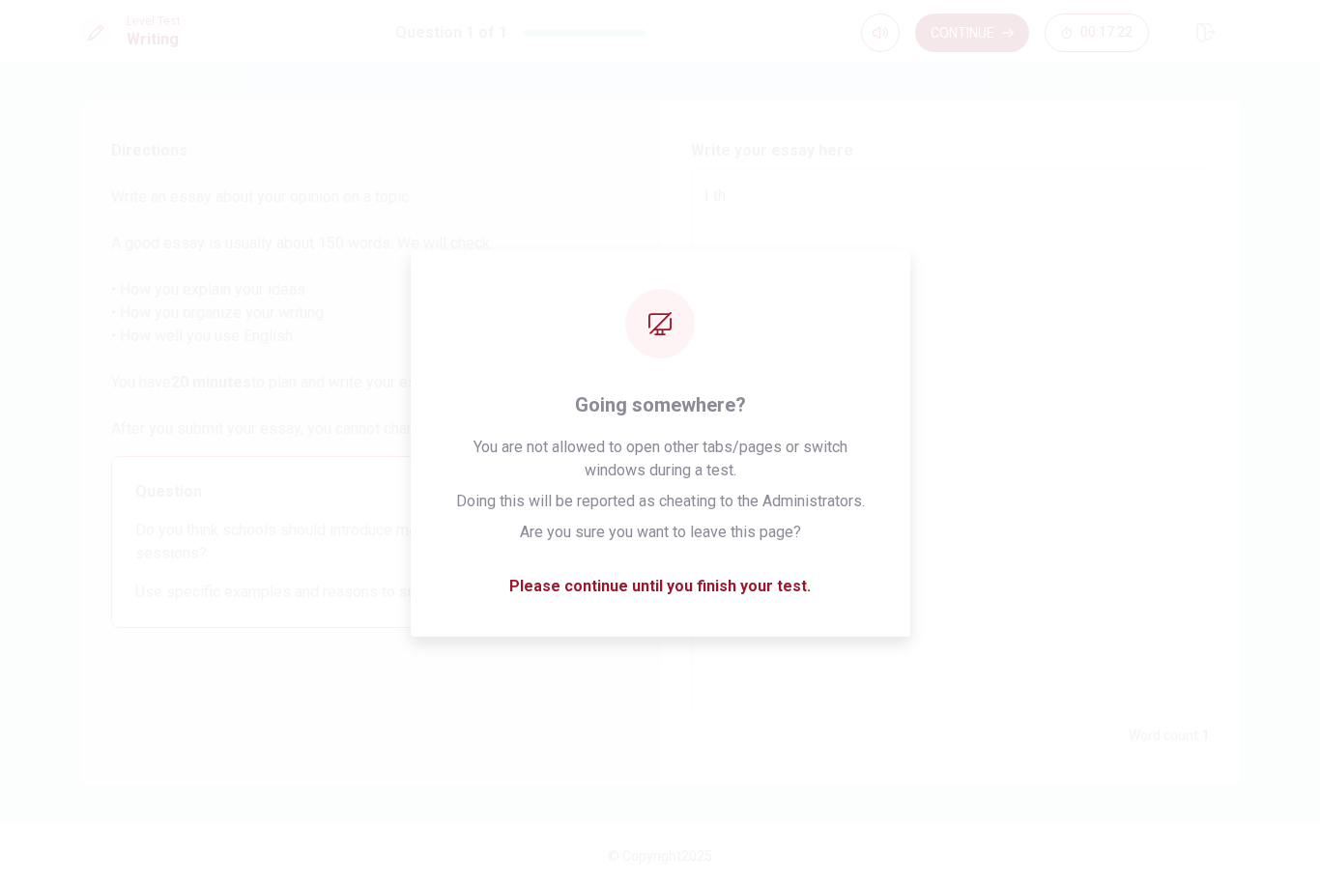
type textarea "x"
type textarea "I thi"
type textarea "x"
type textarea "I thin"
type textarea "x"
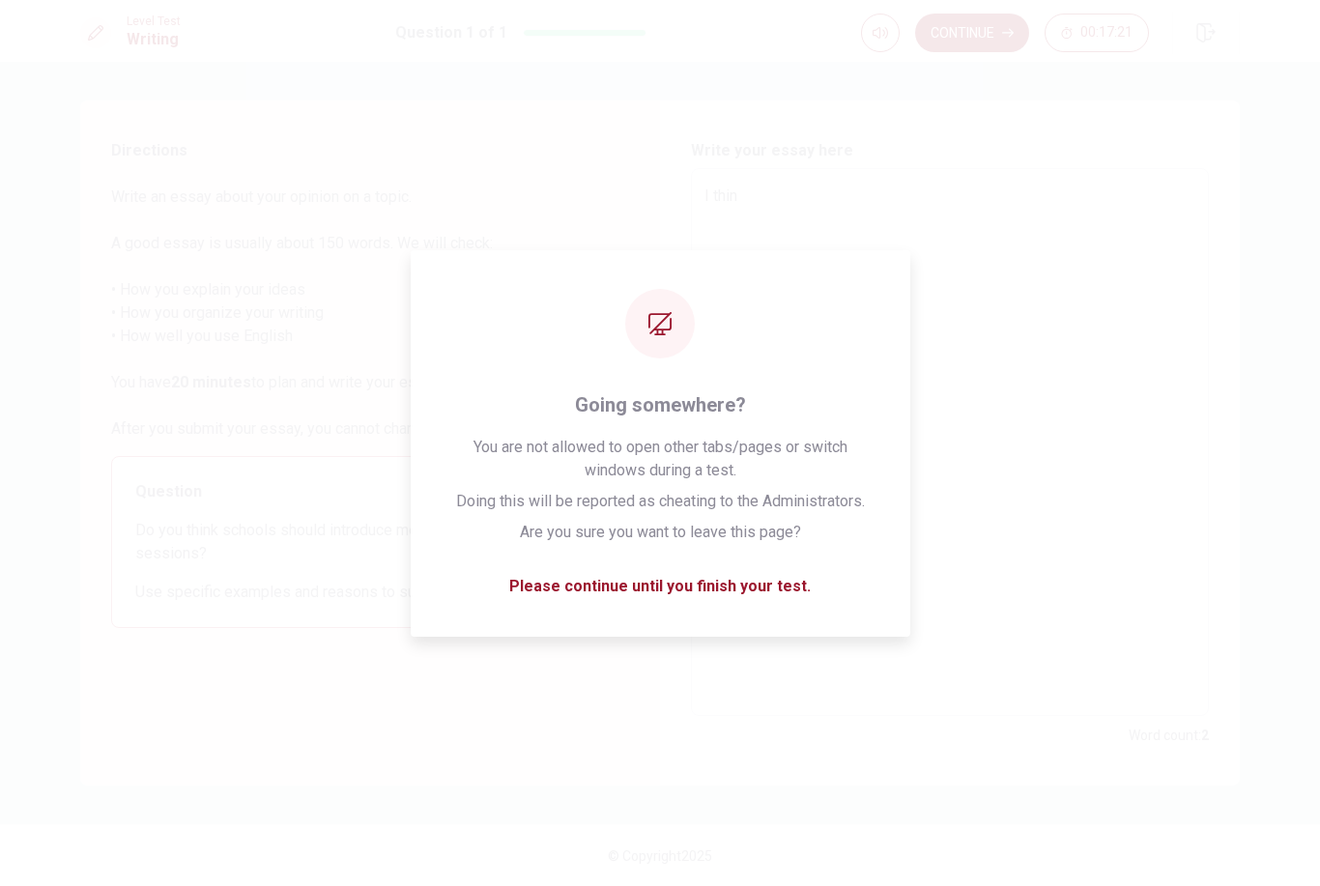
type textarea "I think"
type textarea "x"
type textarea "I think"
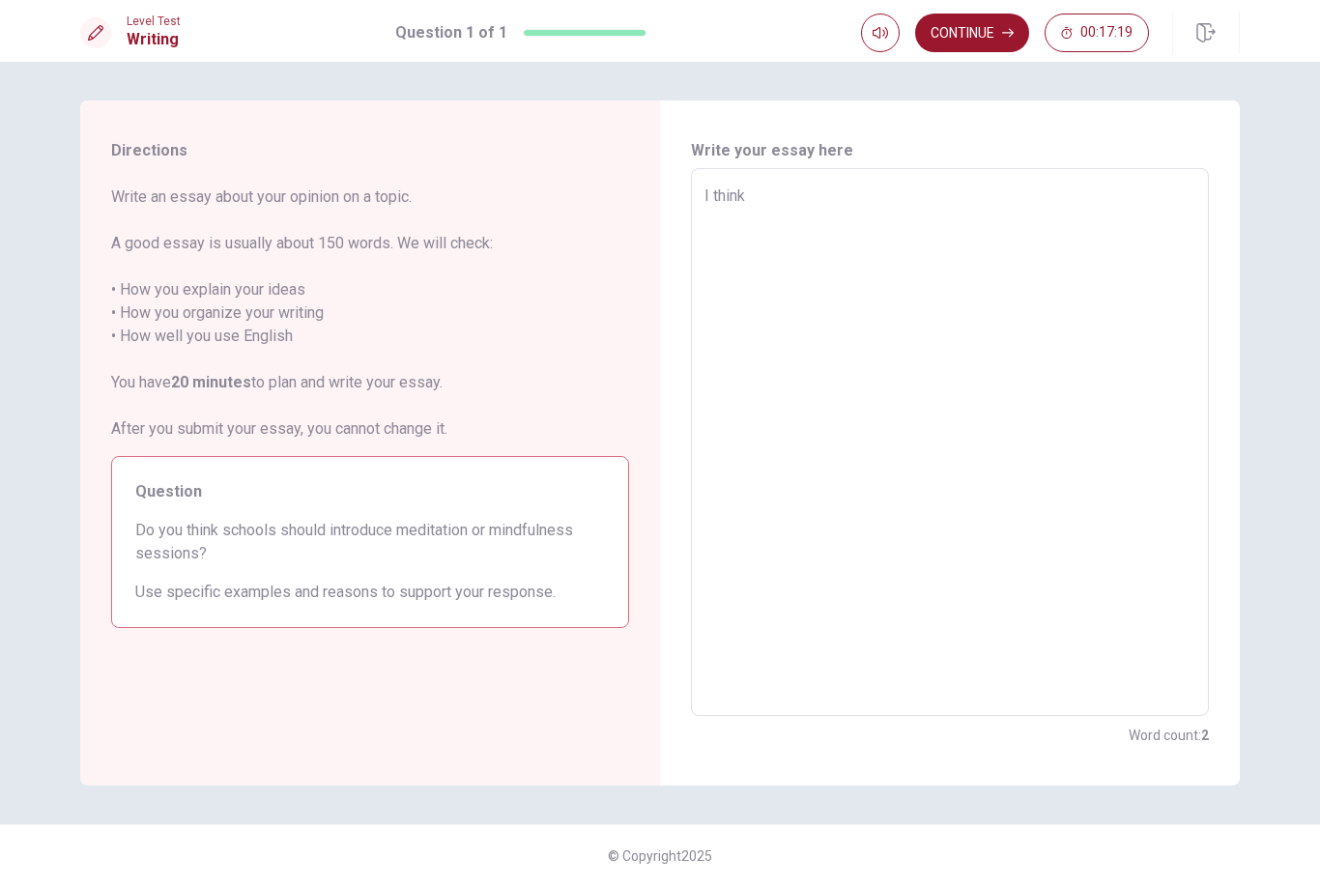
type textarea "x"
type textarea "I think i"
type textarea "x"
type textarea "I think it"
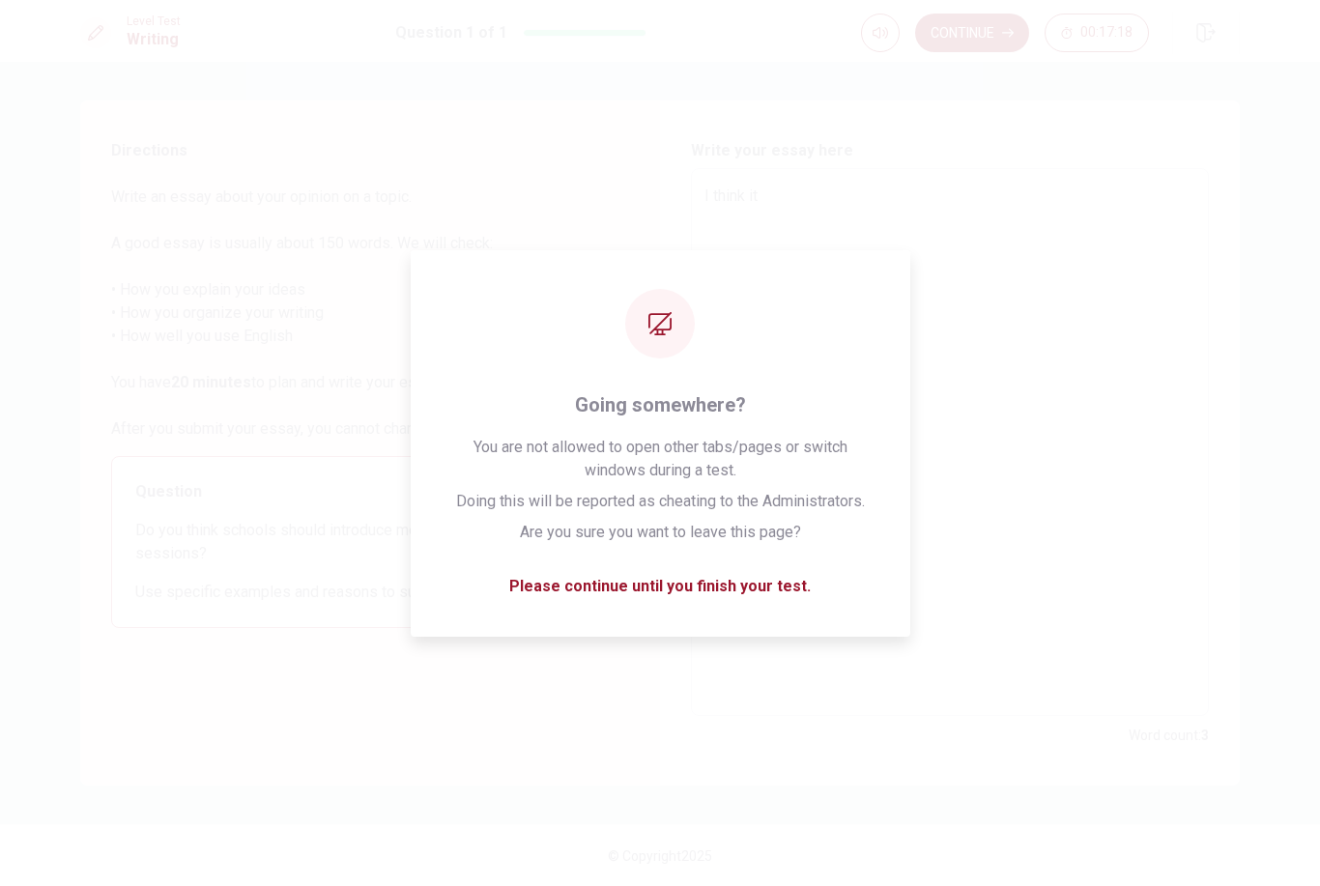
type textarea "x"
type textarea "I think its"
type textarea "x"
type textarea "I think its"
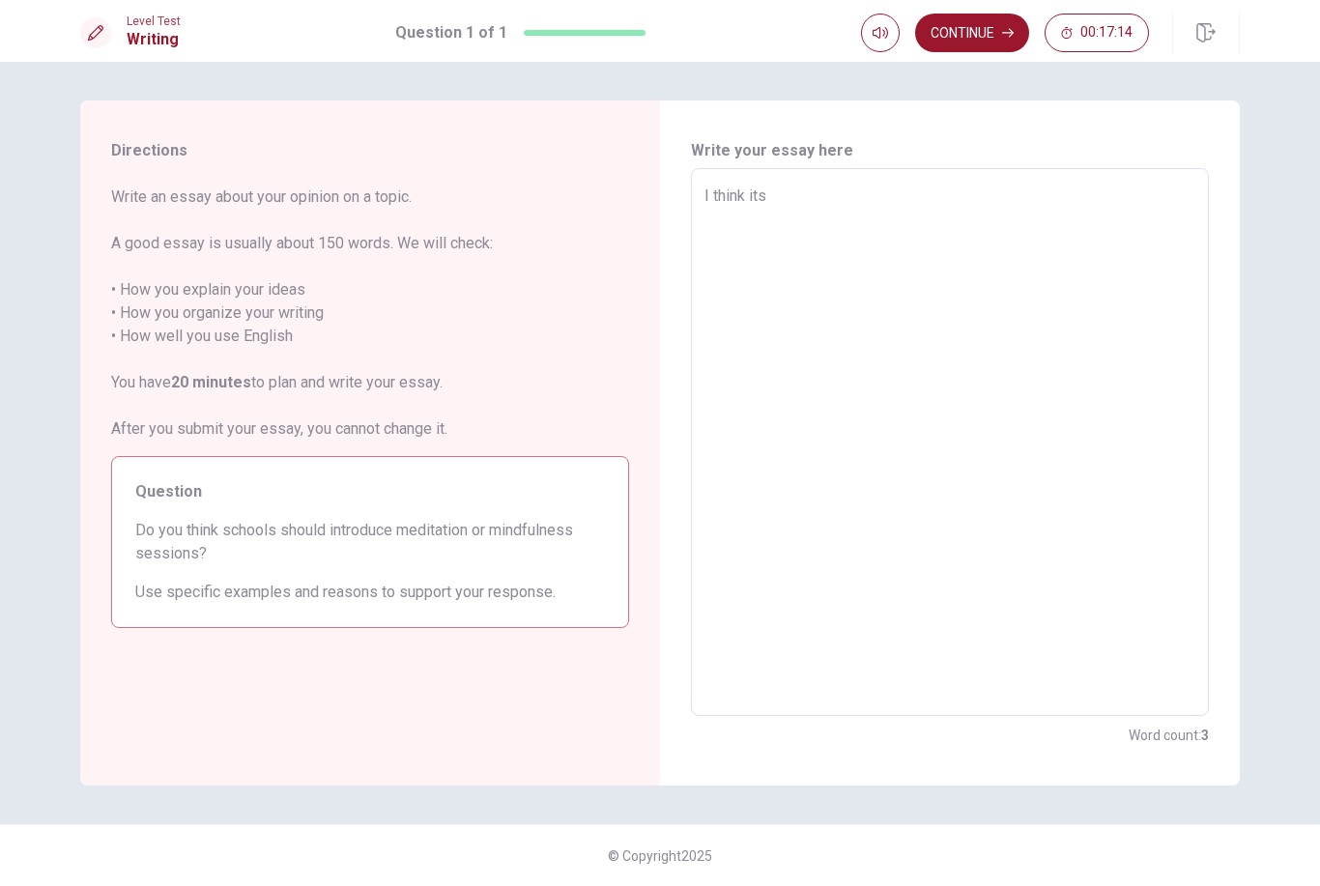
type textarea "x"
type textarea "I think its"
type textarea "x"
type textarea "I think it"
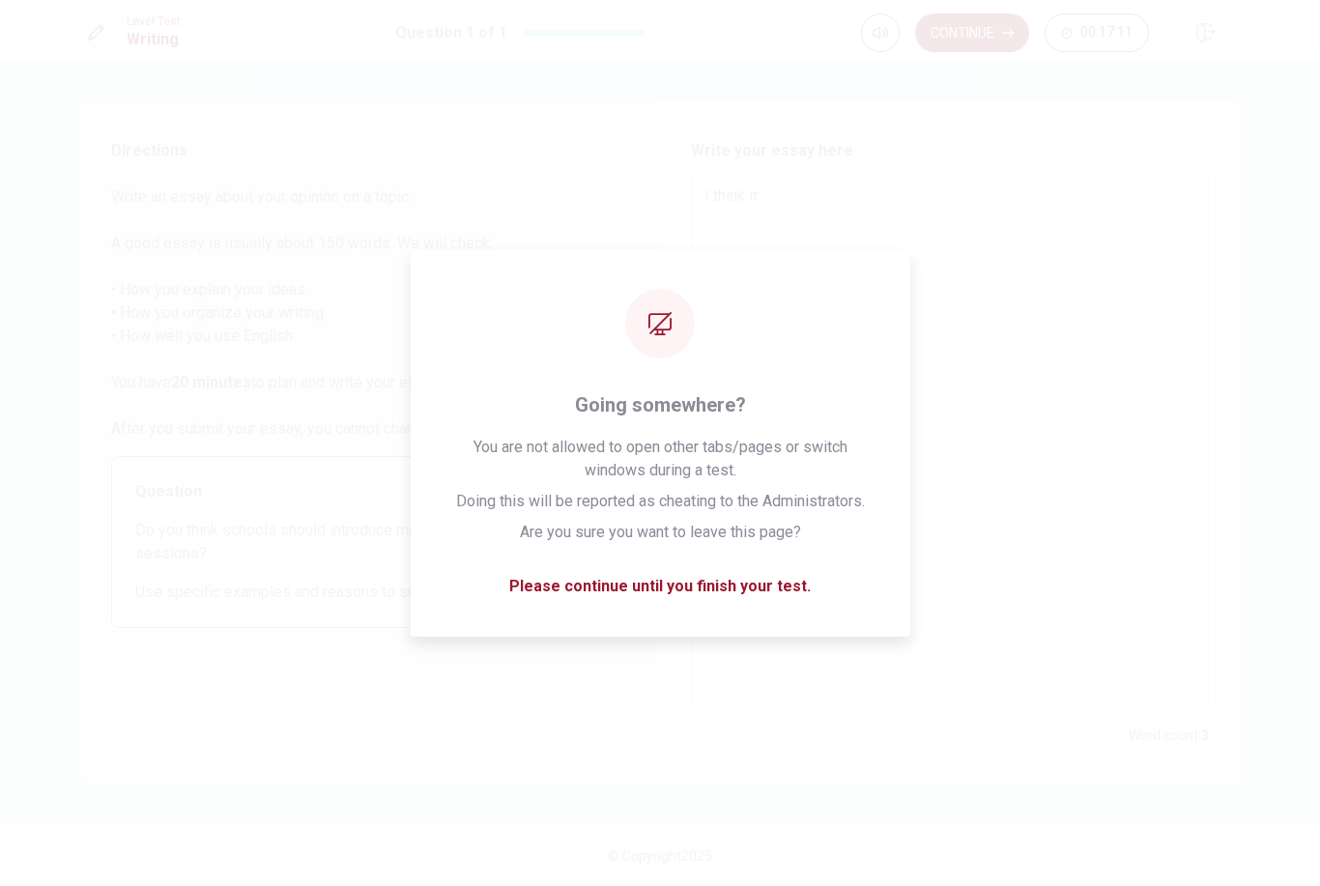
type textarea "x"
type textarea "I think it`"
type textarea "x"
type textarea "I think it`s"
type textarea "x"
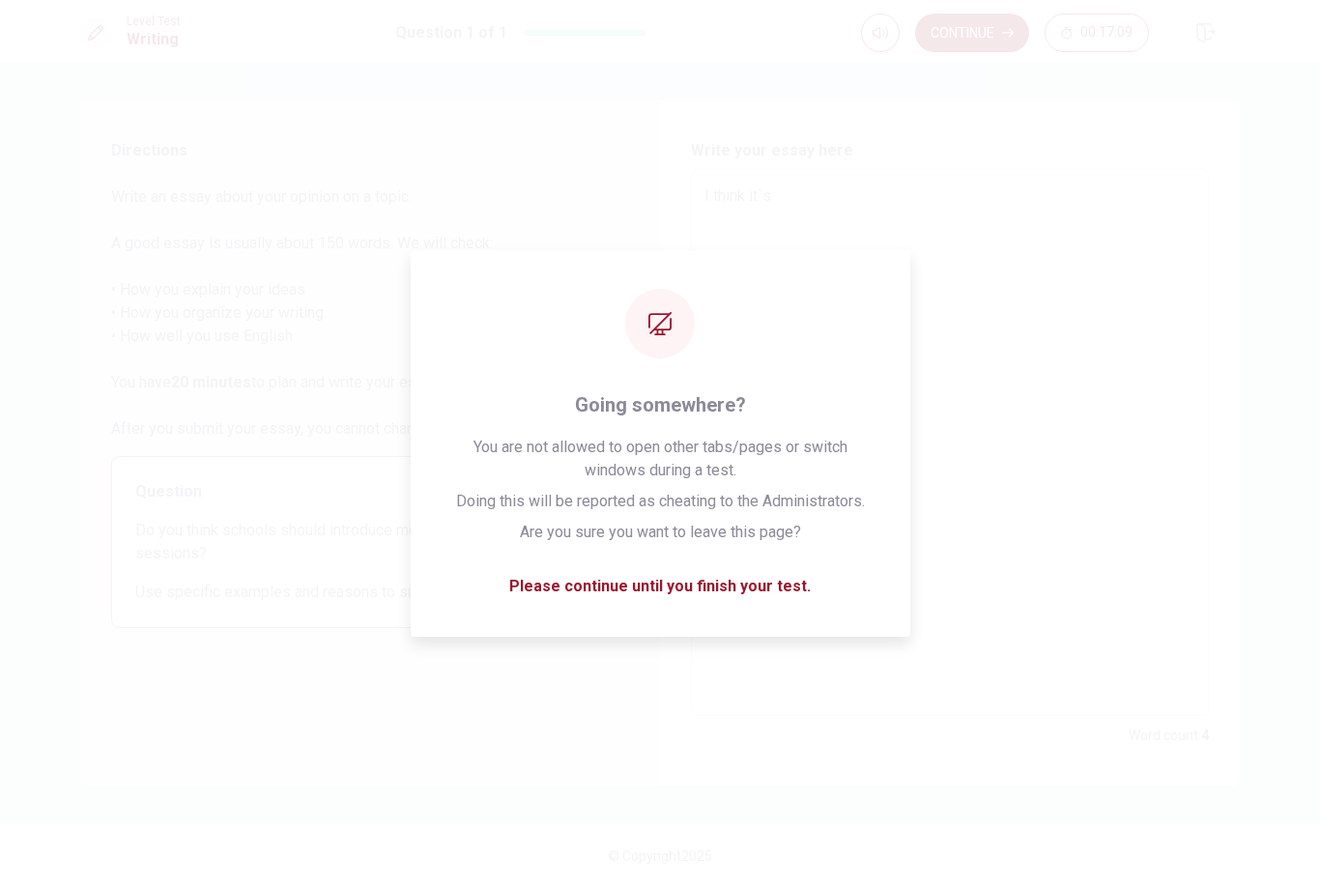
type textarea "I think it`s"
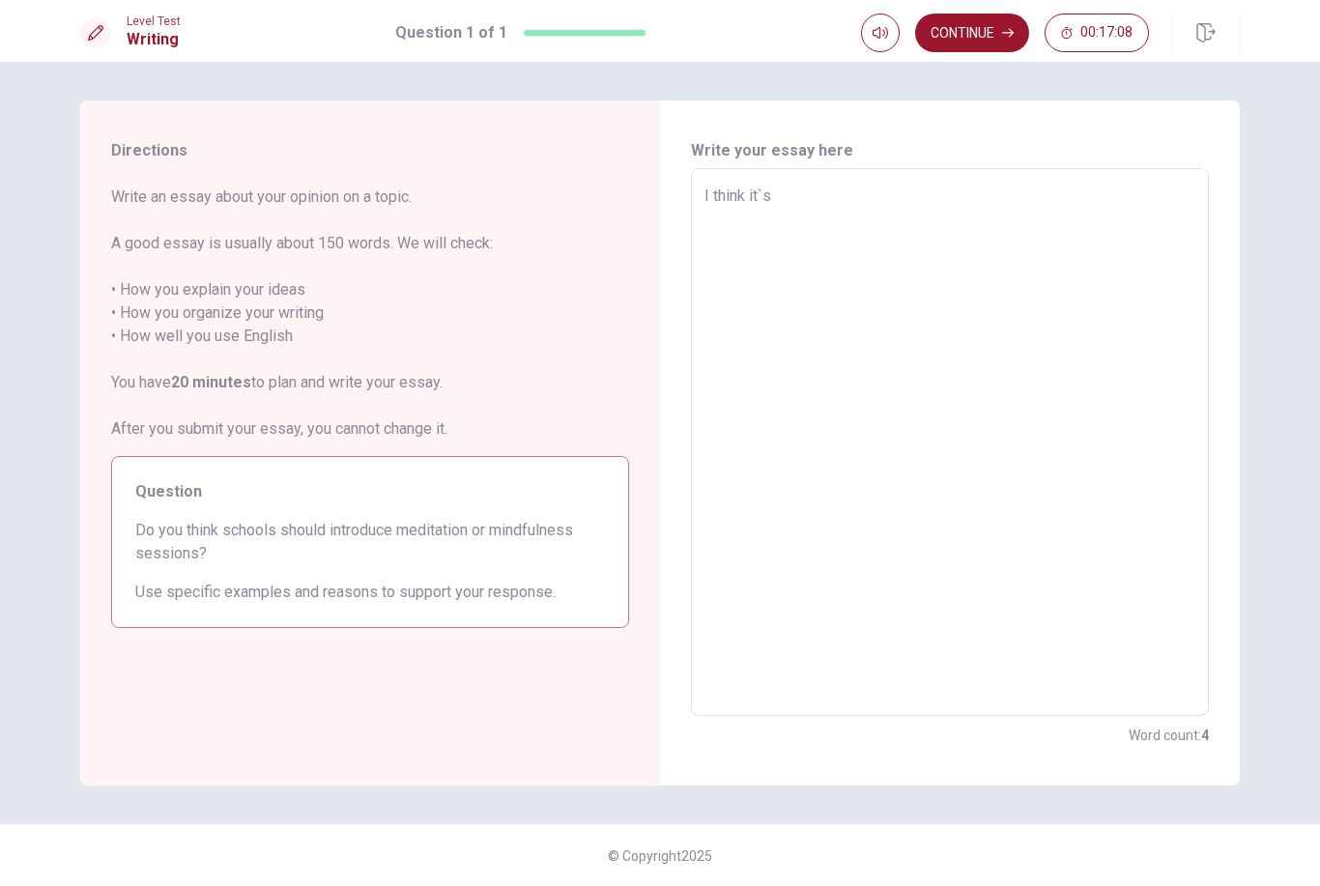
type textarea "x"
type textarea "I think it`s b"
type textarea "x"
type textarea "I think it`s be"
type textarea "x"
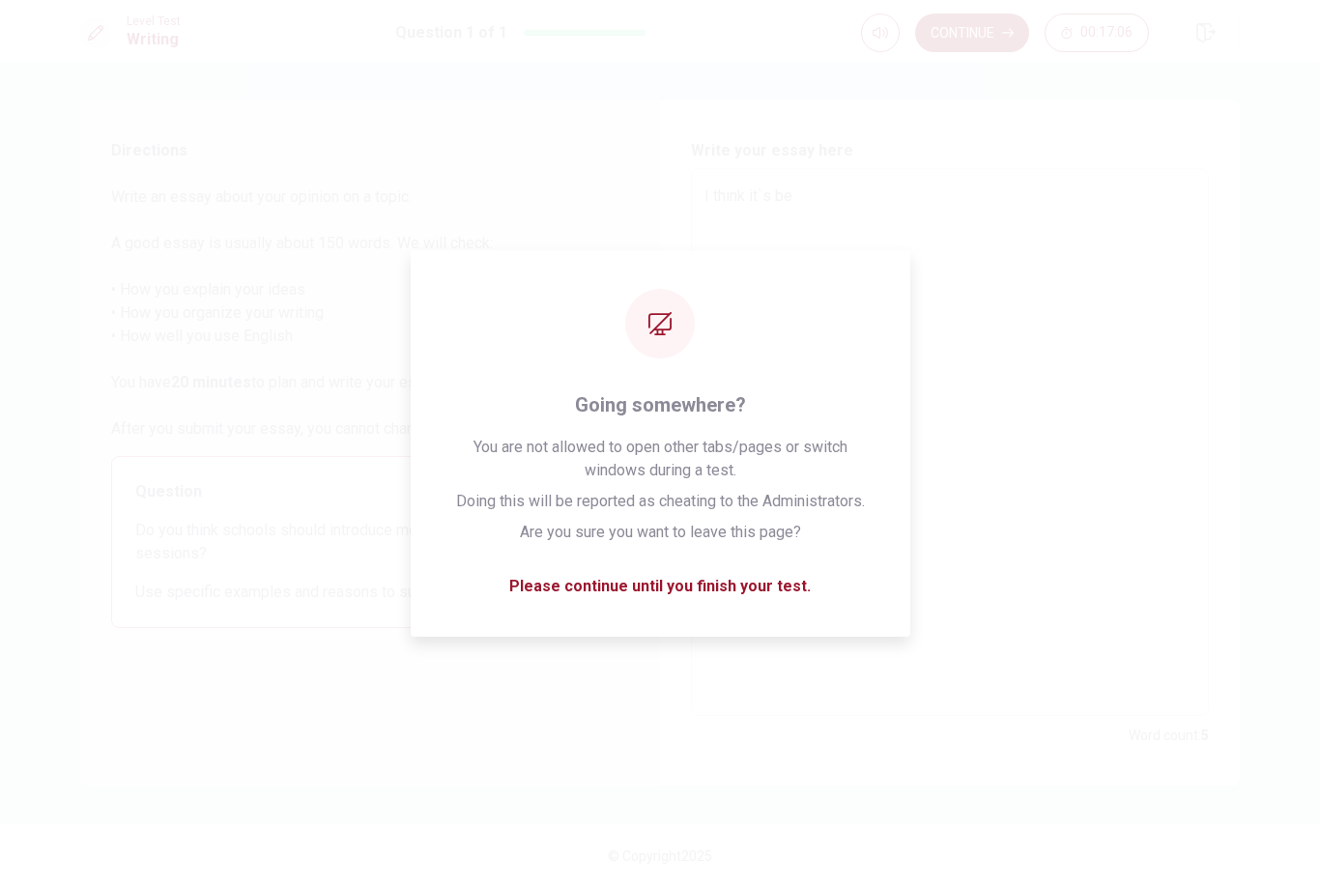
type textarea "I think it`s bet"
type textarea "x"
type textarea "I think it`s bett"
type textarea "x"
type textarea "I think it`s [PERSON_NAME]"
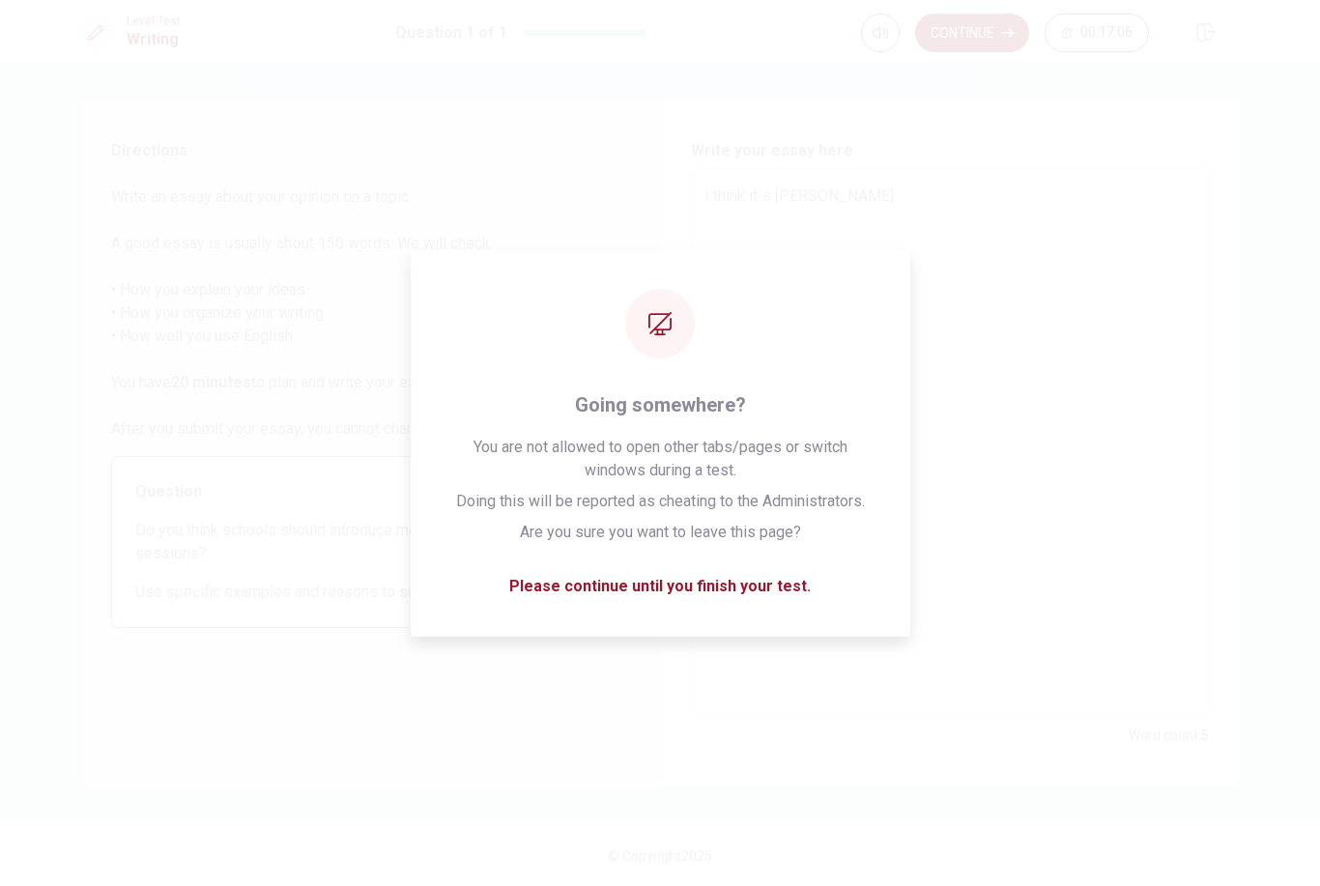
type textarea "x"
type textarea "I think it`s better"
type textarea "x"
type textarea "I think it`s better"
type textarea "x"
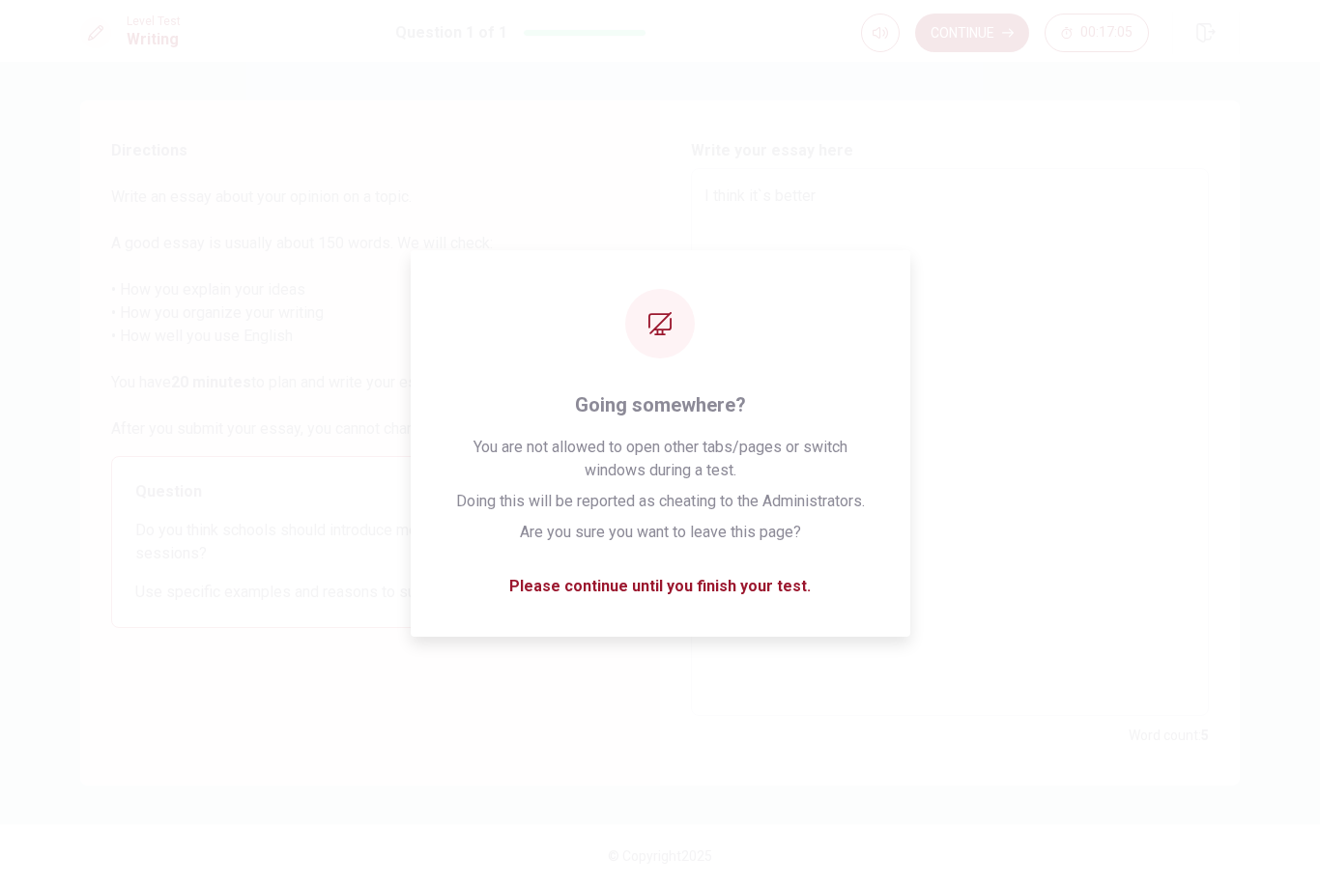
type textarea "I think it`s better f"
type textarea "x"
type textarea "I think it`s better fo"
type textarea "x"
type textarea "I think it`s better for"
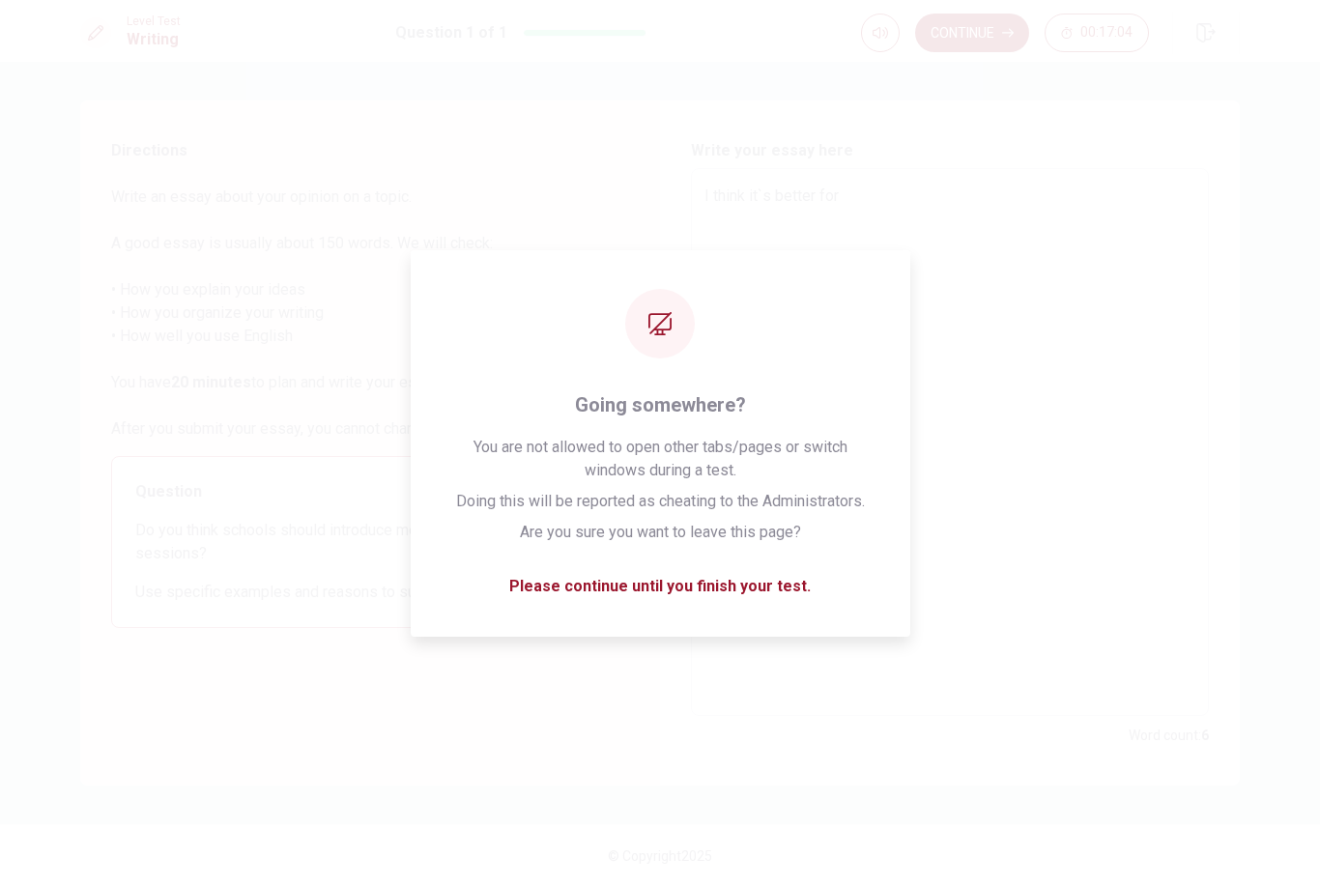
type textarea "x"
type textarea "I think it`s better for"
type textarea "x"
type textarea "I think it`s better for s"
type textarea "x"
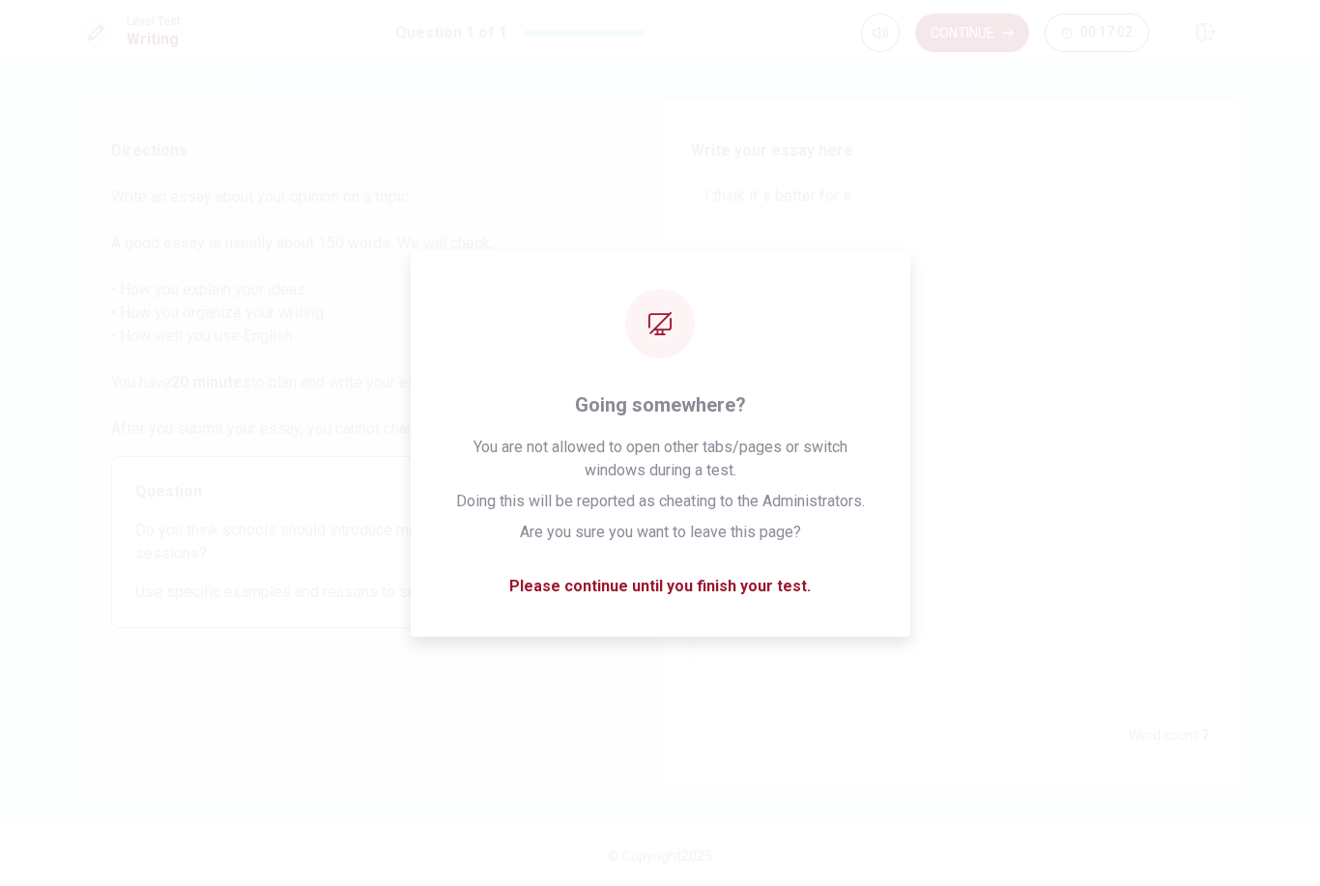
type textarea "I think it`s better for sc"
type textarea "x"
type textarea "I think it`s better for sch"
type textarea "x"
type textarea "I think it`s better for scho"
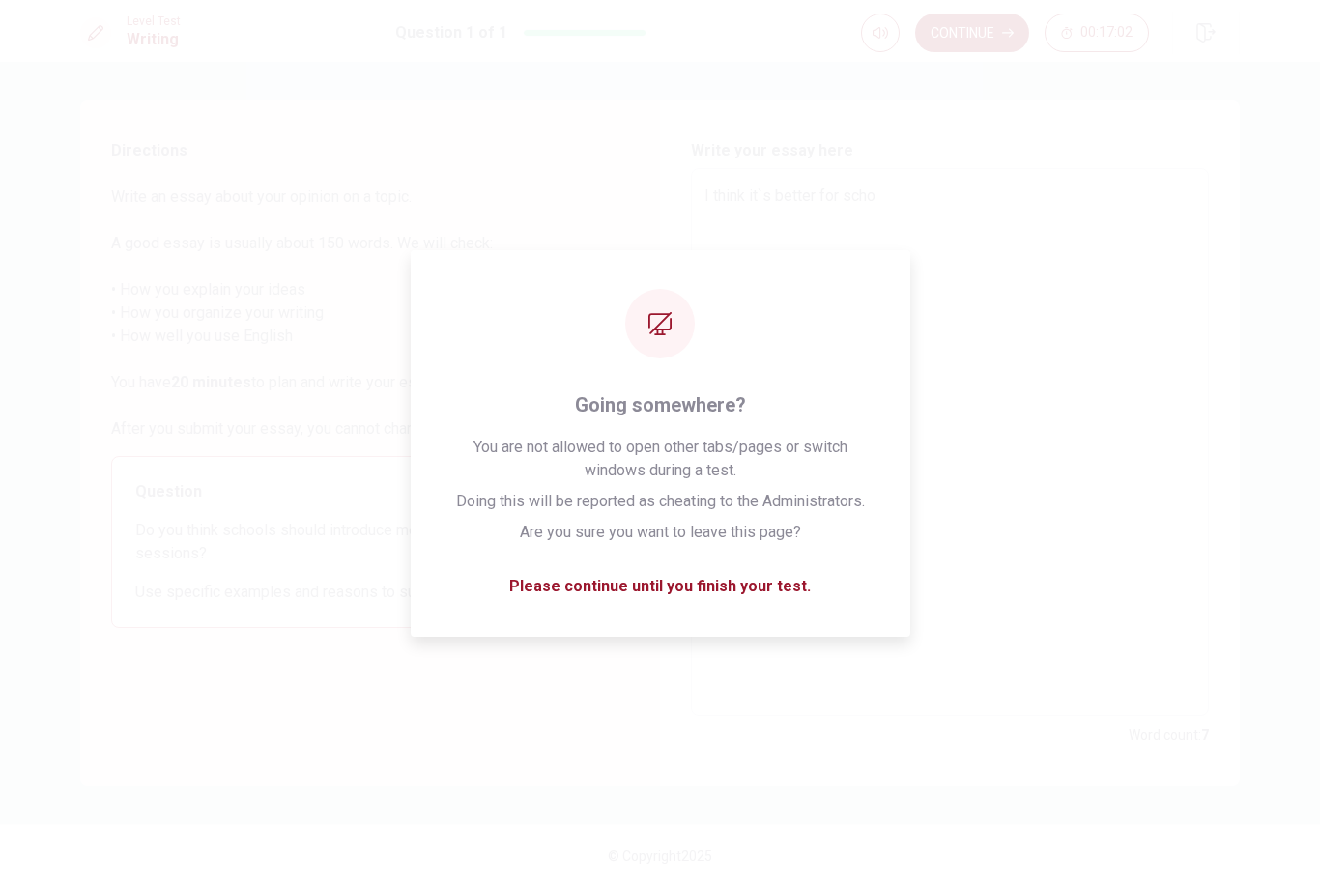
type textarea "x"
type textarea "I think it`s better for schoo"
type textarea "x"
type textarea "I think it`s better for school"
type textarea "x"
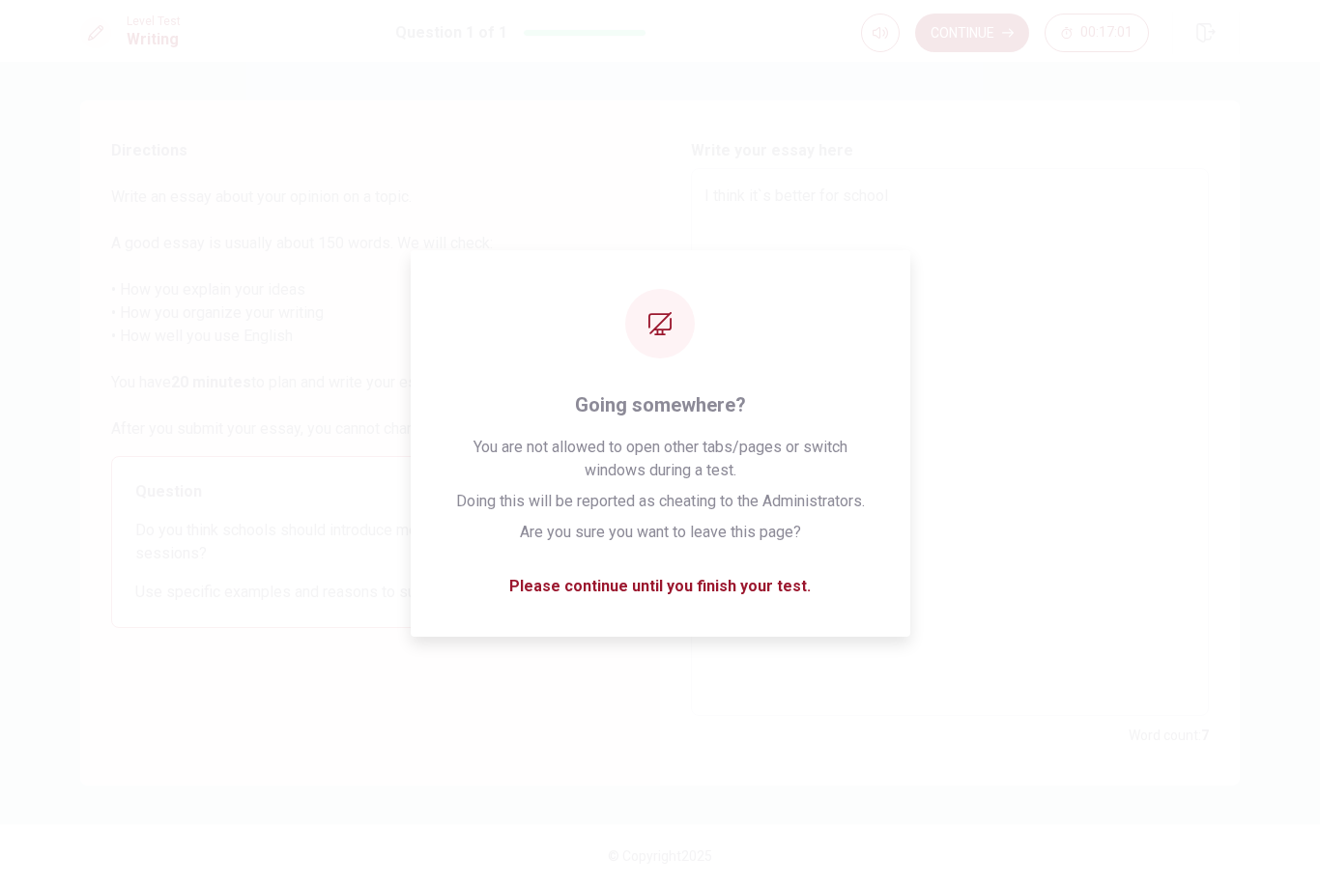
type textarea "I think it`s better for schools"
type textarea "x"
type textarea "I think it`s better for schools"
type textarea "x"
type textarea "I think it`s better for schools t"
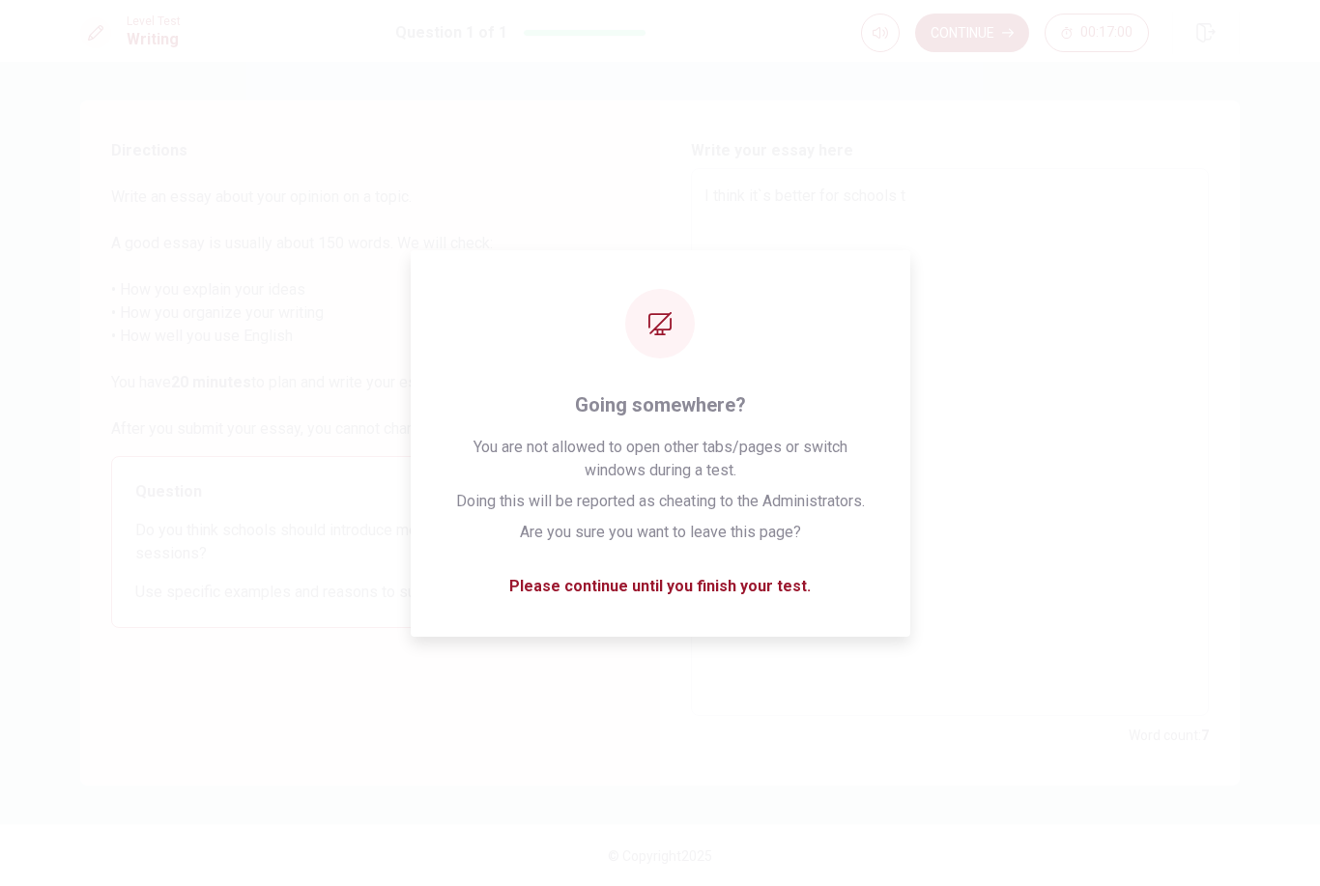
type textarea "x"
type textarea "I think it`s better for schools to"
type textarea "x"
type textarea "I think it`s better for schools to"
type textarea "x"
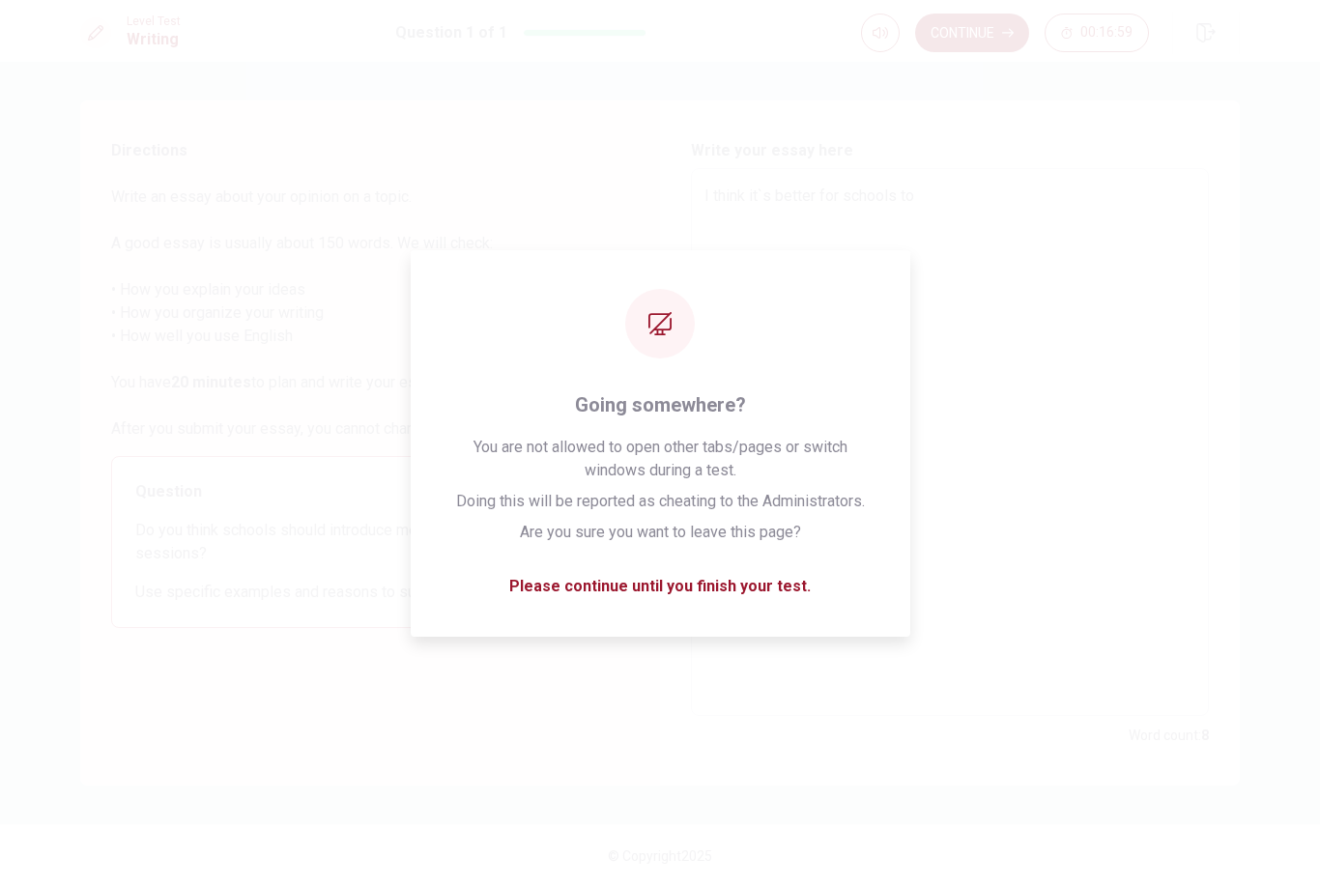
type textarea "I think it`s better for schools to i"
type textarea "x"
type textarea "I think it`s better for schools to in"
type textarea "x"
type textarea "I think it`s better for schools to int"
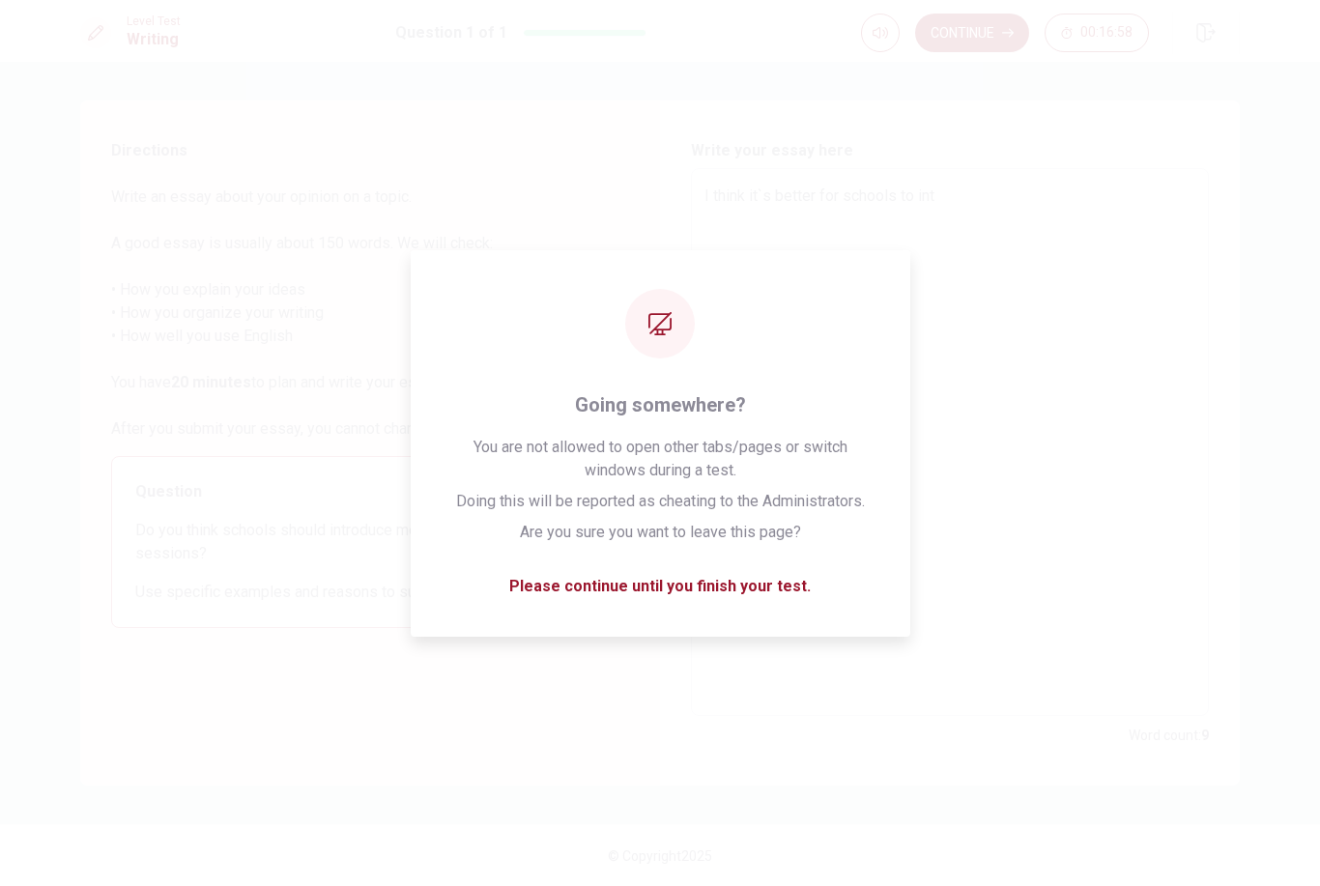
type textarea "x"
type textarea "I think it`s better for schools to intr"
type textarea "x"
type textarea "I think it`s better for schools to intru"
type textarea "x"
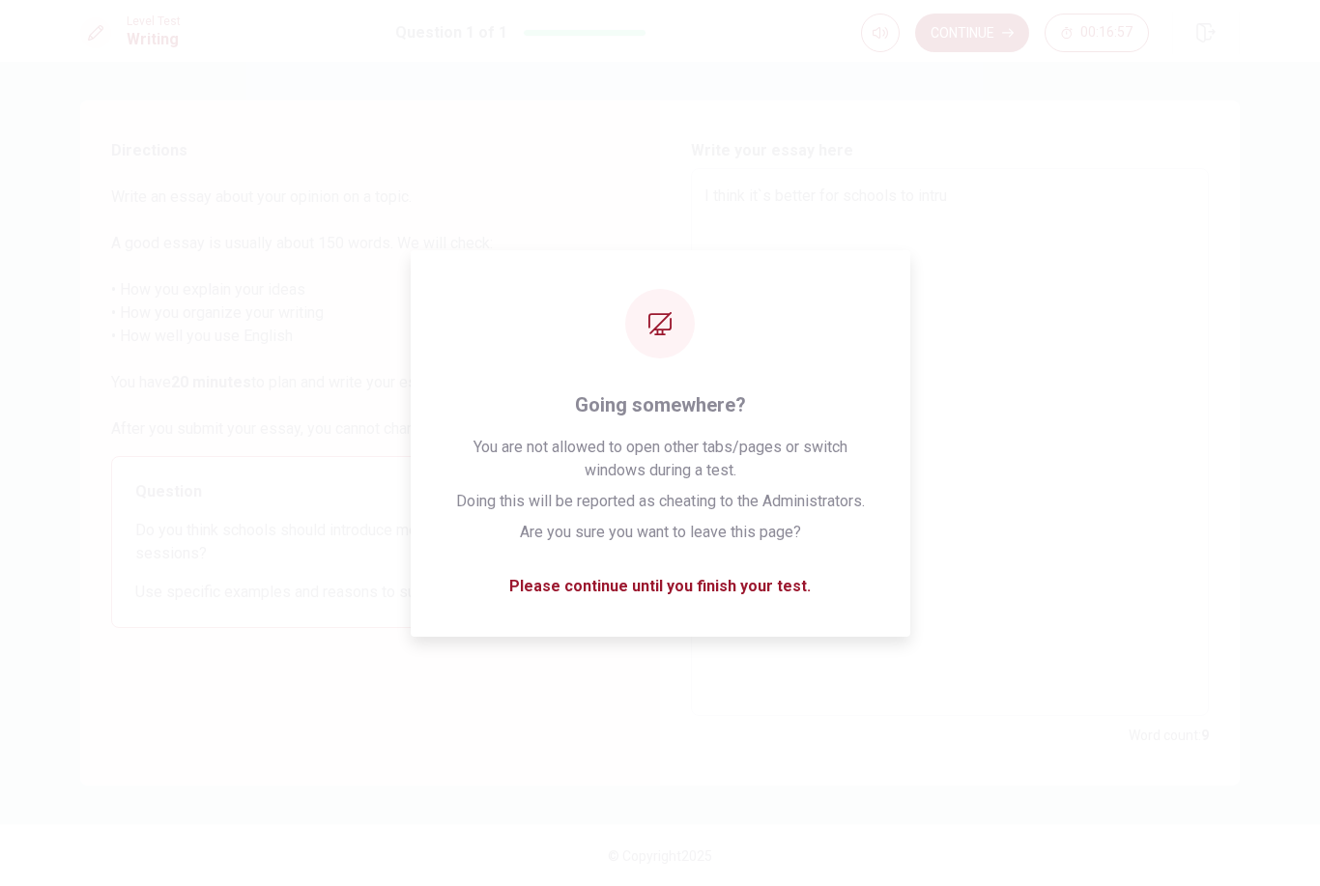
type textarea "I think it`s better for schools to intruc"
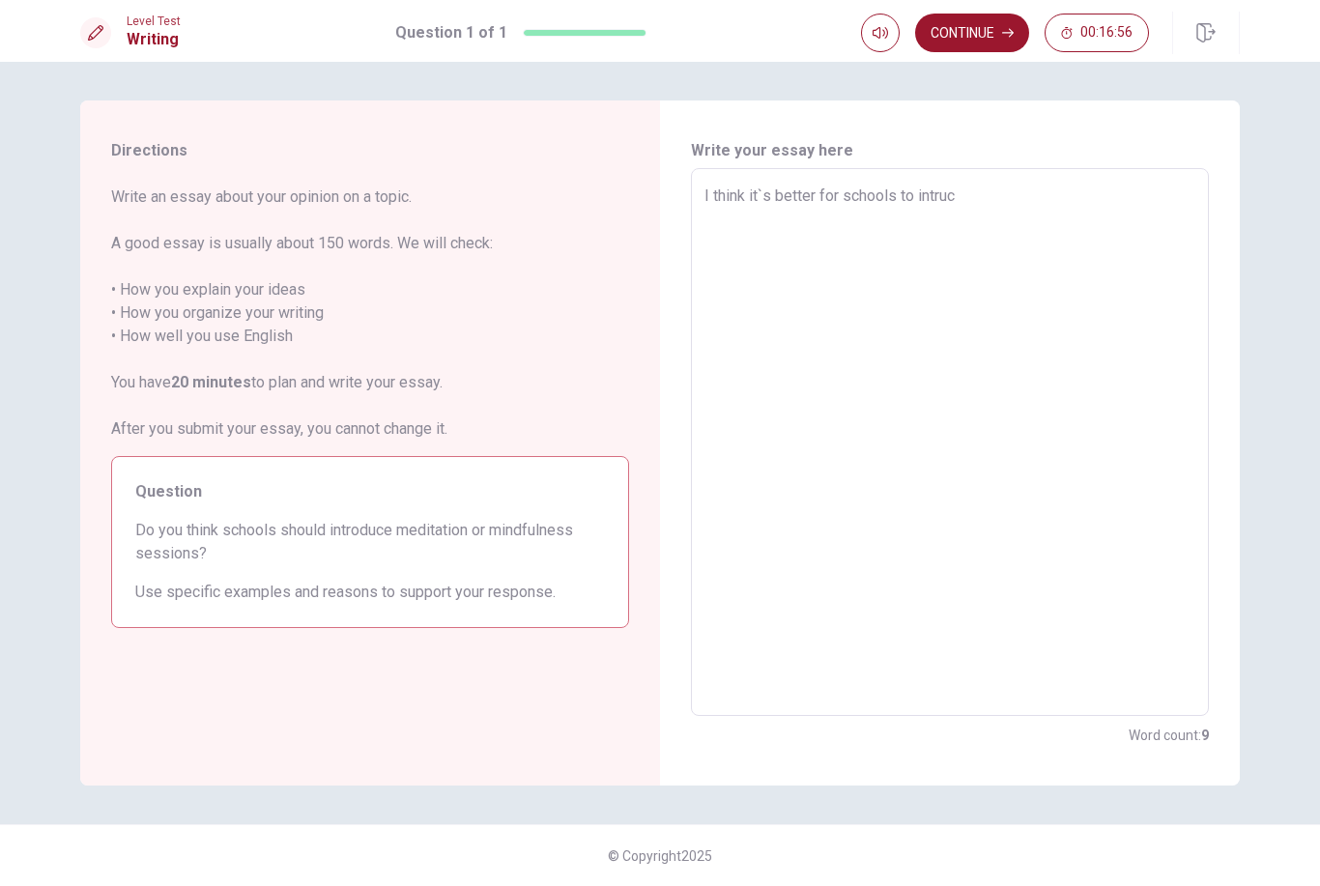
type textarea "x"
type textarea "I think it`s better for schools to intru"
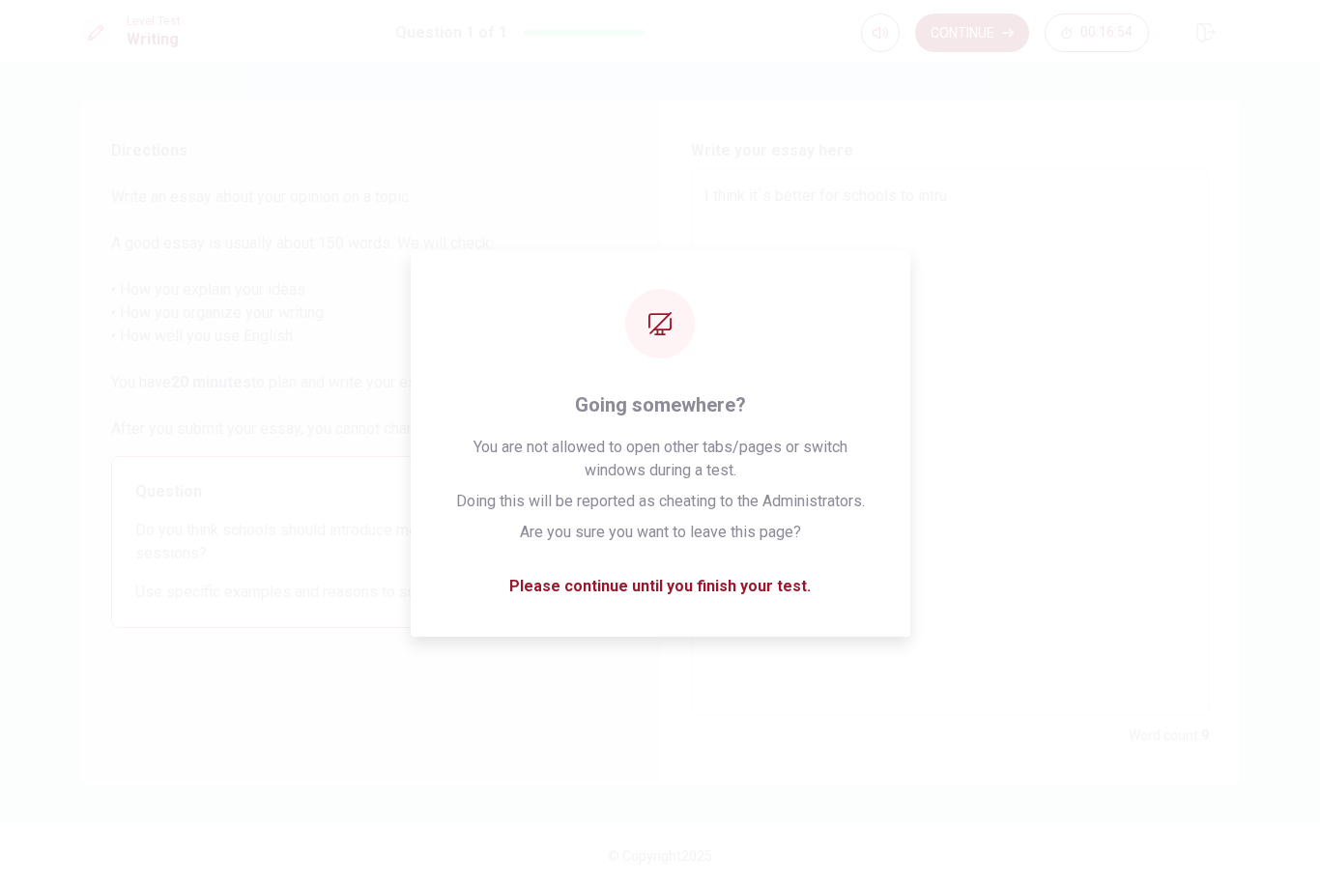
type textarea "x"
type textarea "I think it`s better for schools to intrud"
type textarea "x"
type textarea "I think it`s better for schools to intrudu"
type textarea "x"
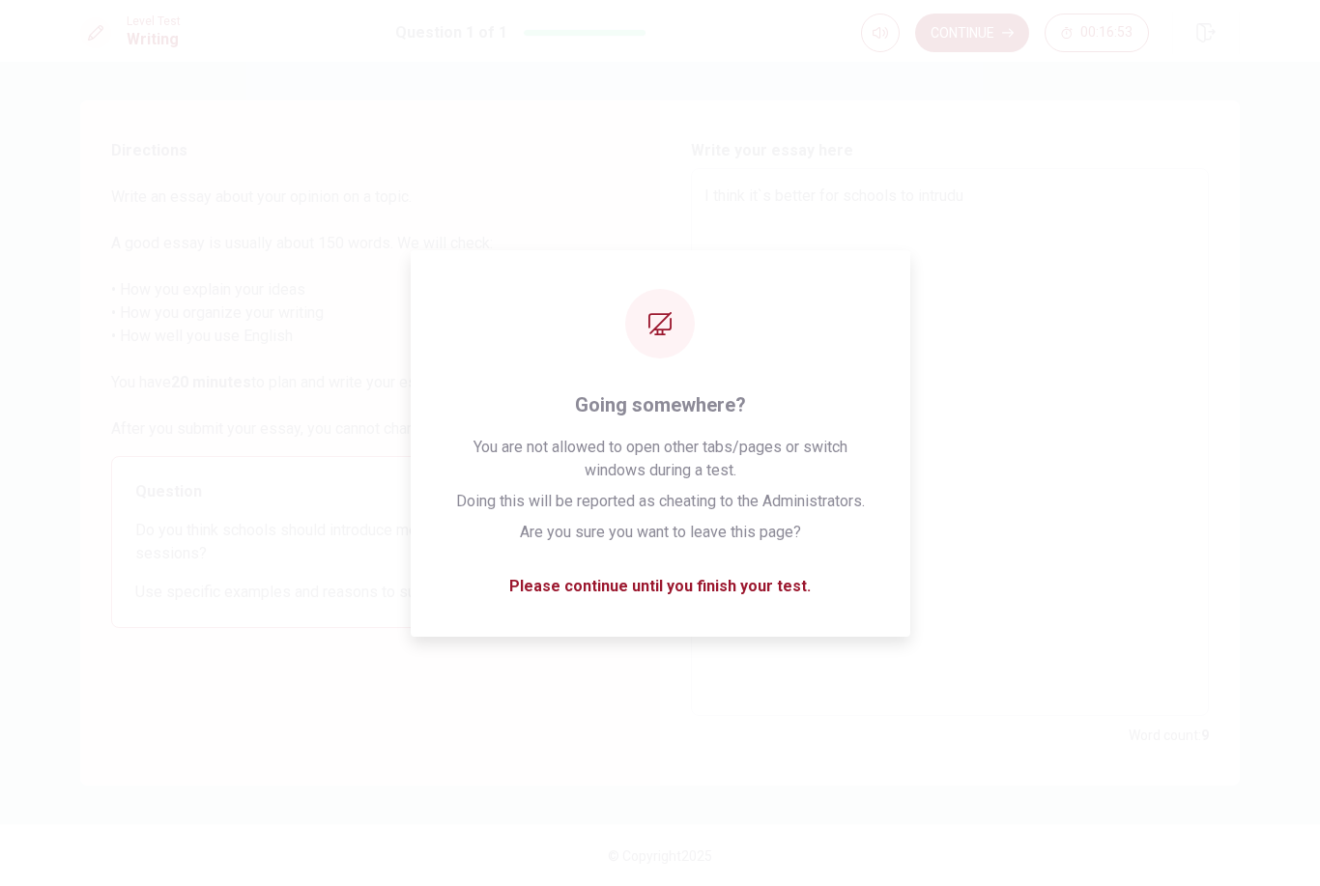
type textarea "I think it`s better for schools to intruduc"
type textarea "x"
type textarea "I think it`s better for schools to intruduce"
type textarea "x"
type textarea "I think it`s better for schools to intruduce"
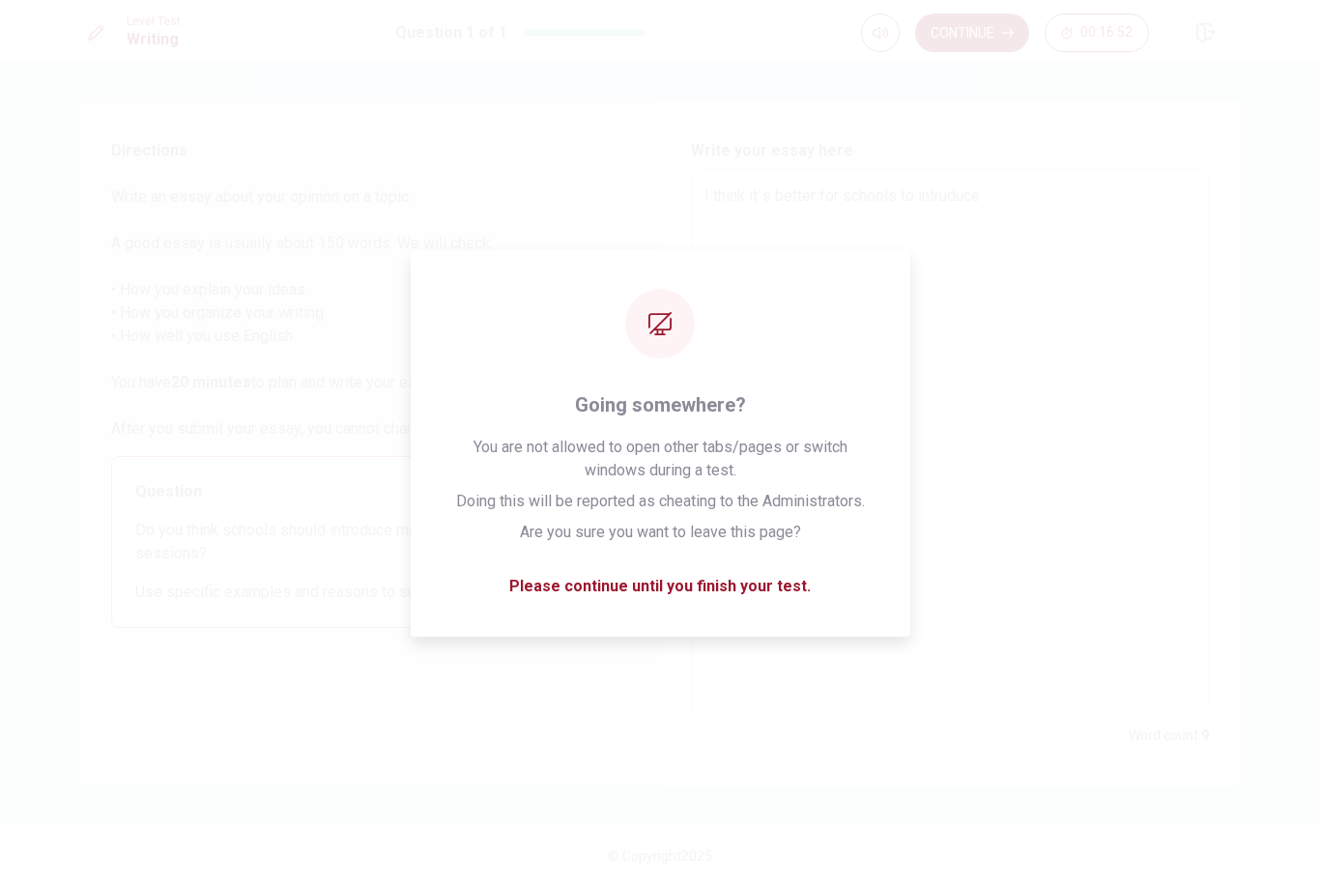
type textarea "x"
type textarea "I think it`s better for schools to intruduce m"
type textarea "x"
type textarea "I think it`s better for schools to intruduce mo"
type textarea "x"
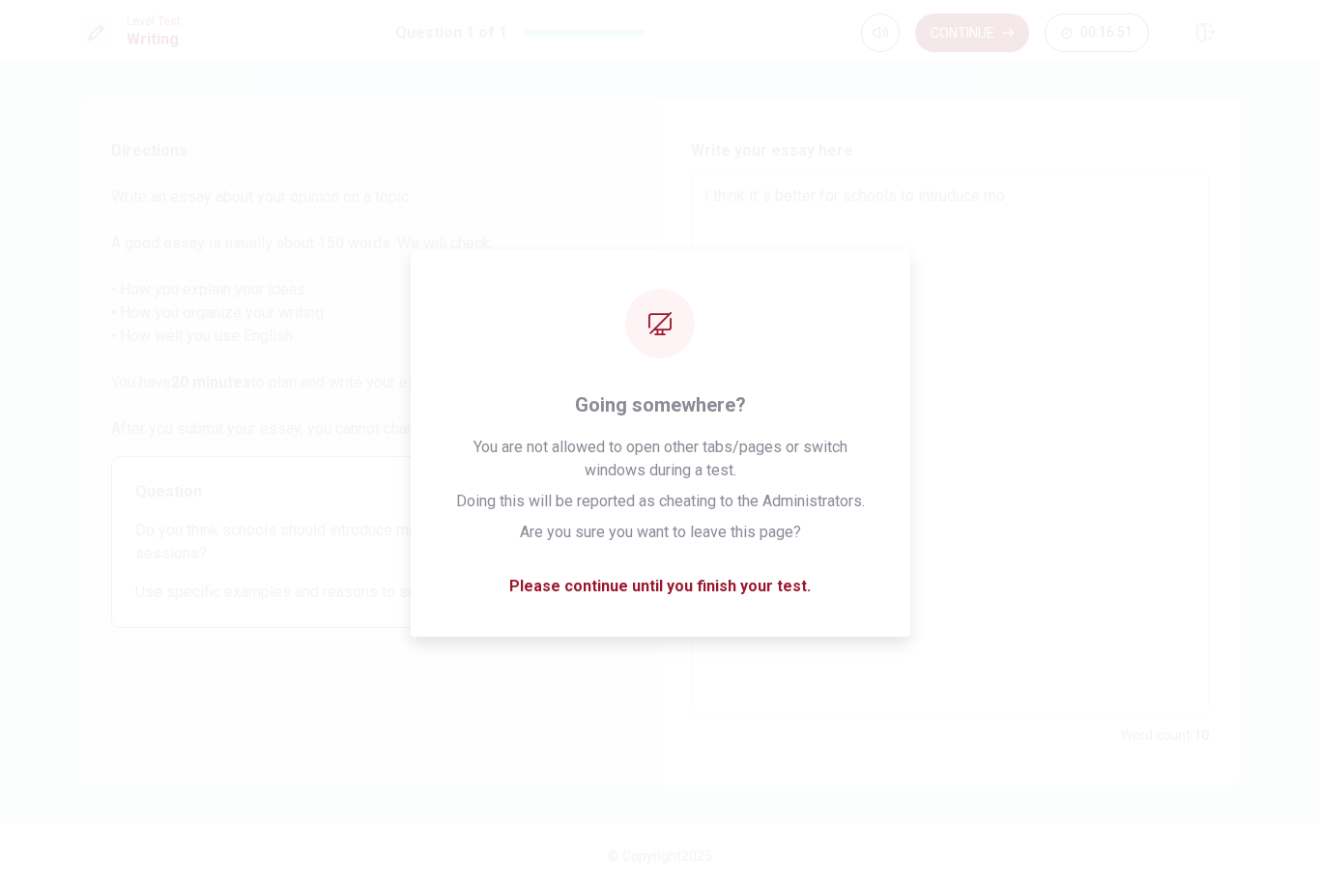
type textarea "I think it`s better for schools to intruduce mor"
type textarea "x"
type textarea "I think it`s better for schools to intruduce more"
type textarea "x"
type textarea "I think it`s better for schools to intruduce more"
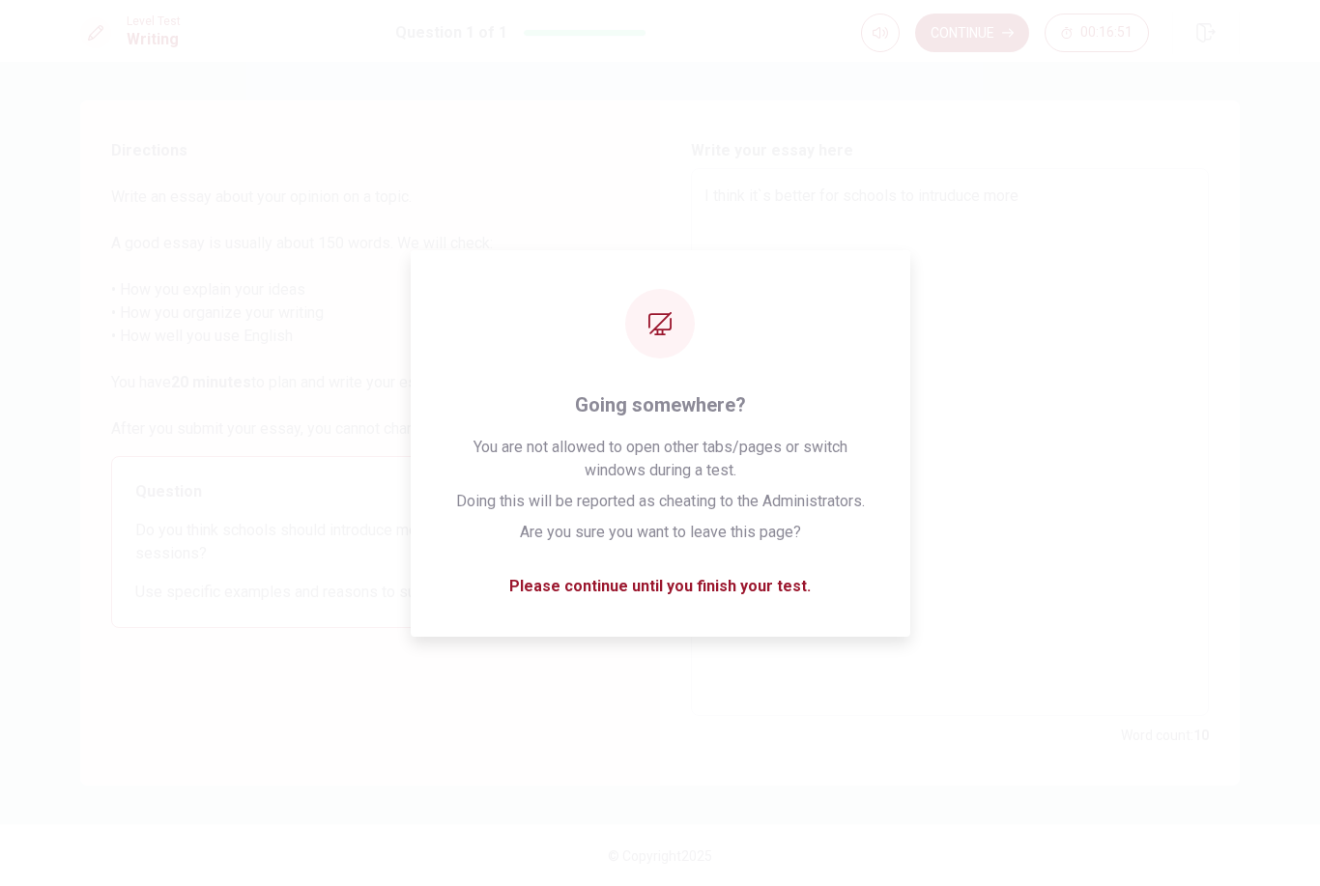
type textarea "x"
type textarea "I think it`s better for schools to intruduce more a"
type textarea "x"
type textarea "I think it`s better for schools to intruduce more ab"
type textarea "x"
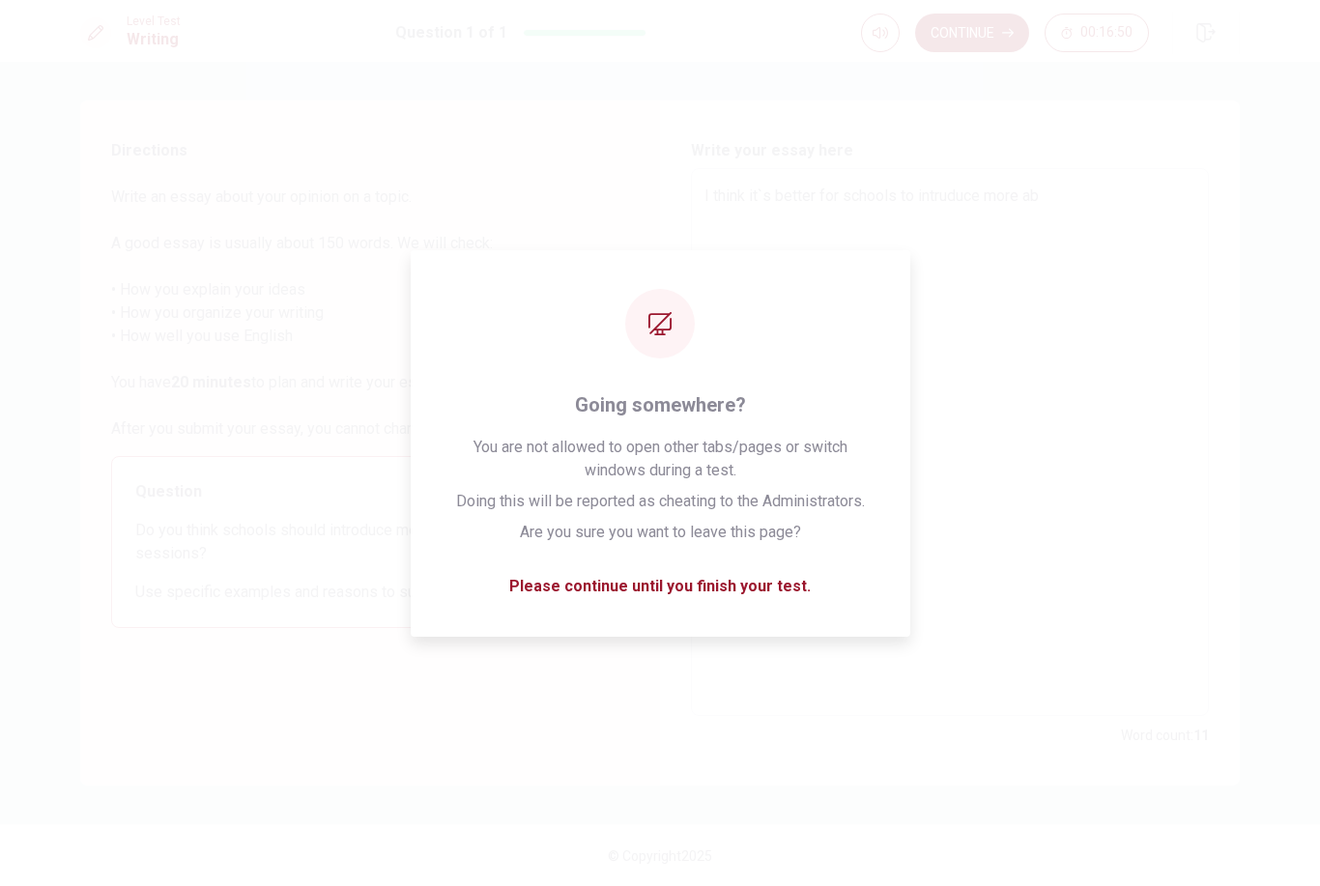
type textarea "I think it`s better for schools to intruduce more abo"
type textarea "x"
type textarea "I think it`s better for schools to intruduce more abou"
type textarea "x"
type textarea "I think it`s better for schools to intruduce more about"
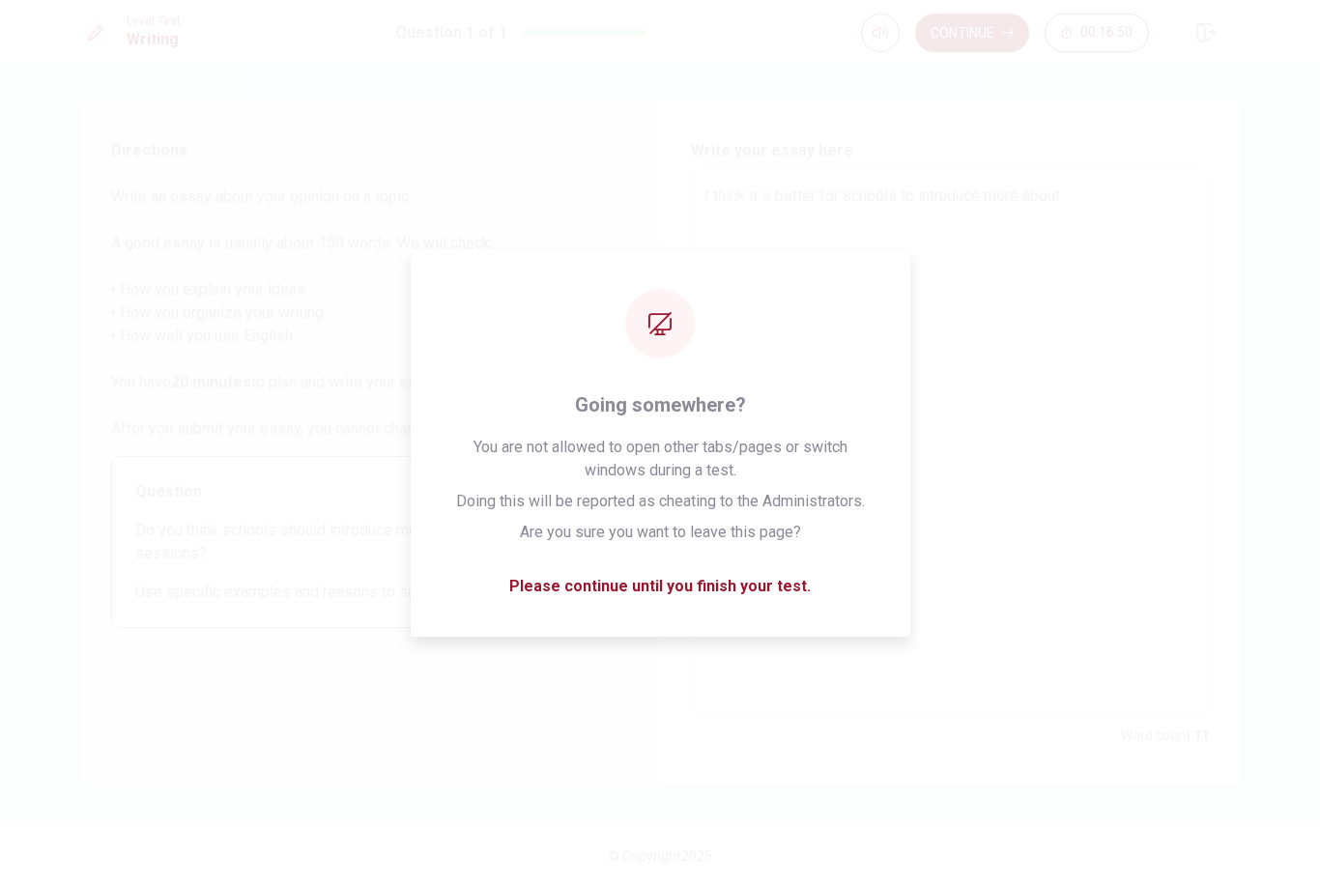
type textarea "x"
type textarea "I think it`s better for schools to intruduce more about"
type textarea "x"
type textarea "I think it`s better for schools to intruduce more about m"
type textarea "x"
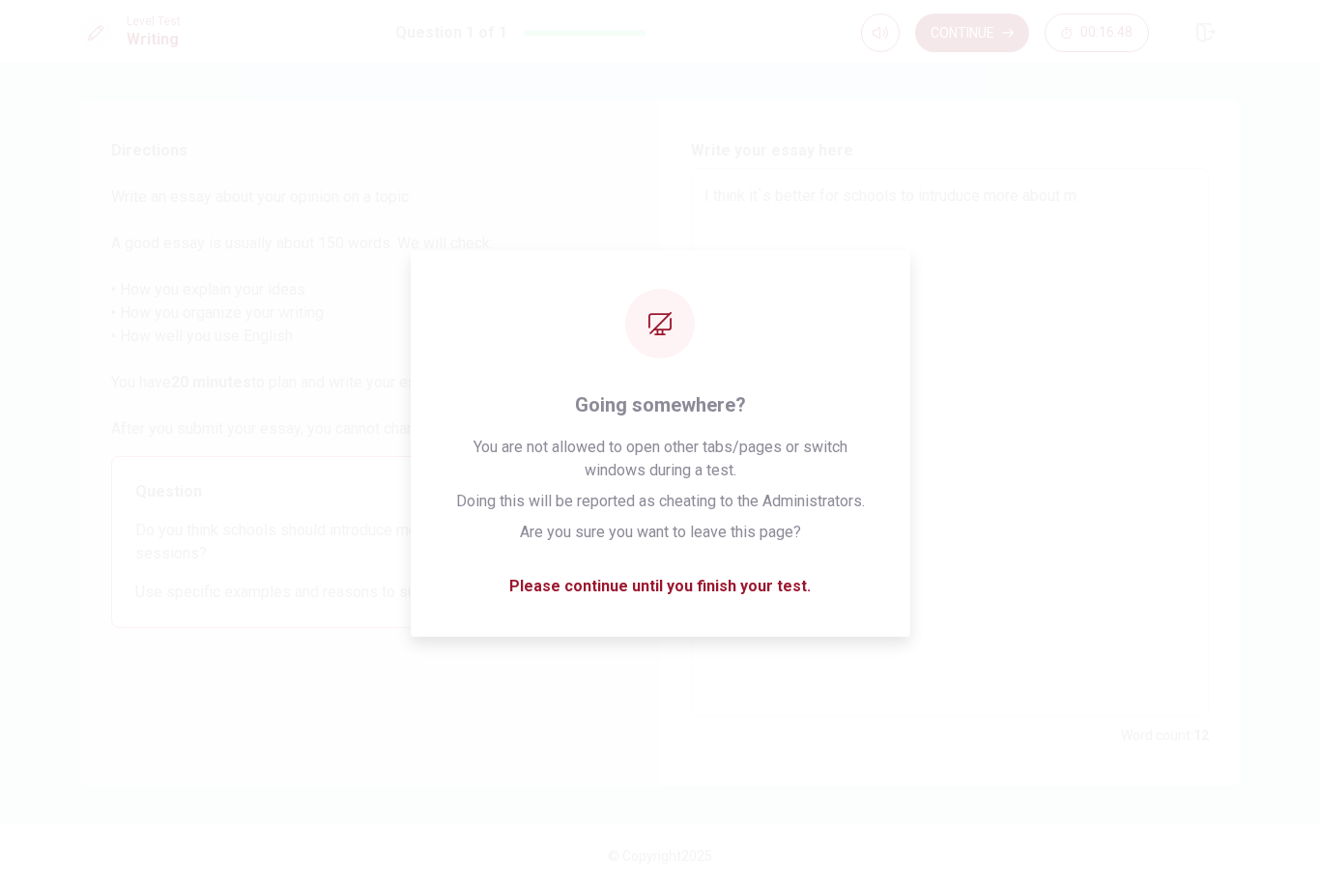
type textarea "I think it`s better for schools to intruduce more about me"
type textarea "x"
type textarea "I think it`s better for schools to intruduce more about med"
type textarea "x"
type textarea "I think it`s better for schools to intruduce more about medi"
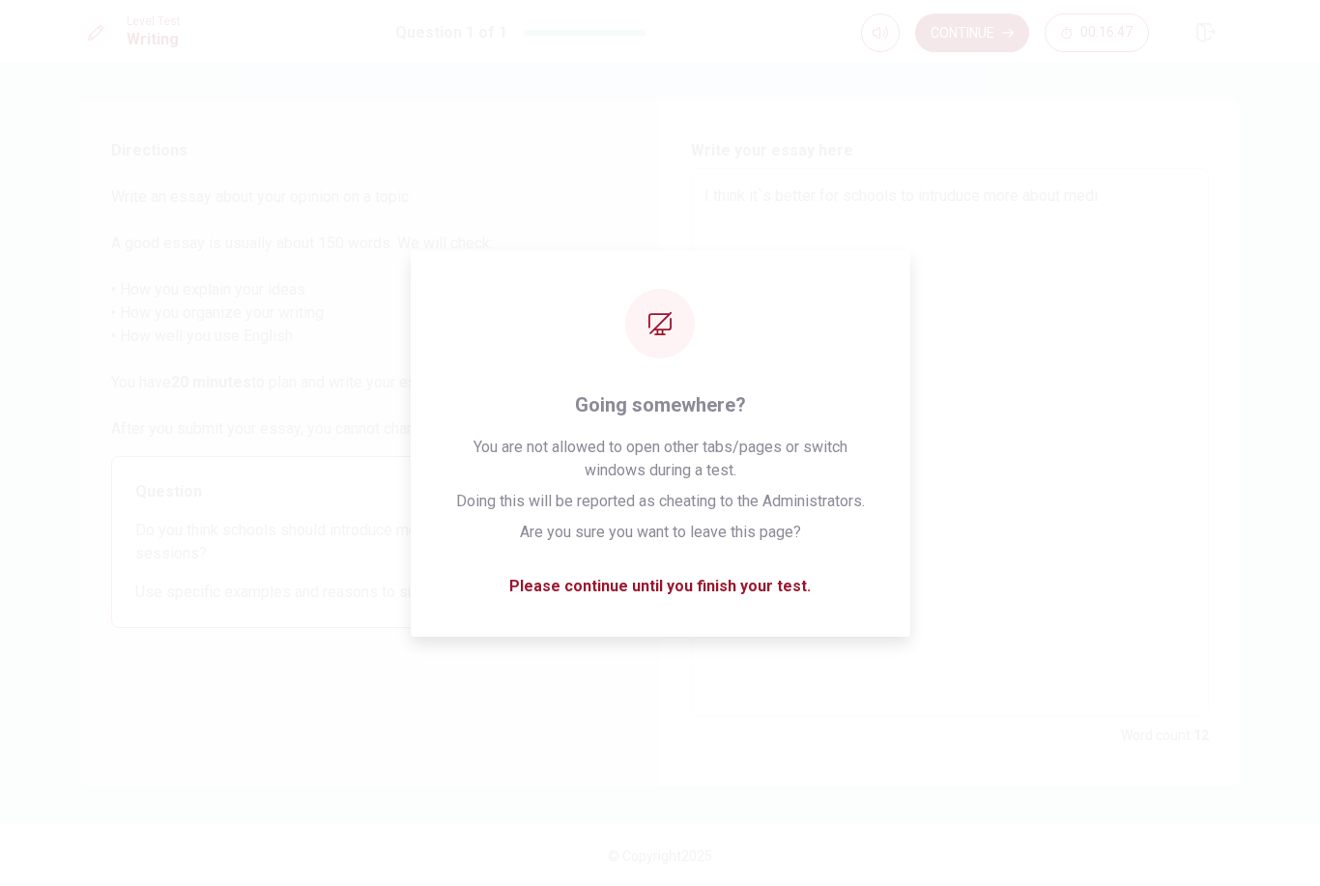
type textarea "x"
type textarea "I think it`s better for schools to intruduce more about medit"
type textarea "x"
type textarea "I think it`s better for schools to intruduce more about medita"
type textarea "x"
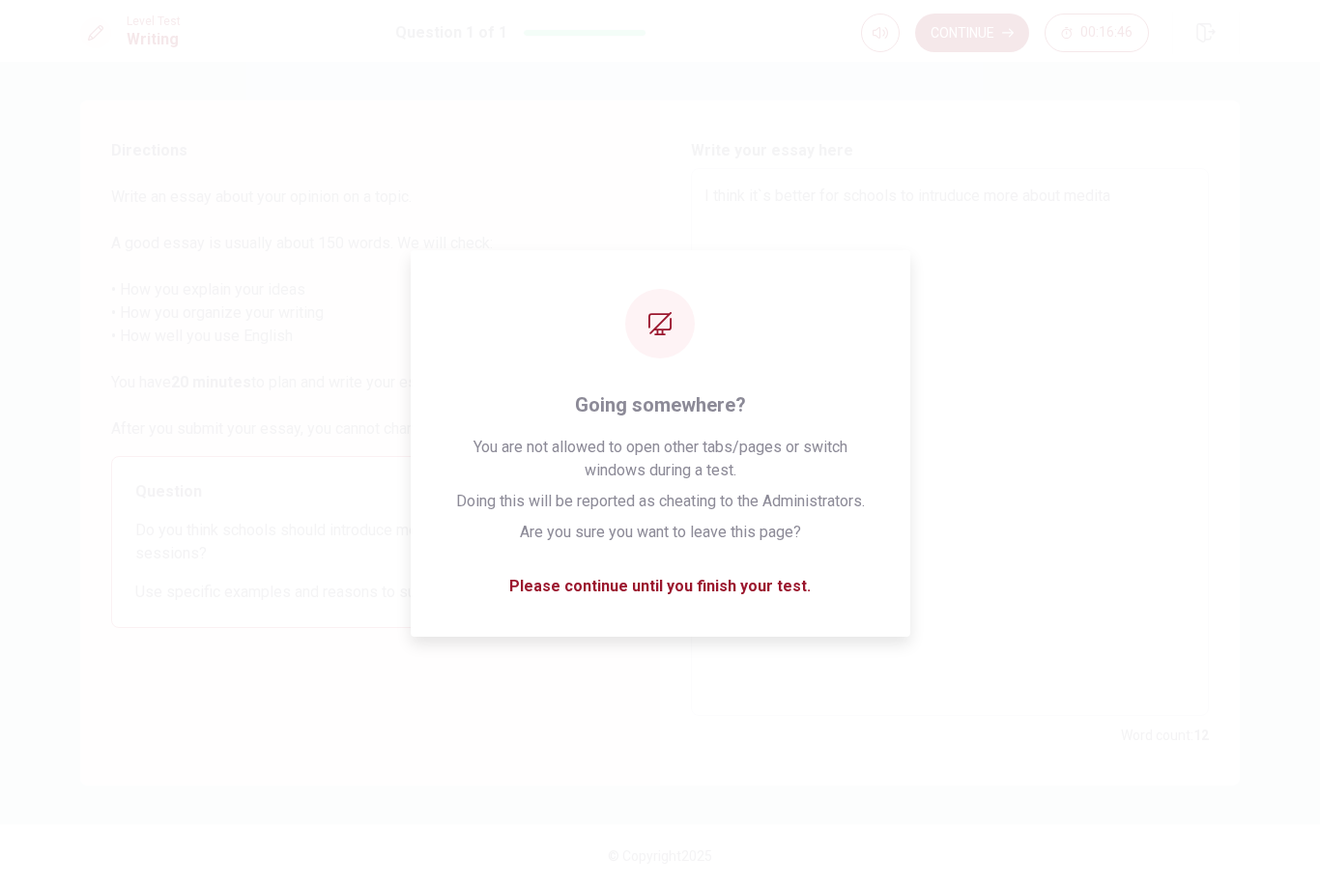
type textarea "I think it`s better for schools to intruduce more about meditat"
type textarea "x"
